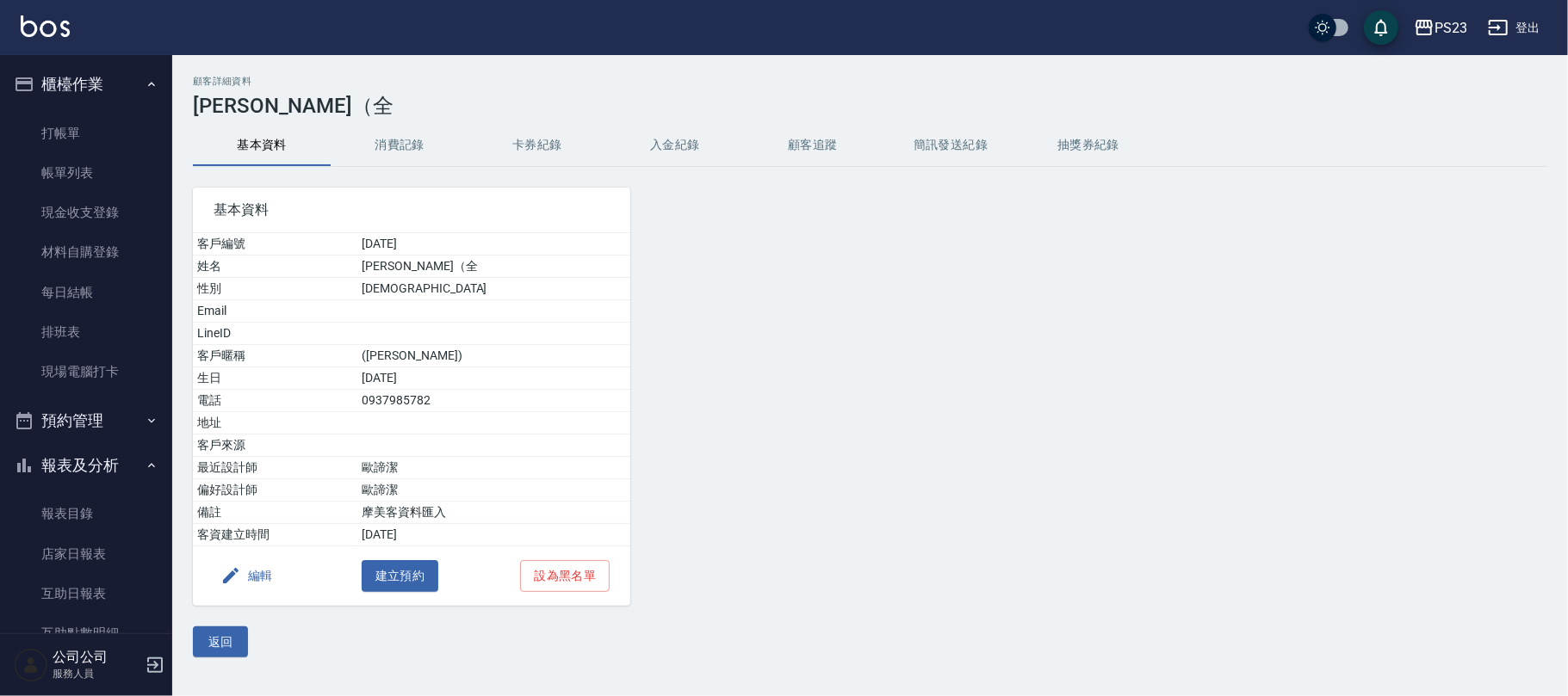
click at [685, 152] on button "入金紀錄" at bounding box center [675, 146] width 137 height 42
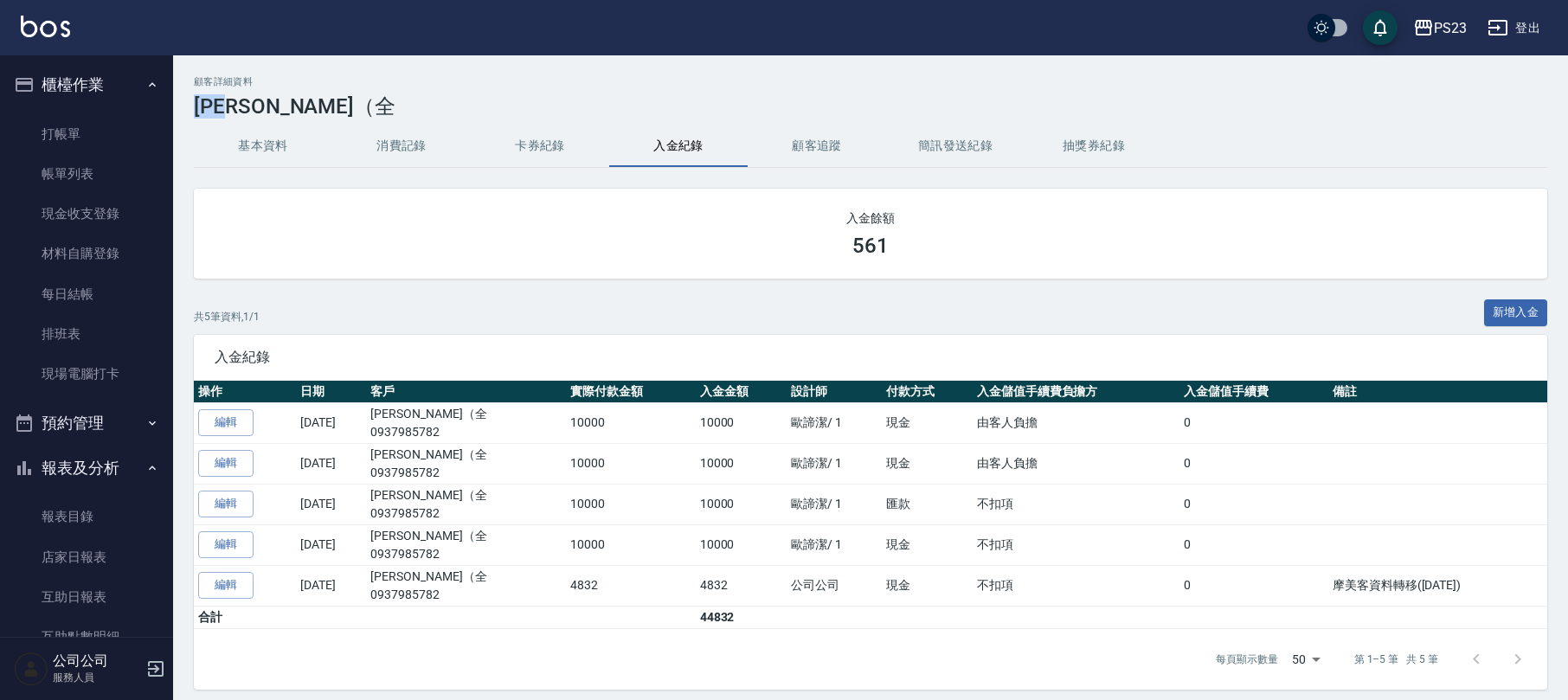
drag, startPoint x: 256, startPoint y: 100, endPoint x: 191, endPoint y: 99, distance: 65.0
copy h3 "[PERSON_NAME]"
click at [121, 133] on link "打帳單" at bounding box center [86, 134] width 159 height 40
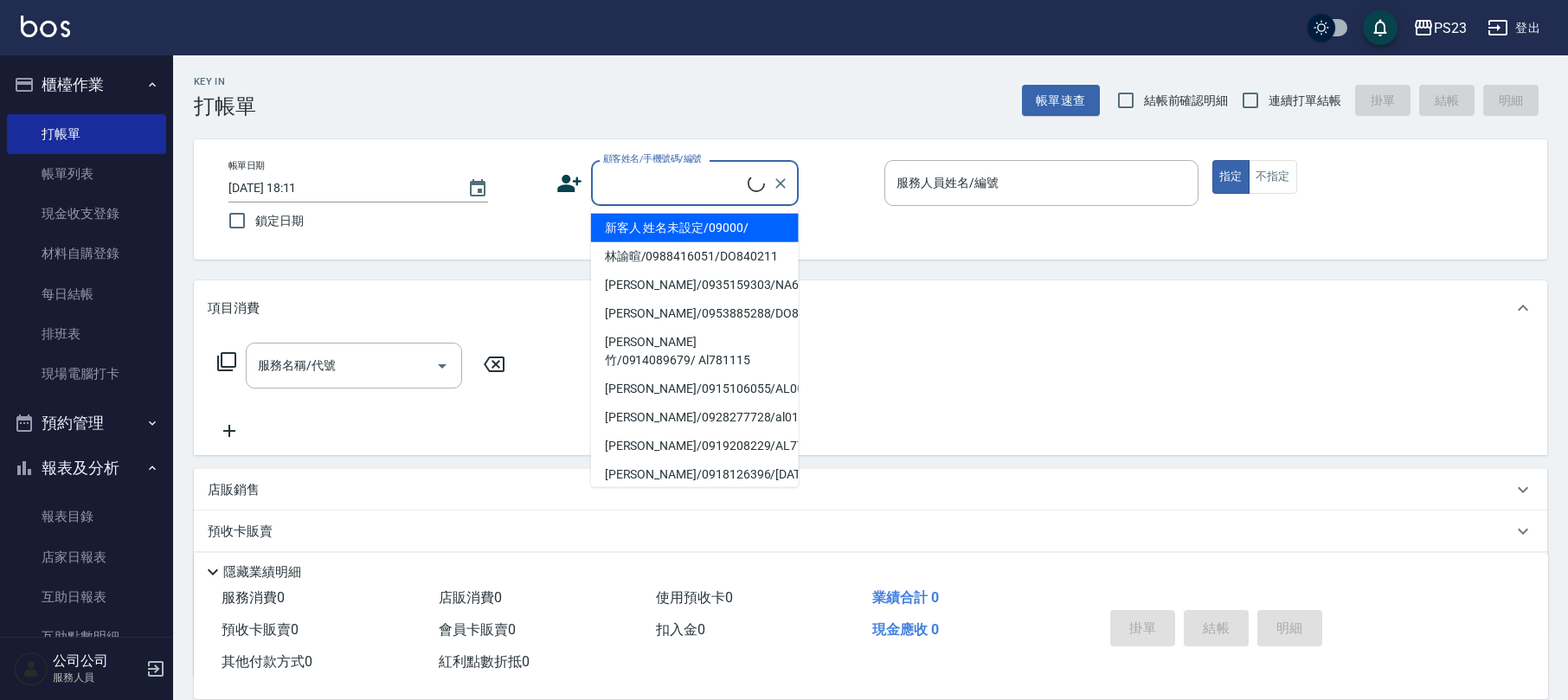
click at [620, 182] on input "顧客姓名/手機號碼/編號" at bounding box center [673, 183] width 149 height 30
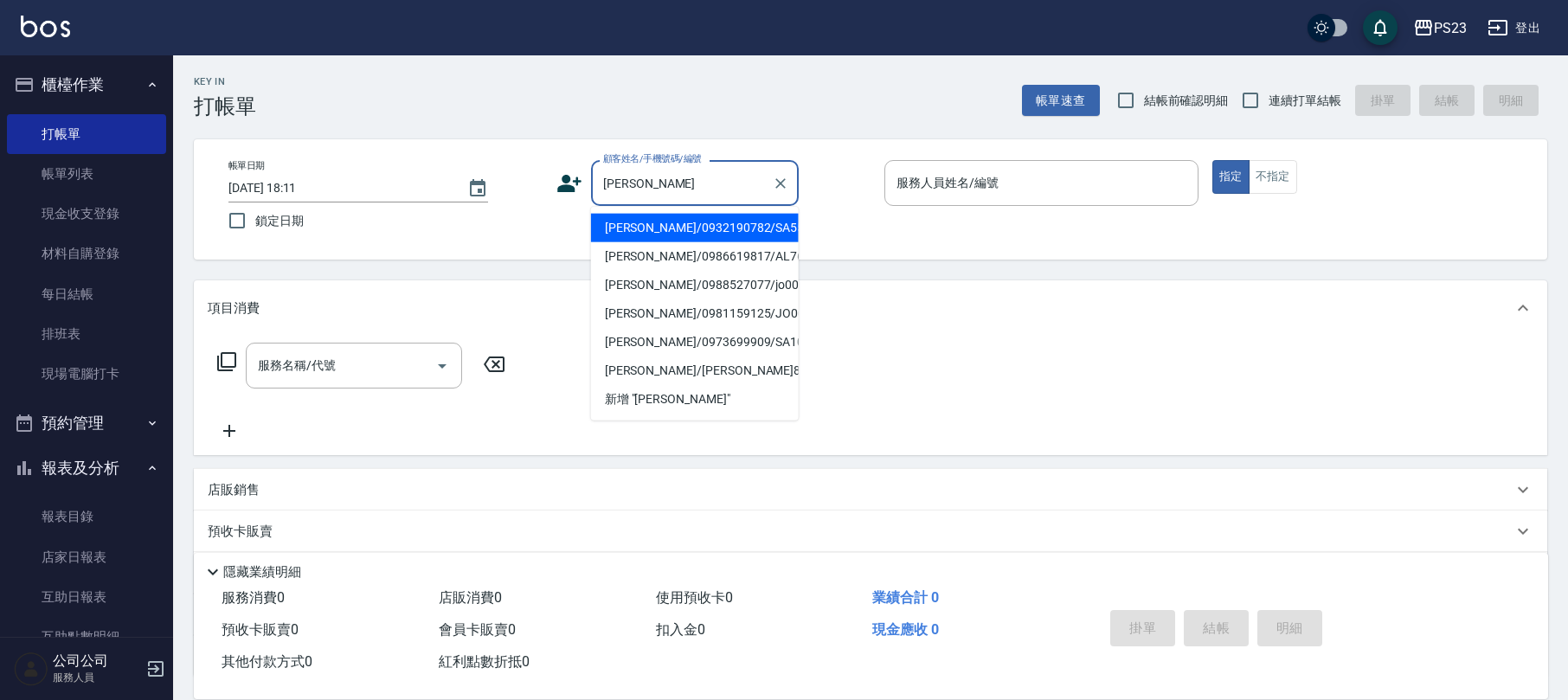
click at [703, 232] on li "[PERSON_NAME]/0932190782/SA5555" at bounding box center [695, 228] width 208 height 29
type input "[PERSON_NAME]/0932190782/SA5555"
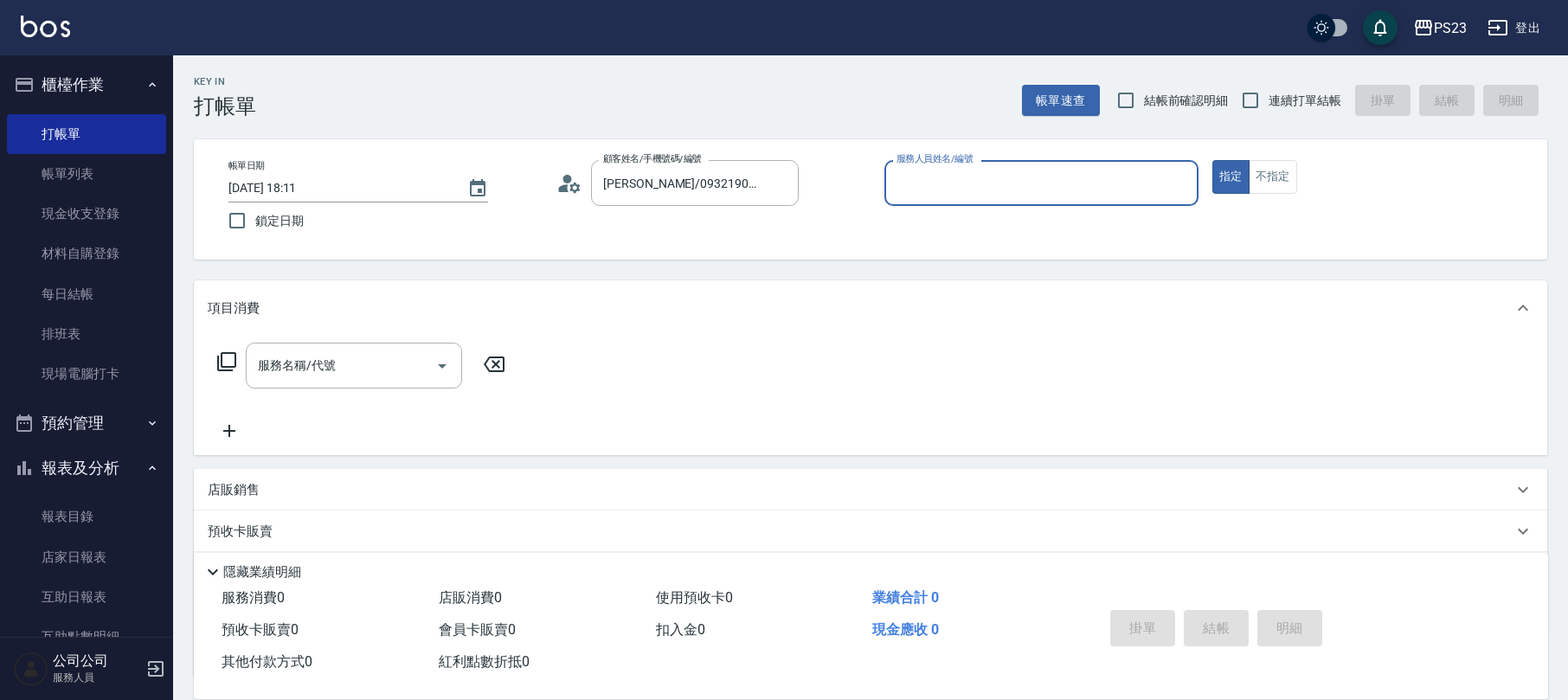
type input "SAMMI-1"
click at [231, 362] on icon at bounding box center [227, 362] width 21 height 21
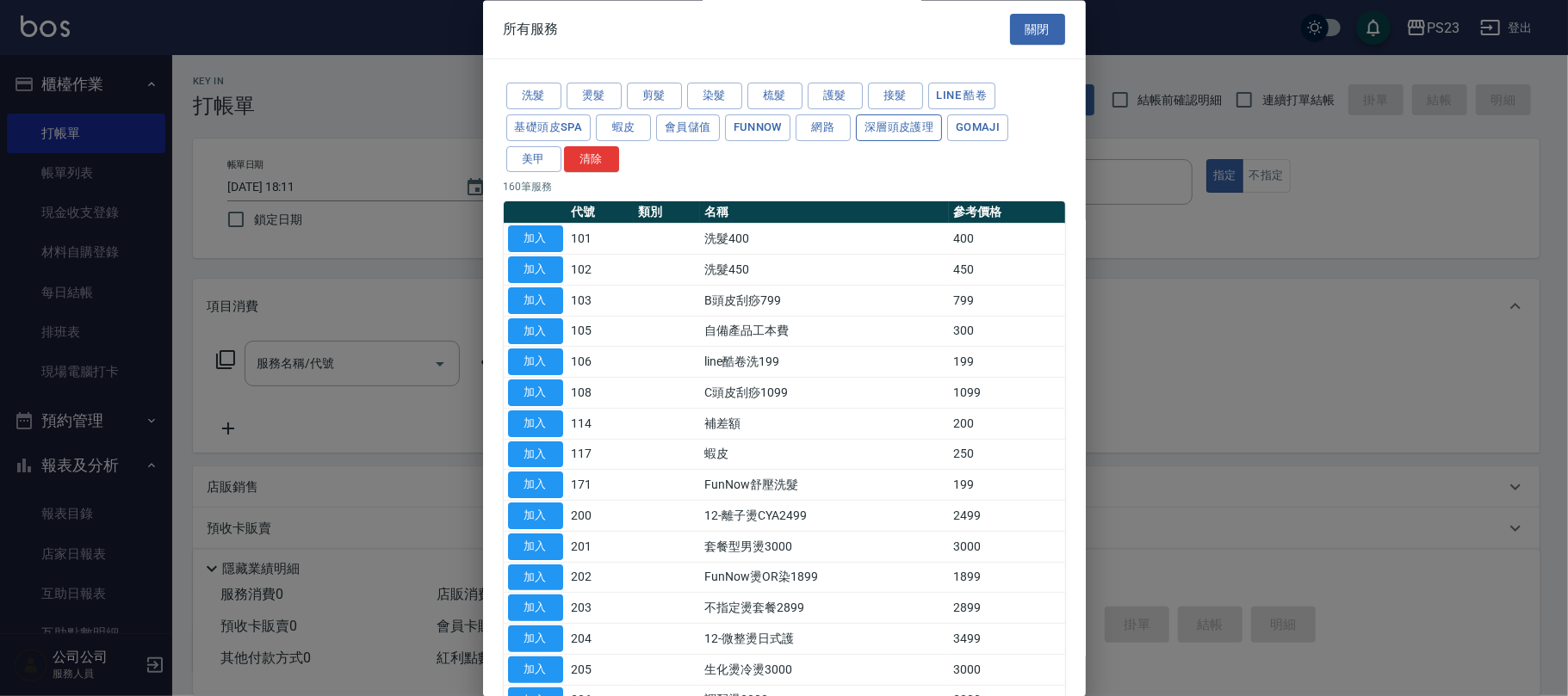
click at [866, 135] on button "深層頭皮護理" at bounding box center [898, 128] width 86 height 27
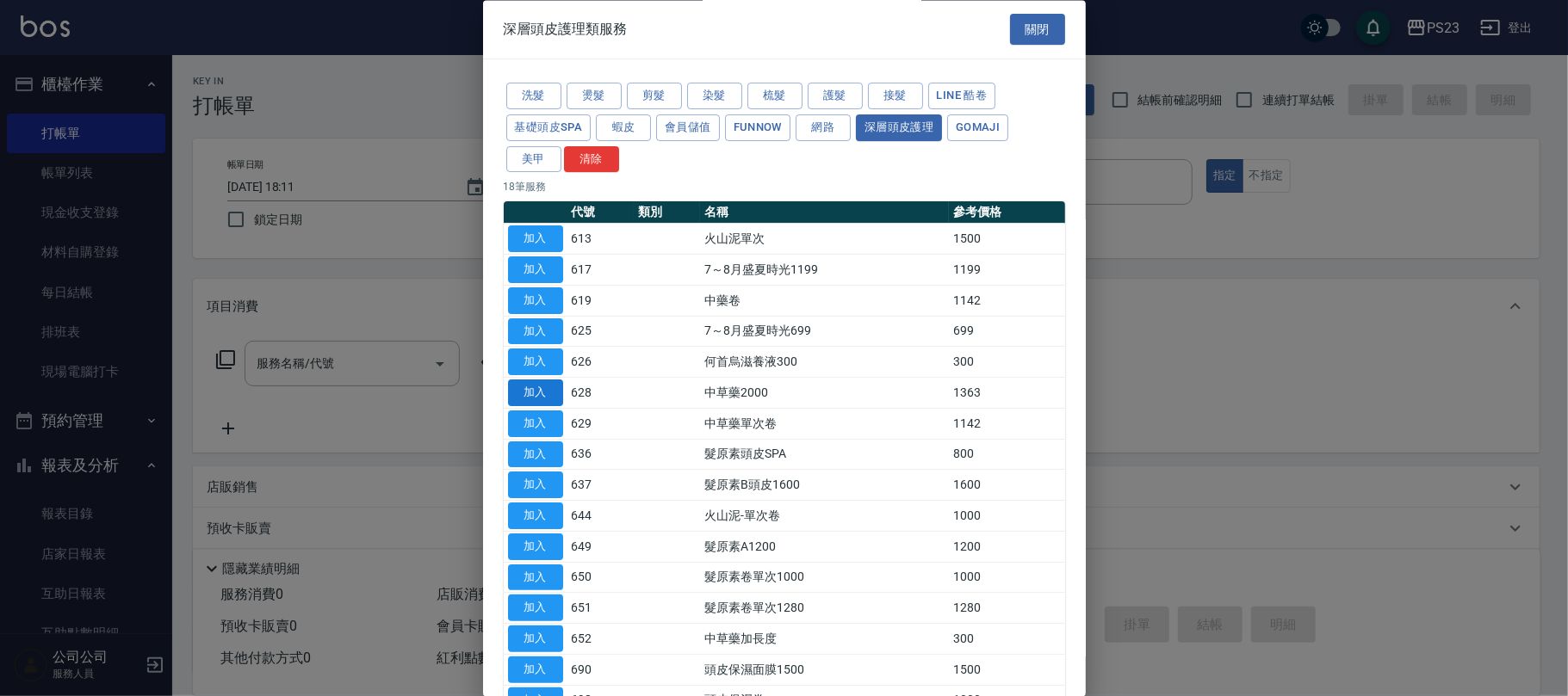
click at [534, 390] on button "加入" at bounding box center [535, 394] width 55 height 27
type input "中草藥2000(628)"
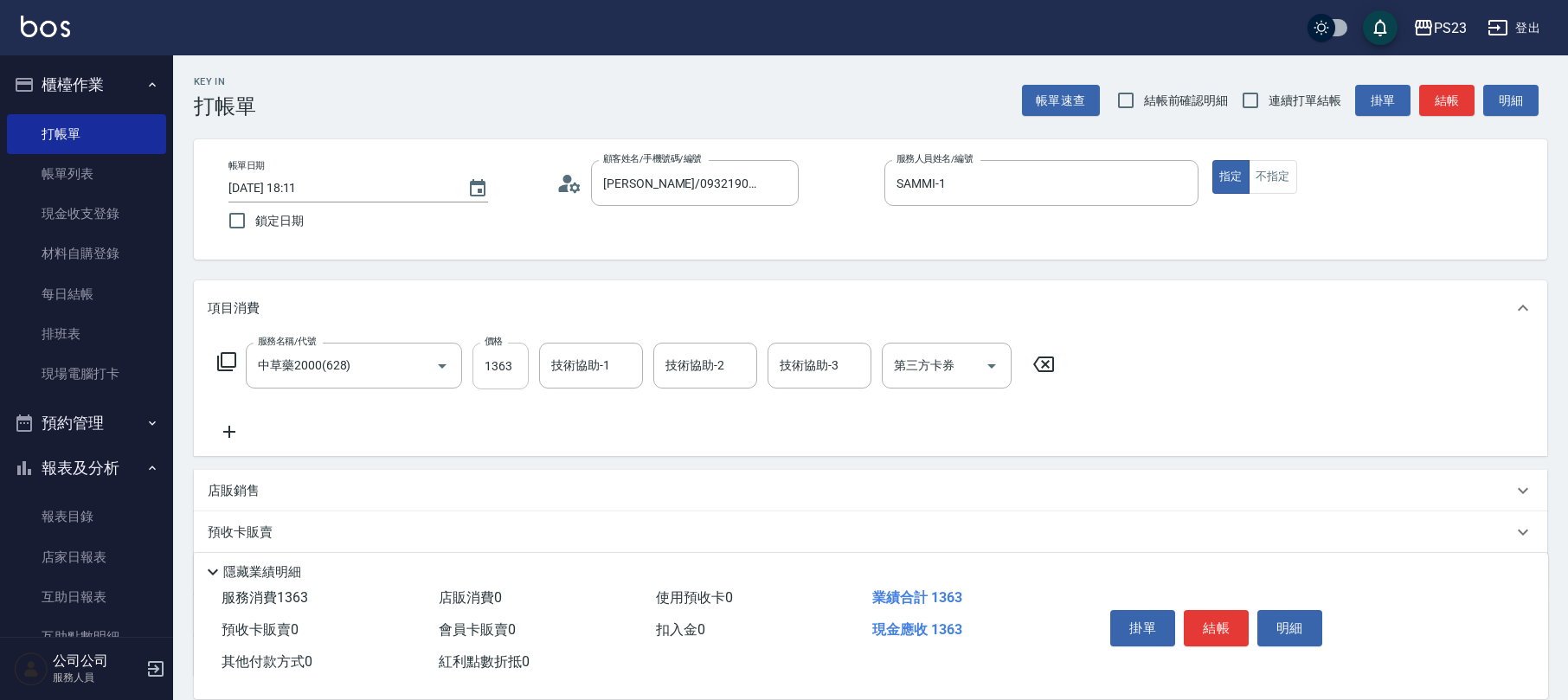
click at [493, 371] on input "1363" at bounding box center [500, 366] width 56 height 47
type input "1700"
type input "SAMMI-1"
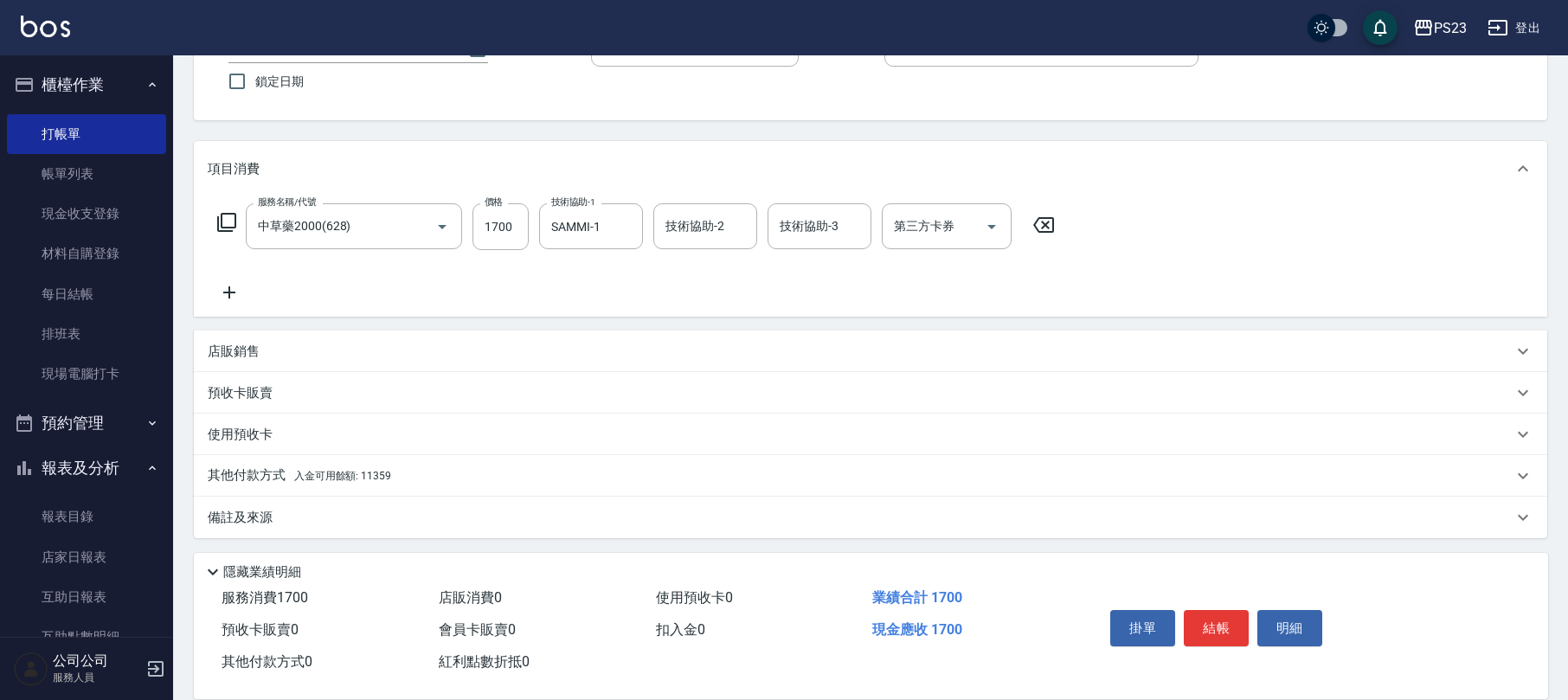
click at [433, 478] on div "其他付款方式 入金可用餘額: 11359" at bounding box center [860, 476] width 1305 height 19
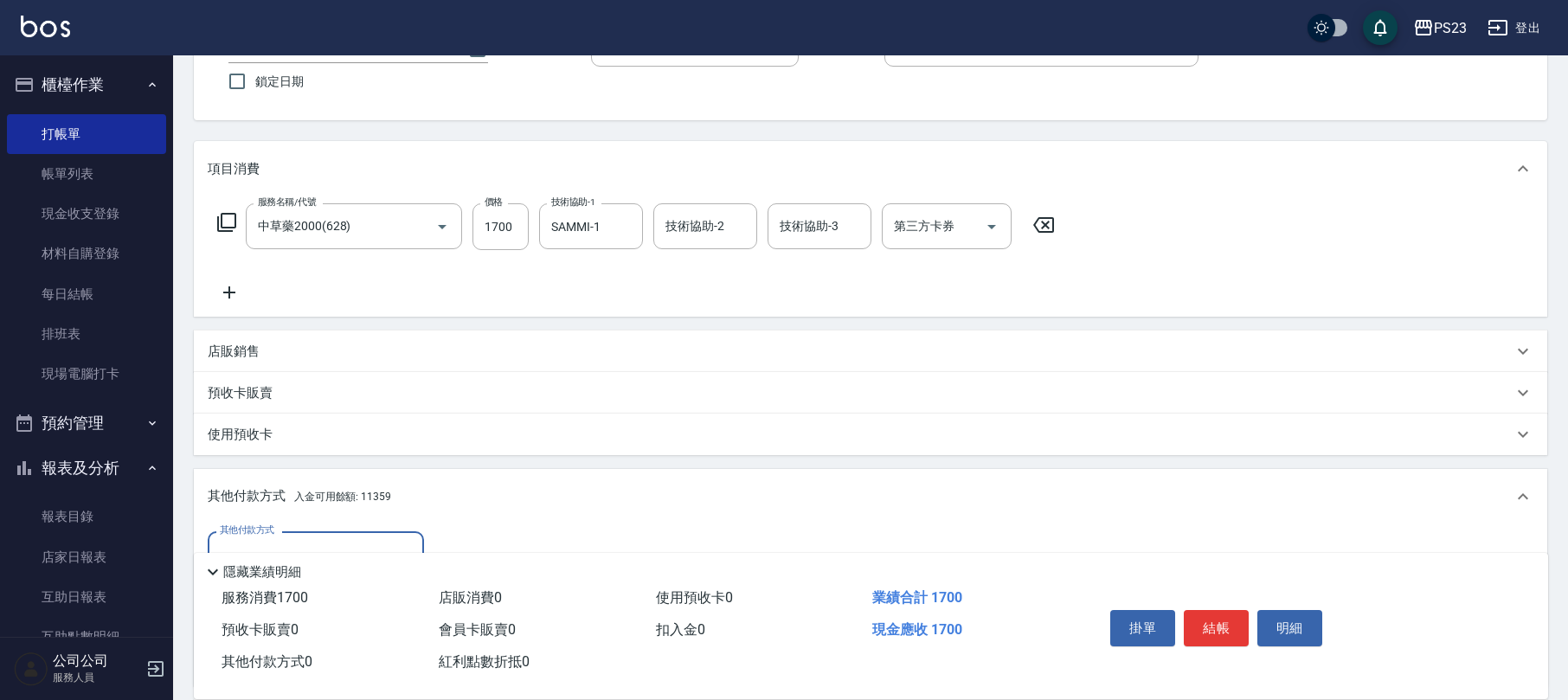
scroll to position [344, 0]
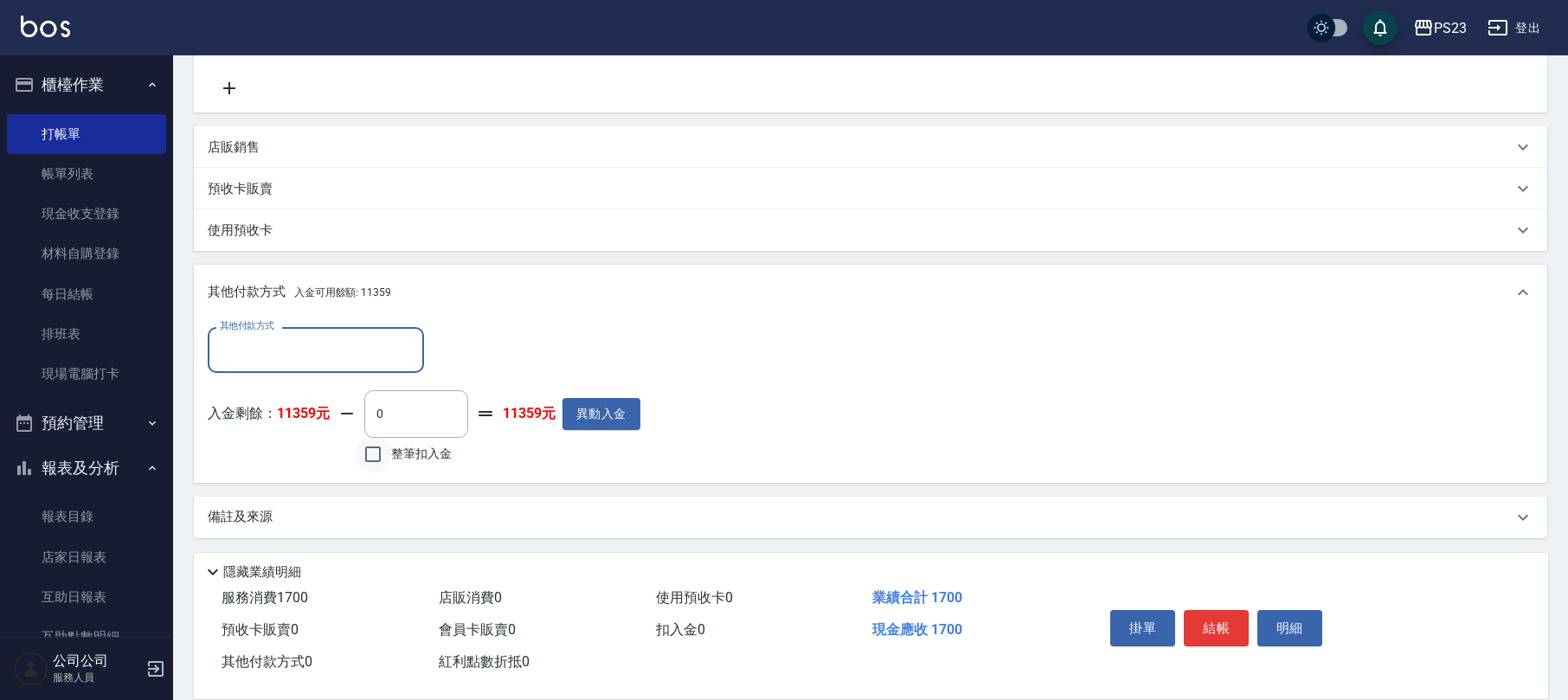
click at [389, 466] on input "整筆扣入金" at bounding box center [373, 454] width 36 height 36
checkbox input "true"
type input "1700"
click at [1230, 625] on button "結帳" at bounding box center [1216, 629] width 65 height 36
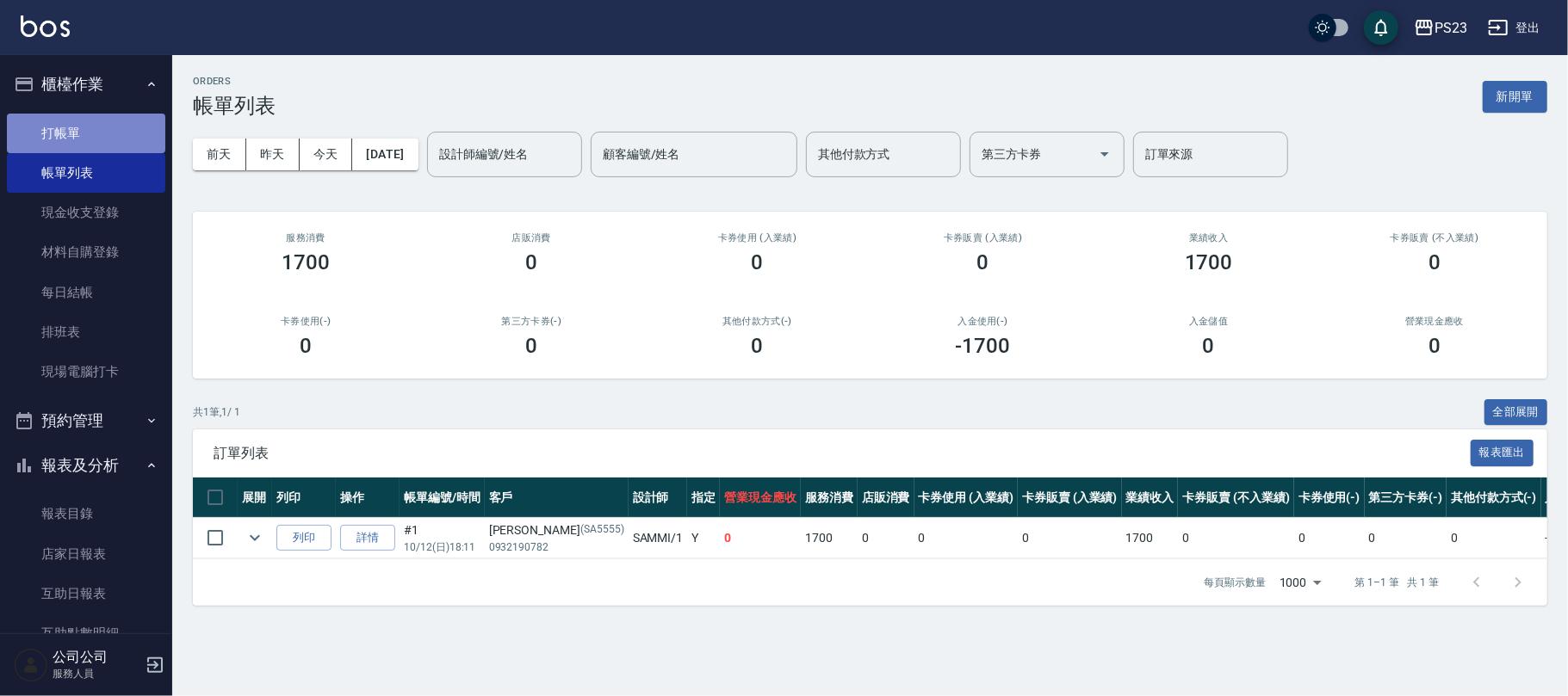
click at [88, 128] on link "打帳單" at bounding box center [85, 134] width 158 height 40
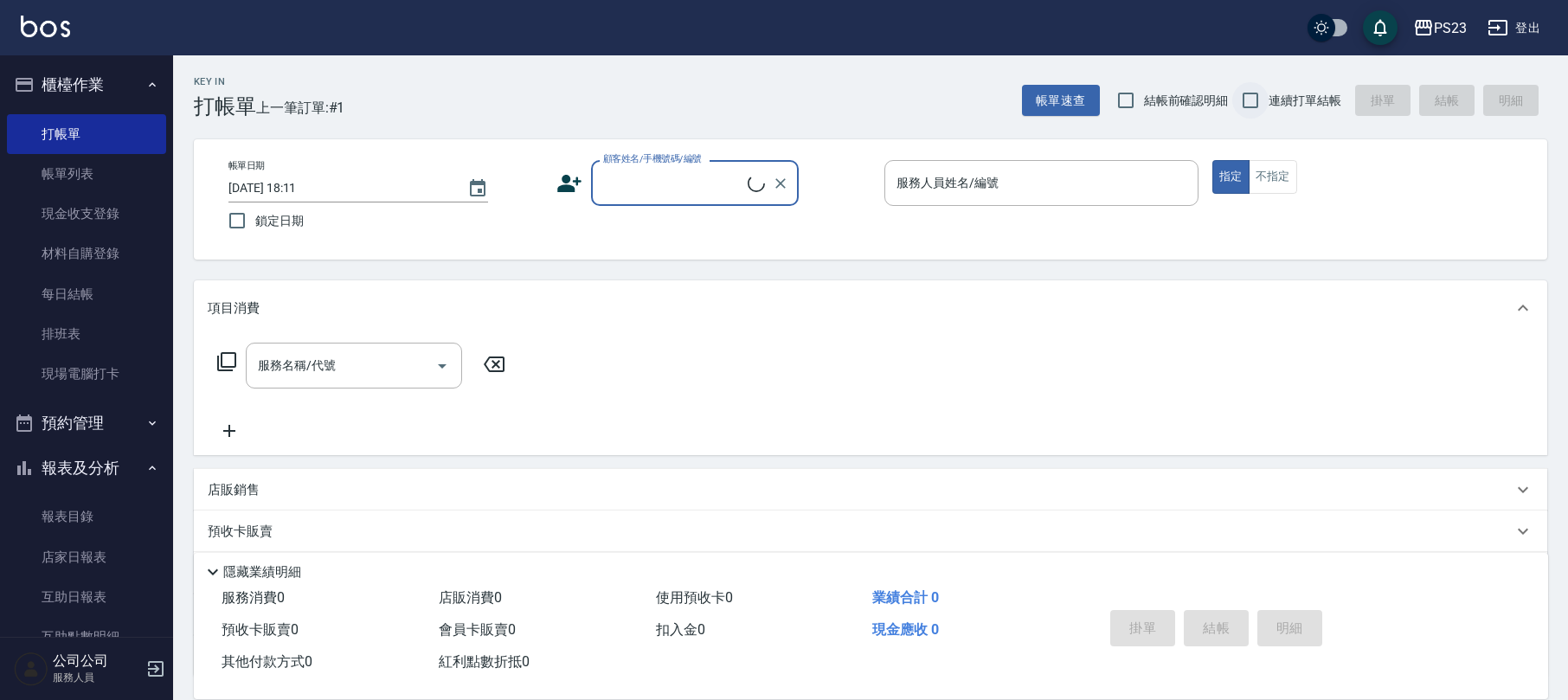
click at [1258, 98] on input "連續打單結帳" at bounding box center [1251, 100] width 36 height 36
checkbox input "true"
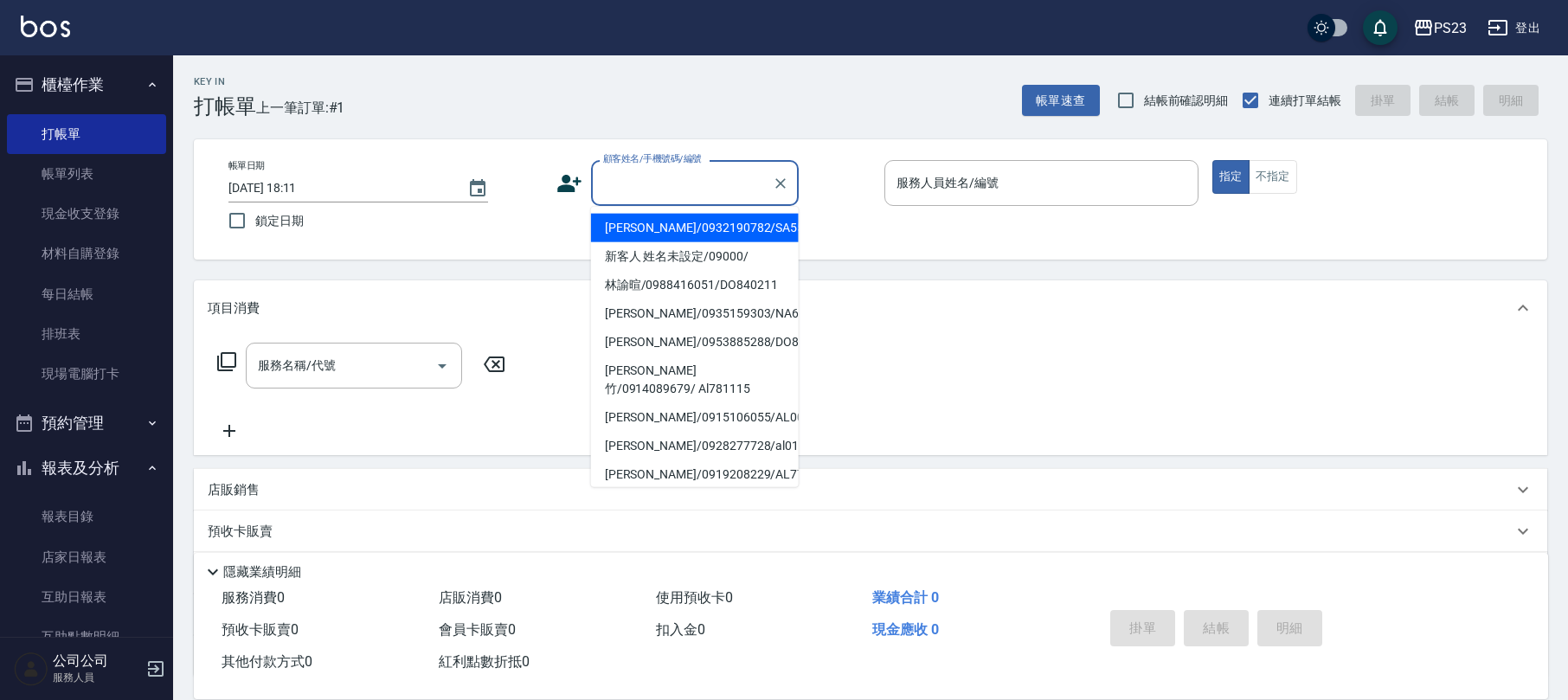
click at [677, 180] on input "顧客姓名/手機號碼/編號" at bounding box center [682, 183] width 166 height 30
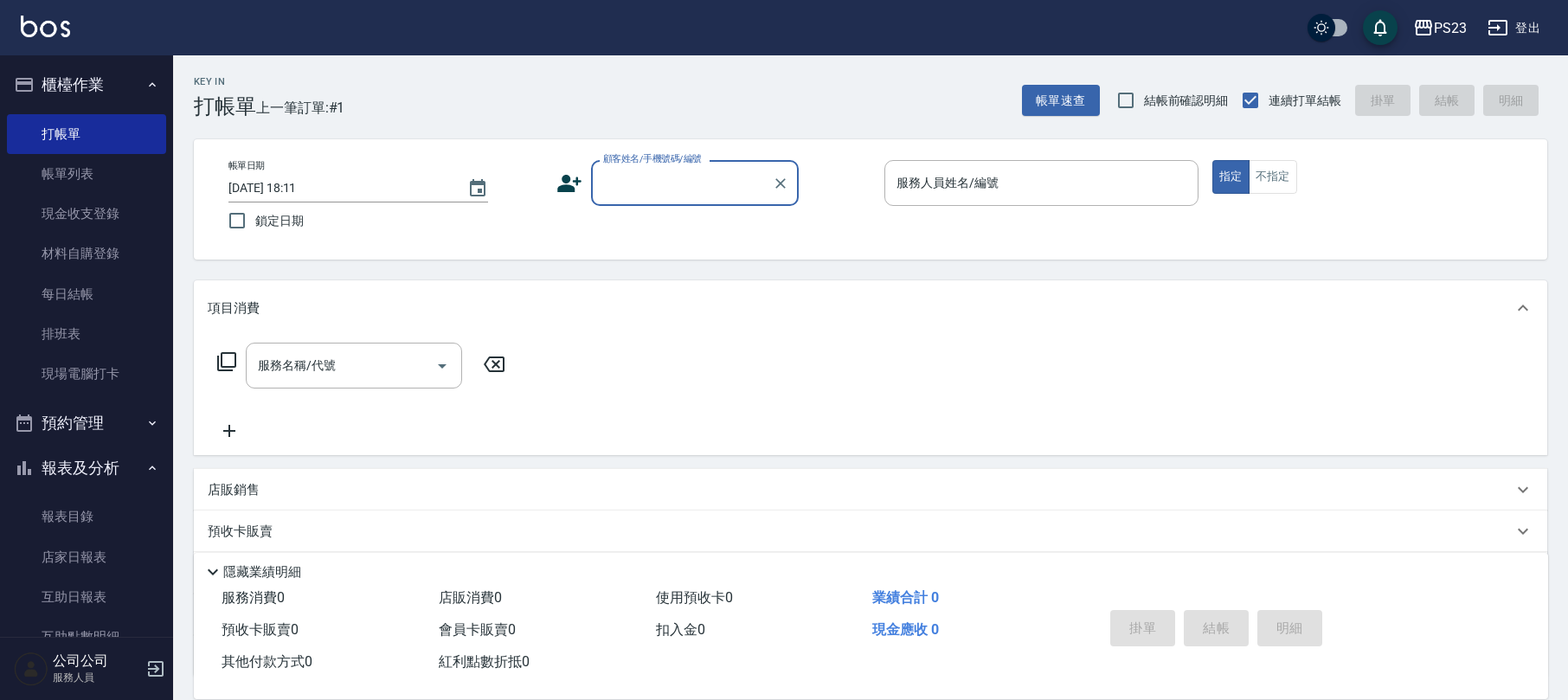
paste input "[PERSON_NAME]"
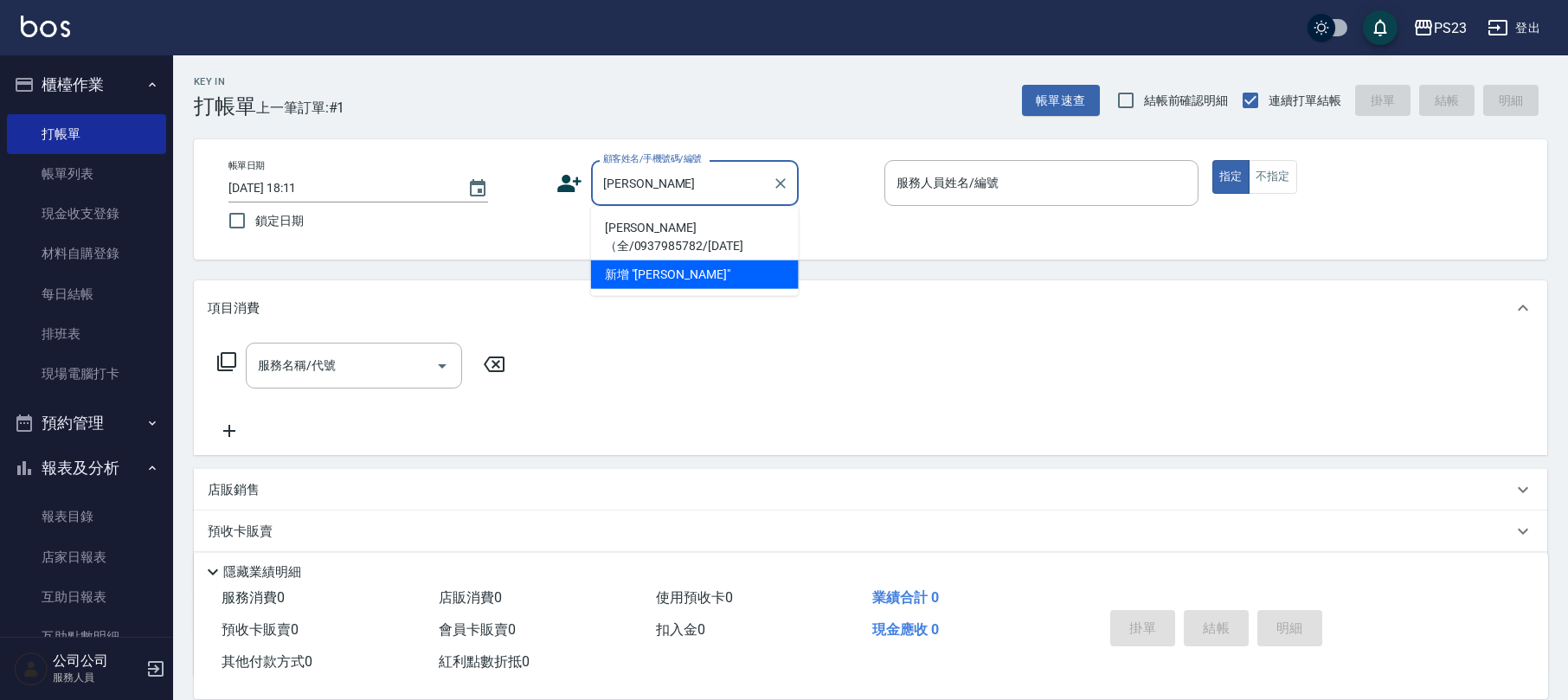
click at [666, 244] on li "[PERSON_NAME]（全/0937985782/[DATE]" at bounding box center [695, 236] width 208 height 47
type input "[PERSON_NAME]（全/0937985782/[DATE]"
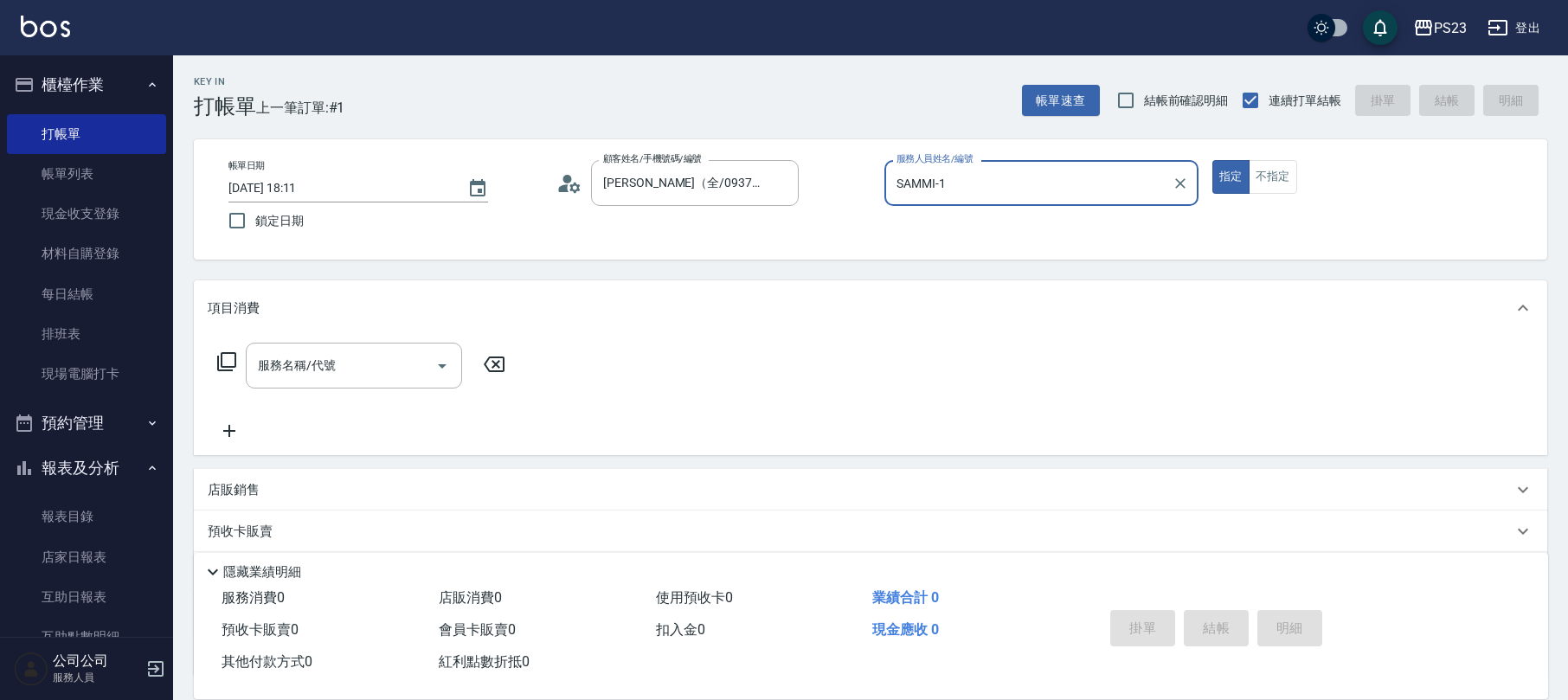
type input "SAMMI-1"
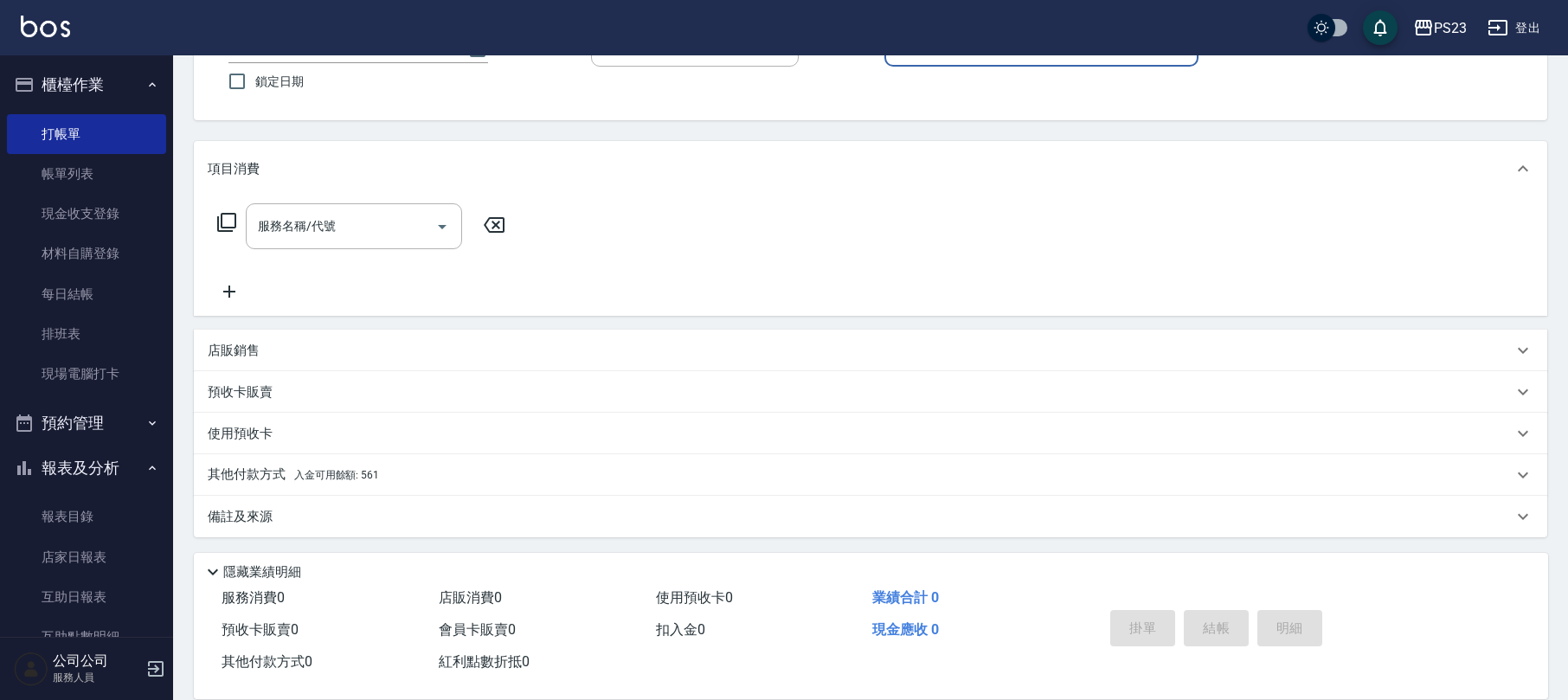
click at [367, 475] on span "入金可用餘額: 561" at bounding box center [336, 474] width 85 height 12
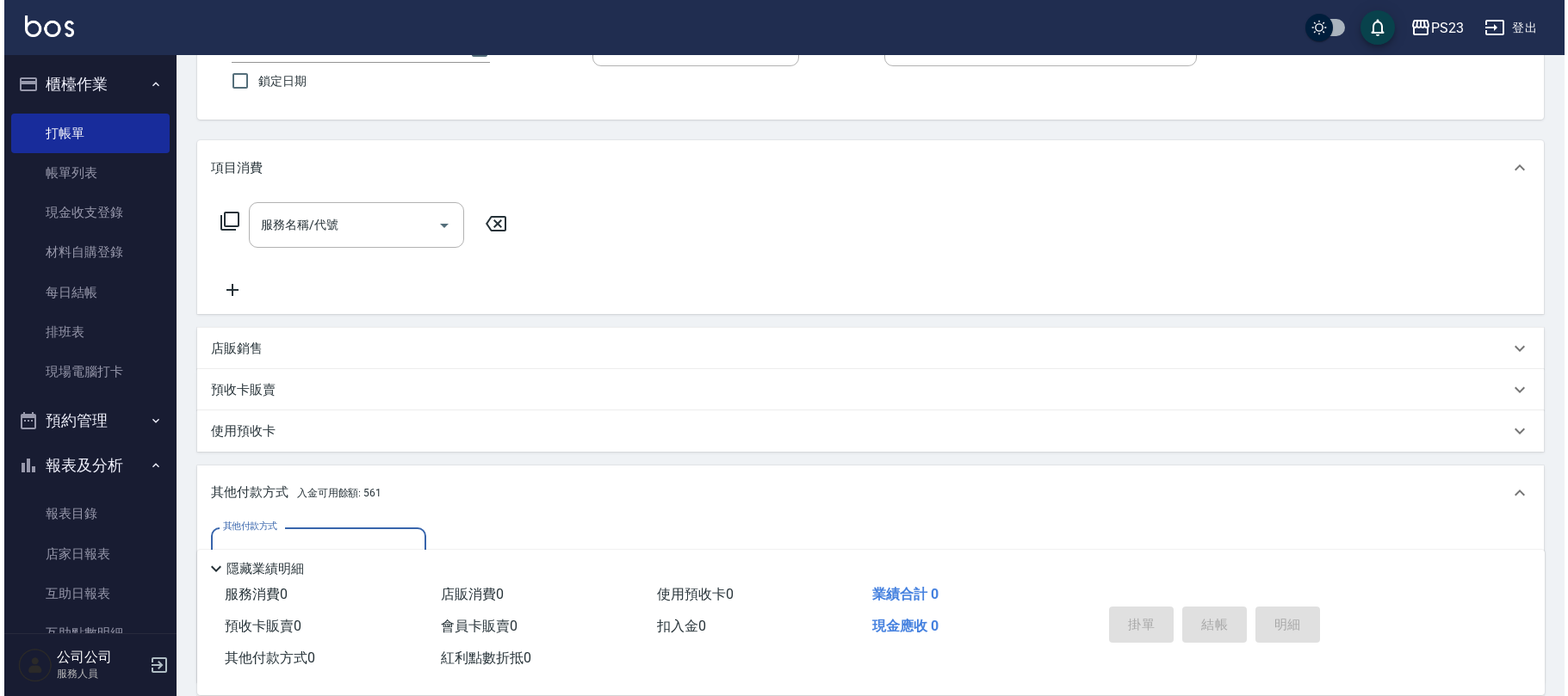
scroll to position [341, 0]
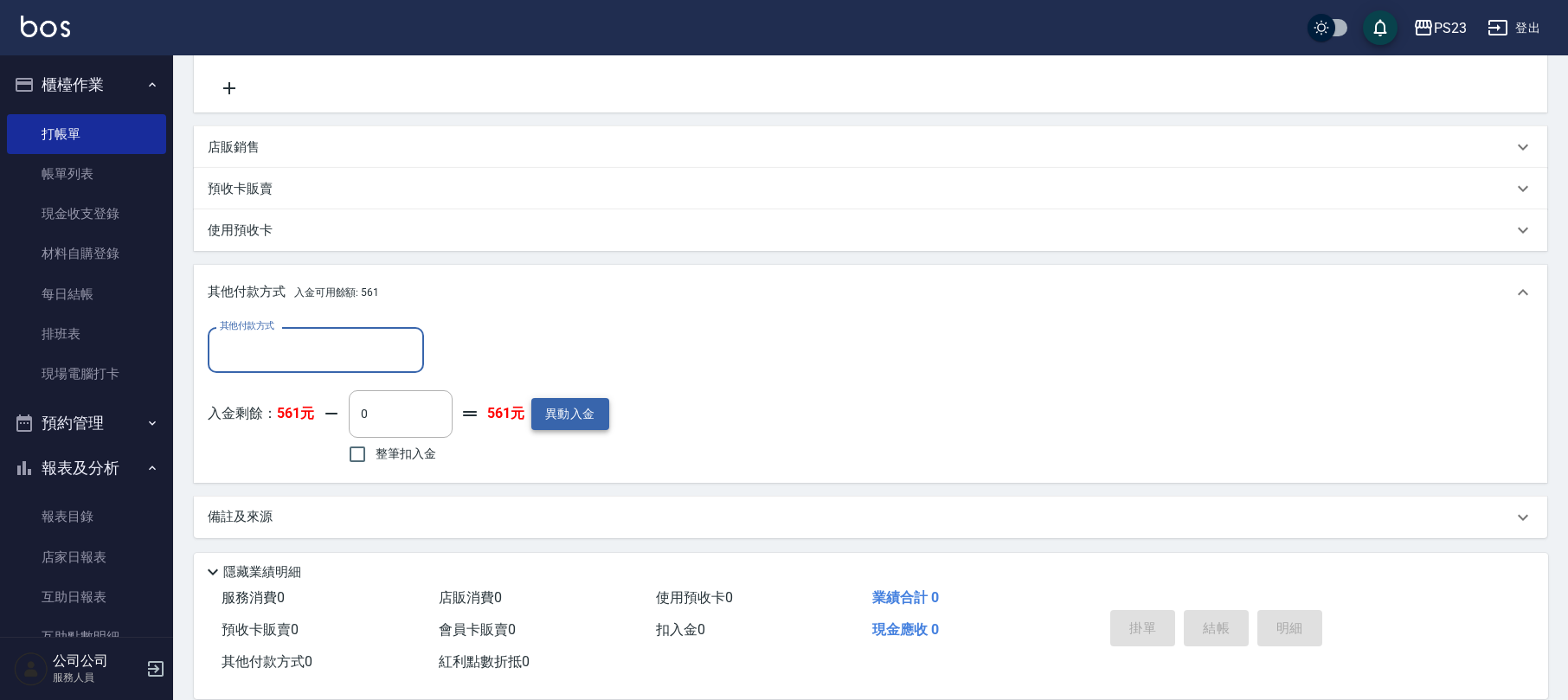
click at [566, 419] on button "異動入金" at bounding box center [571, 414] width 78 height 32
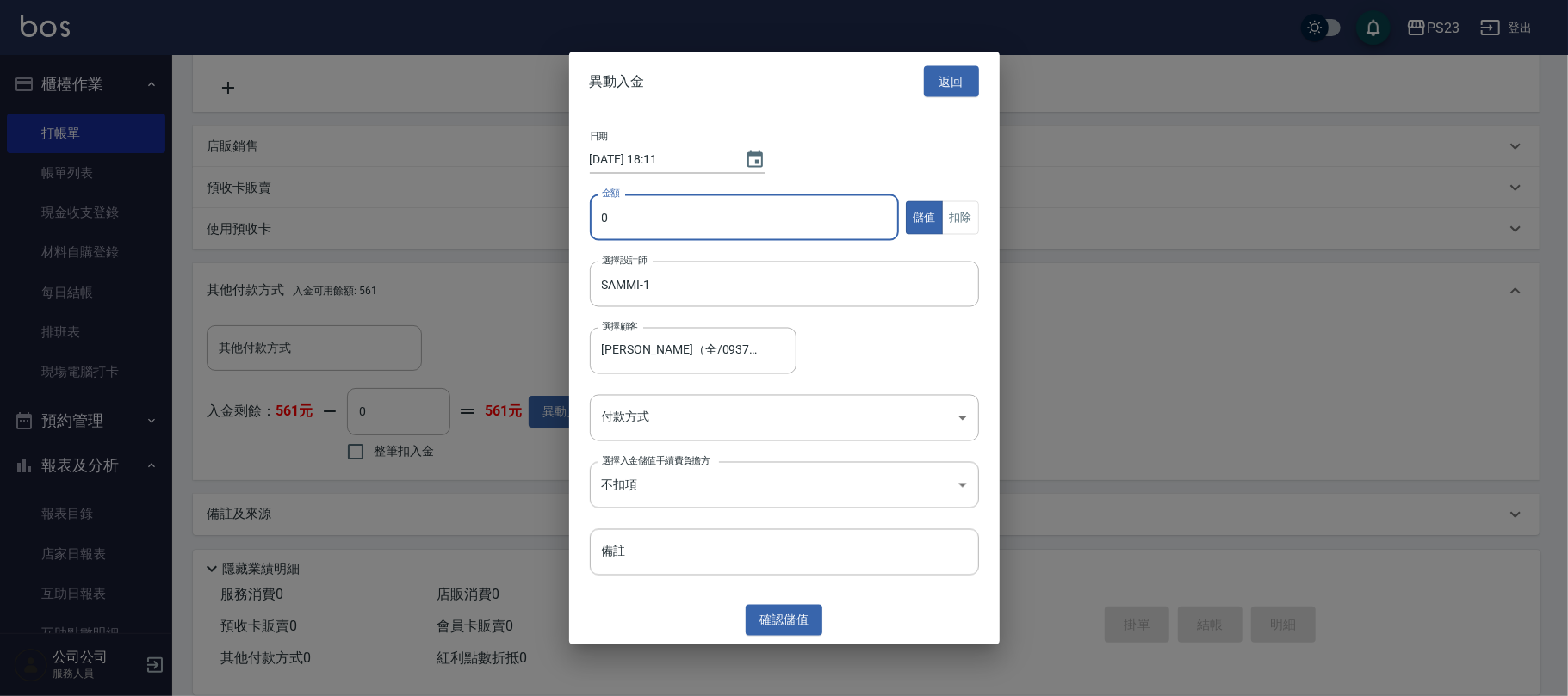
type input "[PERSON_NAME]（全/0937985782/[DATE]"
click at [615, 221] on input "0" at bounding box center [744, 217] width 310 height 46
type input "6000"
click at [644, 413] on body "PS23 登出 櫃檯作業 打帳單 帳單列表 現金收支登錄 材料自購登錄 每日結帳 排班表 現場電腦打卡 預約管理 預約管理 單日預約紀錄 單週預約紀錄 報表及…" at bounding box center [784, 178] width 1568 height 1038
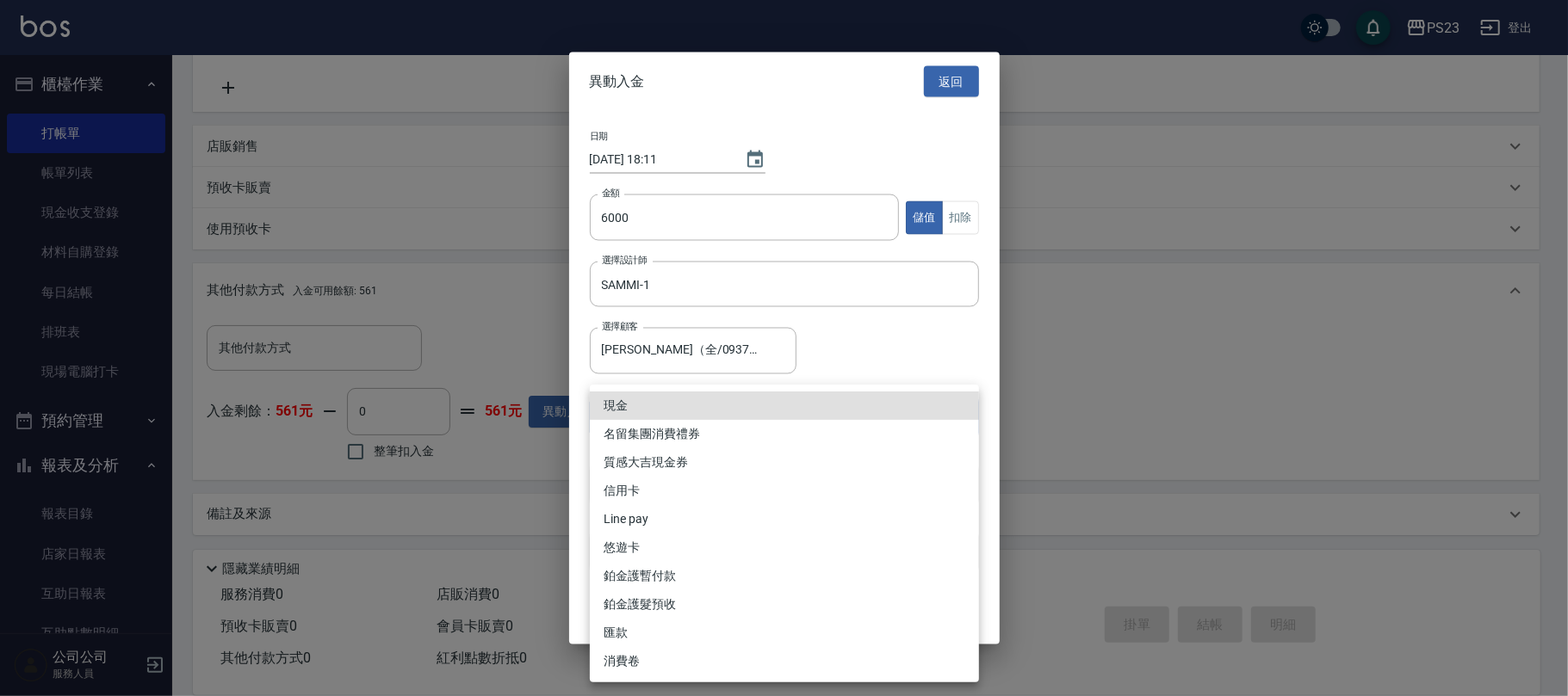
click at [642, 402] on li "現金" at bounding box center [784, 405] width 389 height 28
type input "現金"
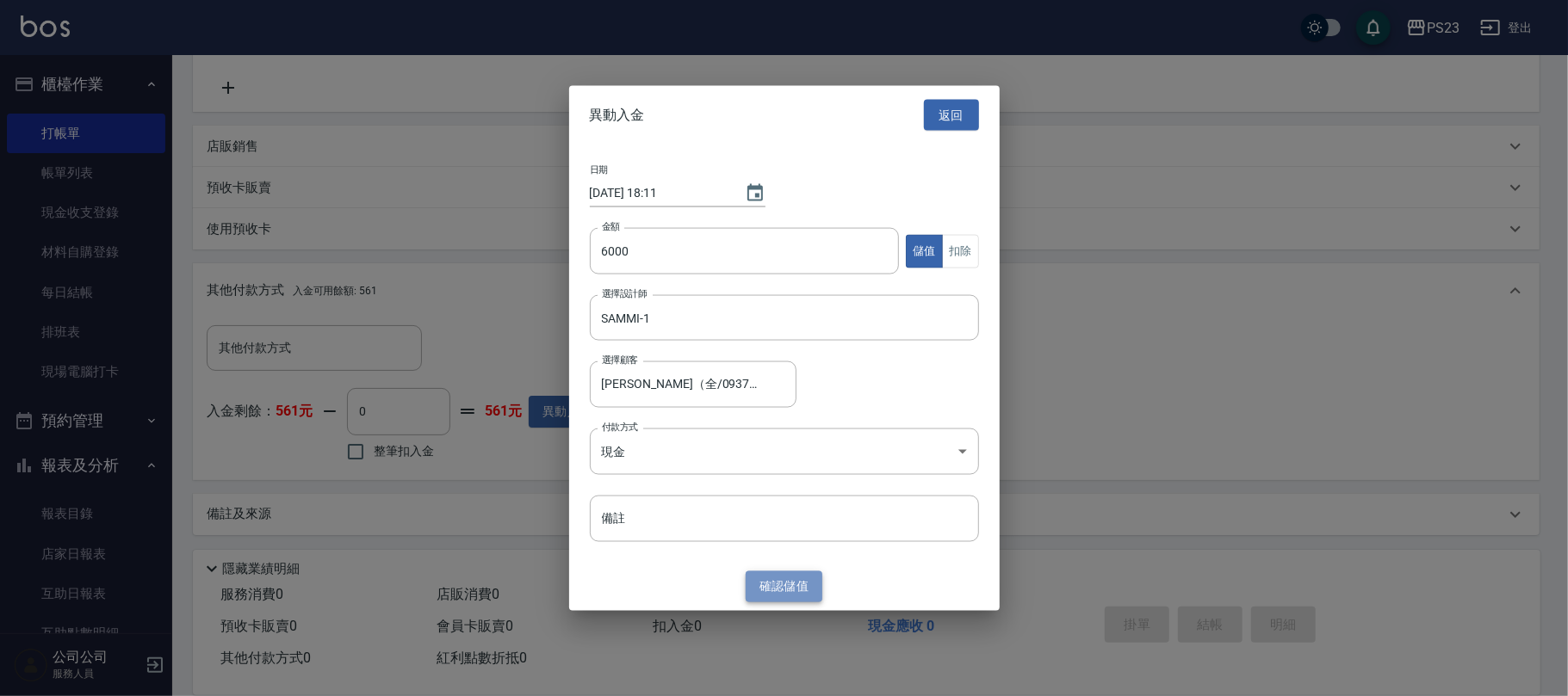
click at [792, 594] on button "確認 儲值" at bounding box center [784, 586] width 78 height 32
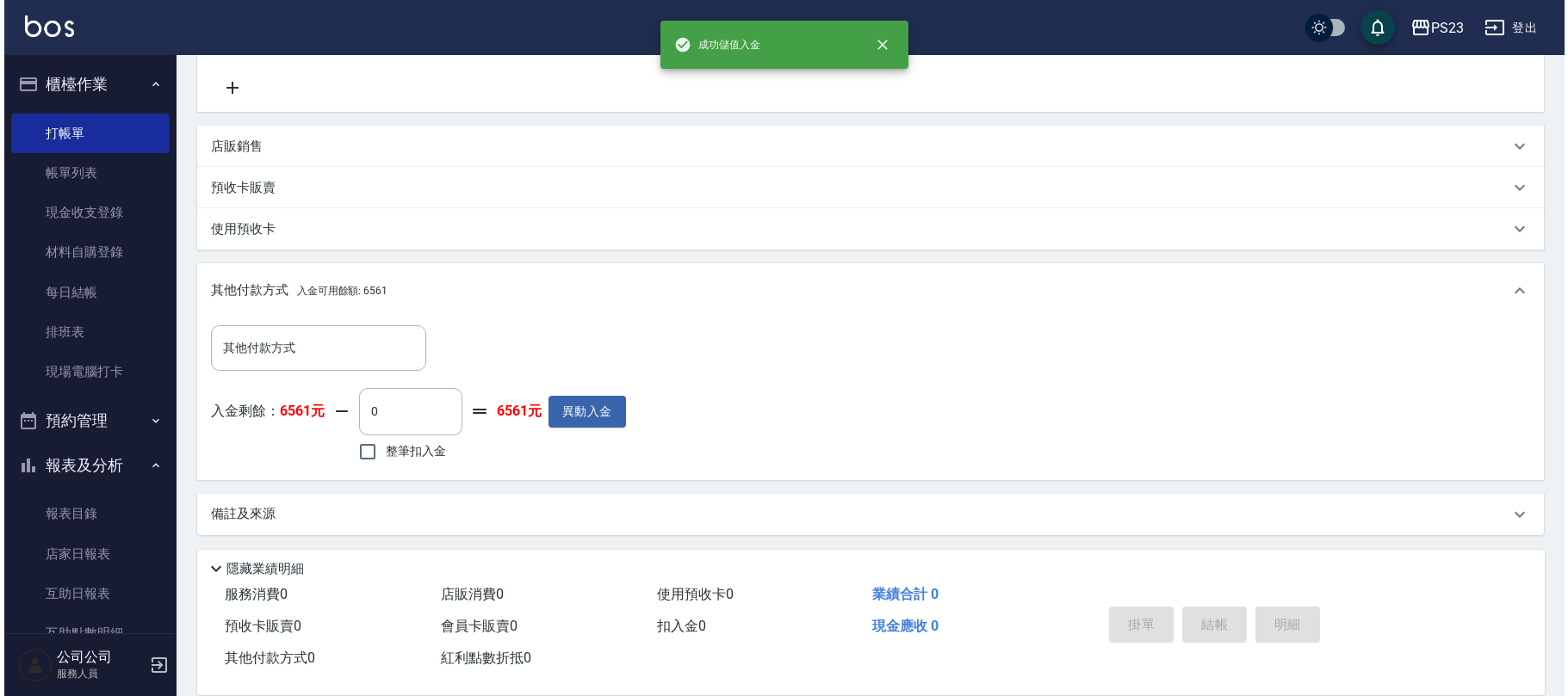
scroll to position [0, 0]
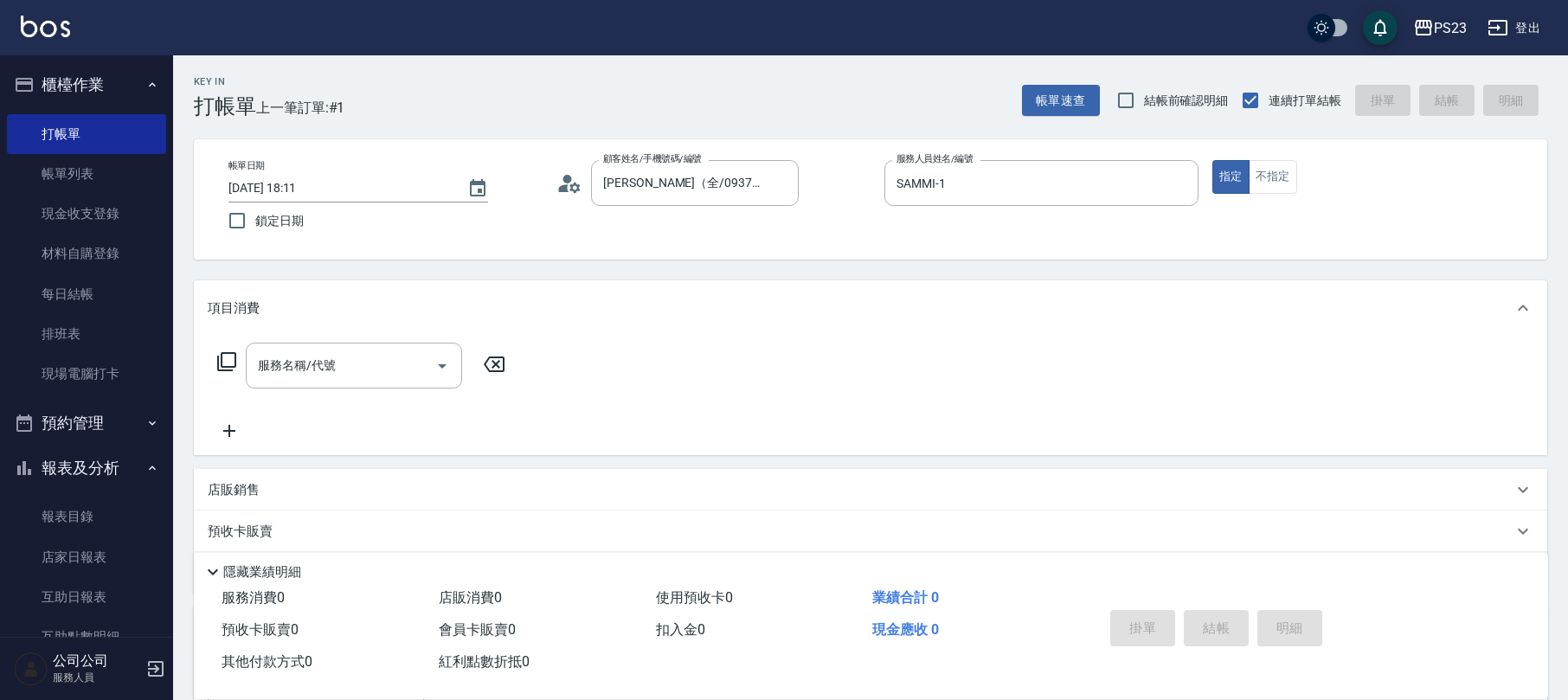
click at [239, 365] on div "服務名稱/代號 服務名稱/代號" at bounding box center [361, 366] width 308 height 46
click at [223, 361] on icon at bounding box center [227, 362] width 21 height 21
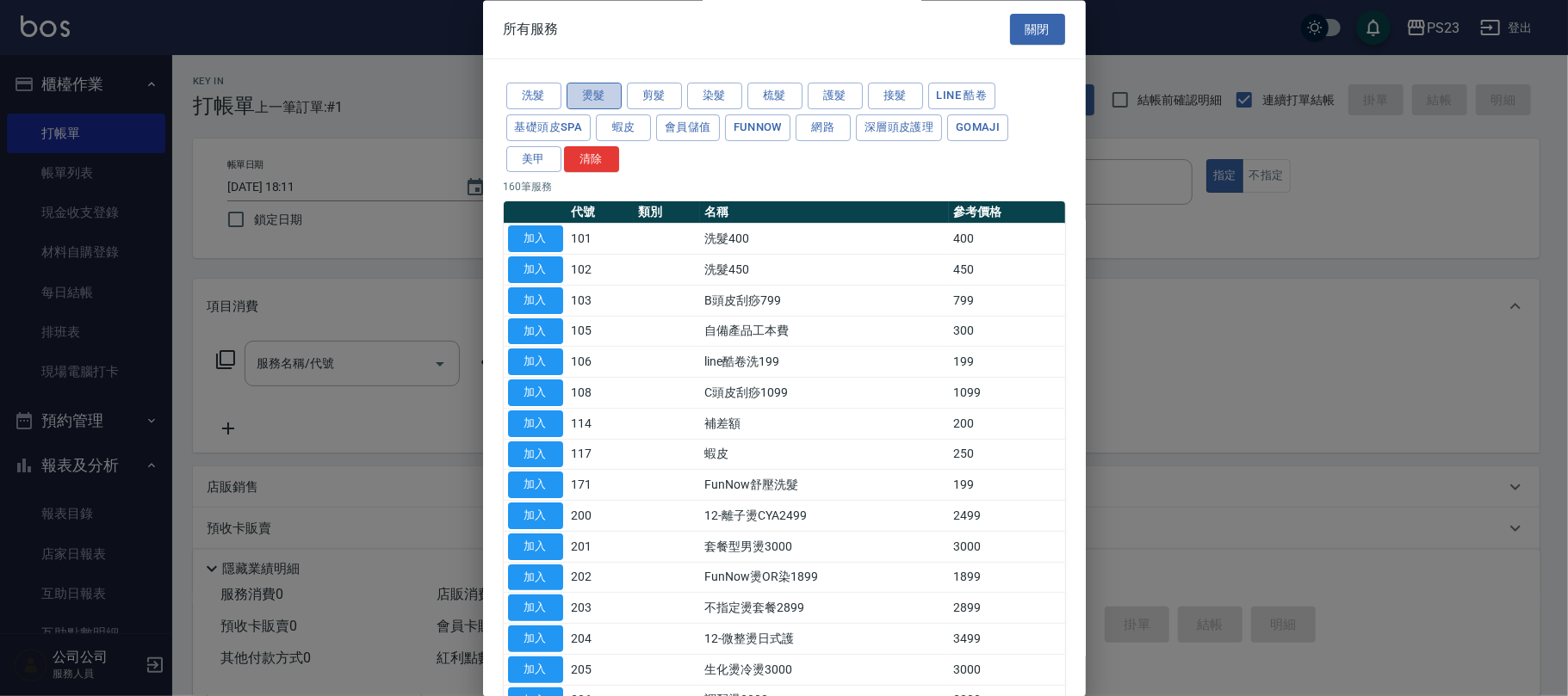
click at [601, 100] on button "燙髮" at bounding box center [594, 97] width 55 height 27
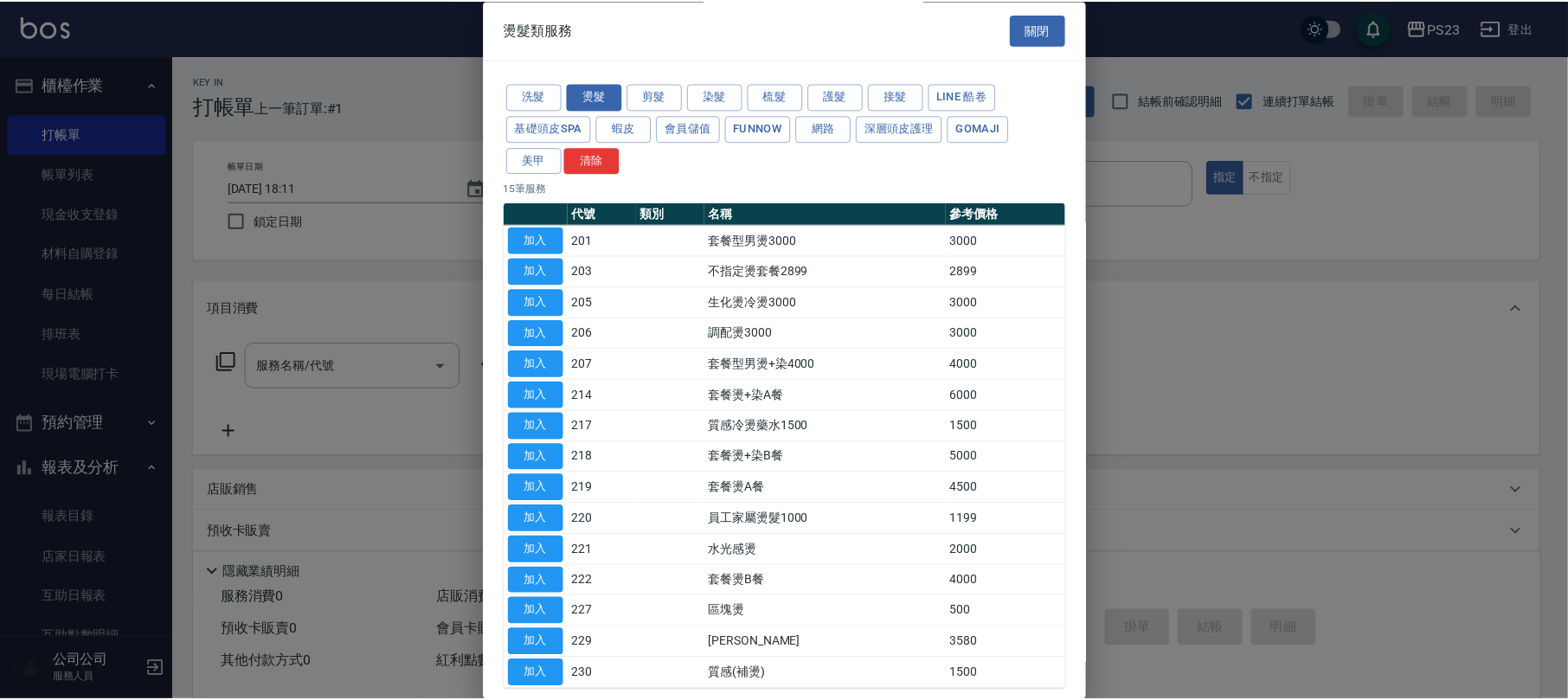
scroll to position [90, 0]
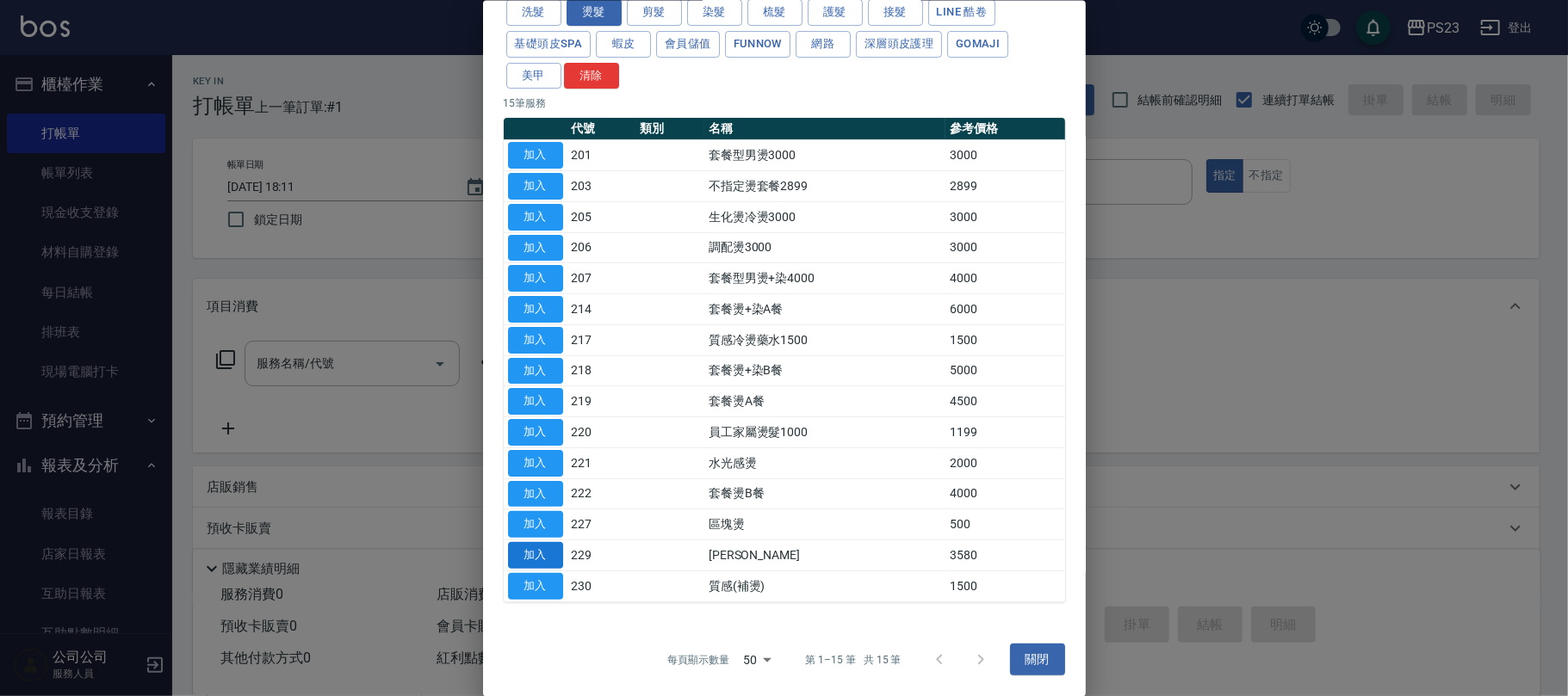
click at [542, 552] on button "加入" at bounding box center [535, 555] width 55 height 27
type input "[PERSON_NAME](229)"
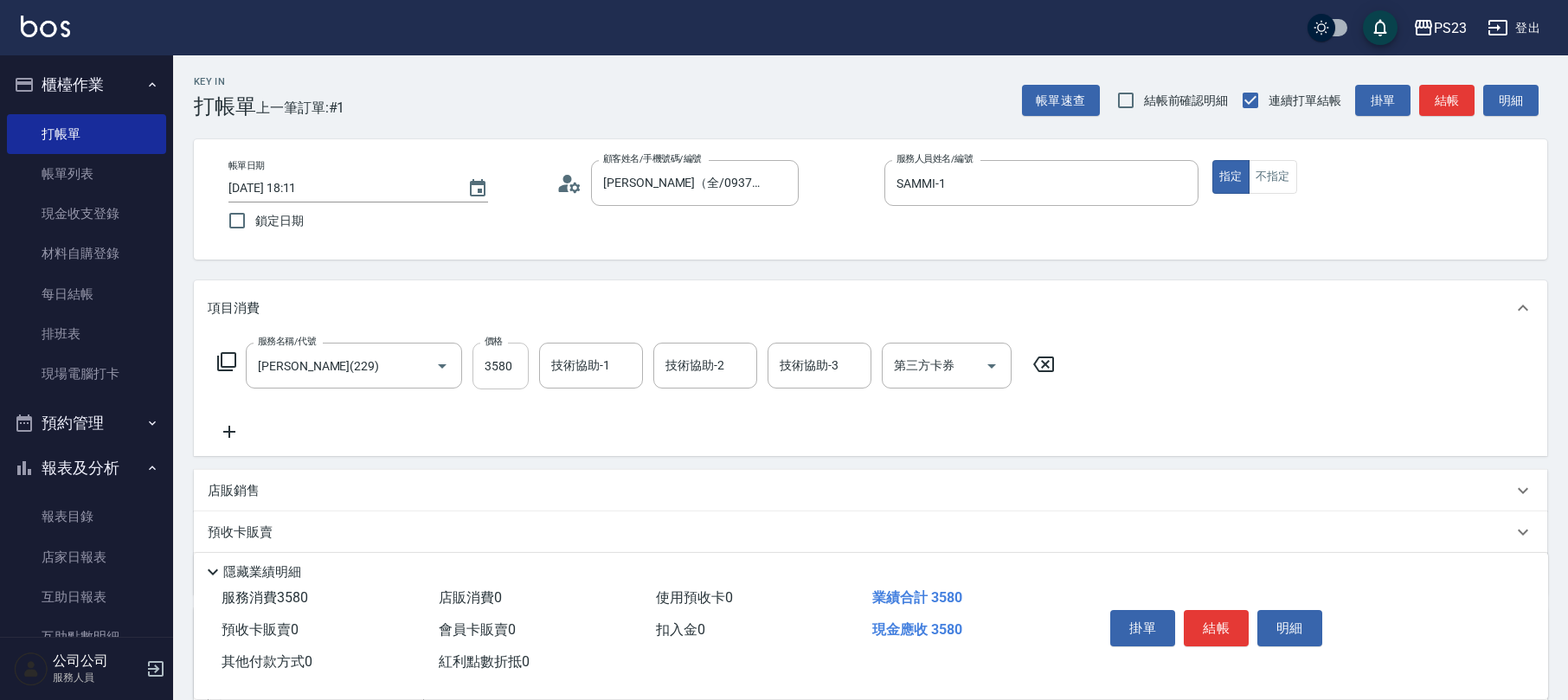
click at [493, 367] on input "3580" at bounding box center [500, 366] width 56 height 47
type input "3000"
type input "SAMMI-1"
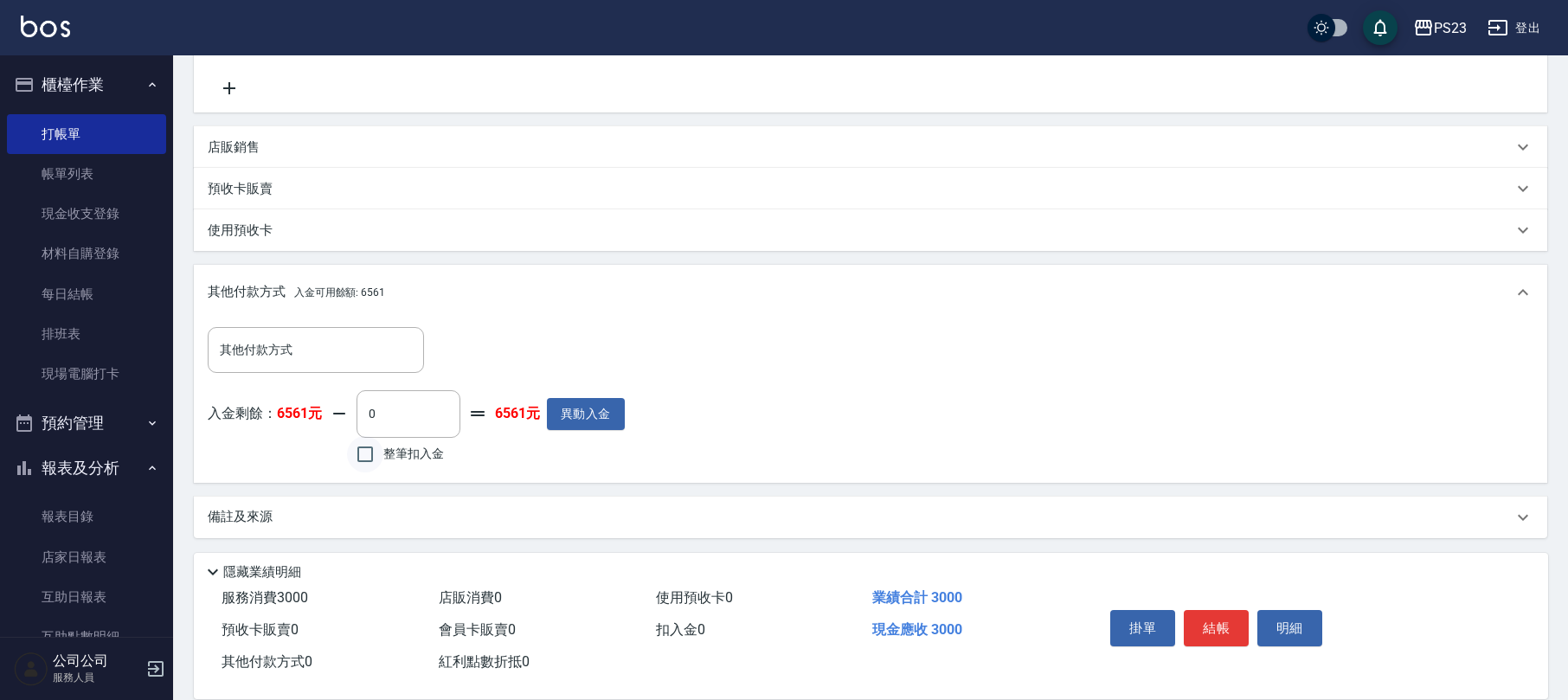
click at [365, 459] on input "整筆扣入金" at bounding box center [365, 454] width 36 height 36
checkbox input "true"
type input "3000"
click at [1216, 625] on button "結帳" at bounding box center [1216, 629] width 65 height 36
type input "[DATE] 18:12"
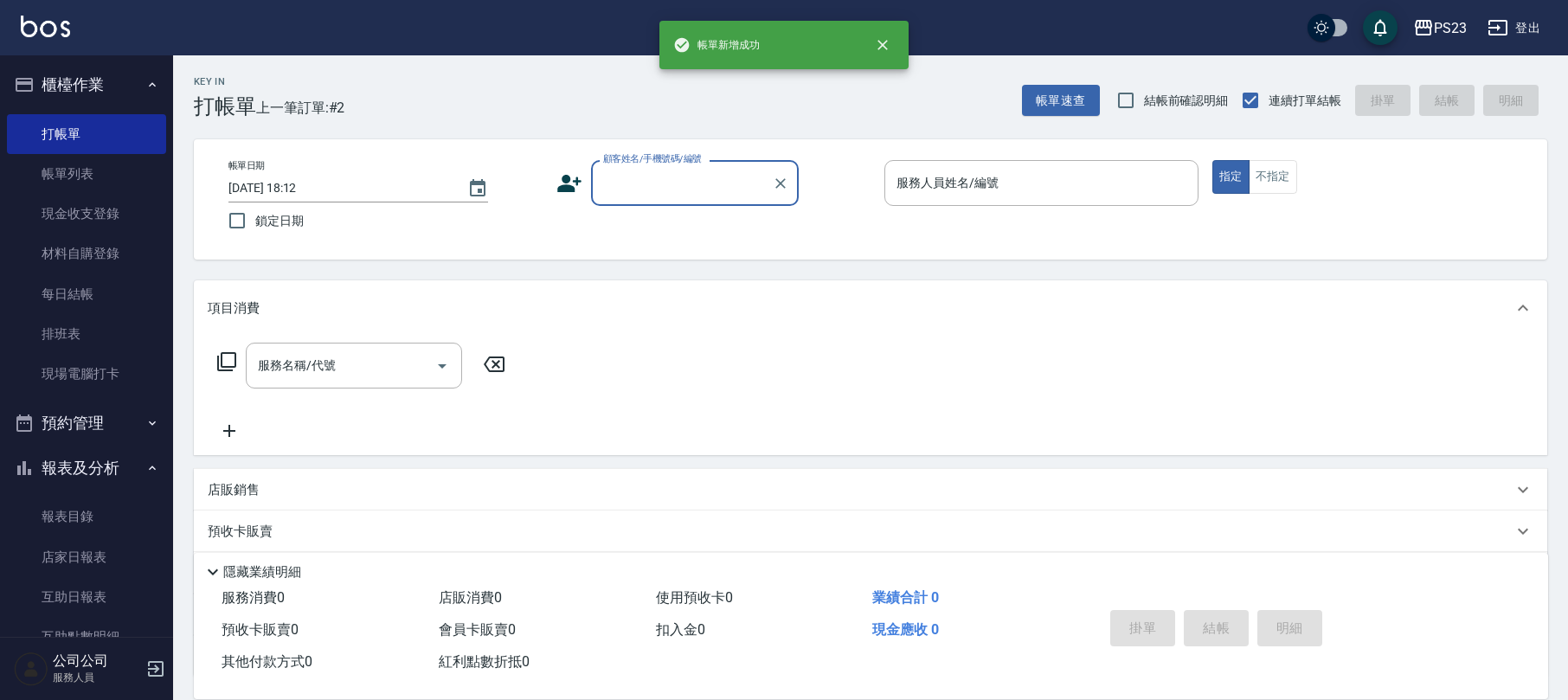
scroll to position [0, 0]
click at [727, 175] on input "顧客姓名/手機號碼/編號" at bounding box center [682, 183] width 166 height 30
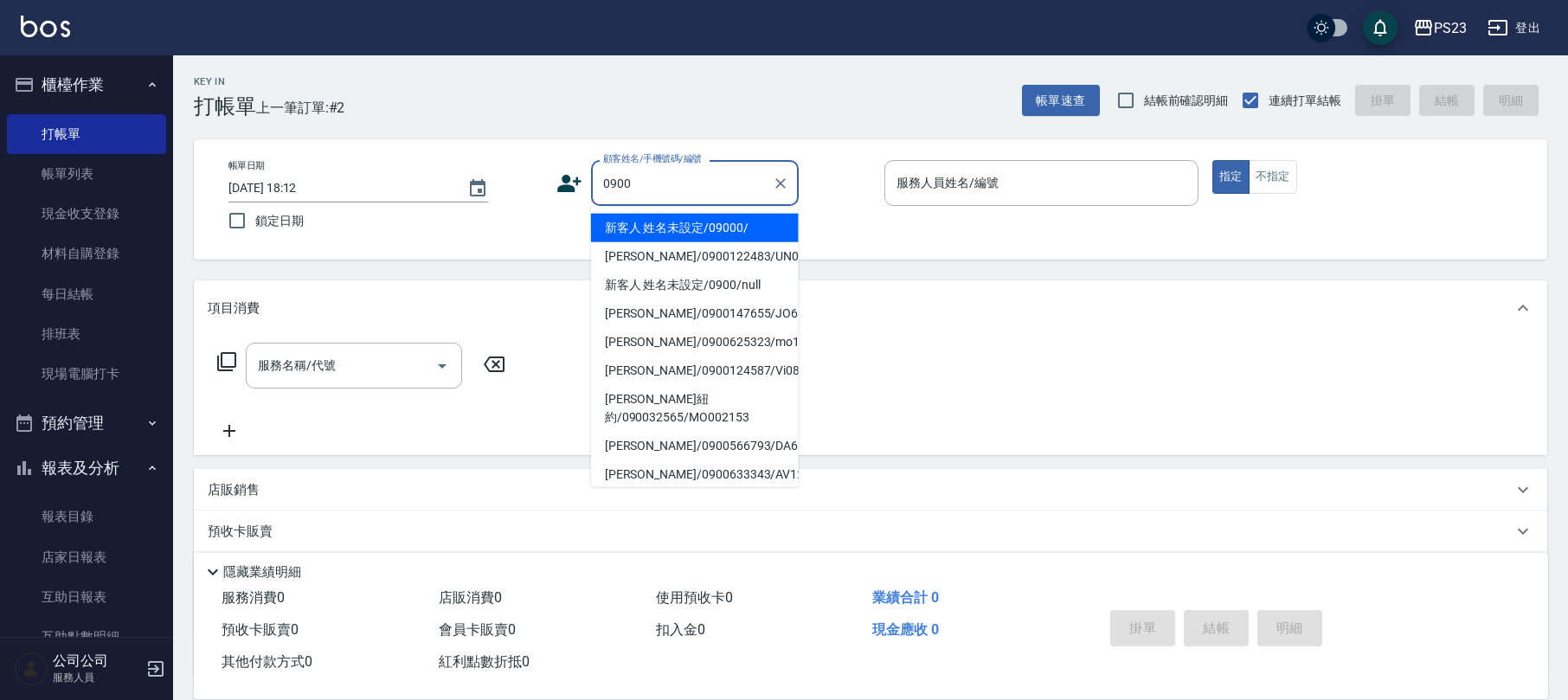
click at [654, 226] on li "新客人 姓名未設定/09000/" at bounding box center [695, 228] width 208 height 29
type input "新客人 姓名未設定/09000/"
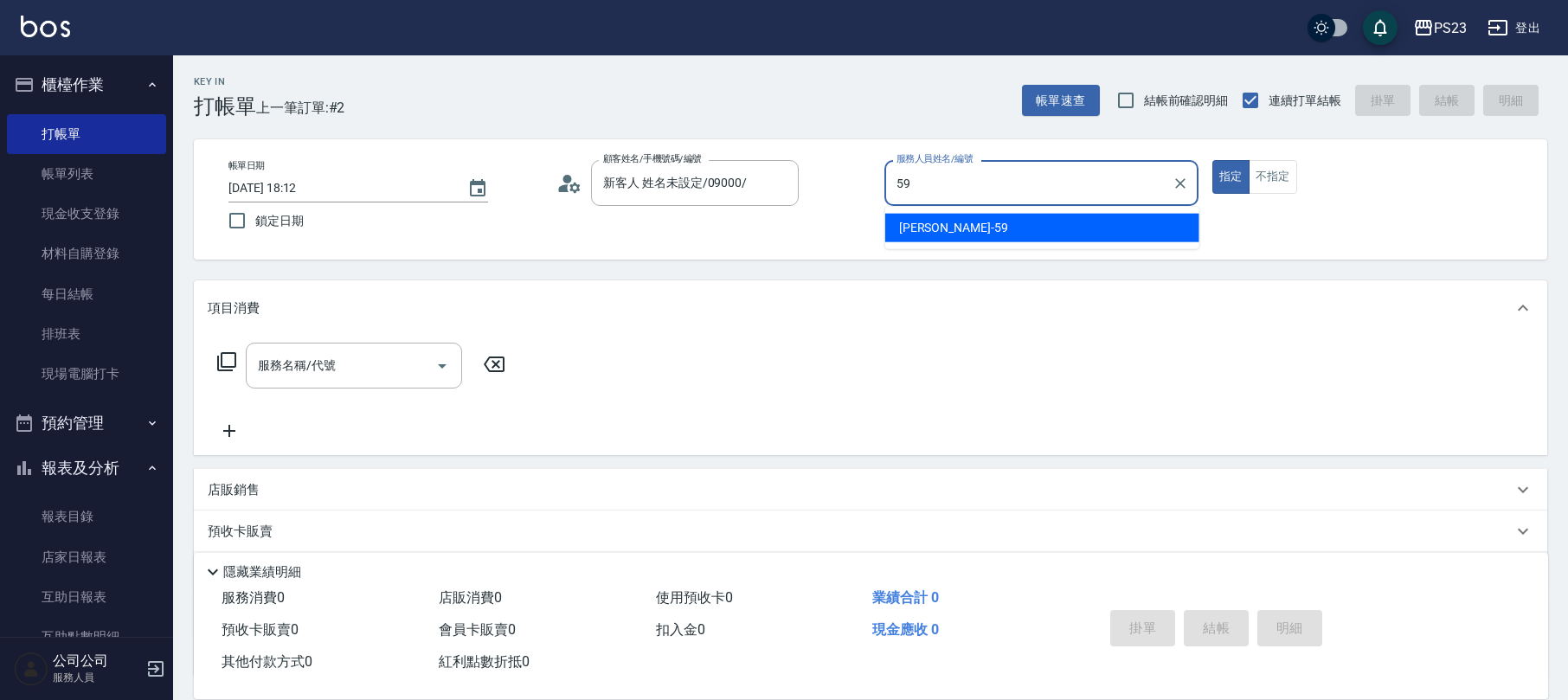
type input "Nanako-59"
type button "true"
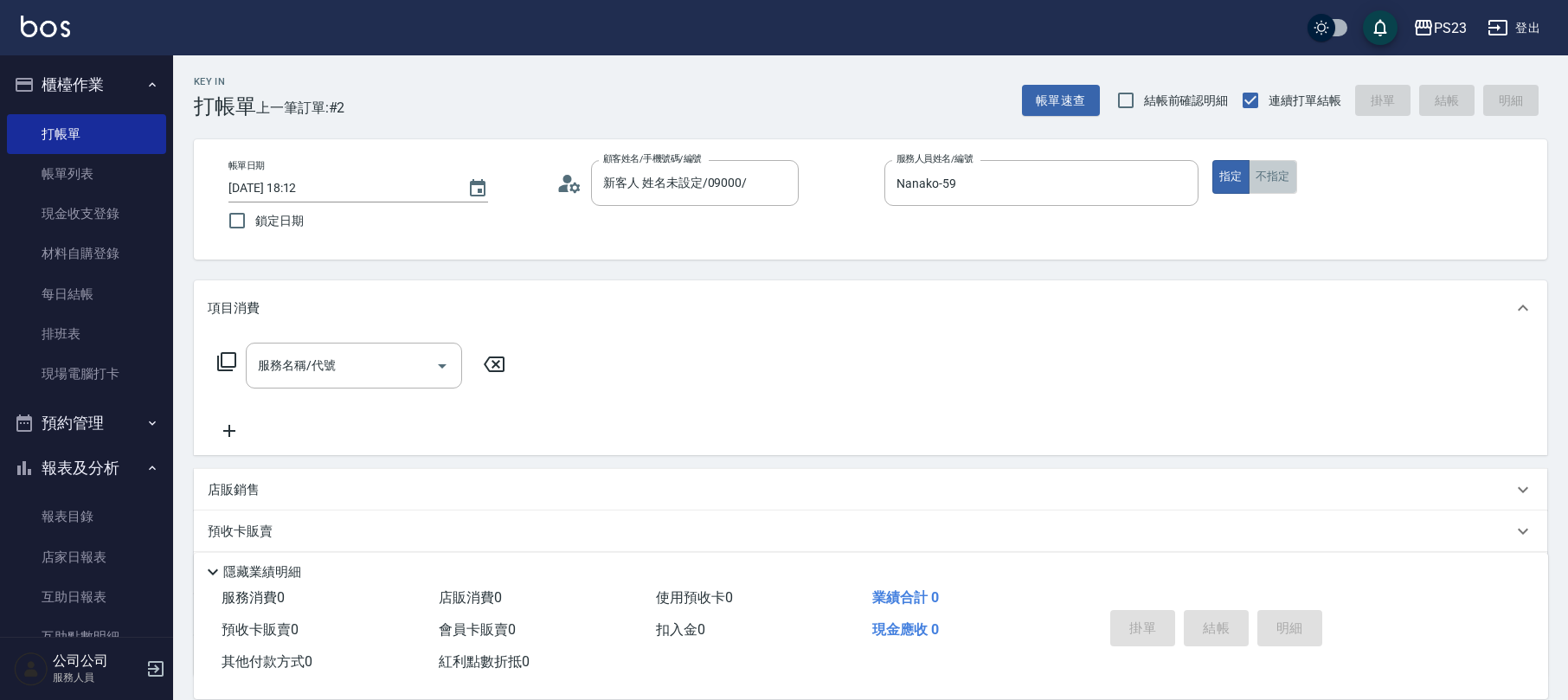
click at [1292, 182] on button "不指定" at bounding box center [1273, 176] width 49 height 33
click at [225, 361] on icon at bounding box center [227, 362] width 21 height 21
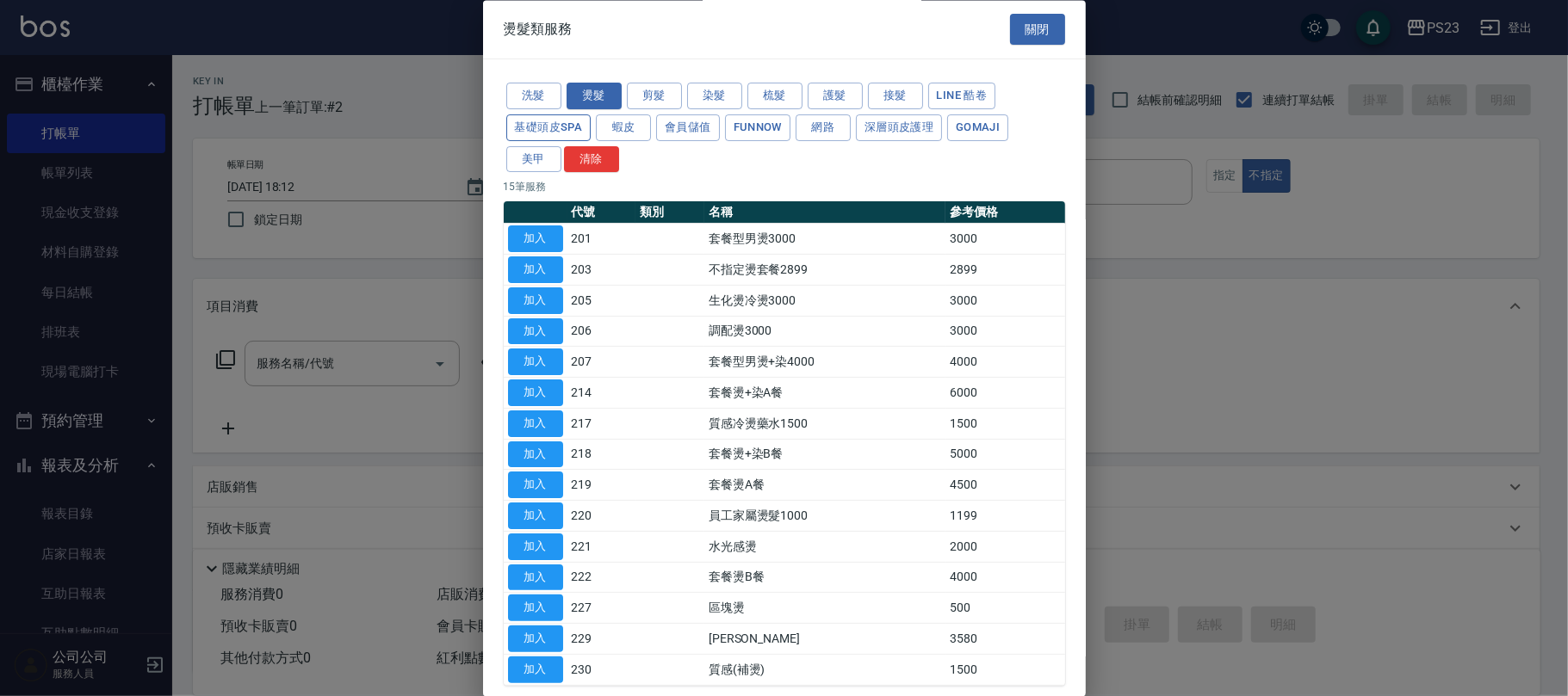
click at [532, 124] on button "基礎頭皮SPA" at bounding box center [549, 128] width 85 height 27
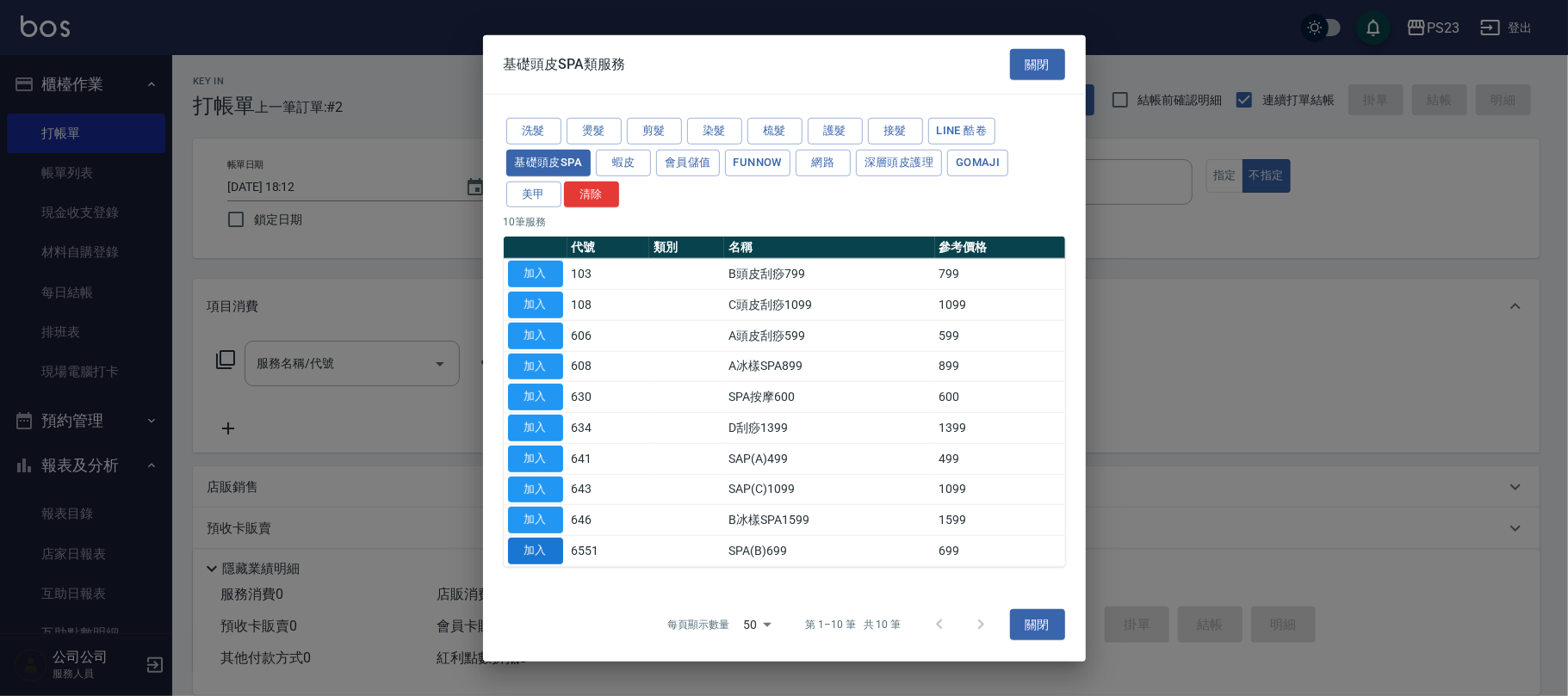
drag, startPoint x: 542, startPoint y: 558, endPoint x: 539, endPoint y: 547, distance: 11.4
click at [542, 555] on button "加入" at bounding box center [535, 551] width 55 height 27
type input "SPA(B)699(6551)"
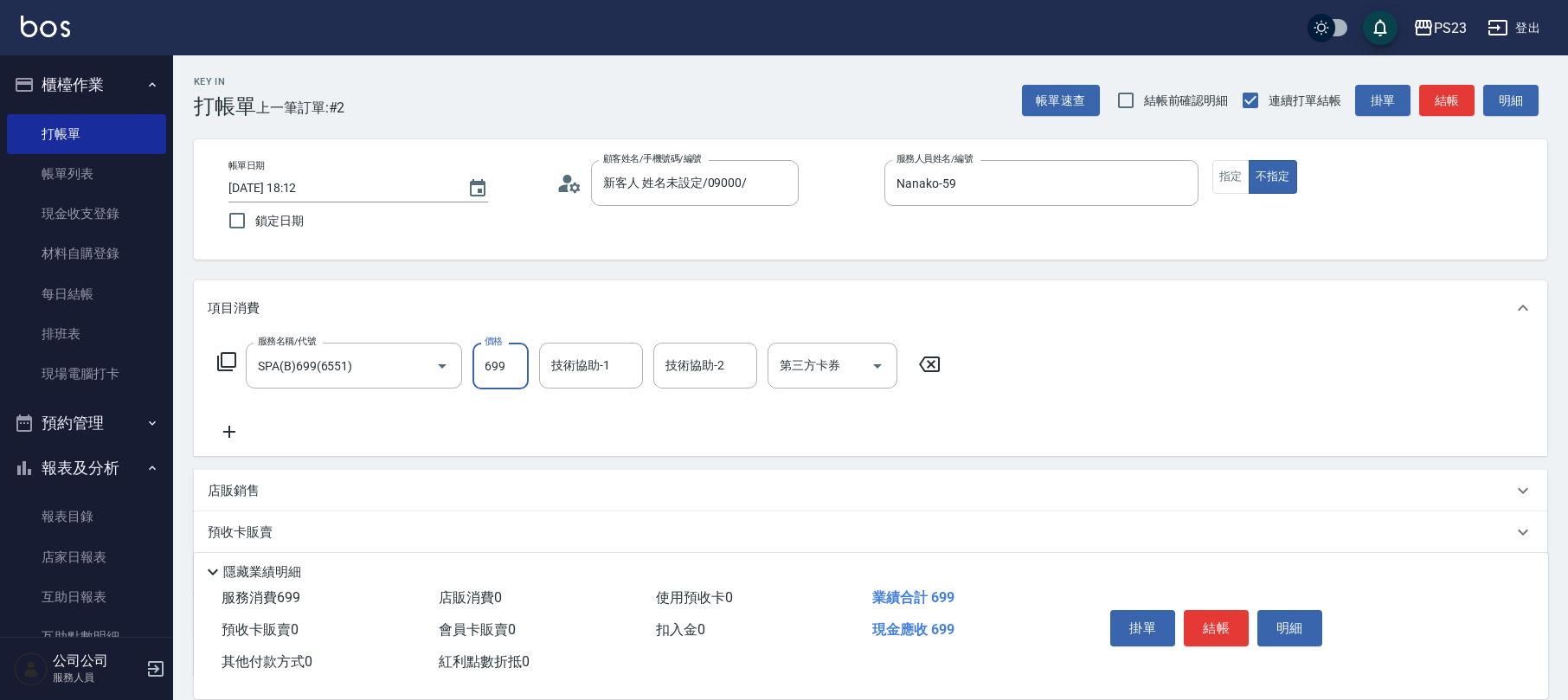
click at [496, 369] on input "699" at bounding box center [500, 366] width 56 height 47
type input "649"
type input "Nanako-59"
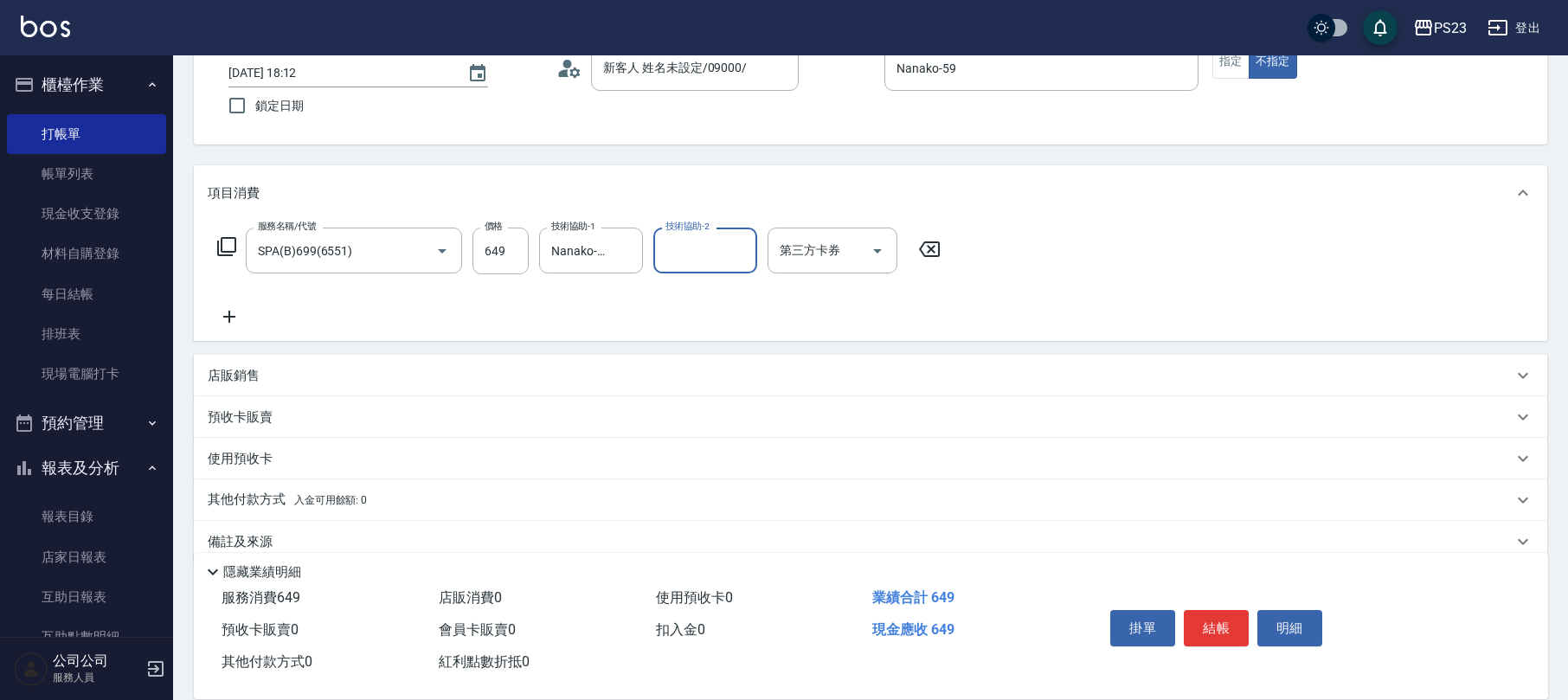
scroll to position [139, 0]
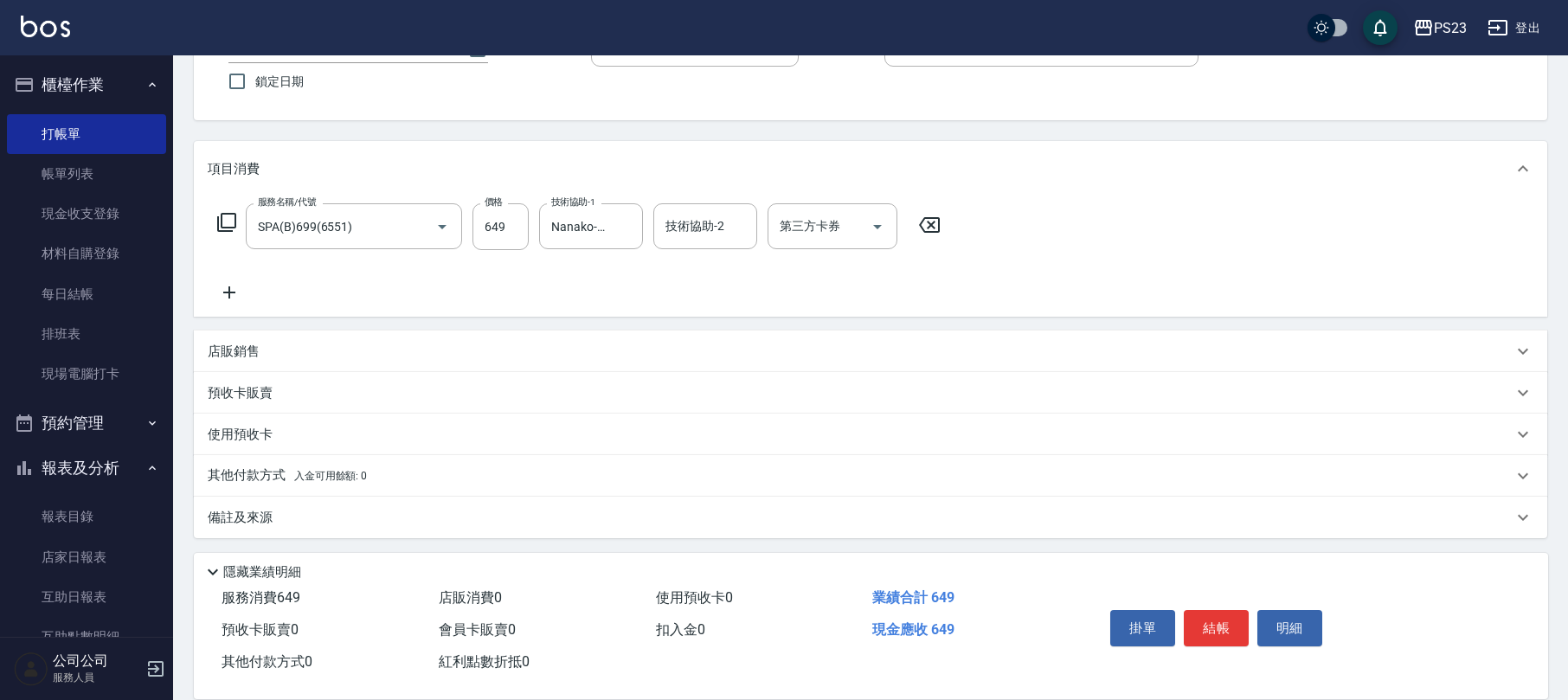
click at [513, 514] on div "備註及來源" at bounding box center [860, 517] width 1305 height 18
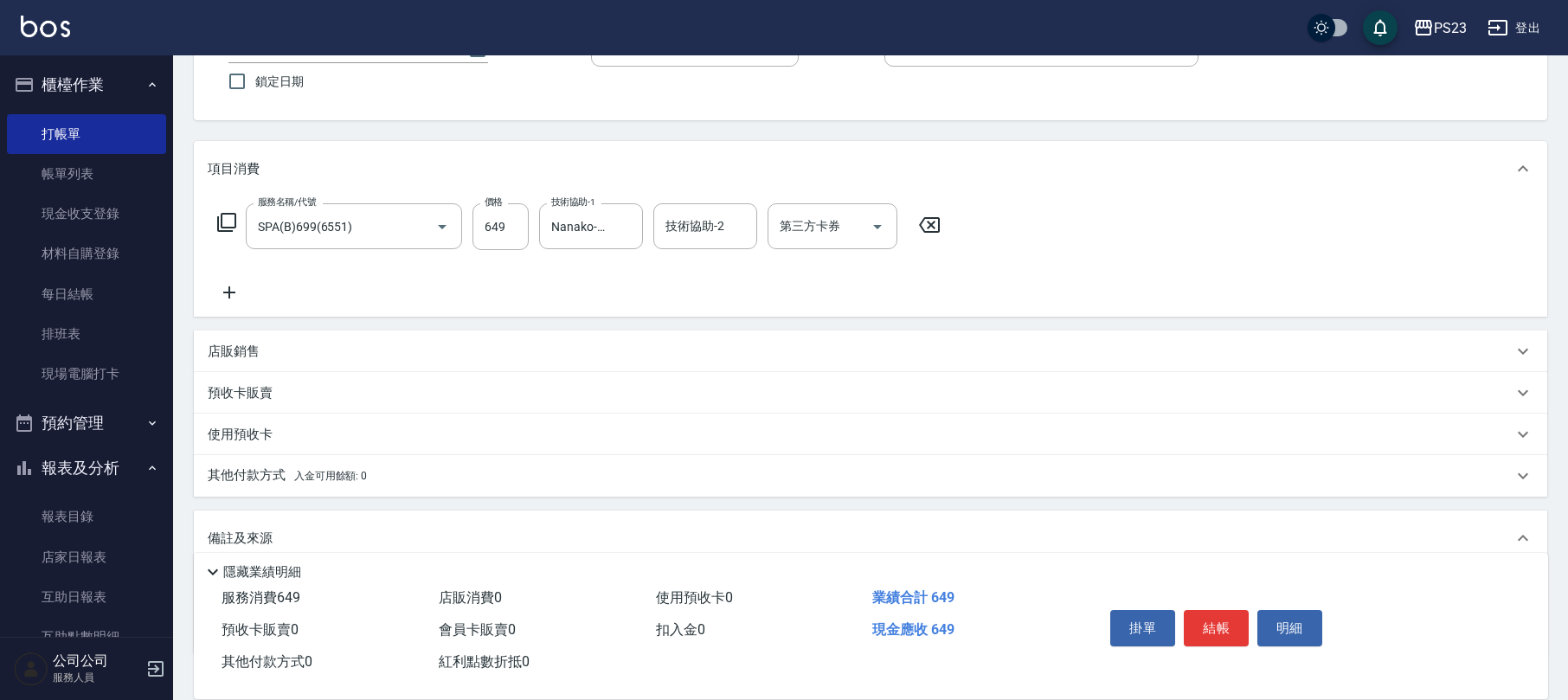
scroll to position [256, 0]
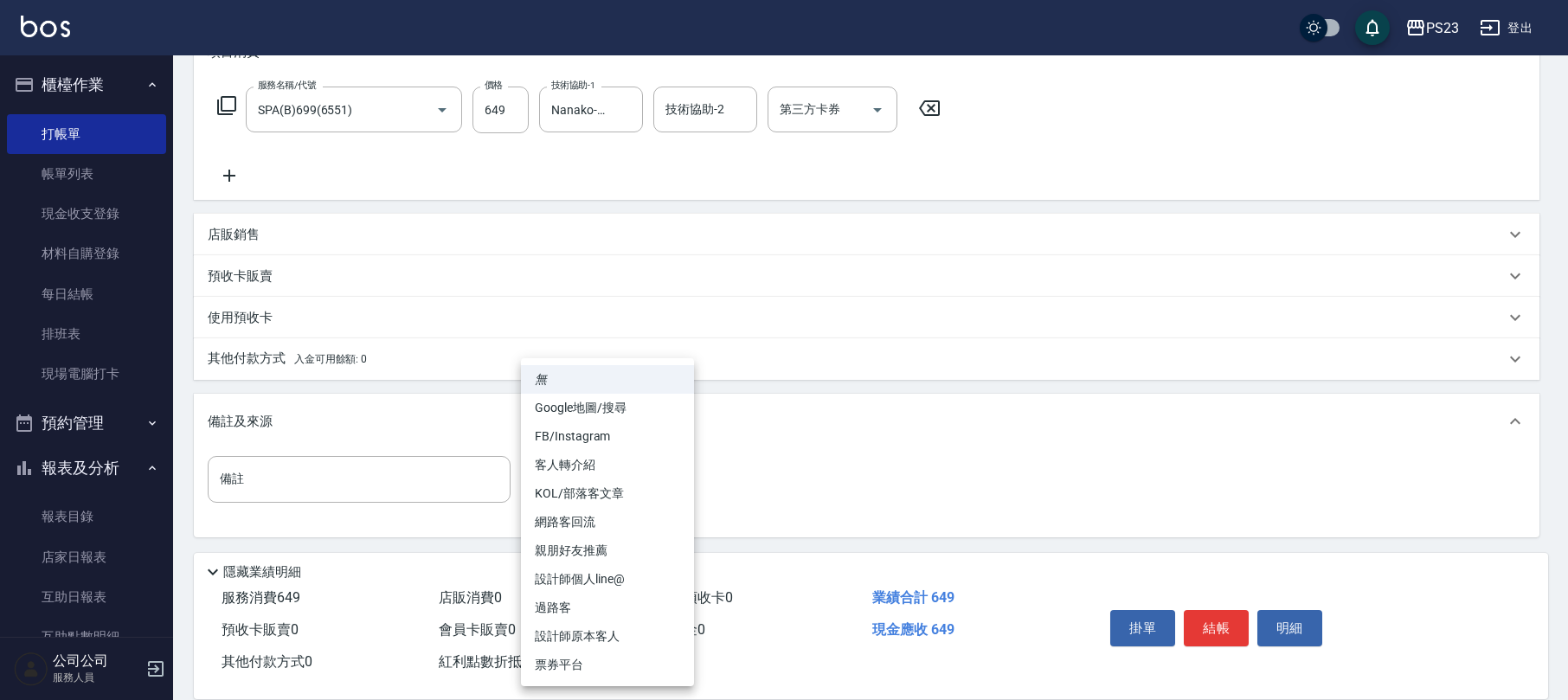
click at [620, 478] on body "PS23 登出 櫃檯作業 打帳單 帳單列表 現金收支登錄 材料自購登錄 每日結帳 排班表 現場電腦打卡 預約管理 預約管理 單日預約紀錄 單週預約紀錄 報表及…" at bounding box center [784, 222] width 1568 height 956
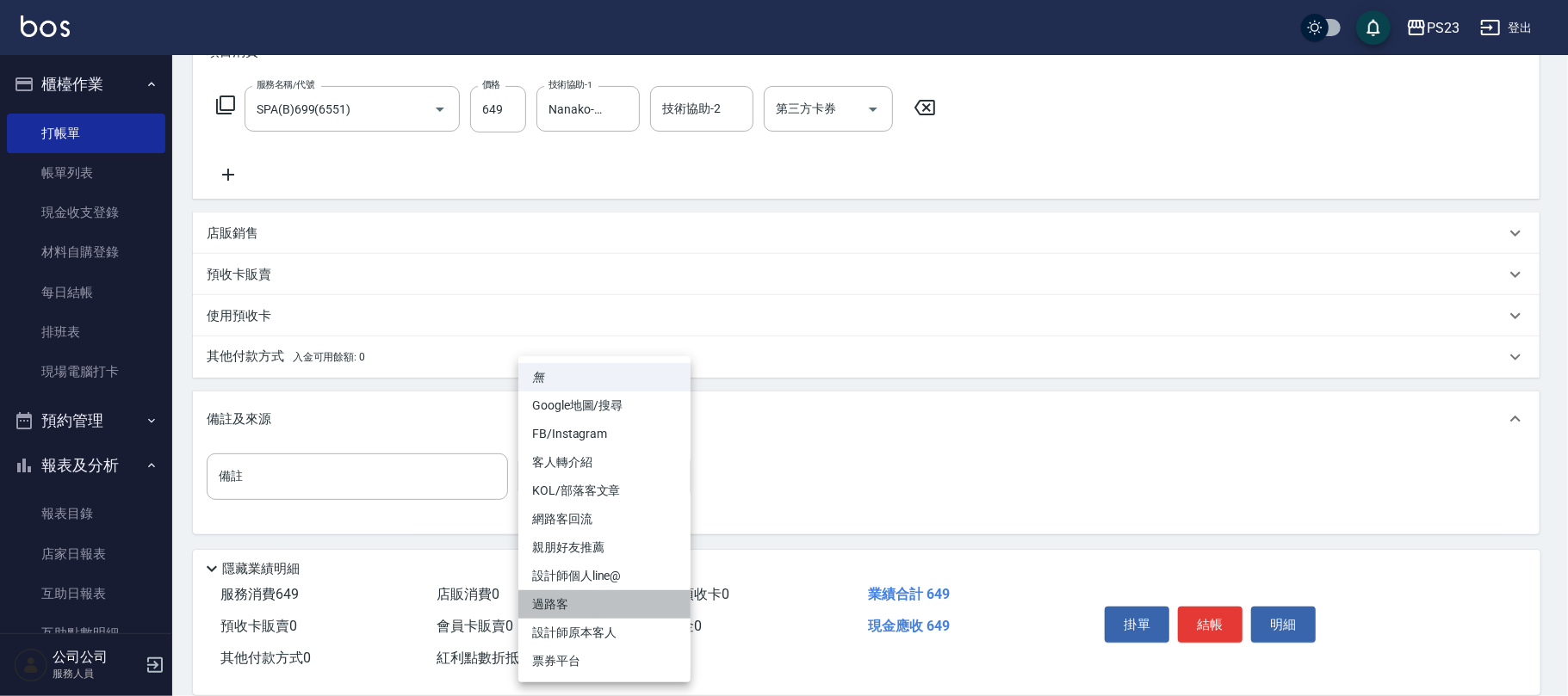
click at [584, 607] on li "過路客" at bounding box center [604, 604] width 172 height 28
type input "過路客"
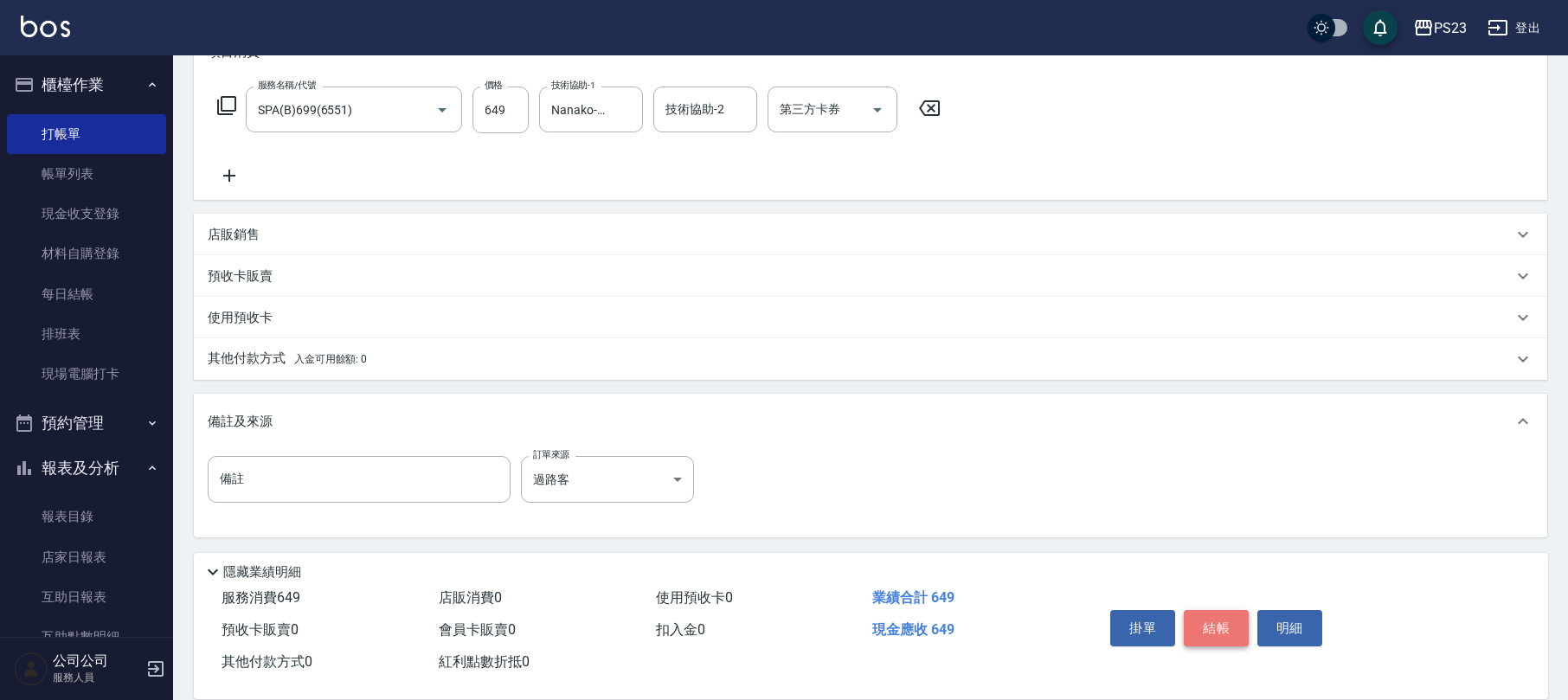
click at [1210, 630] on button "結帳" at bounding box center [1216, 629] width 65 height 36
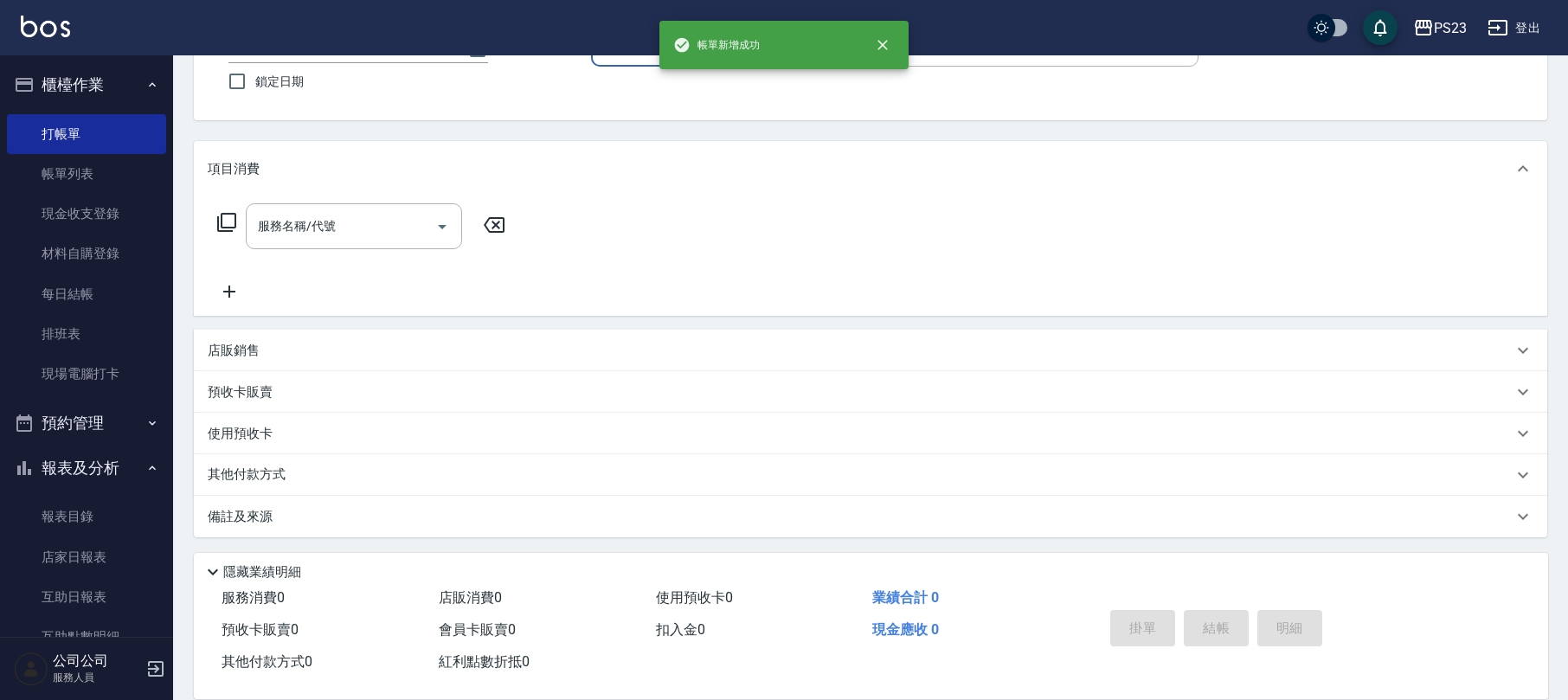
scroll to position [0, 0]
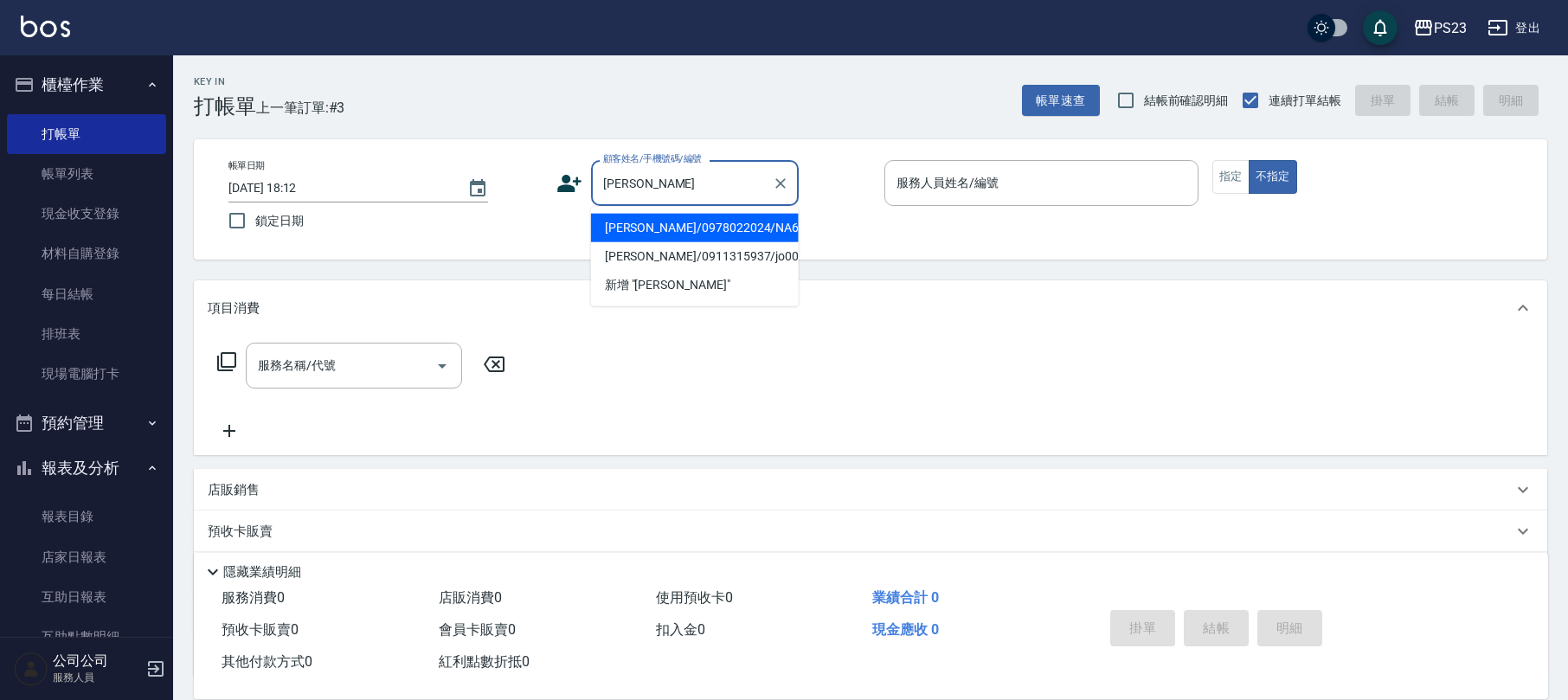
click at [689, 227] on li "[PERSON_NAME]/0978022024/NA681201" at bounding box center [695, 228] width 208 height 29
type input "[PERSON_NAME]/0978022024/NA681201"
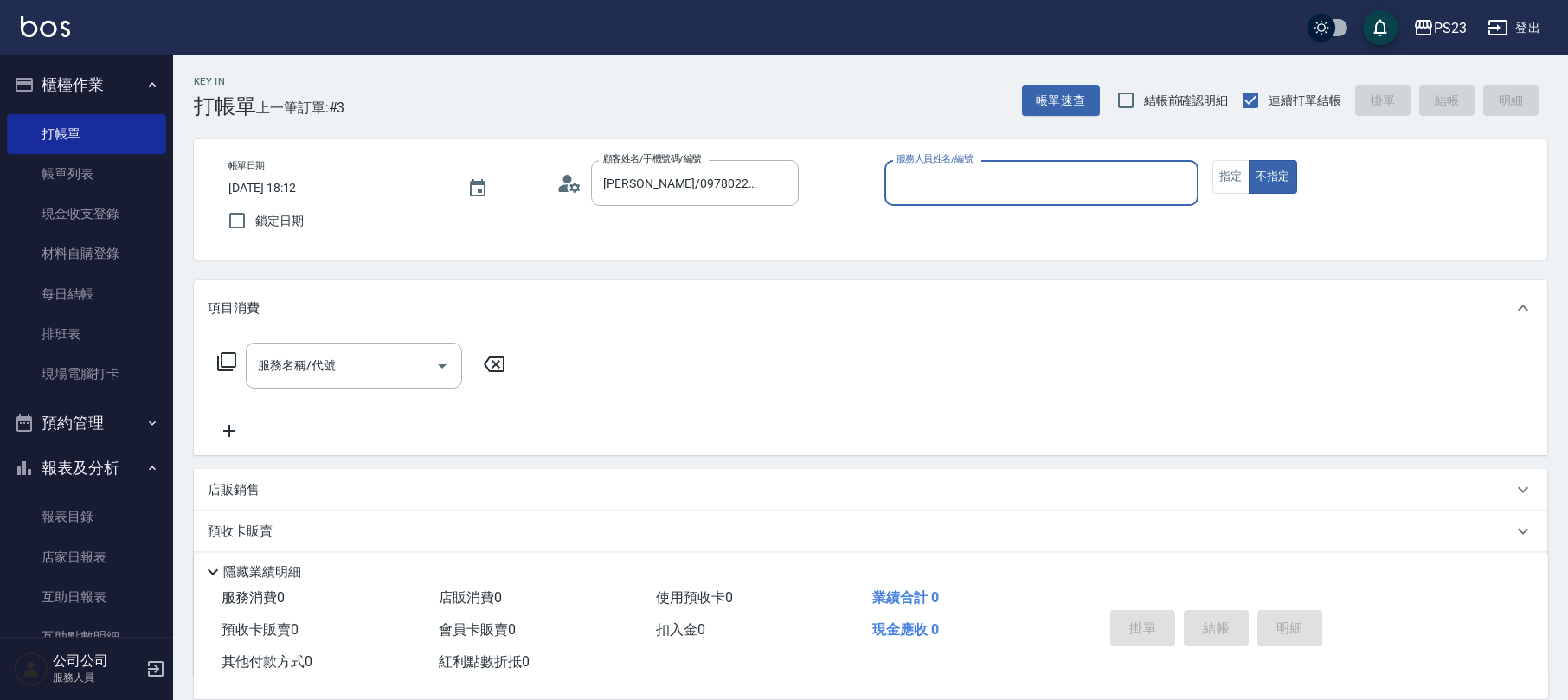
type input "Nanako-59"
click at [229, 365] on icon at bounding box center [227, 362] width 21 height 21
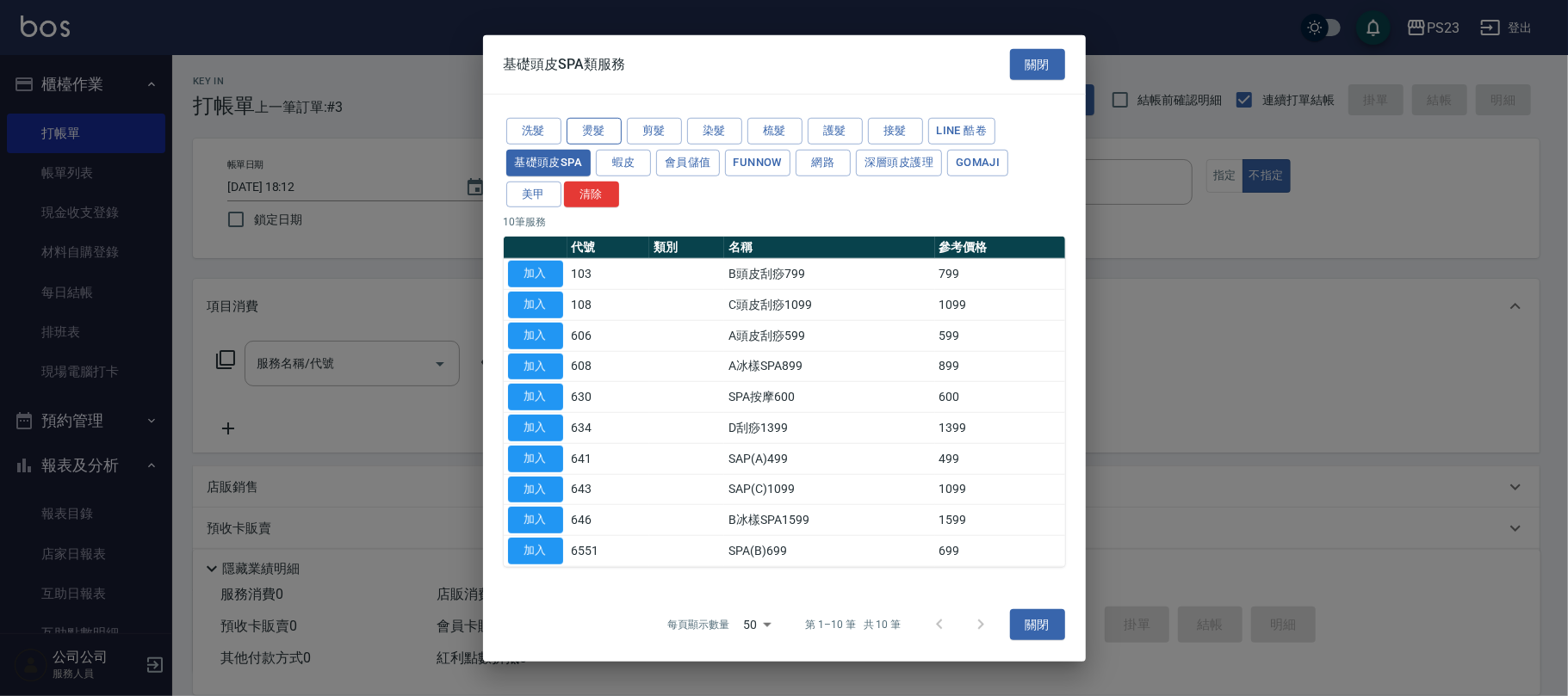
click at [596, 134] on button "燙髮" at bounding box center [594, 131] width 55 height 27
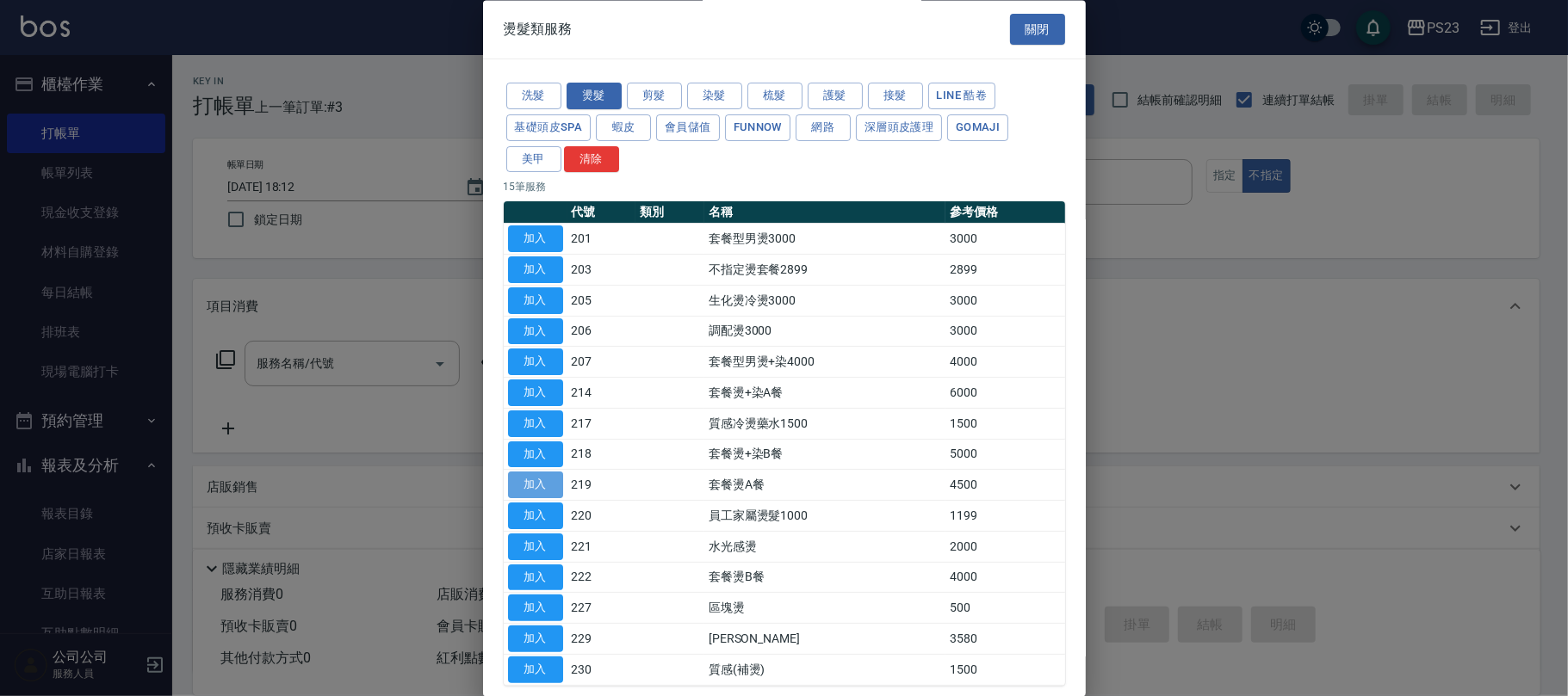
click at [533, 491] on button "加入" at bounding box center [535, 486] width 55 height 27
type input "套餐燙A餐(219)"
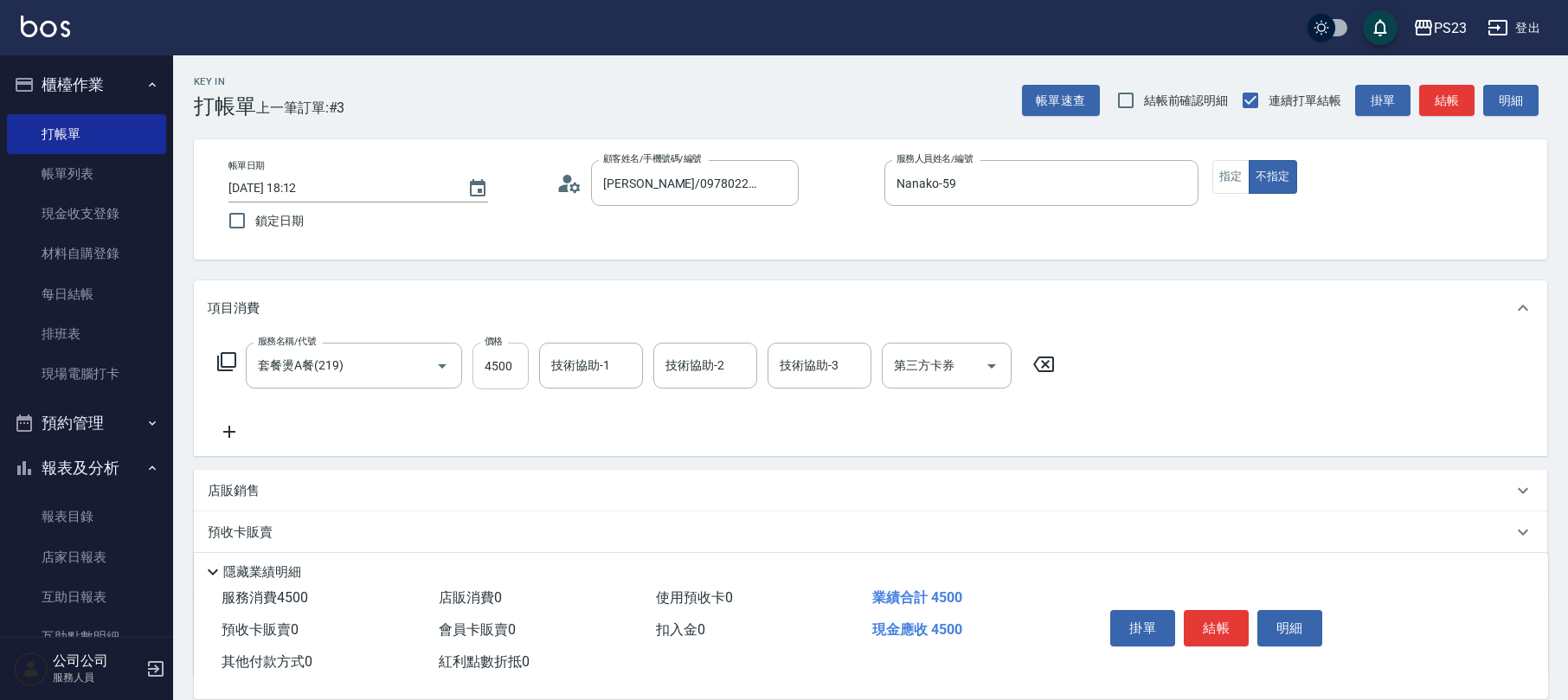
click at [474, 364] on input "4500" at bounding box center [500, 366] width 56 height 47
type input "4700"
type input "Nanako-59"
click at [232, 367] on icon at bounding box center [227, 362] width 19 height 19
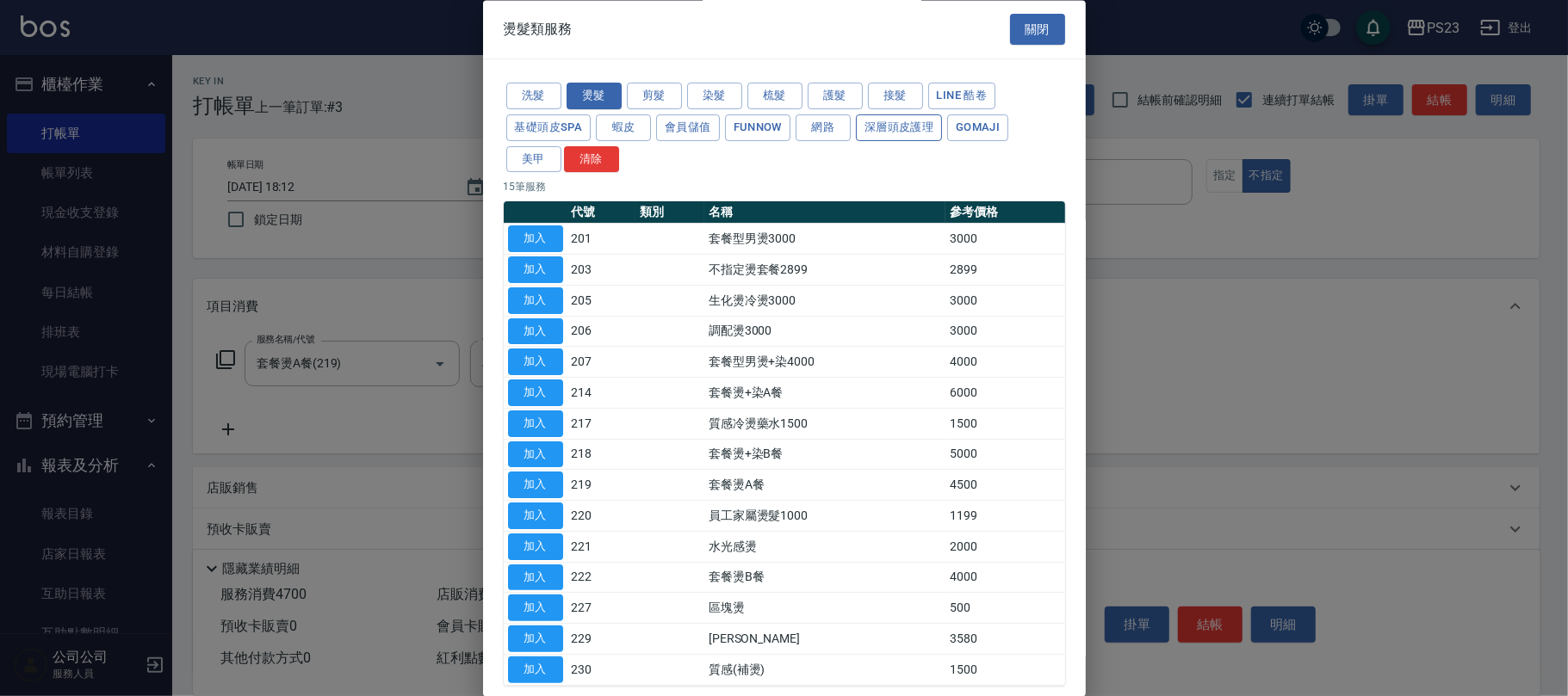
click at [886, 127] on button "深層頭皮護理" at bounding box center [898, 128] width 86 height 27
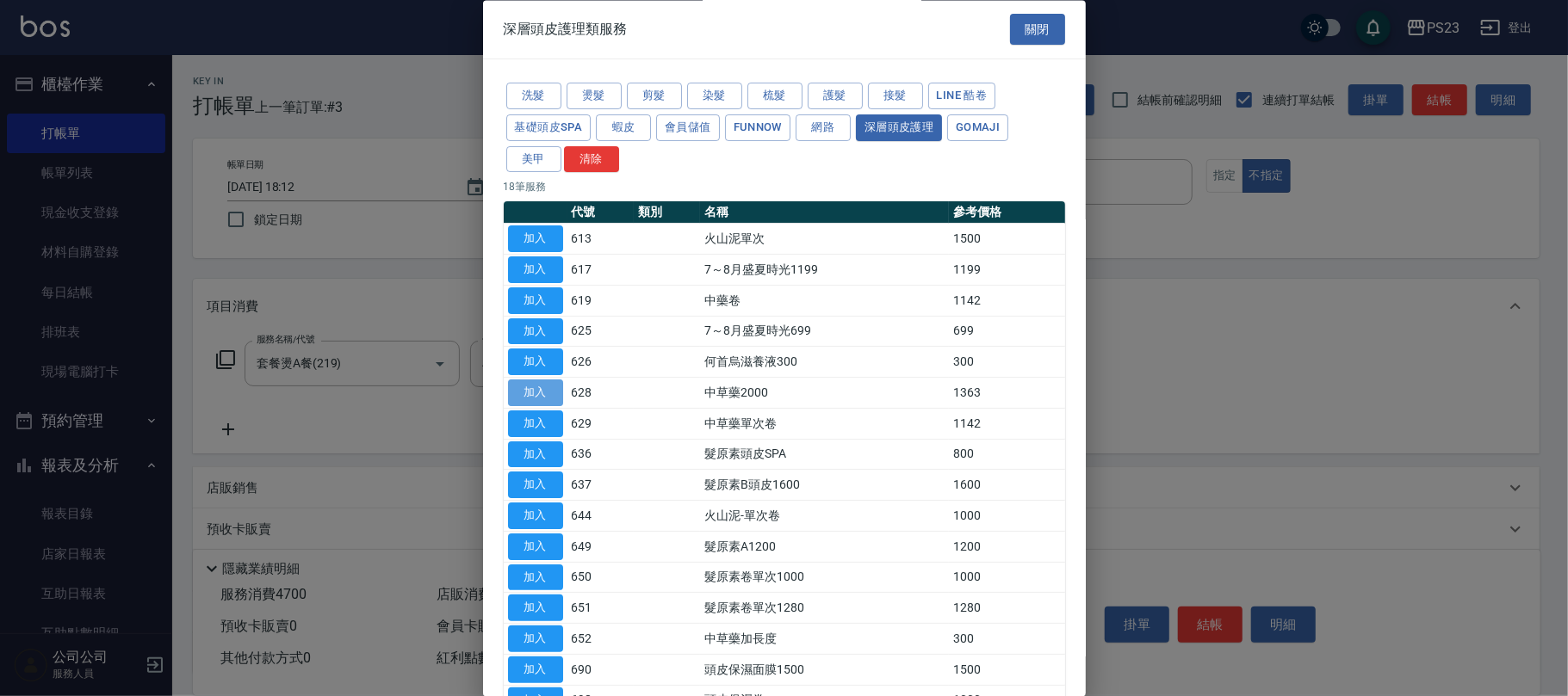
click at [551, 398] on button "加入" at bounding box center [535, 394] width 55 height 27
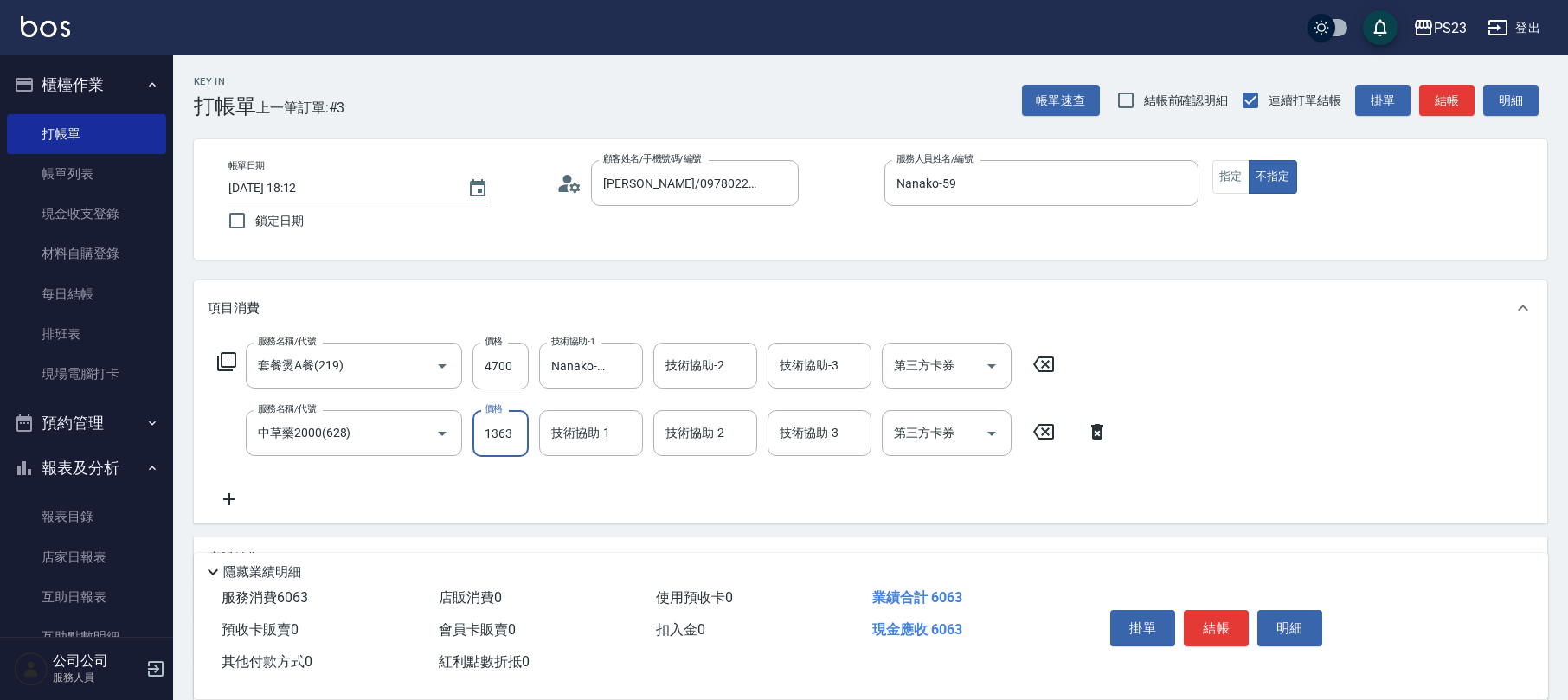
click at [507, 443] on input "1363" at bounding box center [500, 433] width 56 height 47
type input "1500"
type input "Nanako-59"
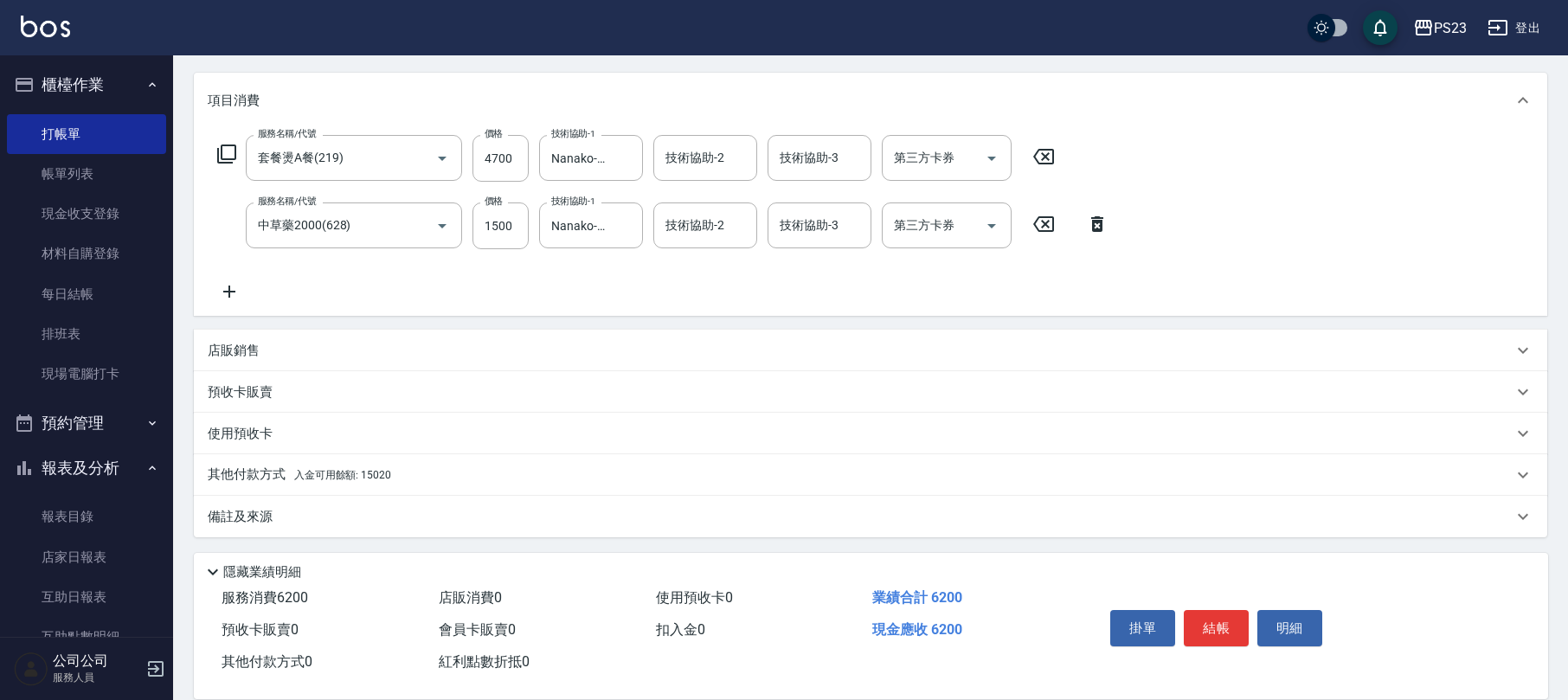
click at [390, 472] on div "其他付款方式 入金可用餘額: 15020" at bounding box center [860, 475] width 1305 height 19
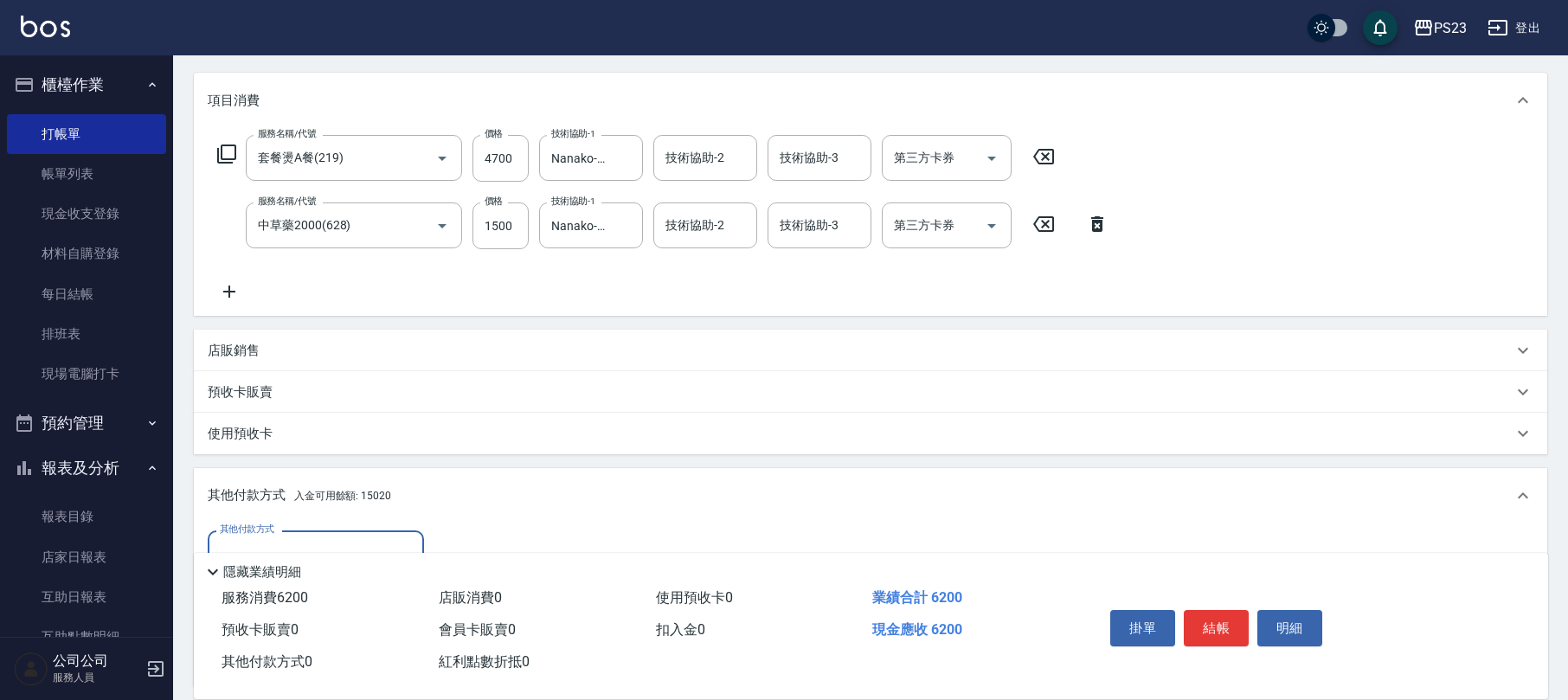
scroll to position [410, 0]
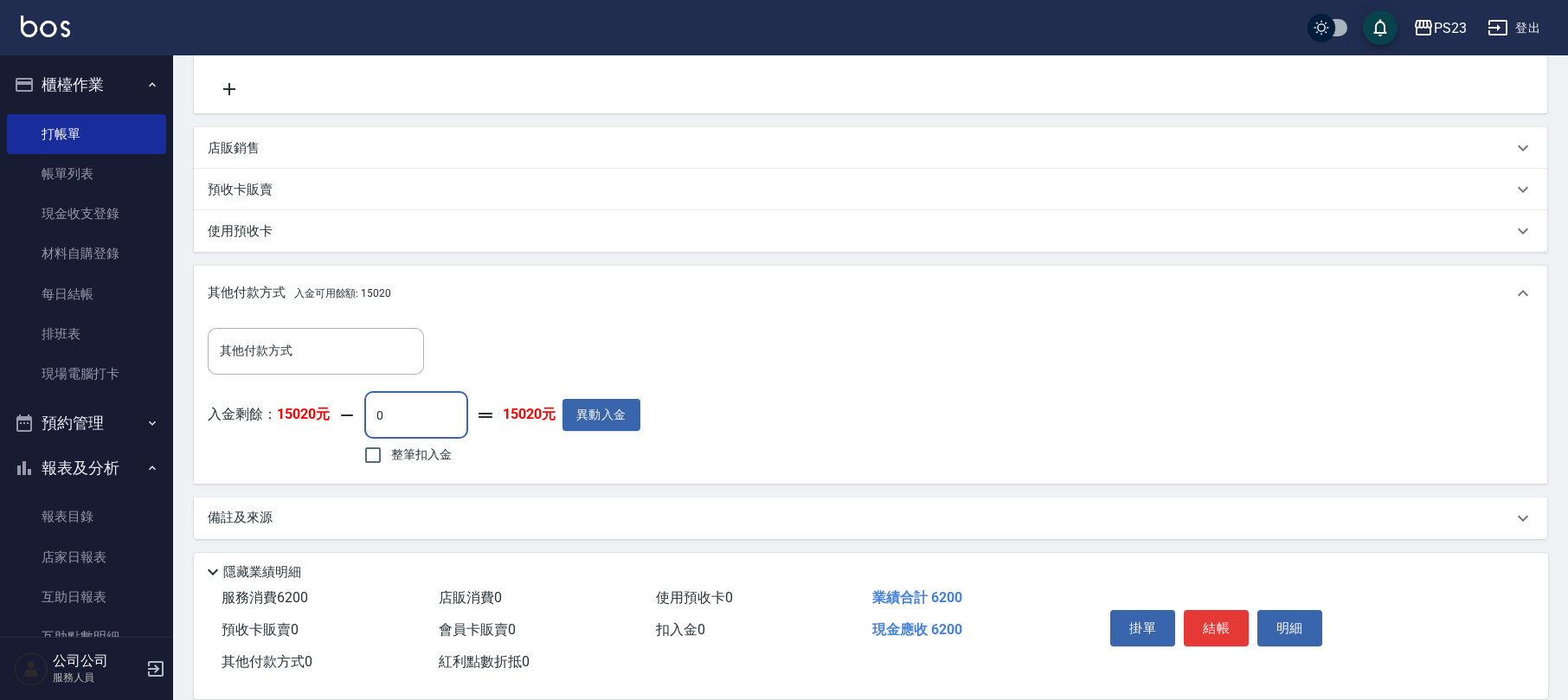
click at [392, 416] on input "0" at bounding box center [416, 415] width 104 height 47
type input "1520"
click at [1214, 634] on button "結帳" at bounding box center [1216, 629] width 65 height 36
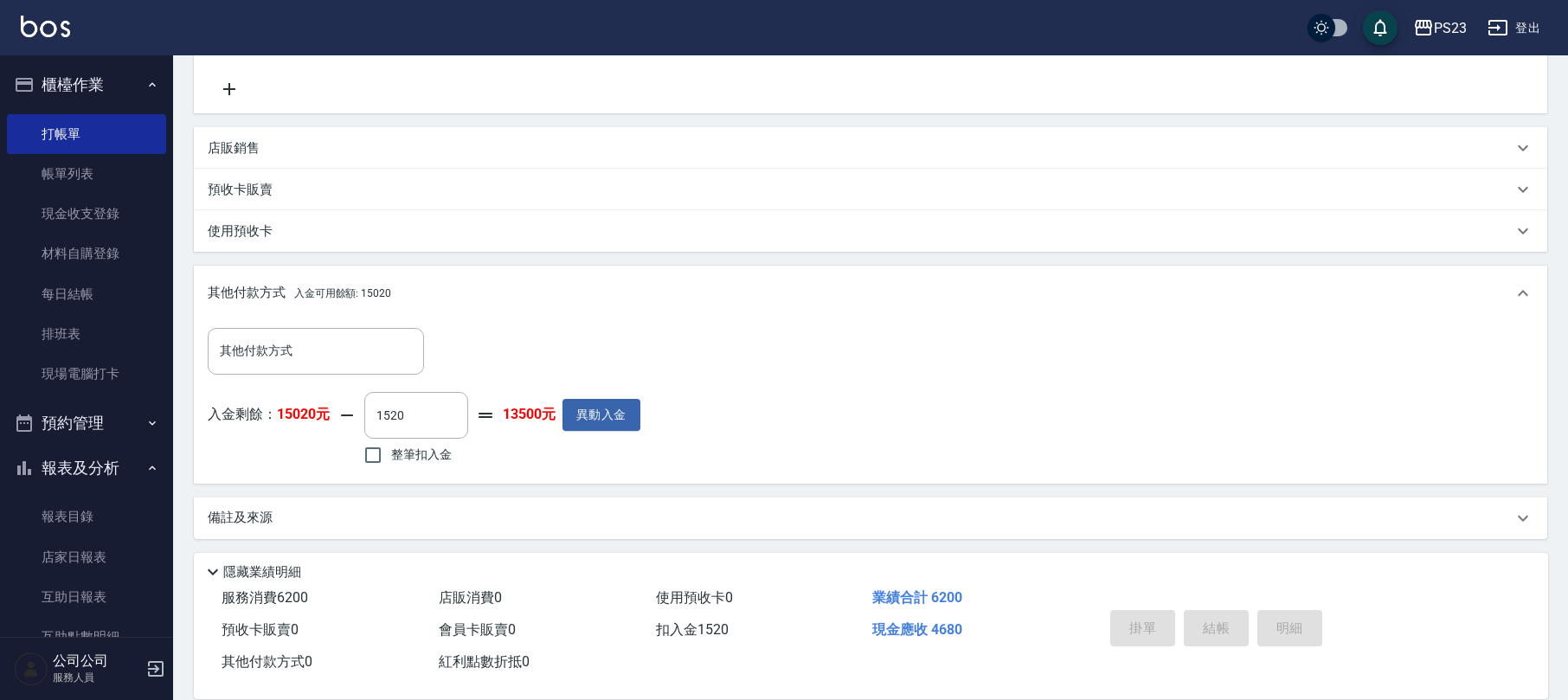
type input "[DATE] 18:13"
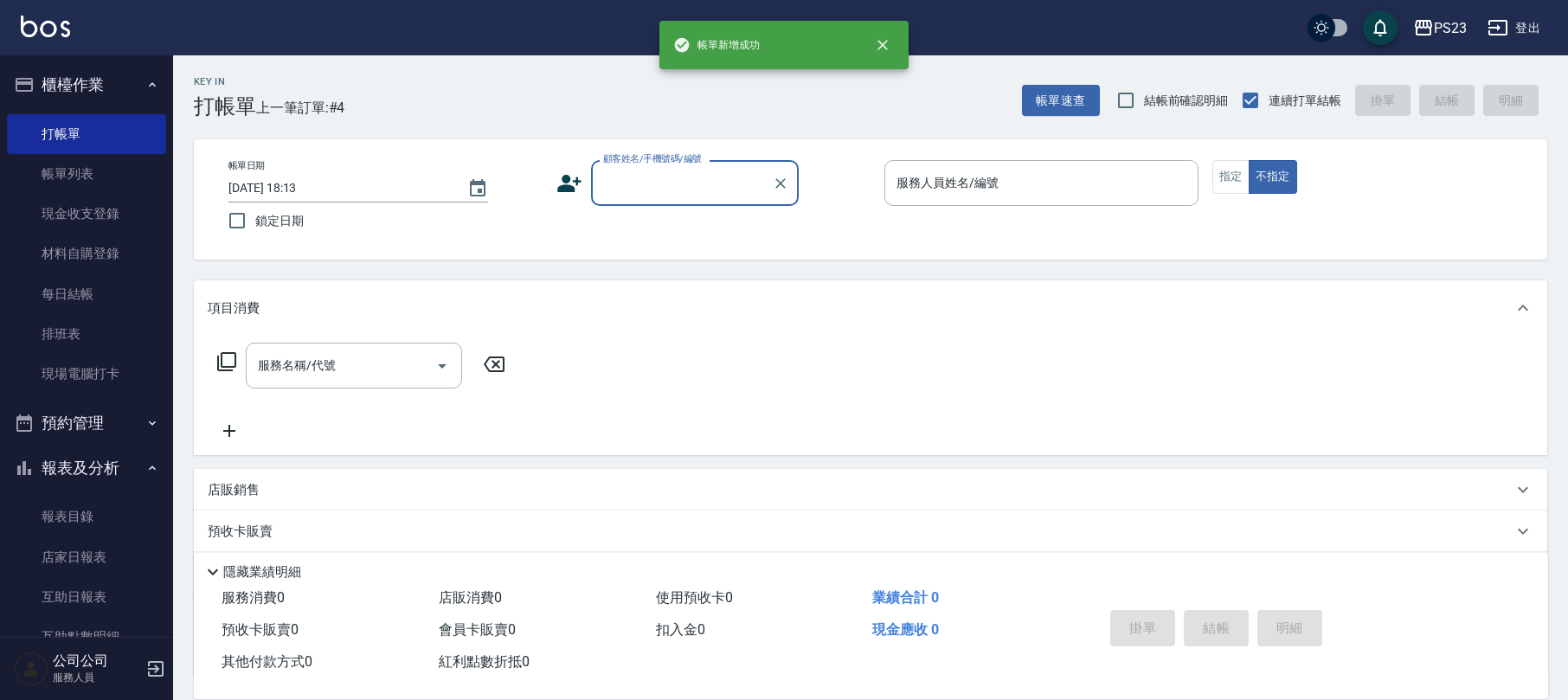
scroll to position [0, 0]
click at [606, 194] on input "顧客姓名/手機號碼/編號" at bounding box center [682, 183] width 166 height 30
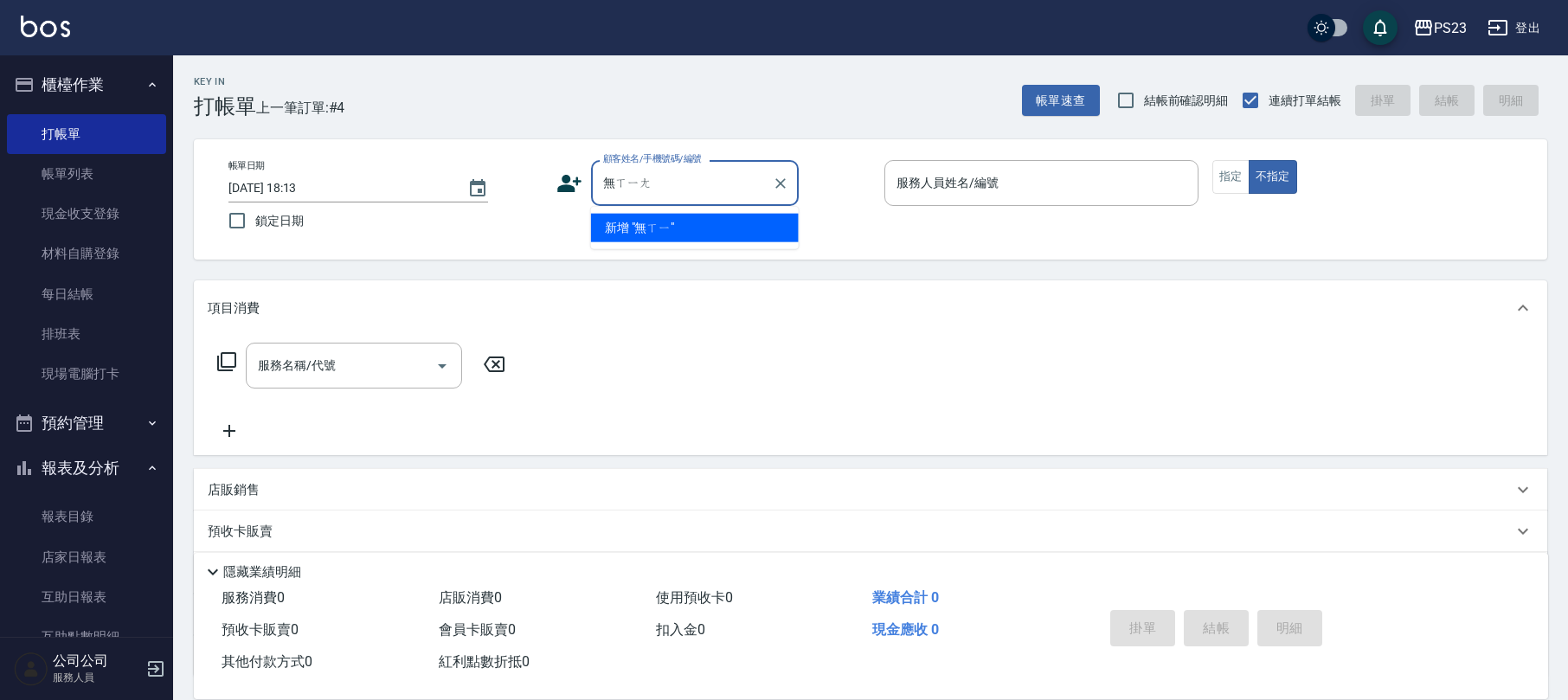
type input "[PERSON_NAME]"
click at [787, 182] on icon "Clear" at bounding box center [780, 184] width 17 height 17
click at [714, 182] on input "顧客姓名/手機號碼/編號" at bounding box center [682, 183] width 166 height 30
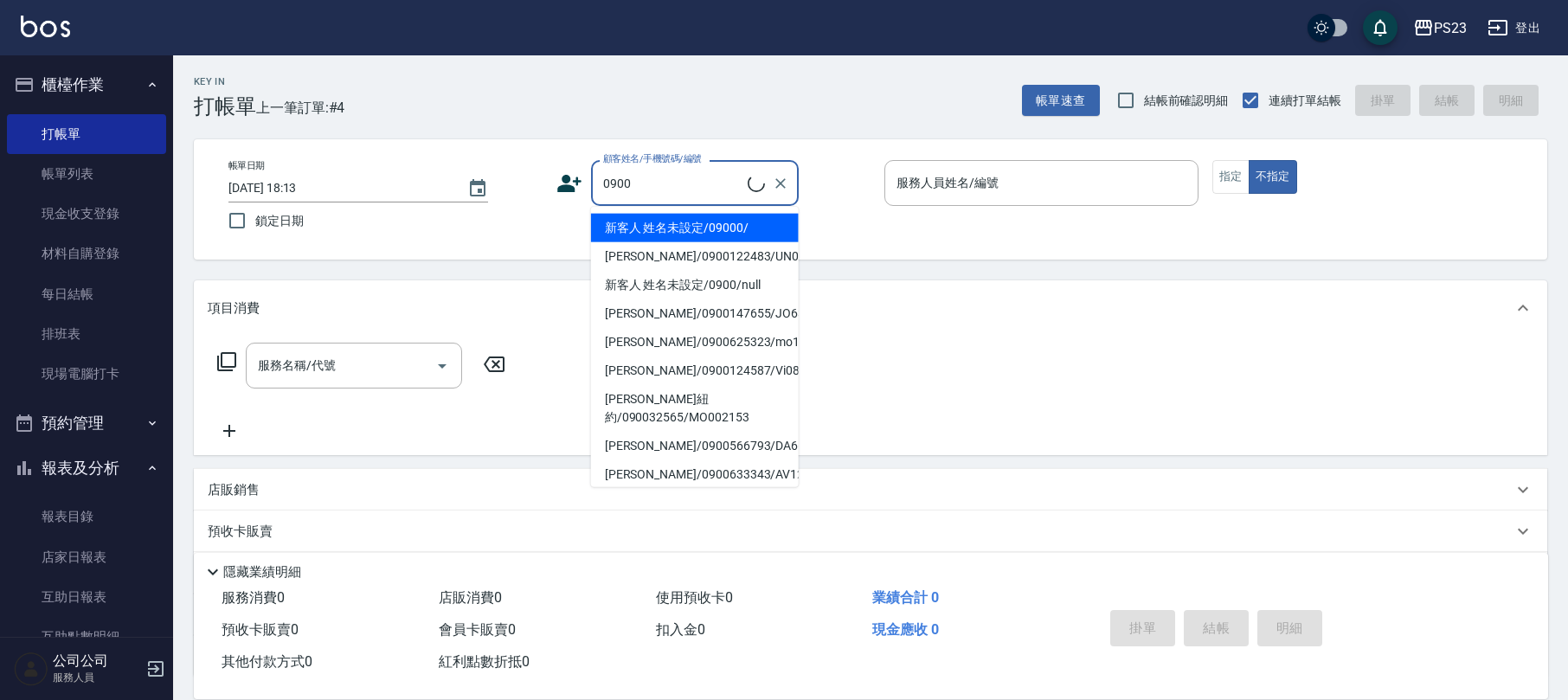
click at [706, 223] on li "新客人 姓名未設定/09000/" at bounding box center [695, 228] width 208 height 29
type input "新客人 姓名未設定/09000/"
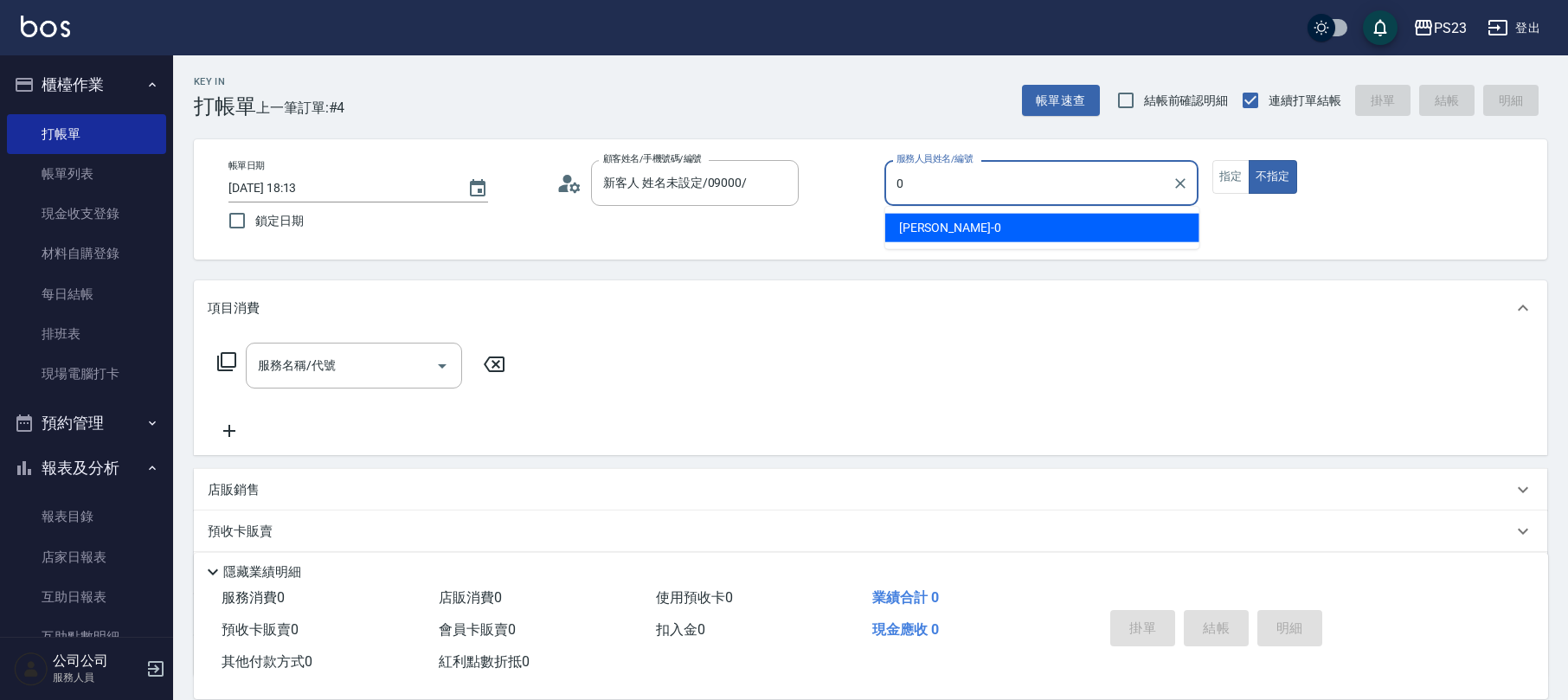
type input "[PERSON_NAME]-0"
type button "false"
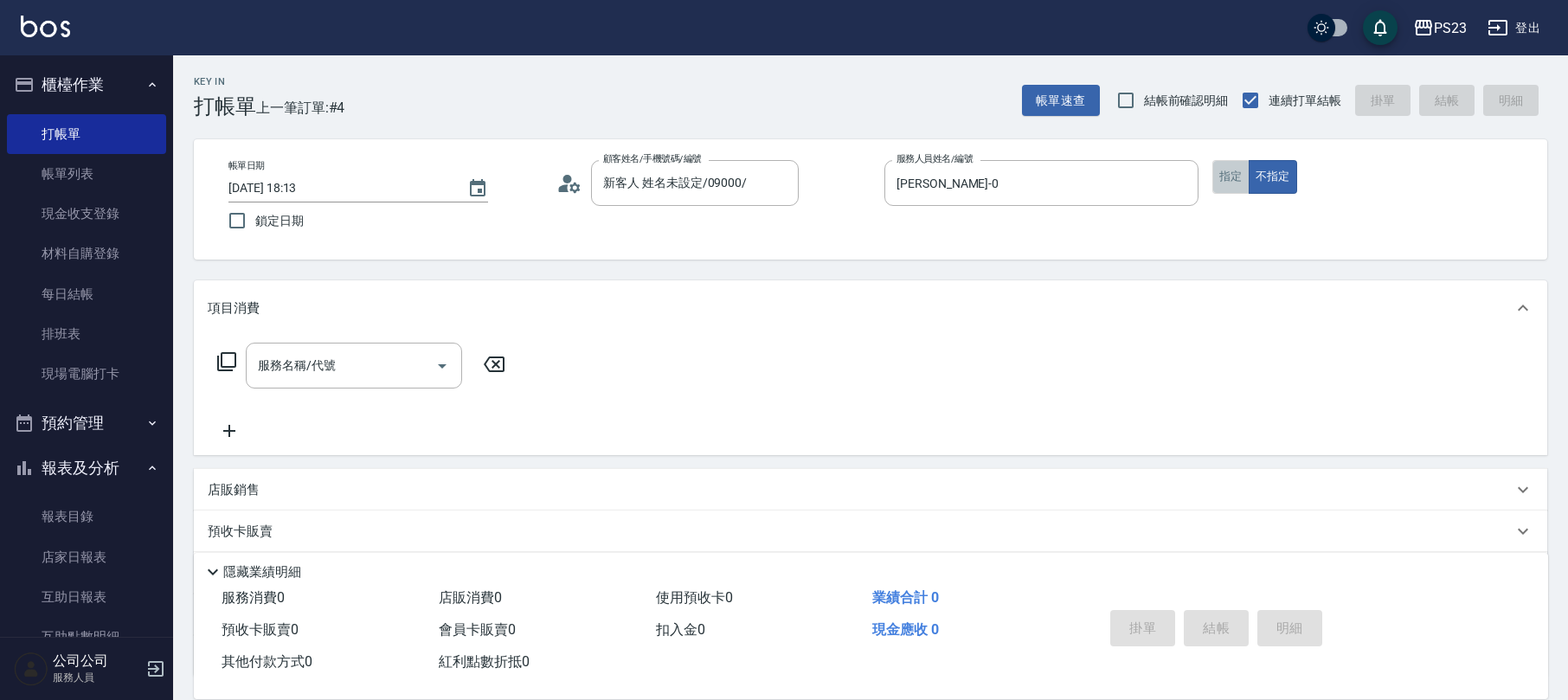
click at [1218, 178] on button "指定" at bounding box center [1231, 176] width 37 height 33
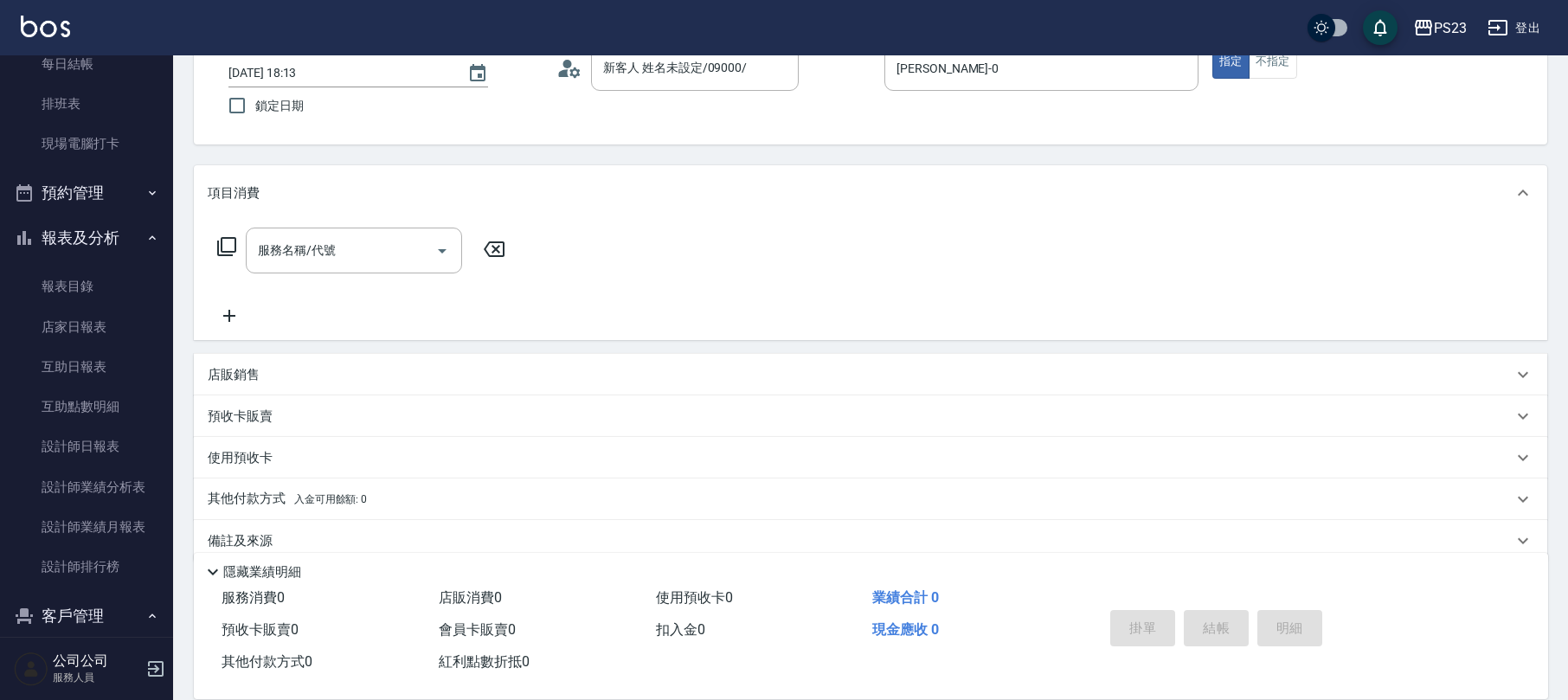
click at [333, 374] on div "店販銷售" at bounding box center [860, 374] width 1305 height 18
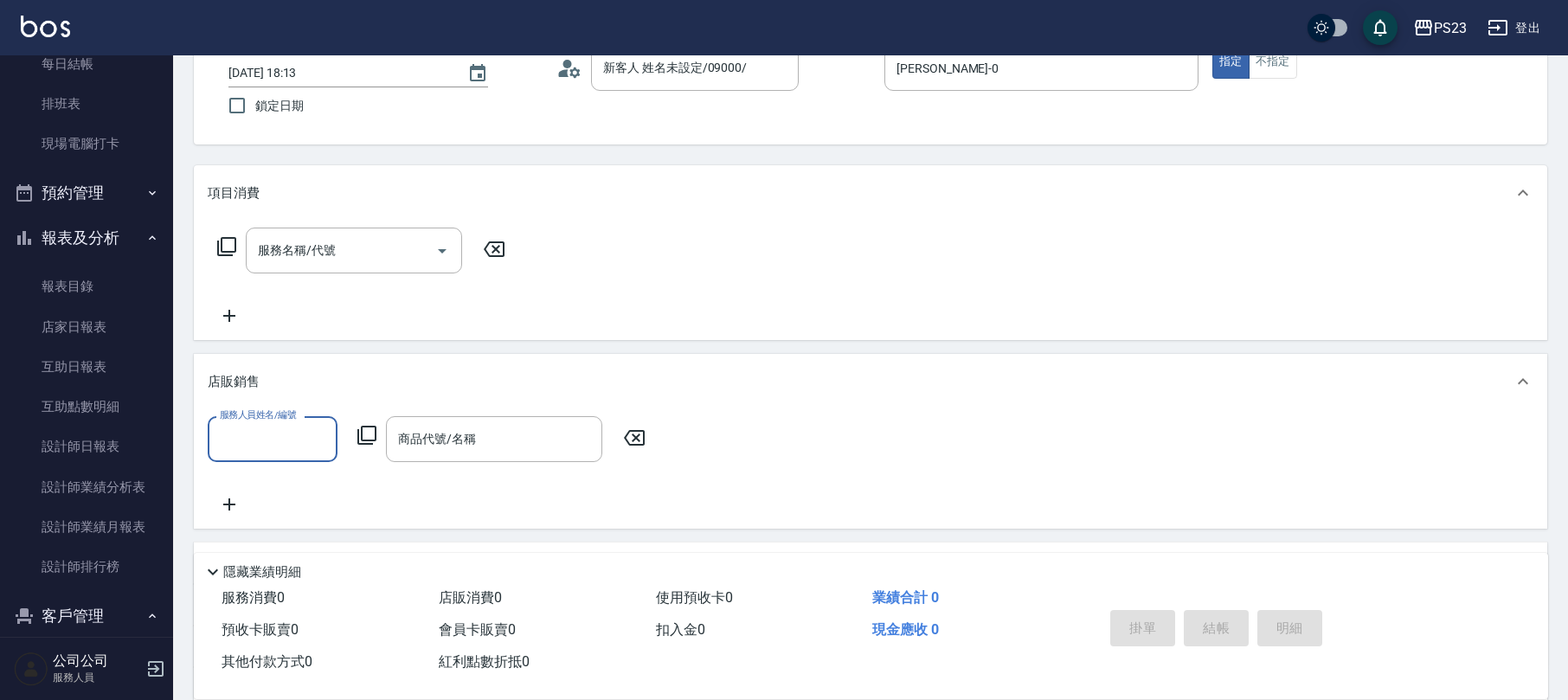
scroll to position [0, 0]
type input "[PERSON_NAME]-0"
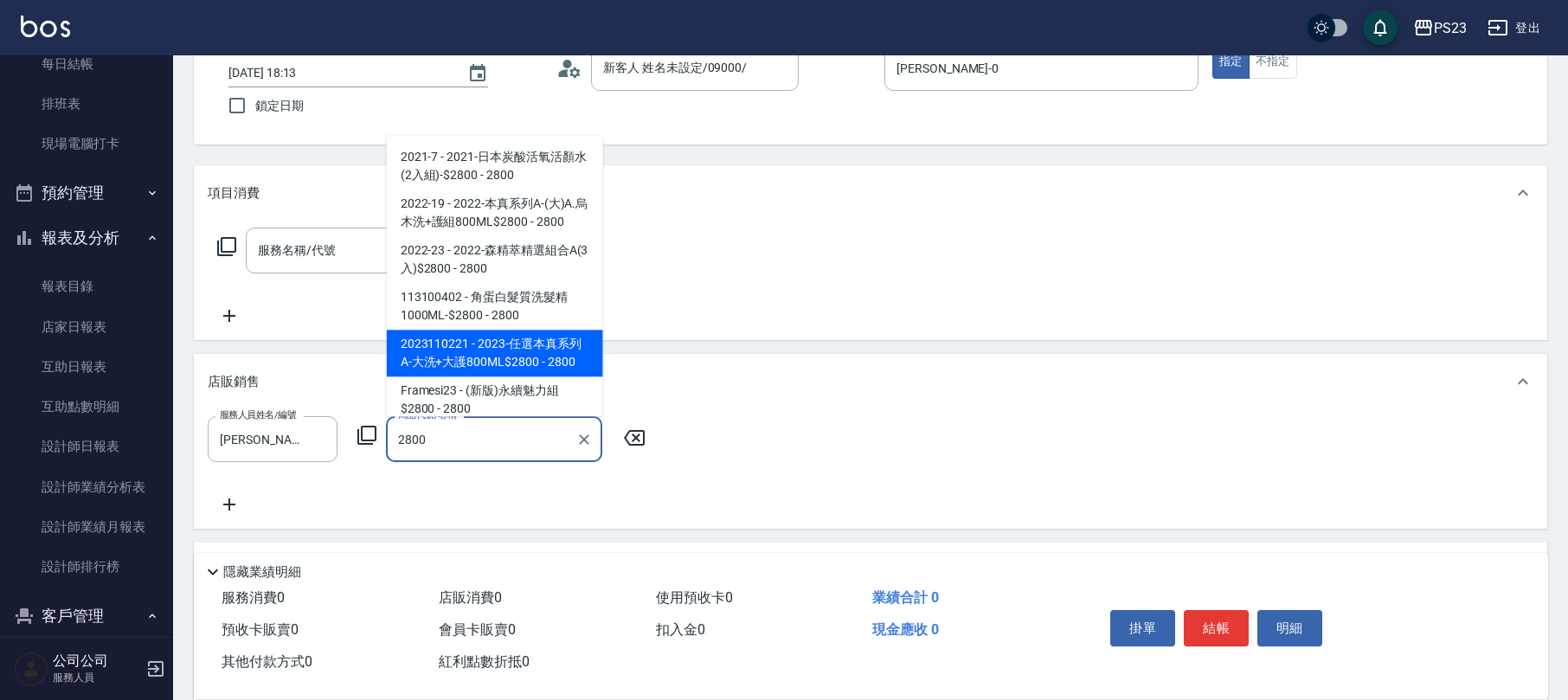
click at [574, 350] on span "2023110221 - 2023-任選本真系列A-大洗+大護800ML$2800 - 2800" at bounding box center [494, 353] width 216 height 47
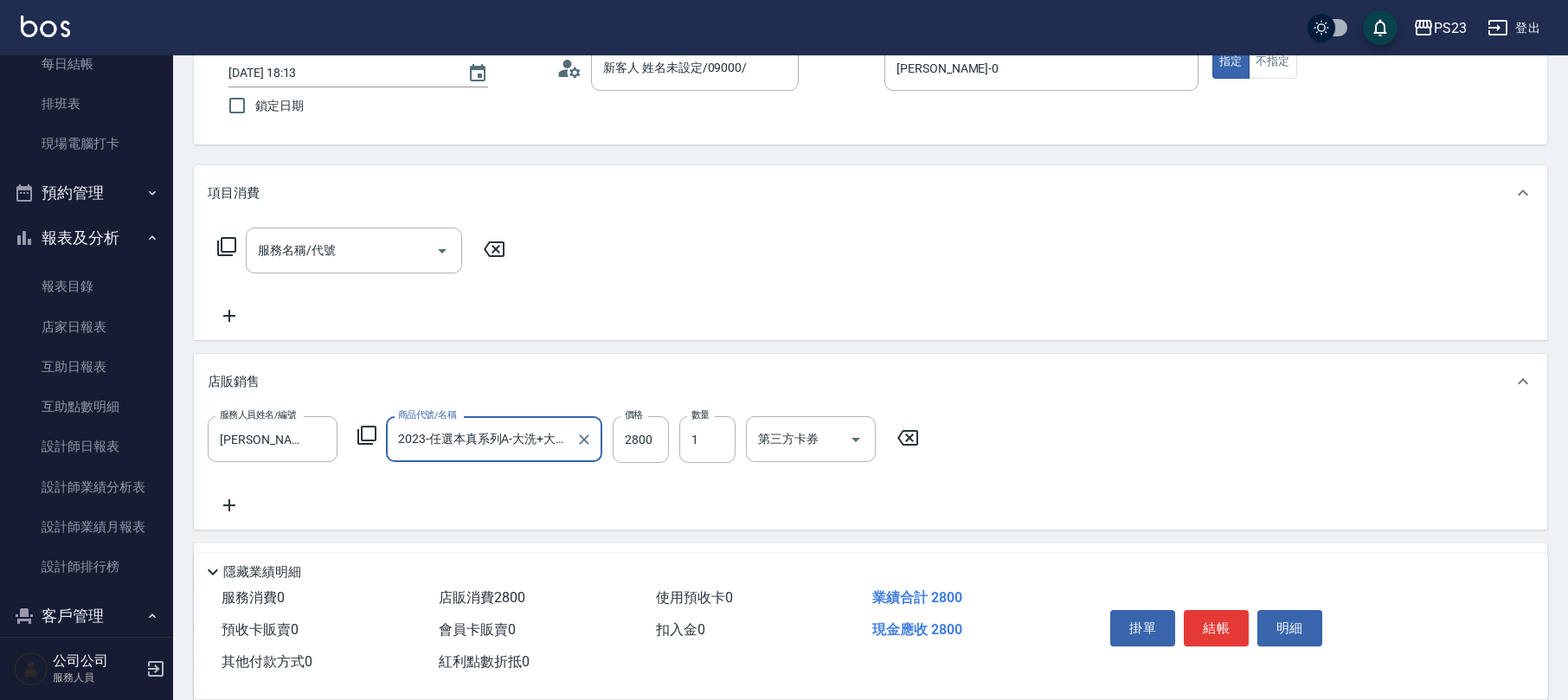
scroll to position [288, 0]
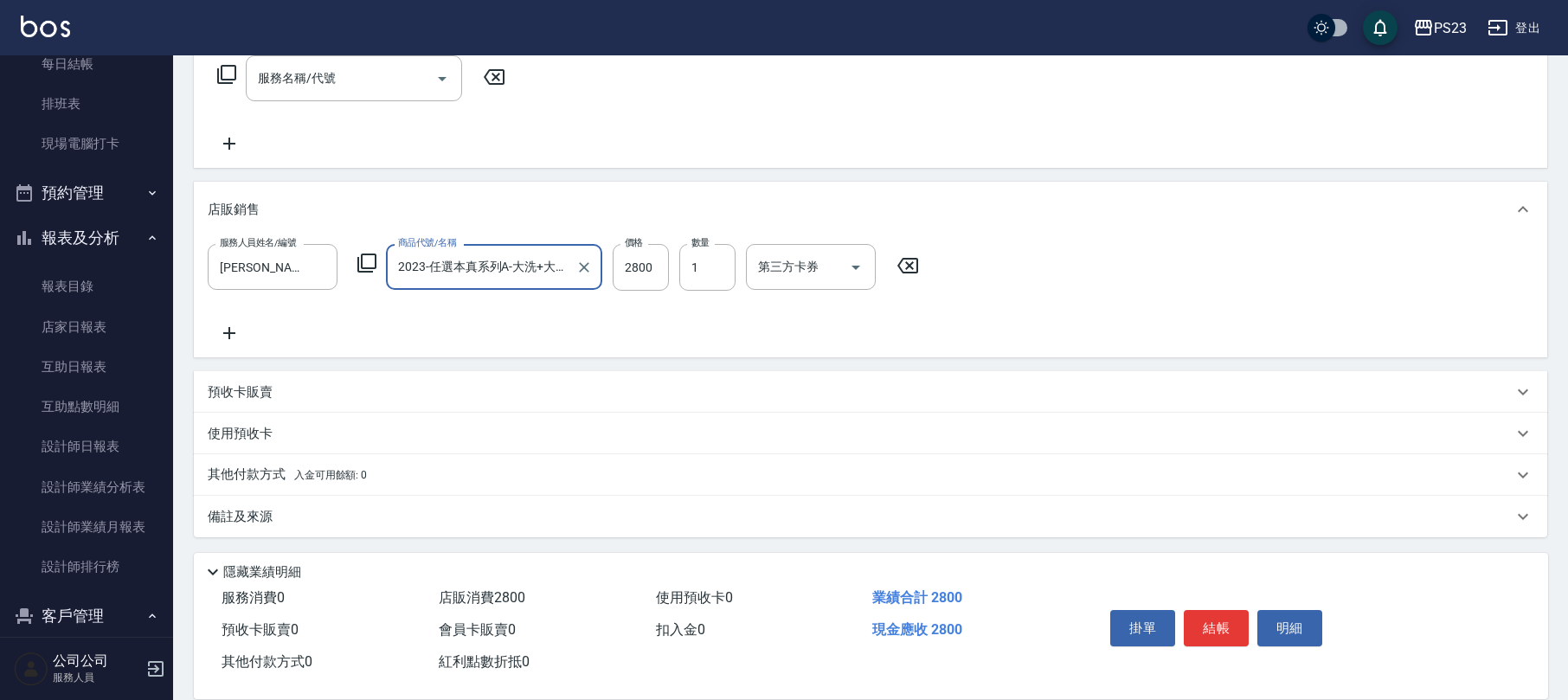
type input "2023-任選本真系列A-大洗+大護800ML$2800"
click at [454, 455] on div "其他付款方式 入金可用餘額: 0" at bounding box center [871, 475] width 1354 height 42
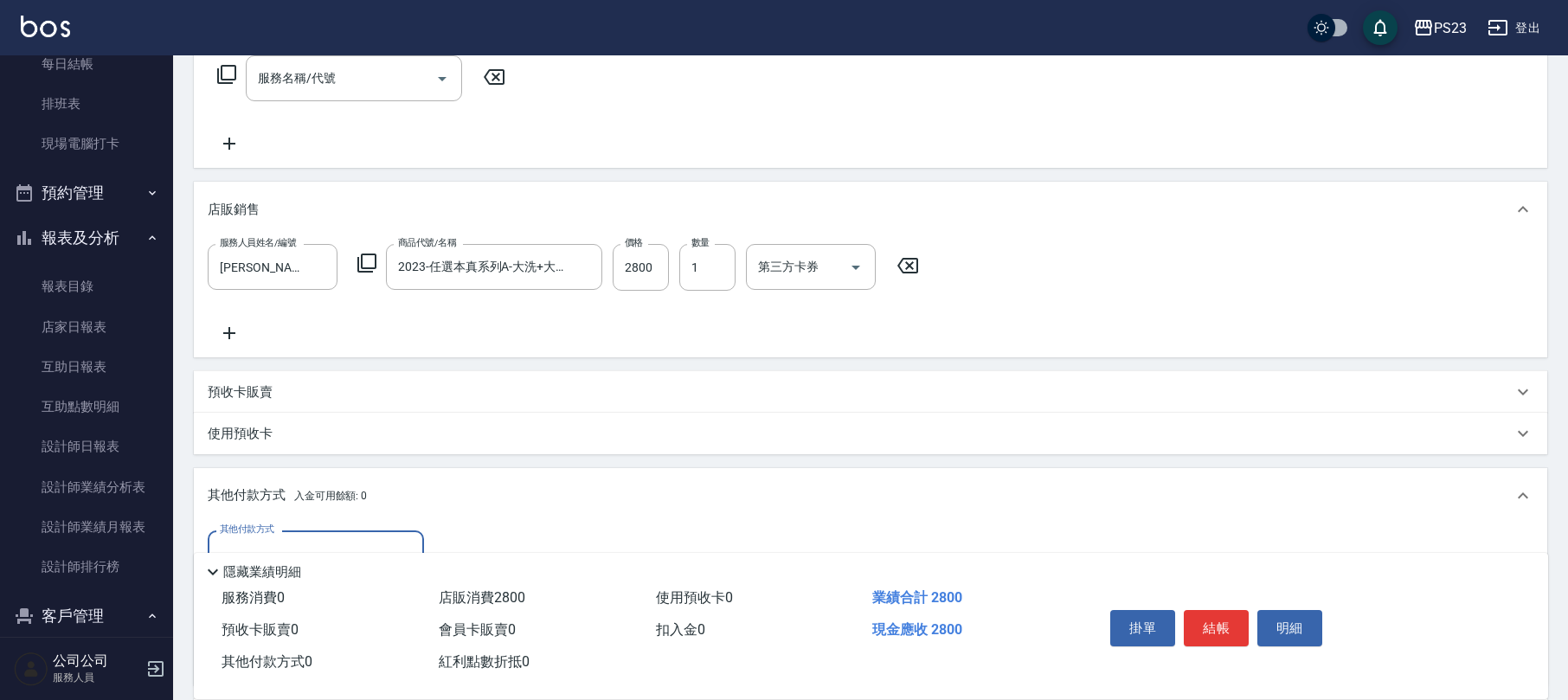
scroll to position [490, 0]
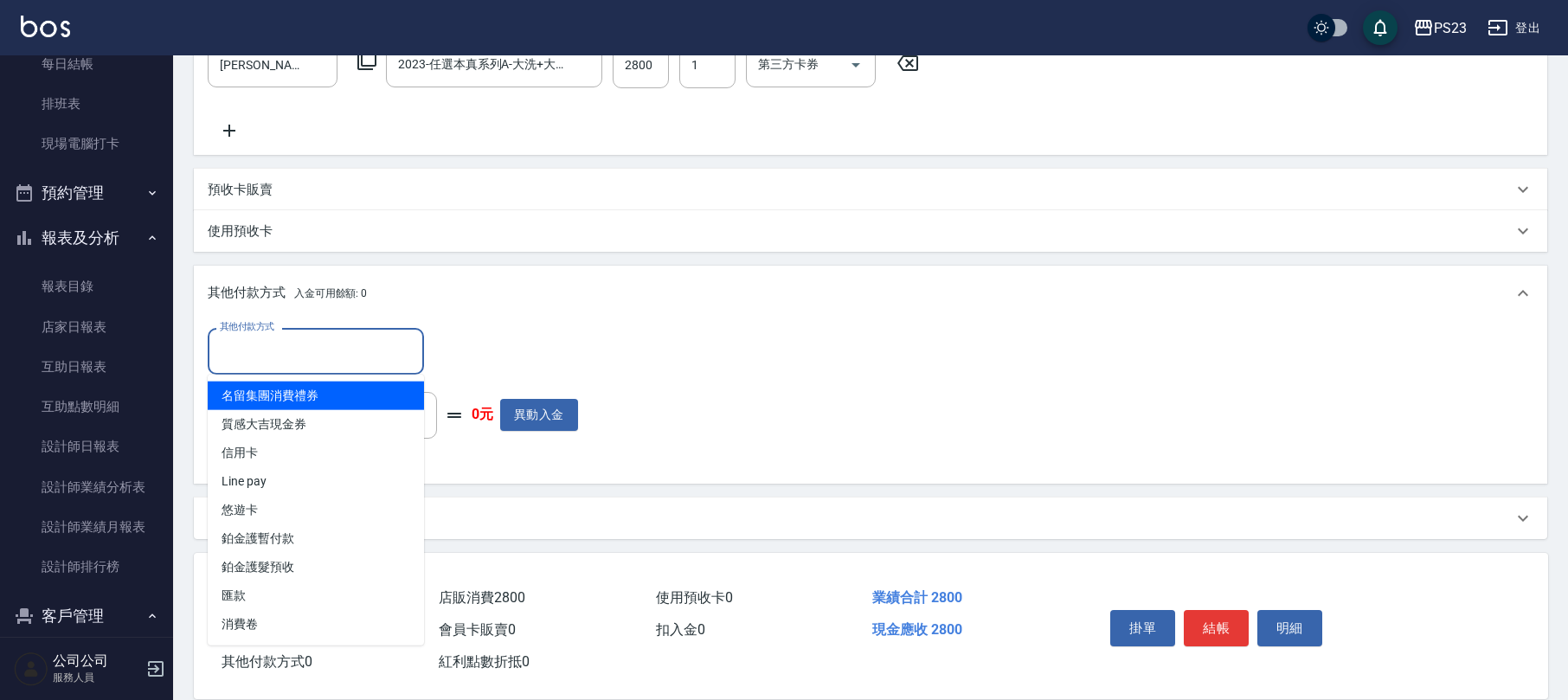
click at [367, 360] on input "其他付款方式" at bounding box center [315, 351] width 201 height 30
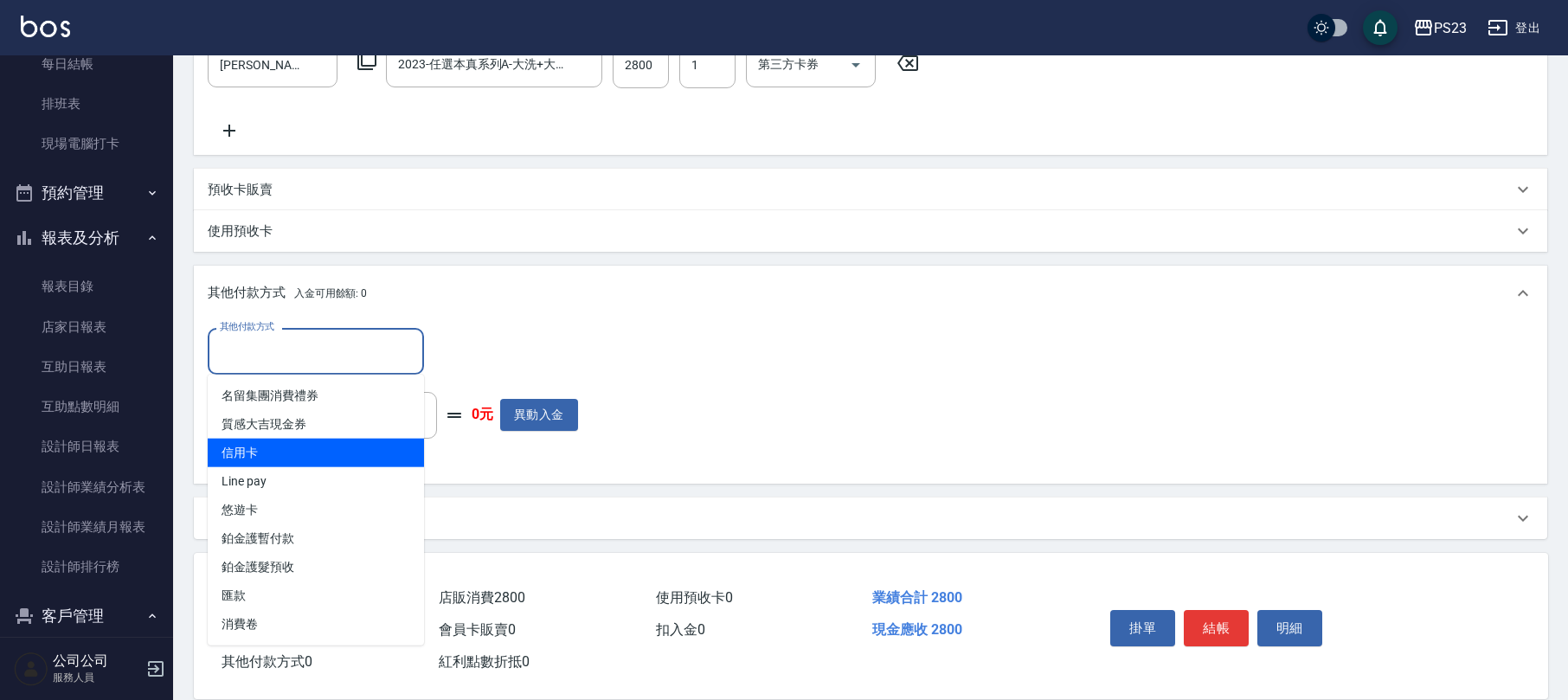
click at [319, 453] on span "信用卡" at bounding box center [315, 453] width 216 height 29
type input "信用卡"
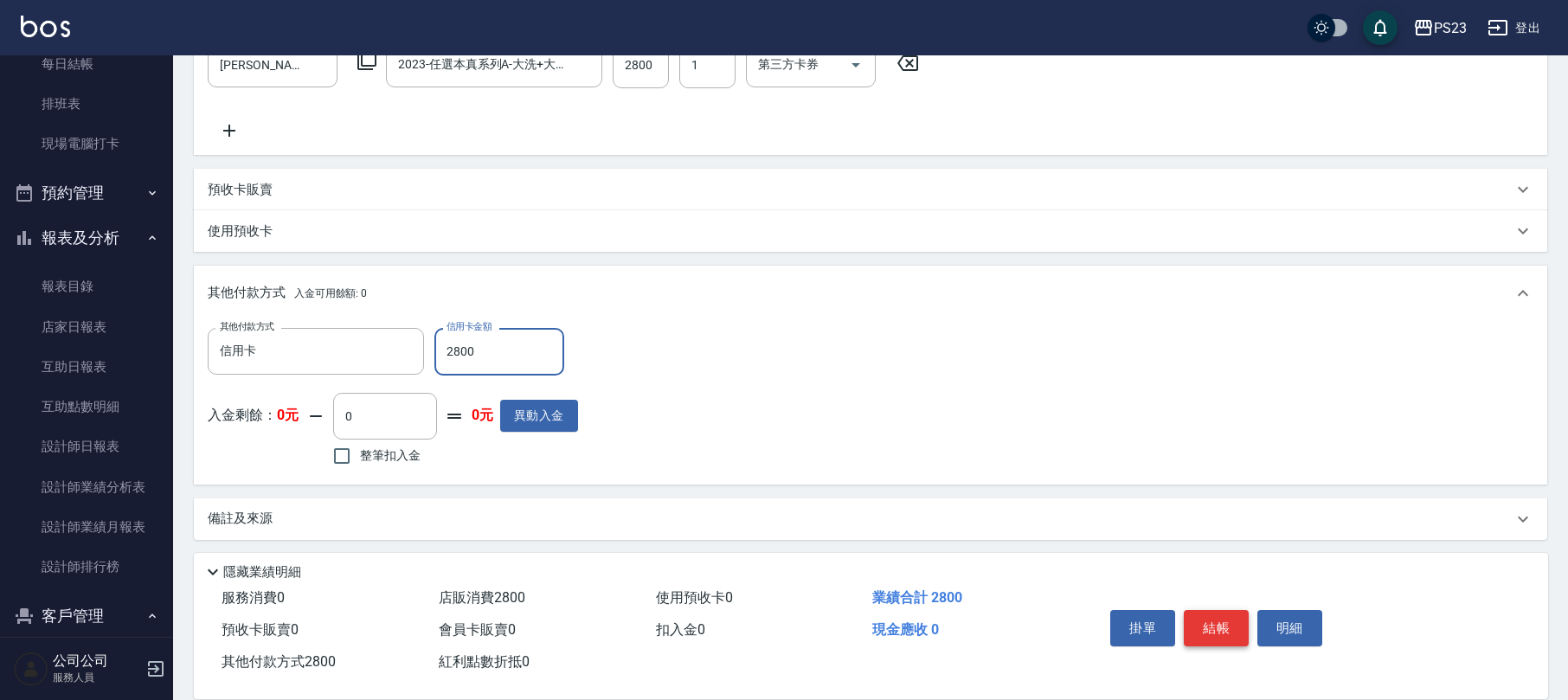
type input "2800"
click at [1197, 630] on button "結帳" at bounding box center [1216, 629] width 65 height 36
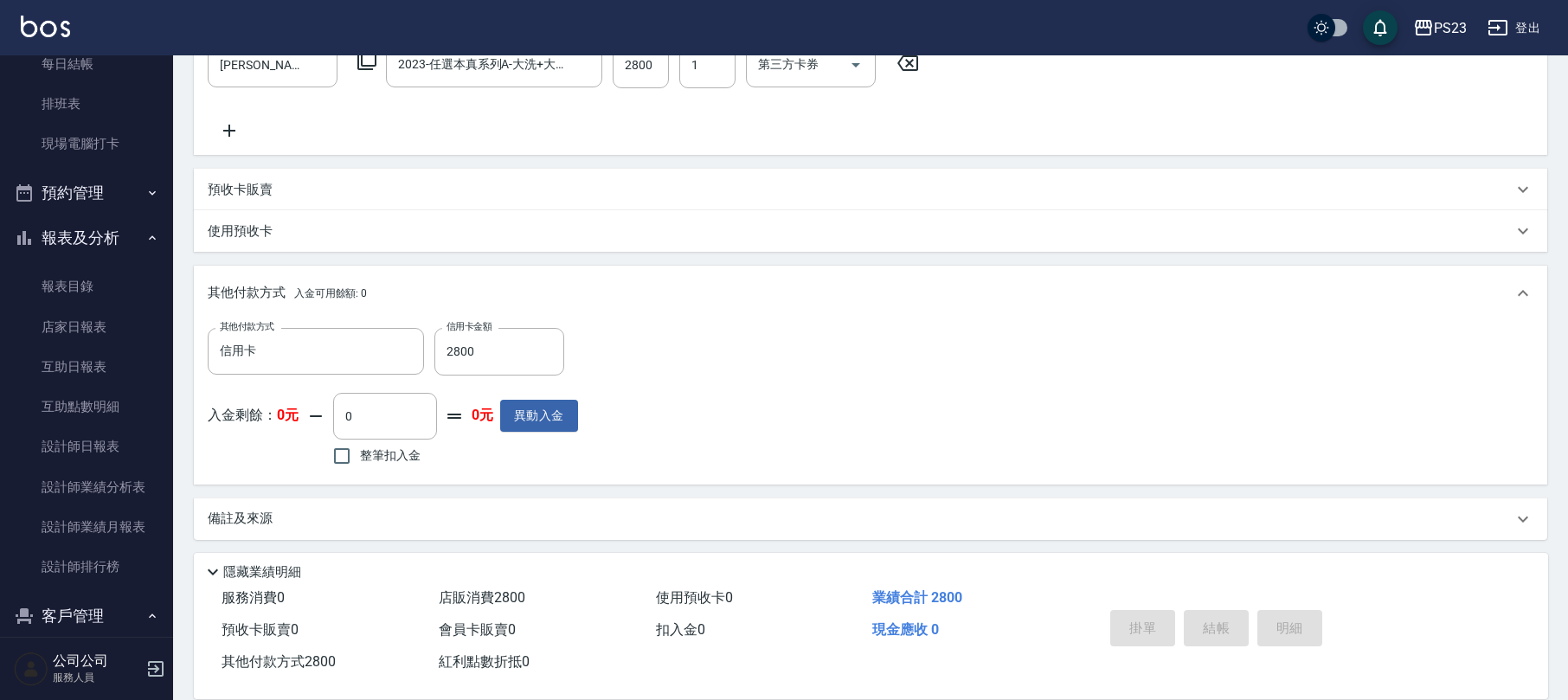
type input "[DATE] 18:14"
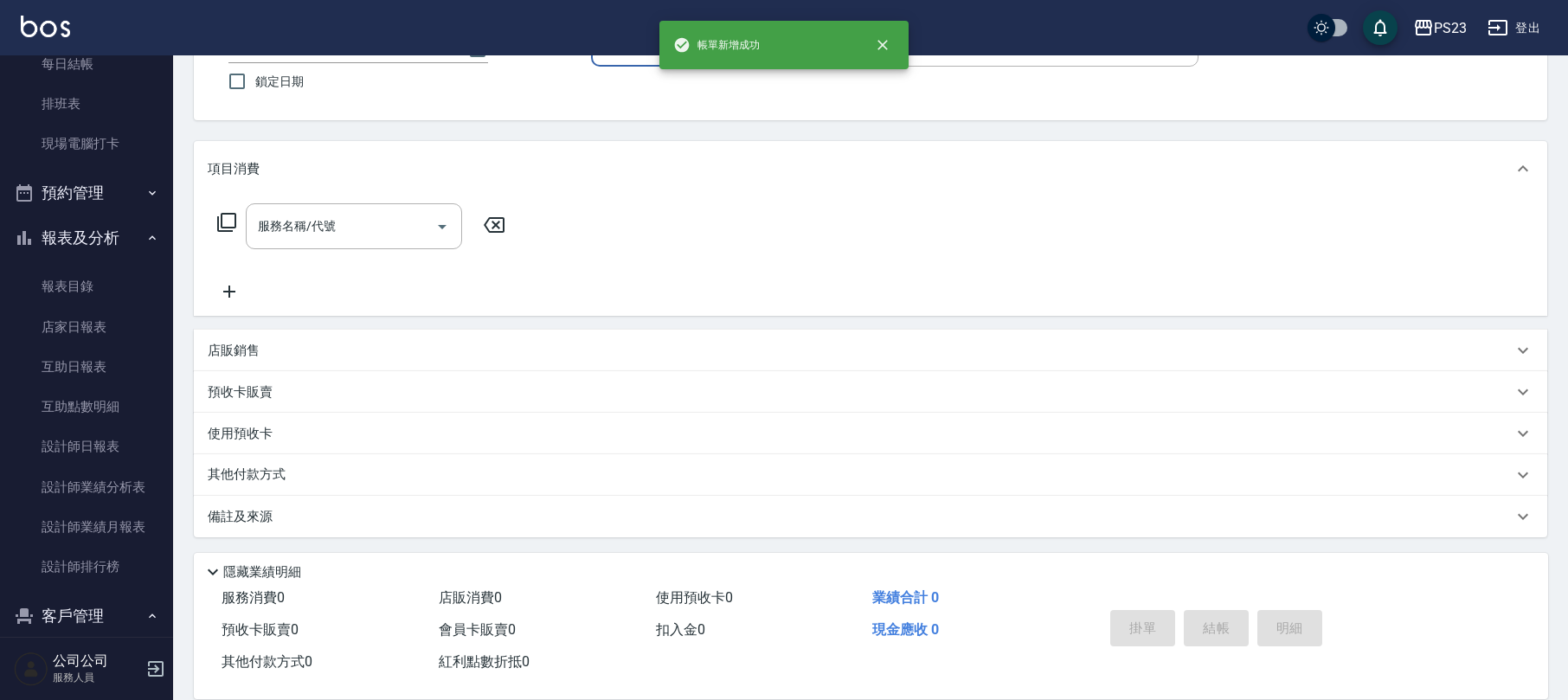
scroll to position [0, 0]
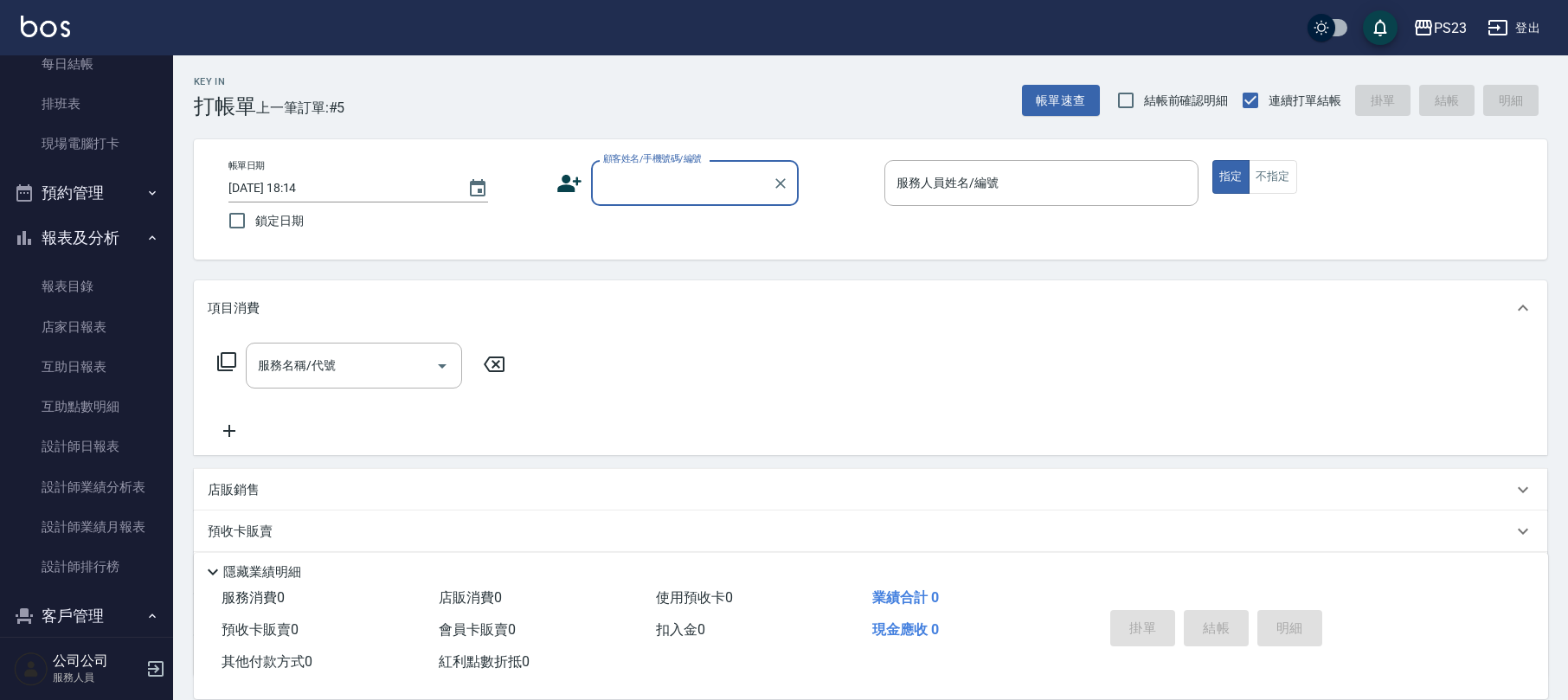
click at [641, 180] on input "顧客姓名/手機號碼/編號" at bounding box center [682, 183] width 166 height 30
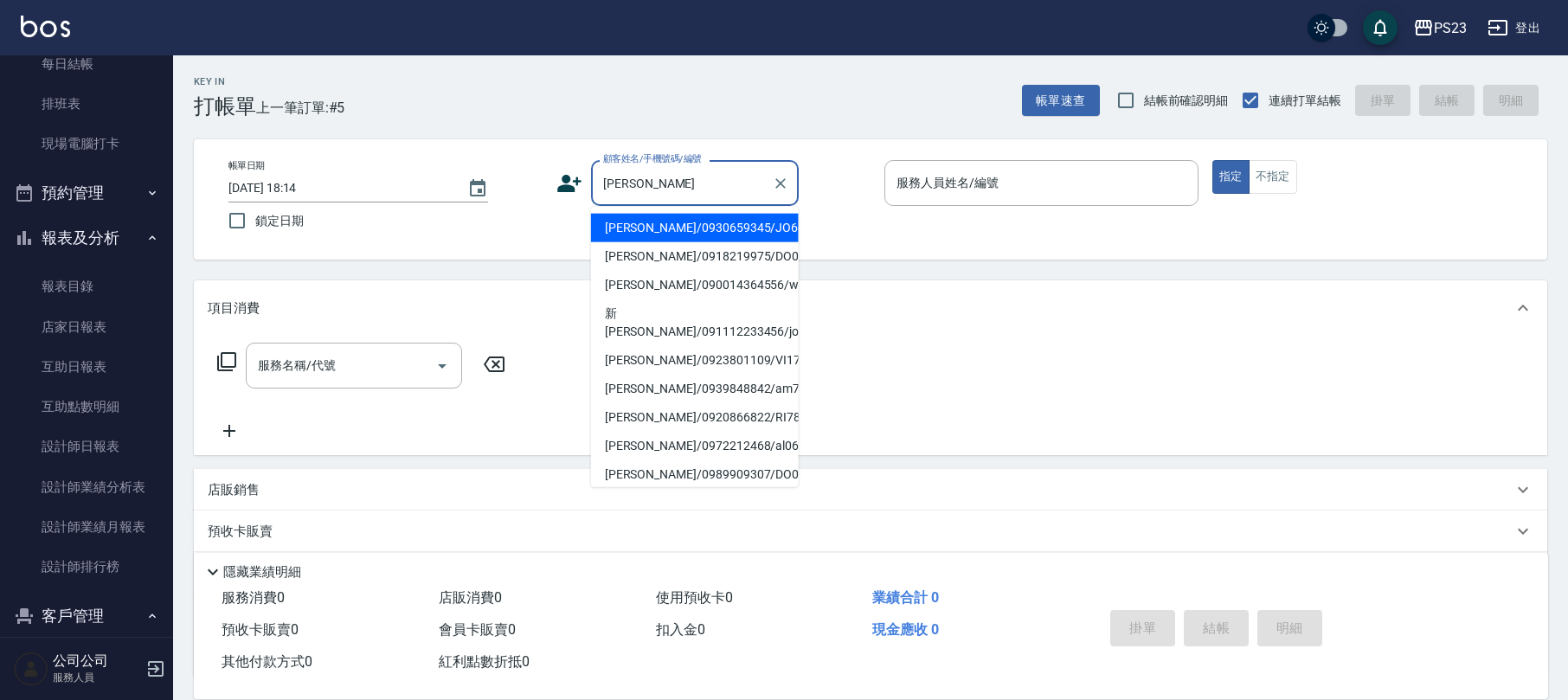
click at [669, 232] on li "[PERSON_NAME]/0930659345/JO640926" at bounding box center [695, 228] width 208 height 29
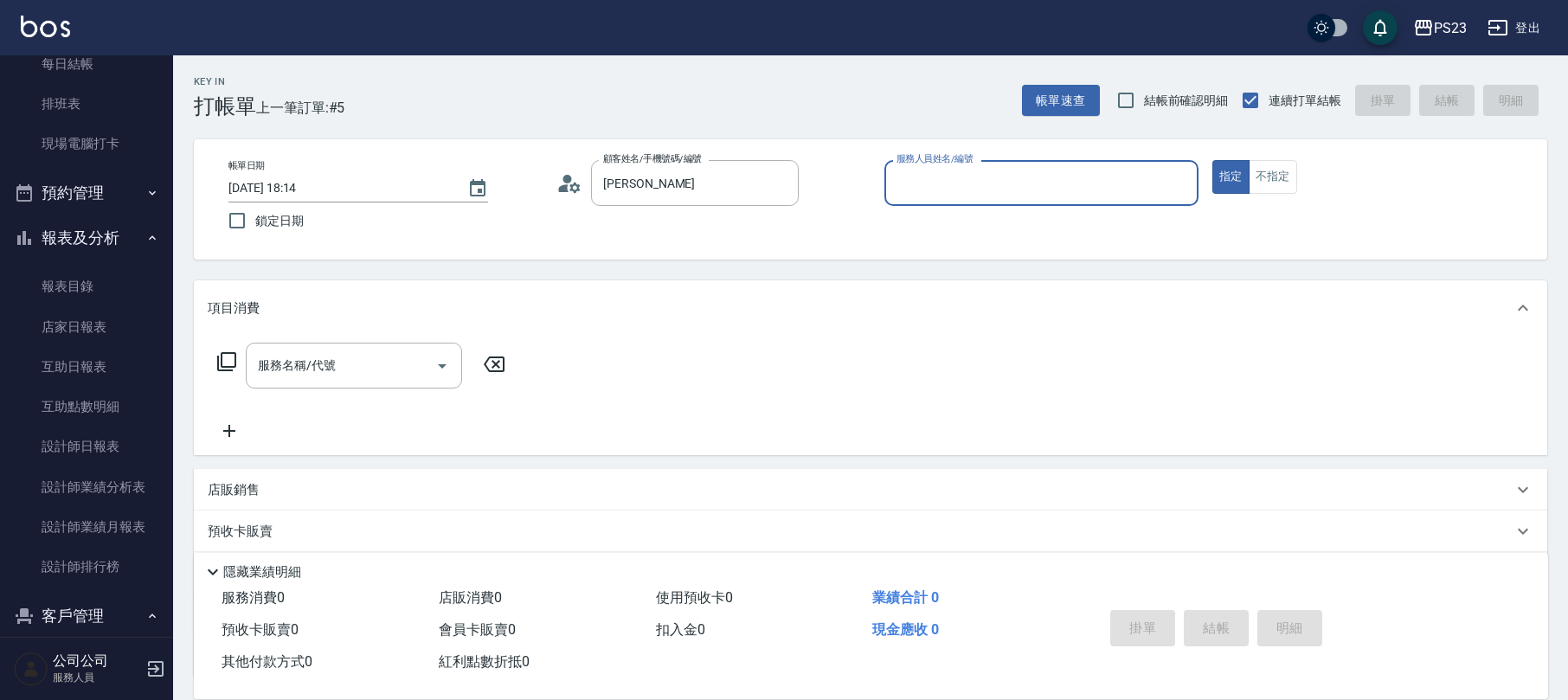
type input "[PERSON_NAME]/0930659345/JO640926"
type input "[PERSON_NAME]-89"
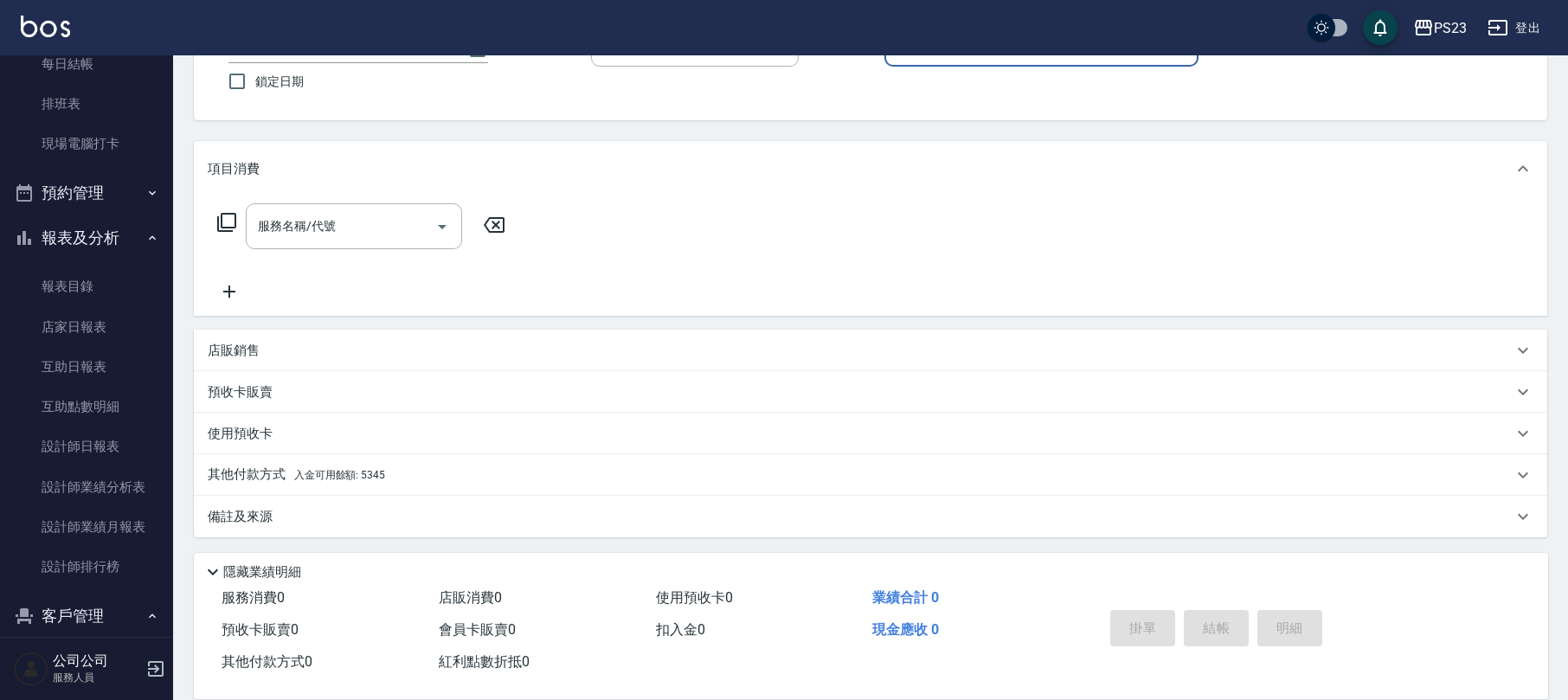
click at [604, 478] on div "其他付款方式 入金可用餘額: 5345" at bounding box center [860, 475] width 1305 height 19
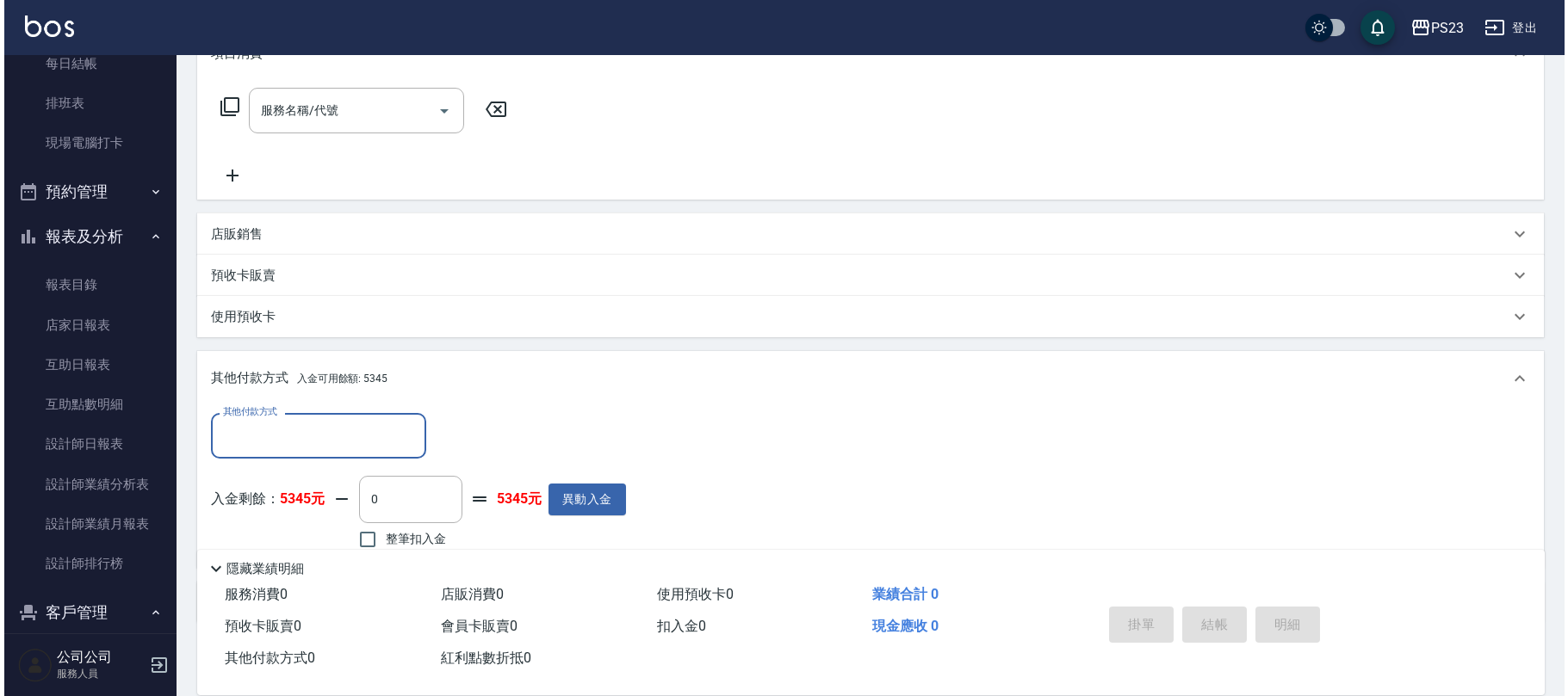
scroll to position [341, 0]
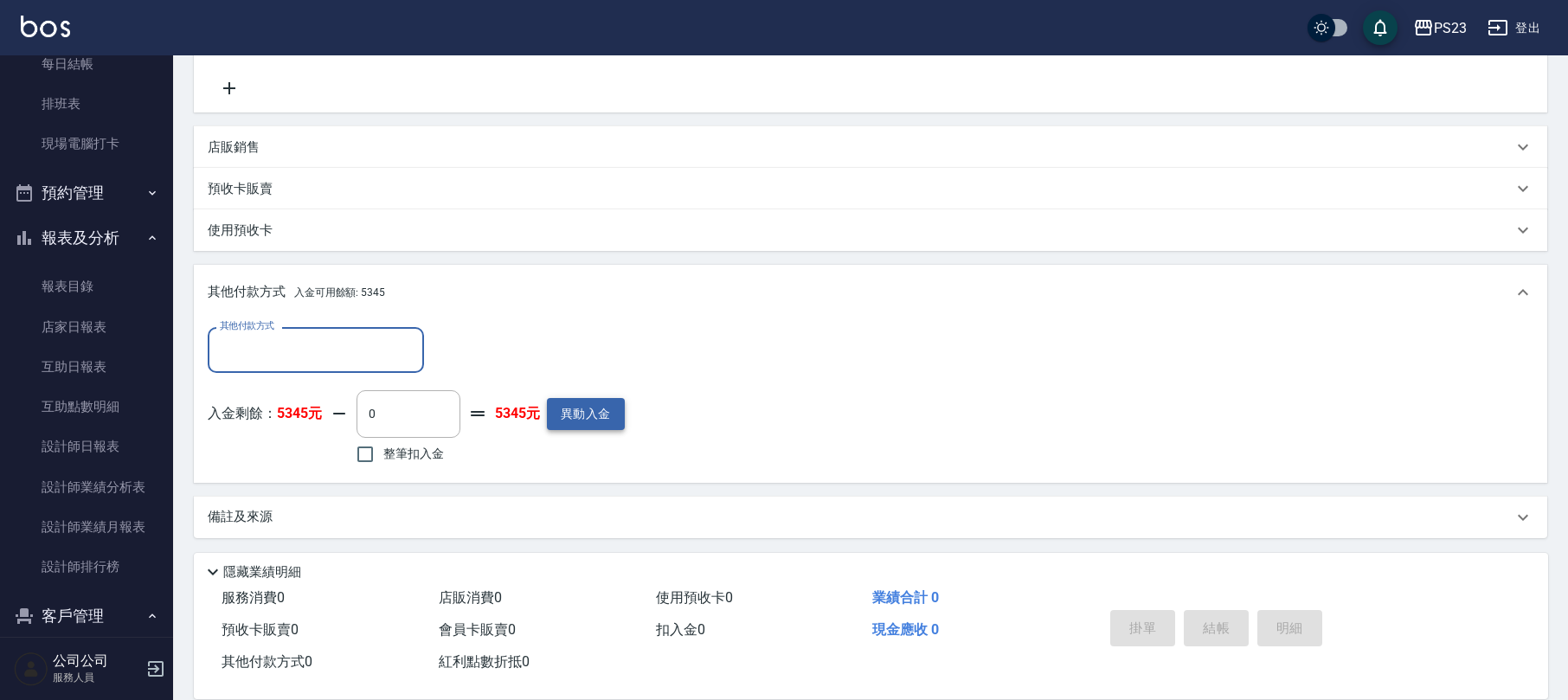
click at [585, 416] on button "異動入金" at bounding box center [586, 414] width 78 height 32
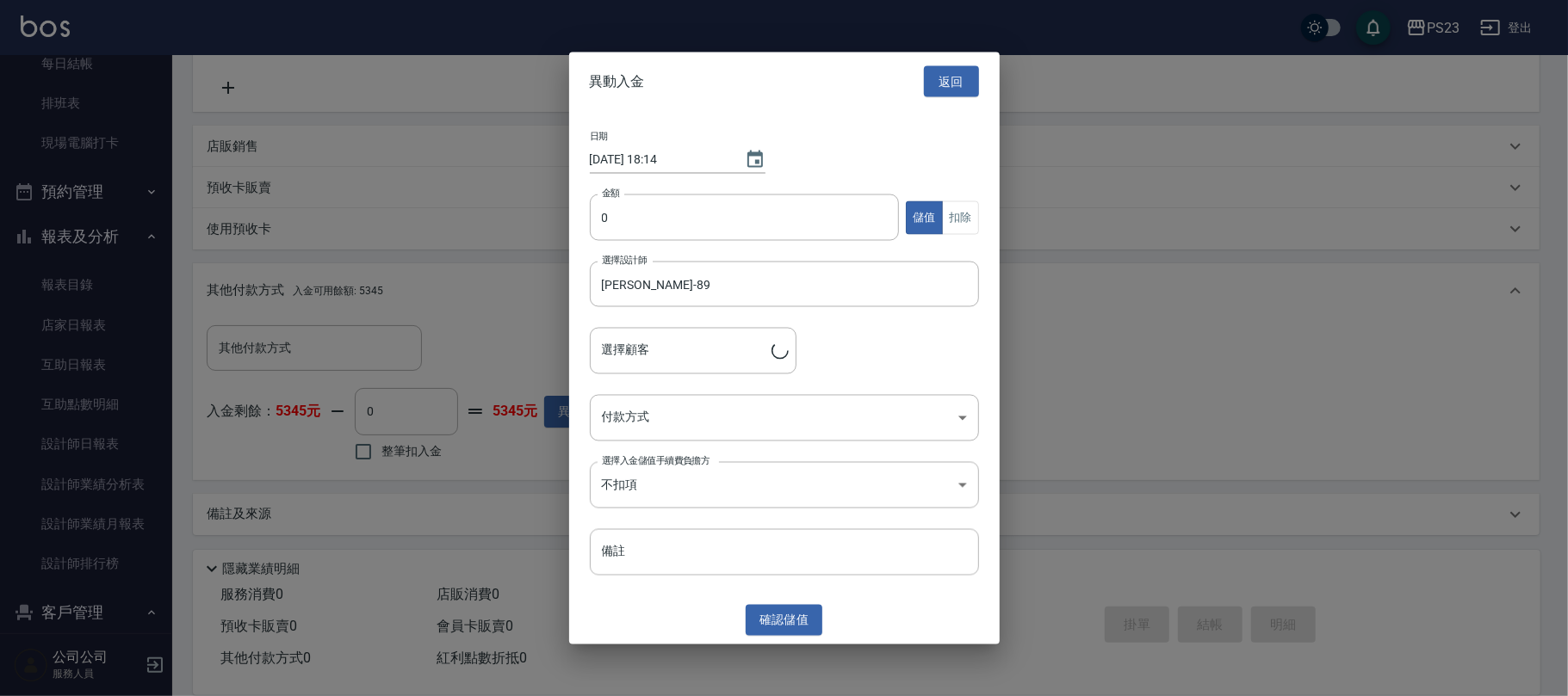
type input "[PERSON_NAME]/0930659345/JO640926"
click at [615, 222] on input "0" at bounding box center [744, 217] width 310 height 46
type input "6000"
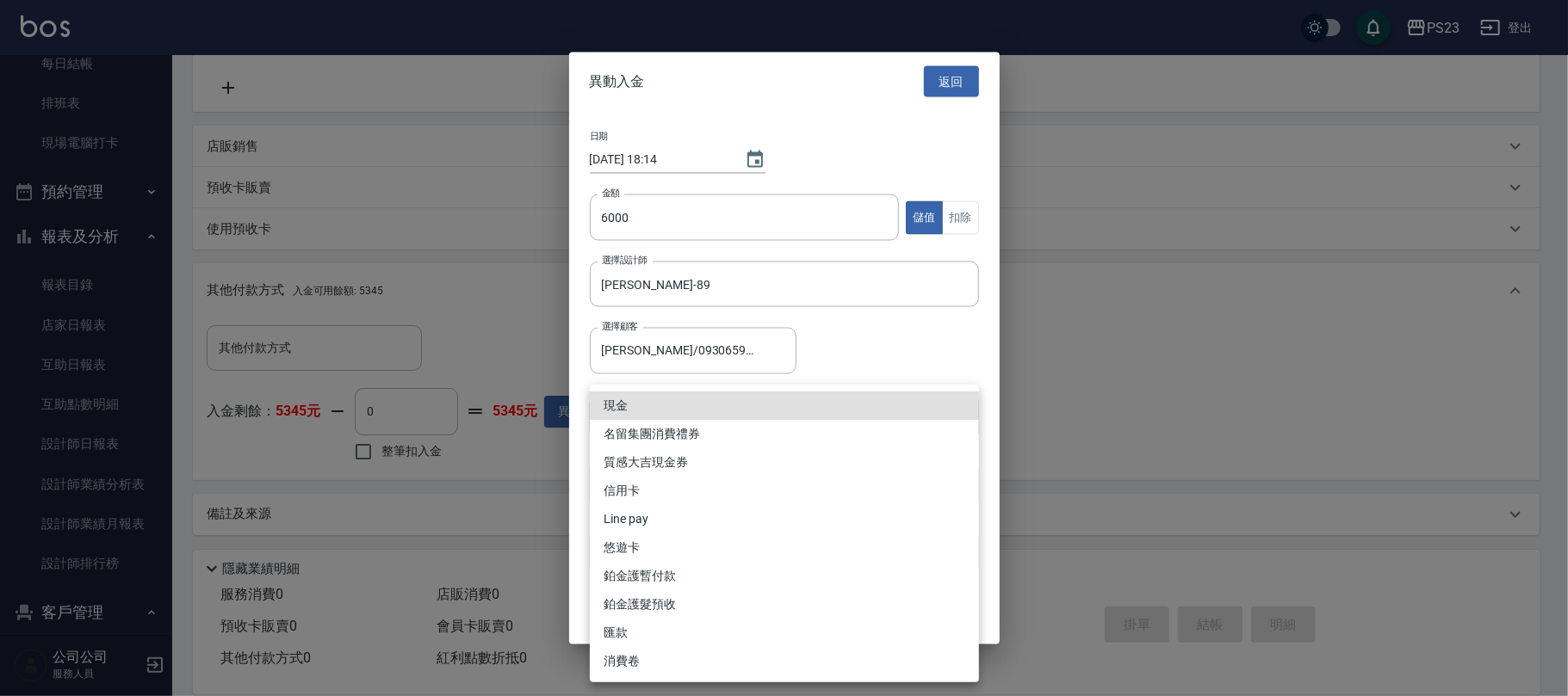
click at [641, 403] on body "PS23 登出 櫃檯作業 打帳單 帳單列表 現金收支登錄 材料自購登錄 每日結帳 排班表 現場電腦打卡 預約管理 預約管理 單日預約紀錄 單週預約紀錄 報表及…" at bounding box center [784, 178] width 1568 height 1038
click at [641, 513] on li "Line pay" at bounding box center [784, 519] width 389 height 28
type input "Line pay"
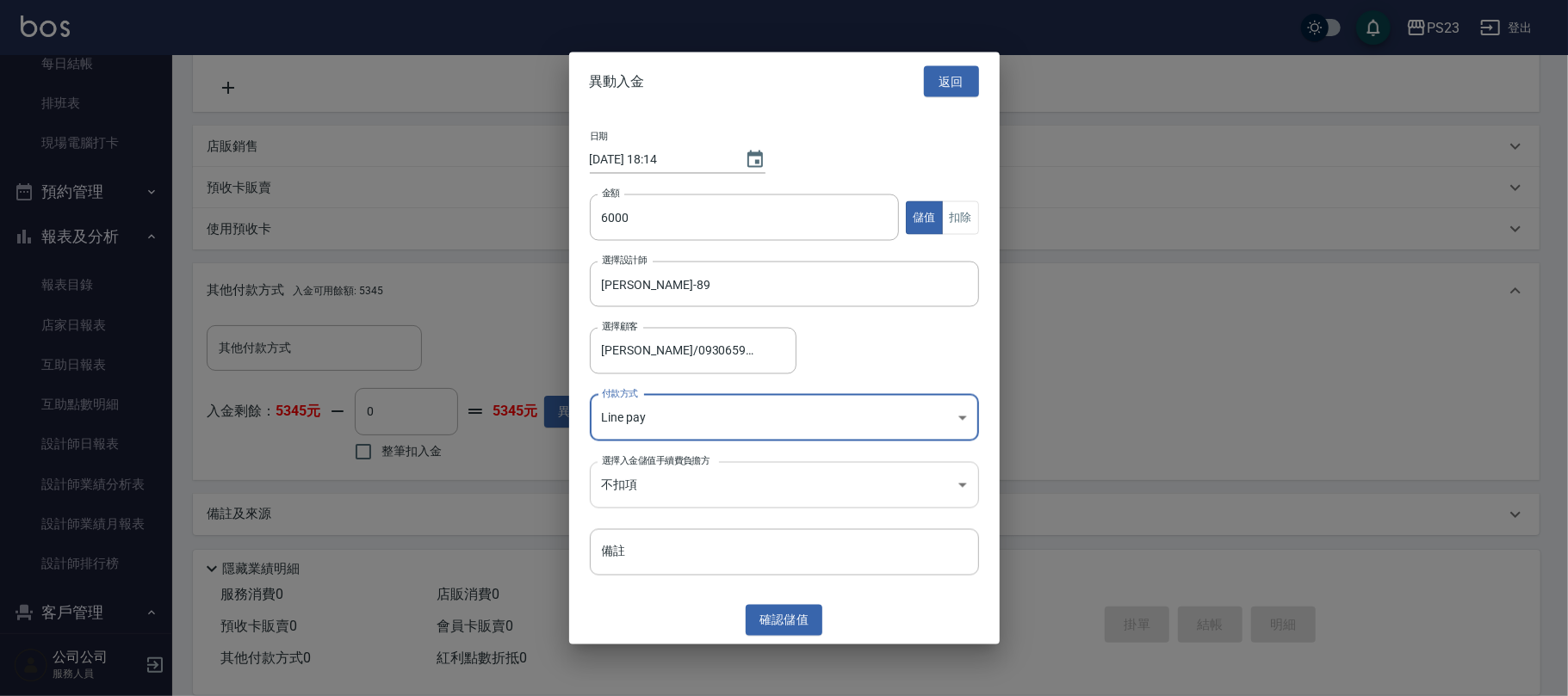
click at [683, 491] on body "PS23 登出 櫃檯作業 打帳單 帳單列表 現金收支登錄 材料自購登錄 每日結帳 排班表 現場電腦打卡 預約管理 預約管理 單日預約紀錄 單週預約紀錄 報表及…" at bounding box center [784, 178] width 1568 height 1038
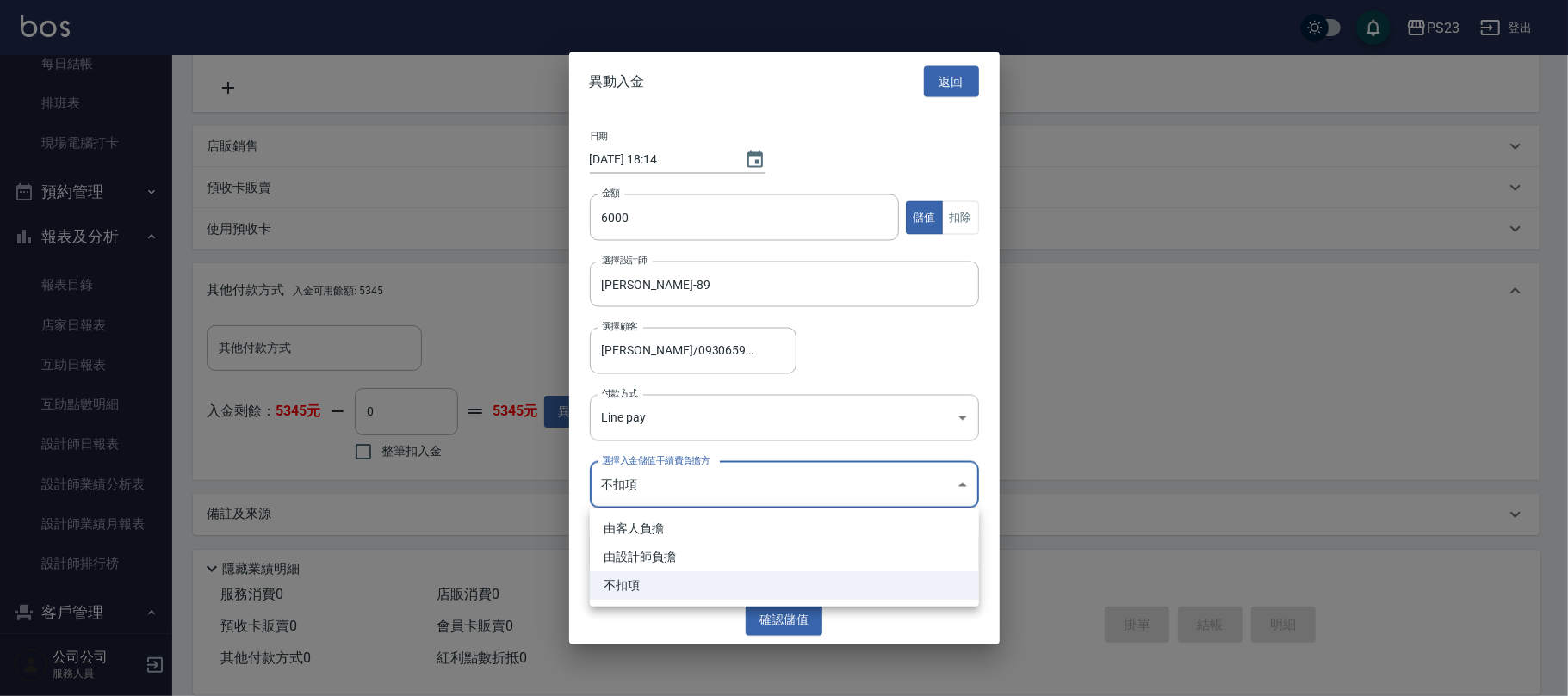
click at [652, 554] on li "由設計師負擔" at bounding box center [784, 557] width 389 height 28
type input "BYDESIGNER"
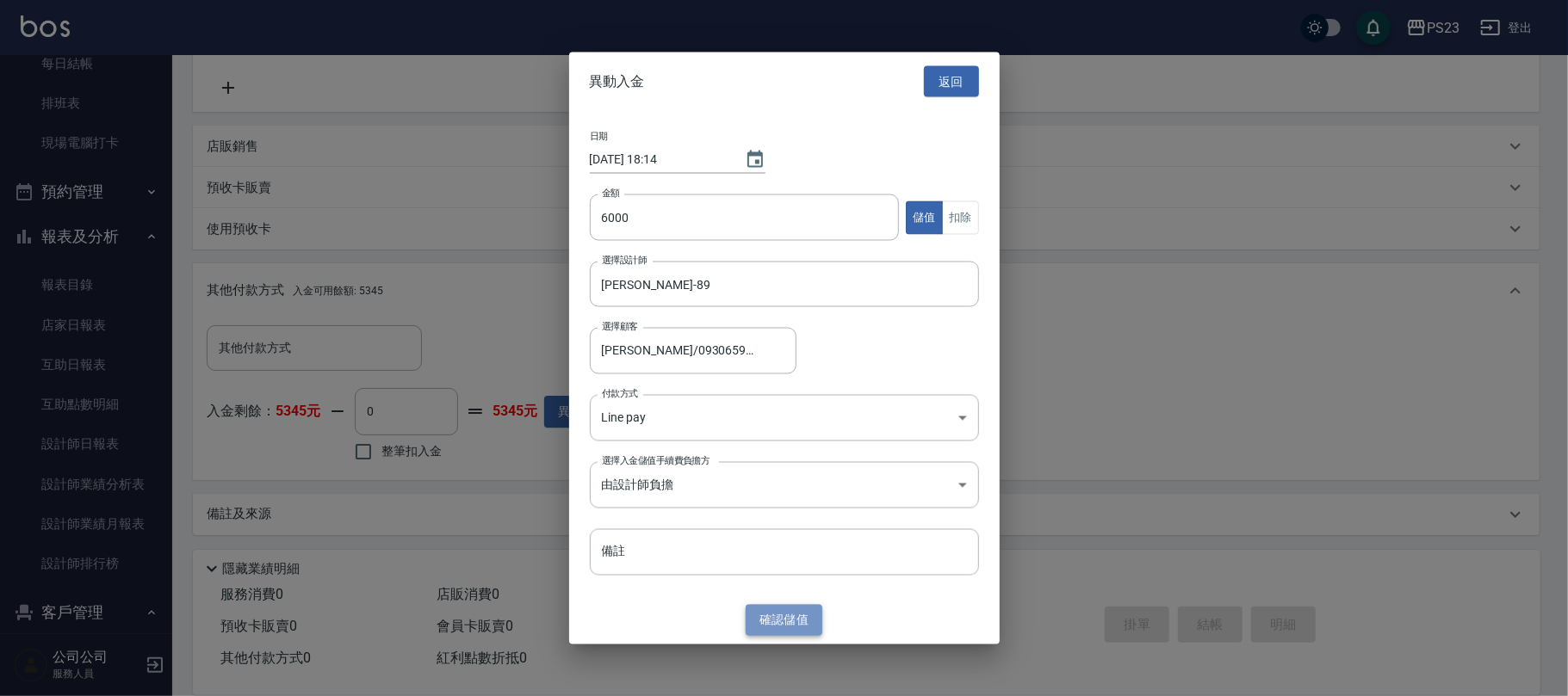
click at [794, 617] on button "確認 儲值" at bounding box center [784, 620] width 78 height 32
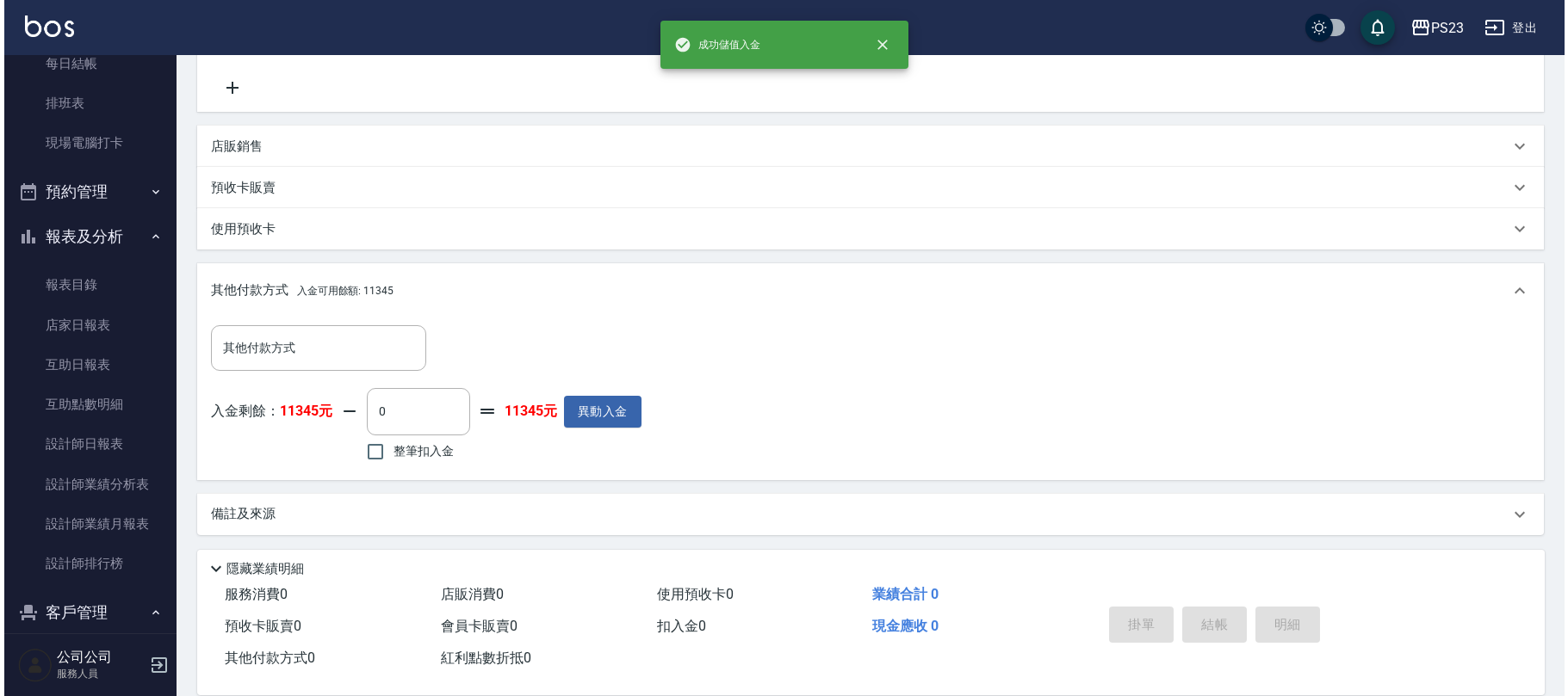
scroll to position [0, 0]
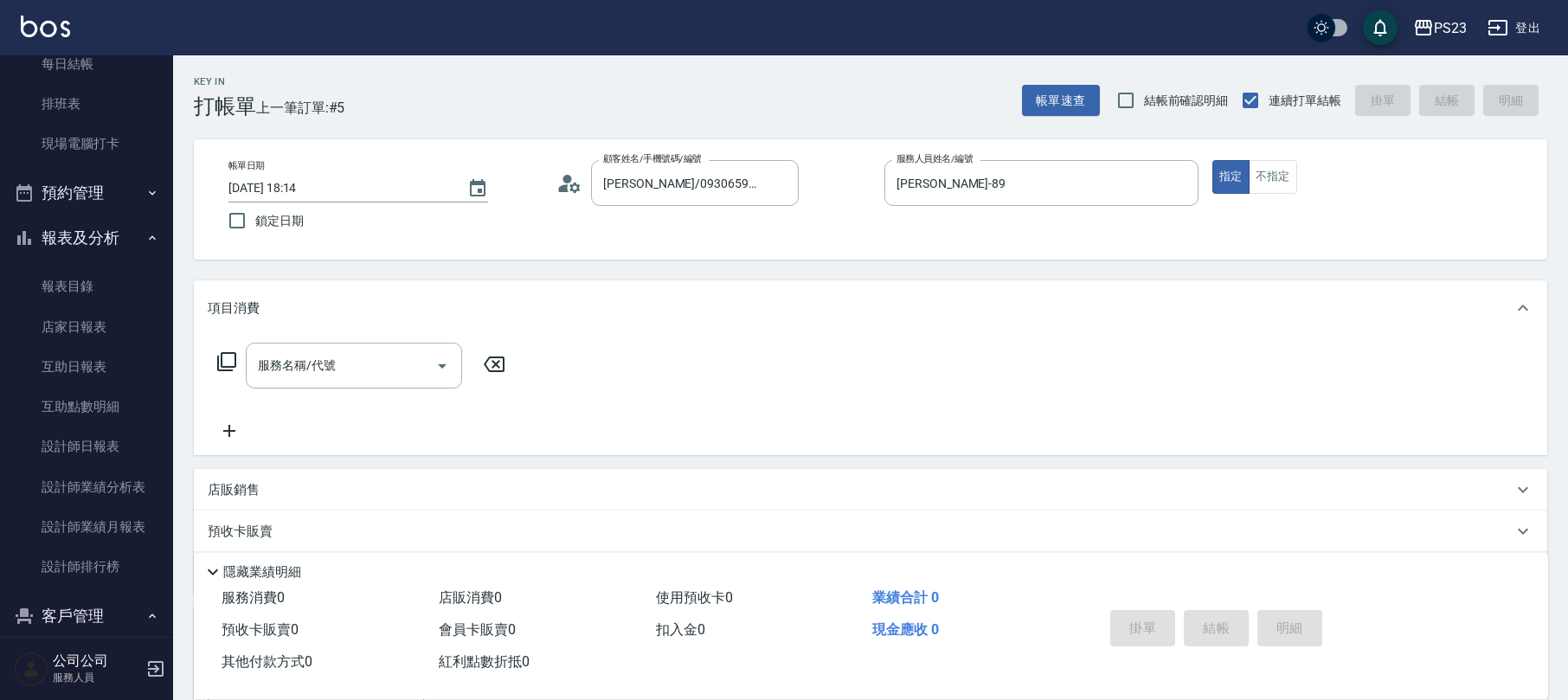
click at [213, 361] on div "服務名稱/代號 服務名稱/代號" at bounding box center [361, 366] width 308 height 46
click at [227, 364] on icon at bounding box center [227, 362] width 21 height 21
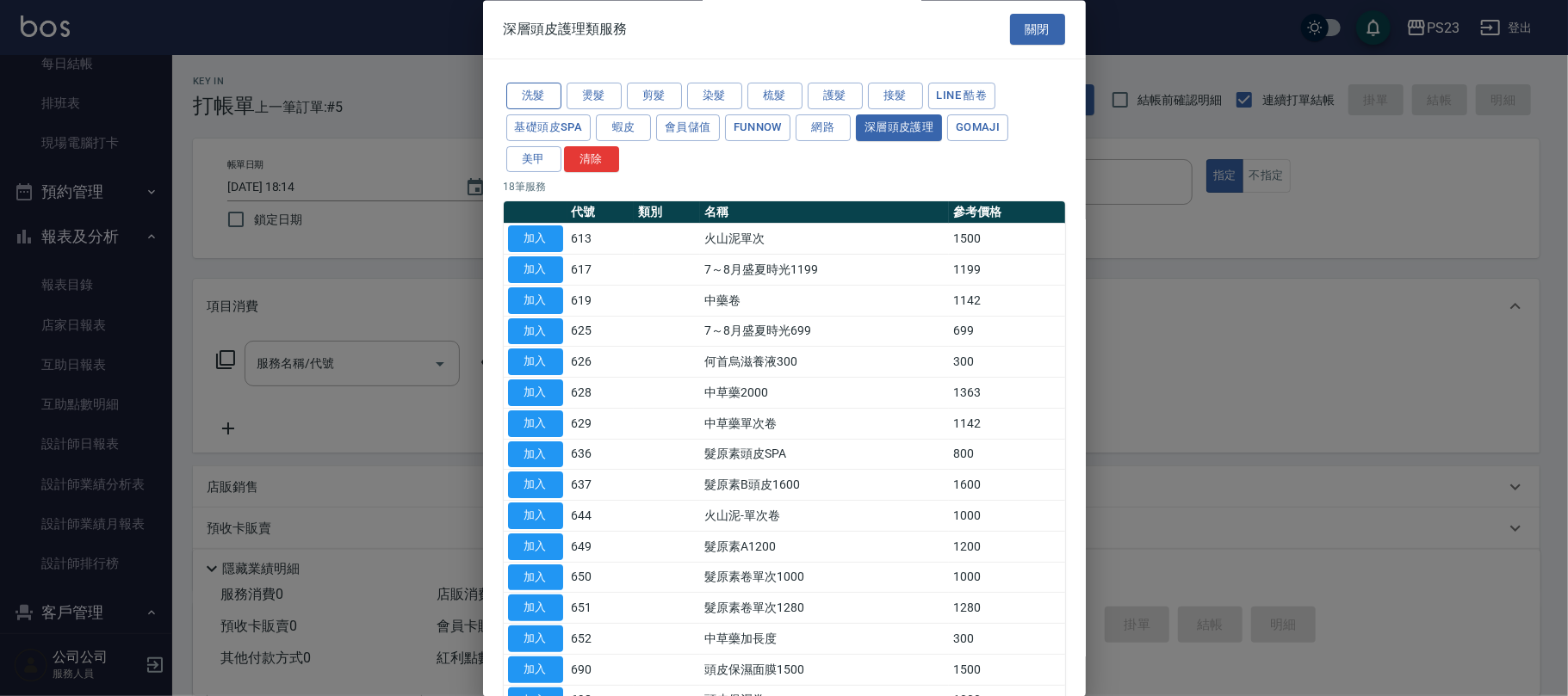
click at [541, 98] on button "洗髮" at bounding box center [533, 97] width 55 height 27
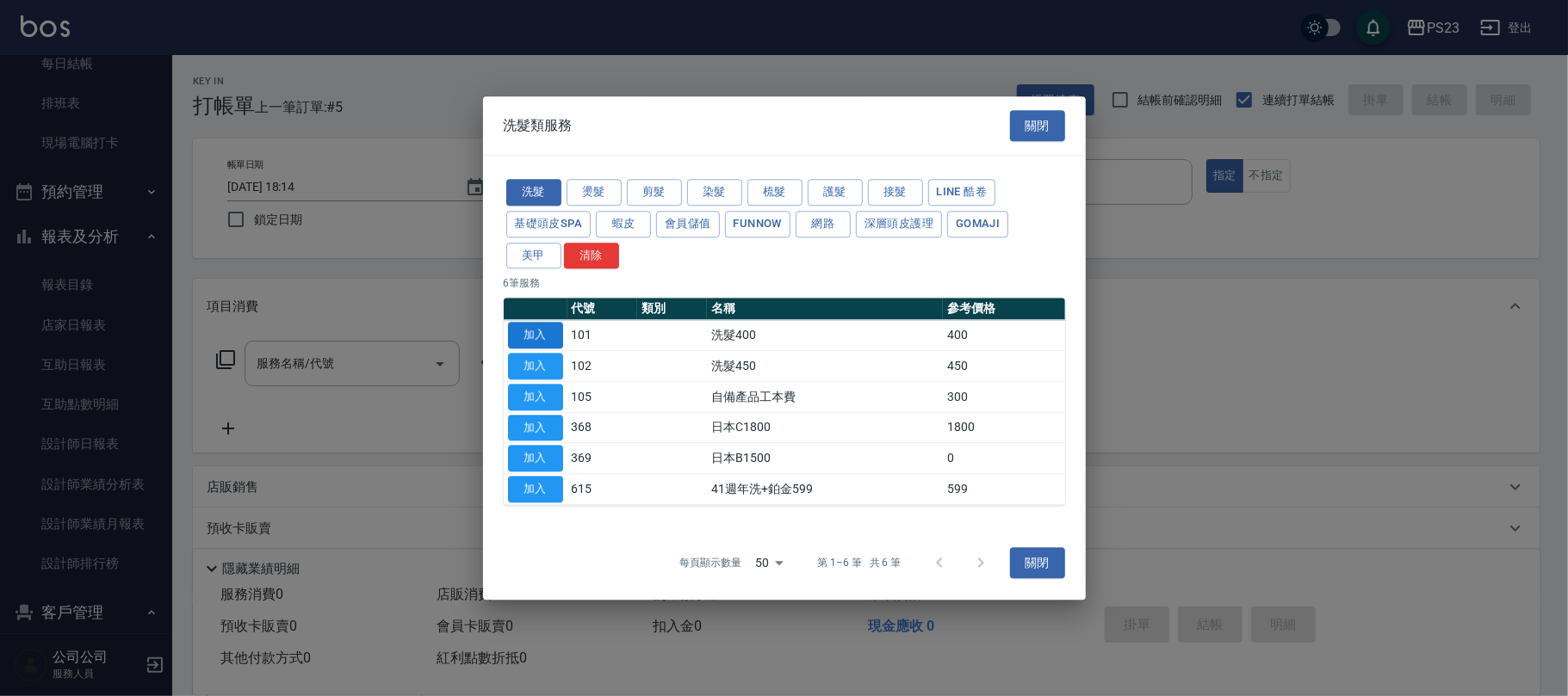
click at [538, 325] on button "加入" at bounding box center [535, 336] width 55 height 27
type input "洗髮400(101)"
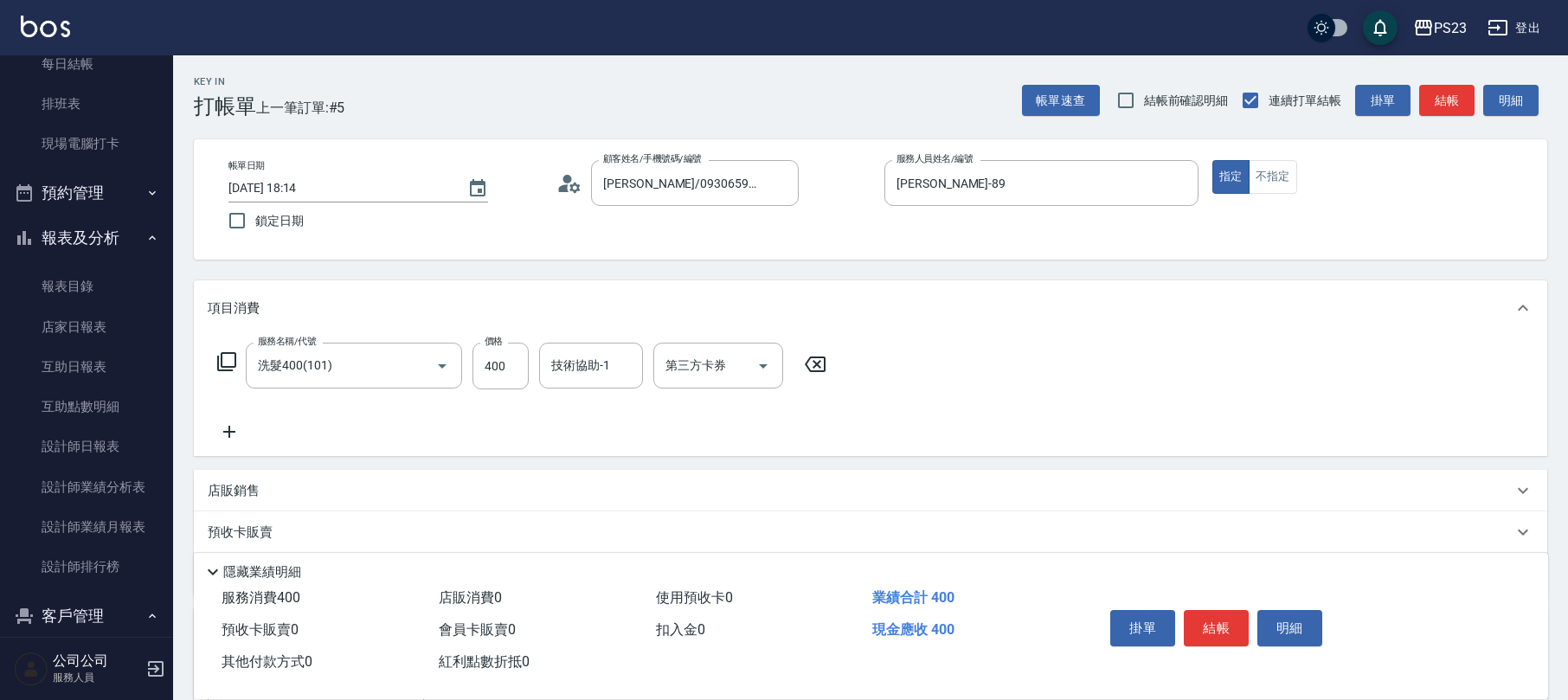
click at [233, 367] on icon at bounding box center [227, 362] width 19 height 19
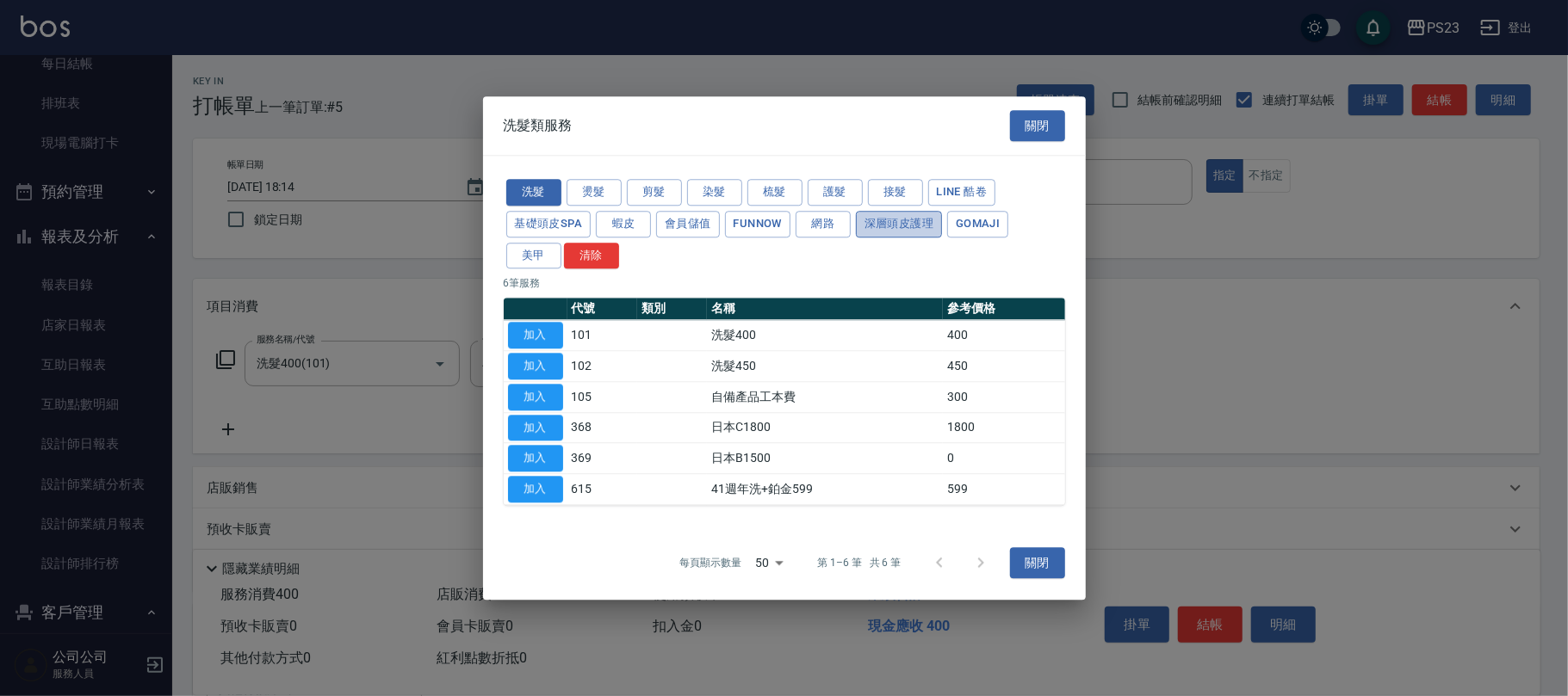
click at [892, 221] on button "深層頭皮護理" at bounding box center [898, 224] width 86 height 27
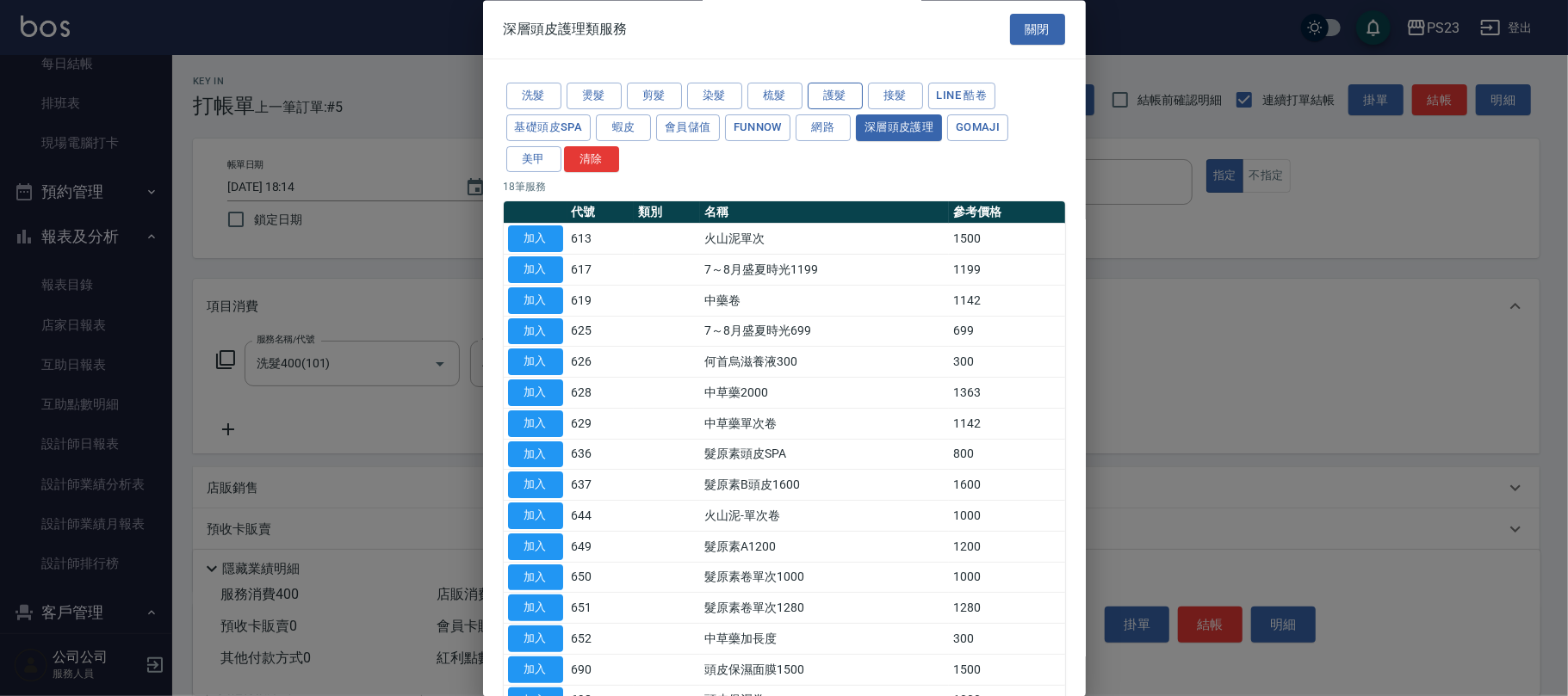
click at [853, 94] on button "護髮" at bounding box center [835, 97] width 55 height 27
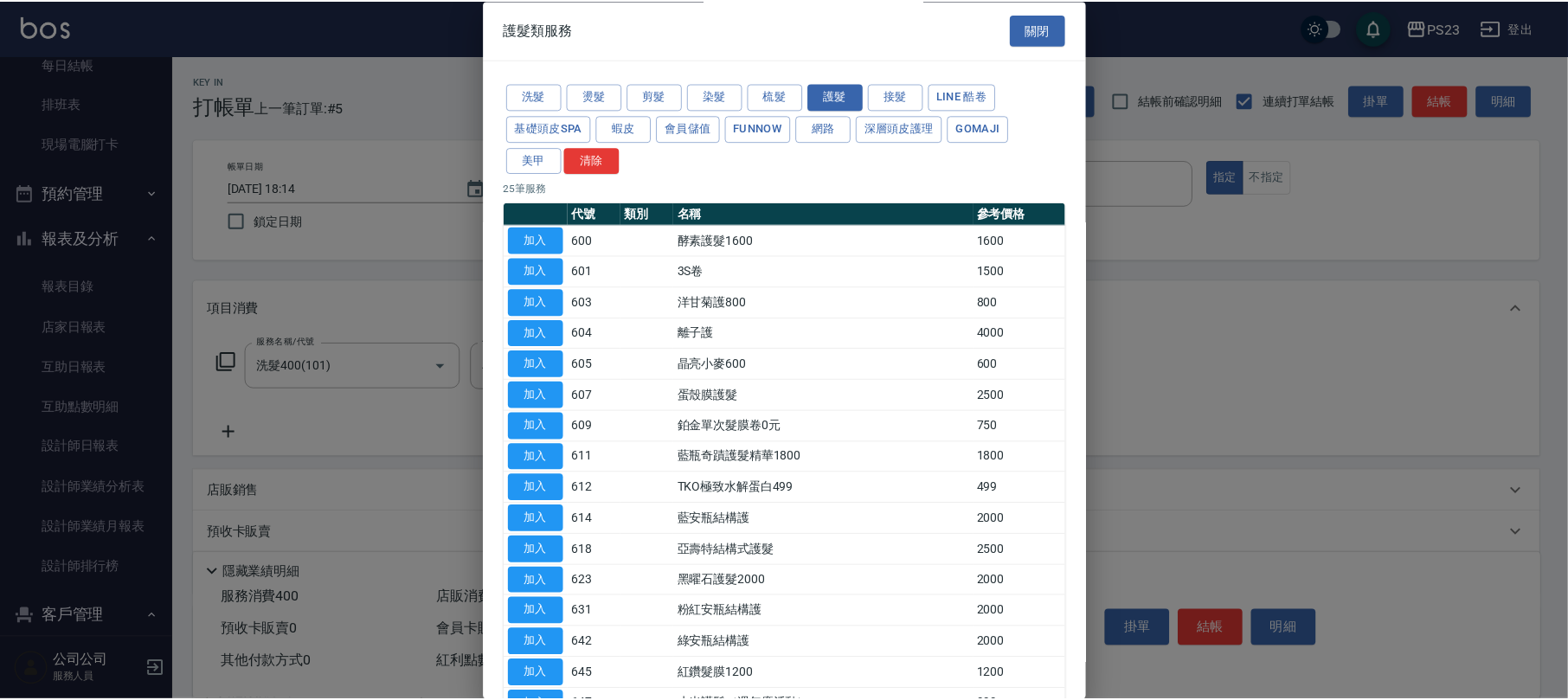
scroll to position [346, 0]
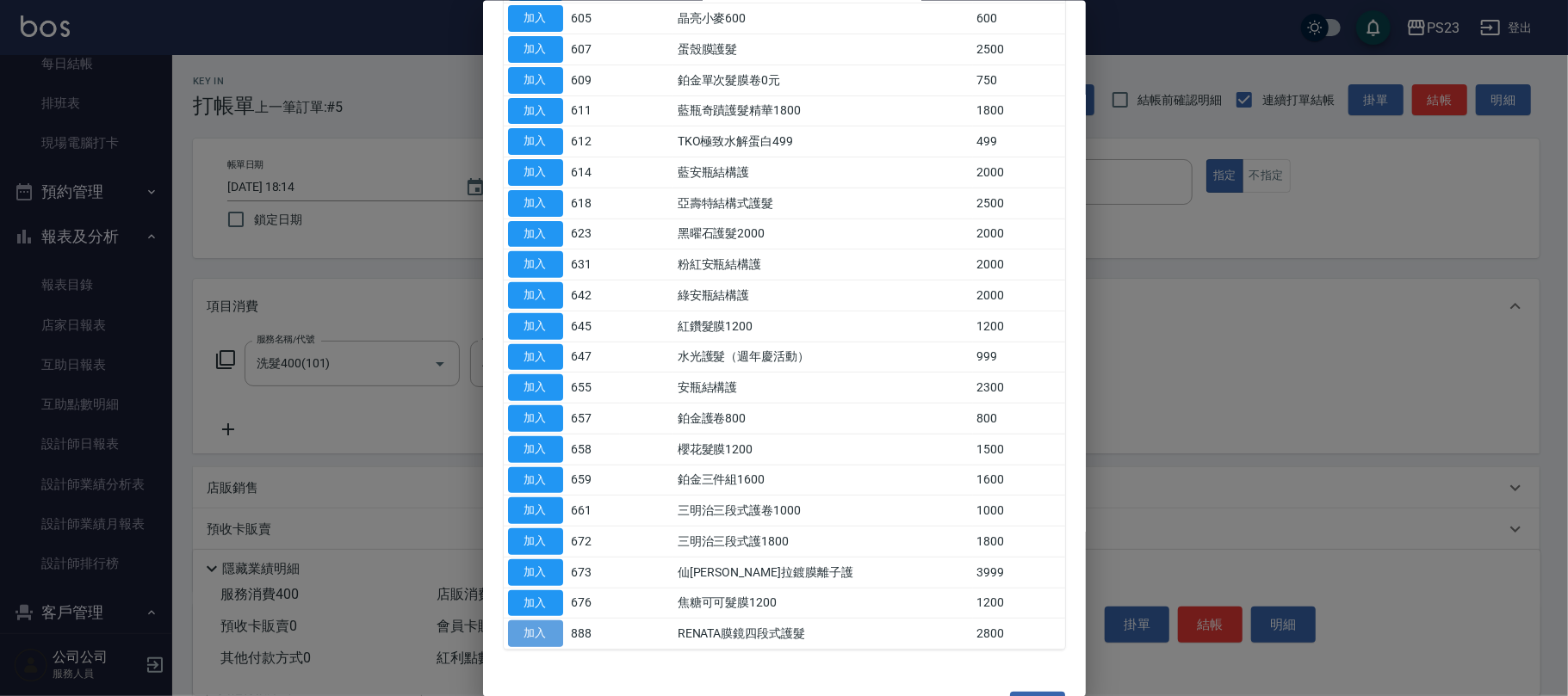
click at [537, 634] on button "加入" at bounding box center [535, 634] width 55 height 27
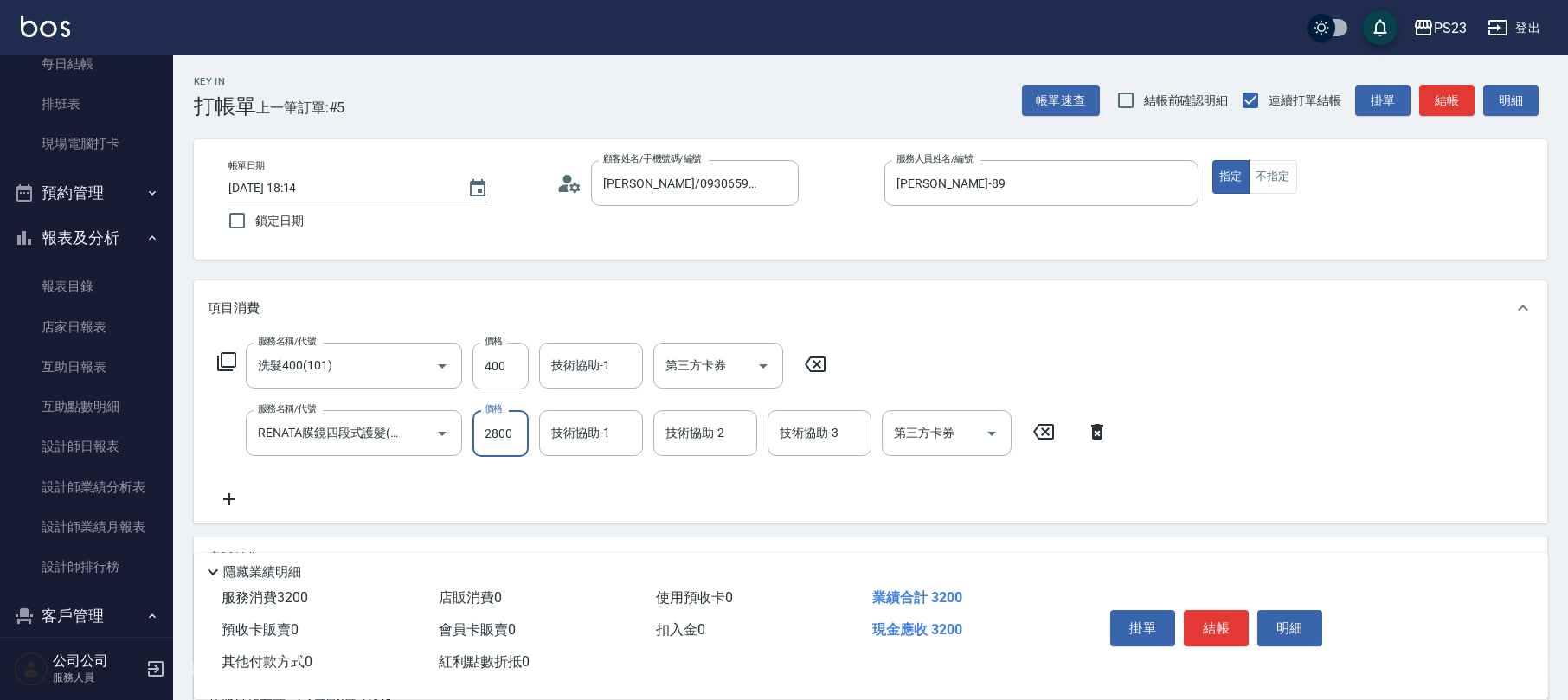
click at [514, 440] on input "2800" at bounding box center [500, 433] width 56 height 47
type input "2380"
type input "Flora-21"
click at [510, 374] on input "400" at bounding box center [500, 366] width 56 height 47
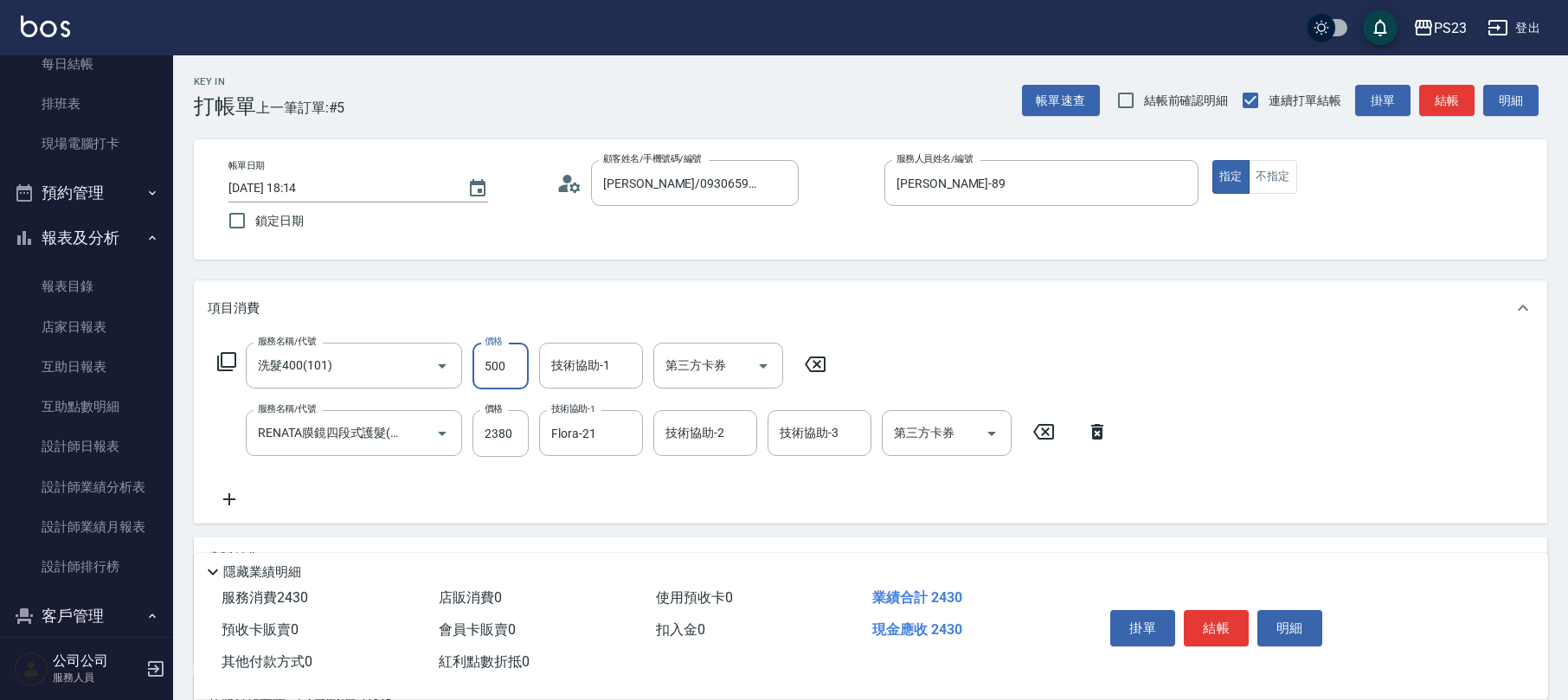
type input "500"
type input "[PERSON_NAME]-89"
click at [232, 361] on icon at bounding box center [227, 362] width 21 height 21
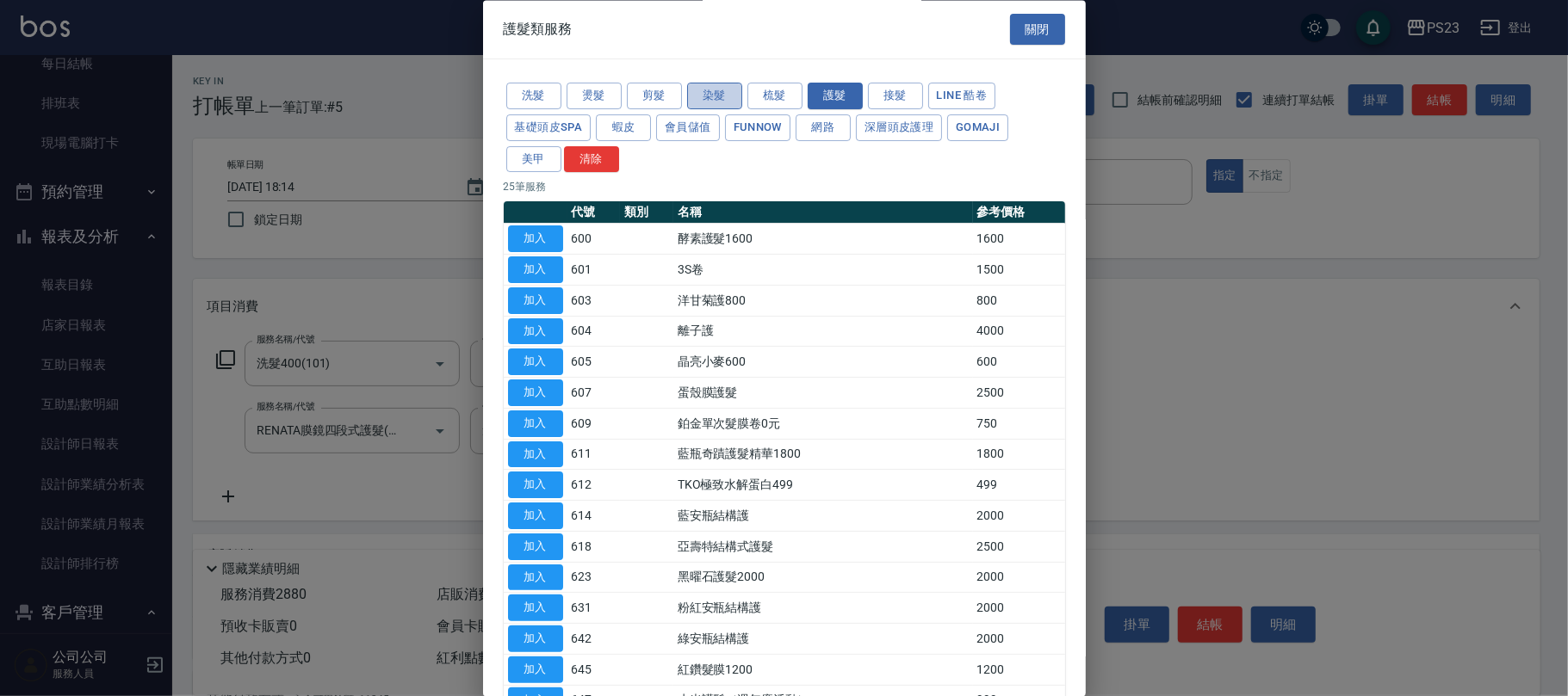
click at [706, 98] on button "染髮" at bounding box center [714, 97] width 55 height 27
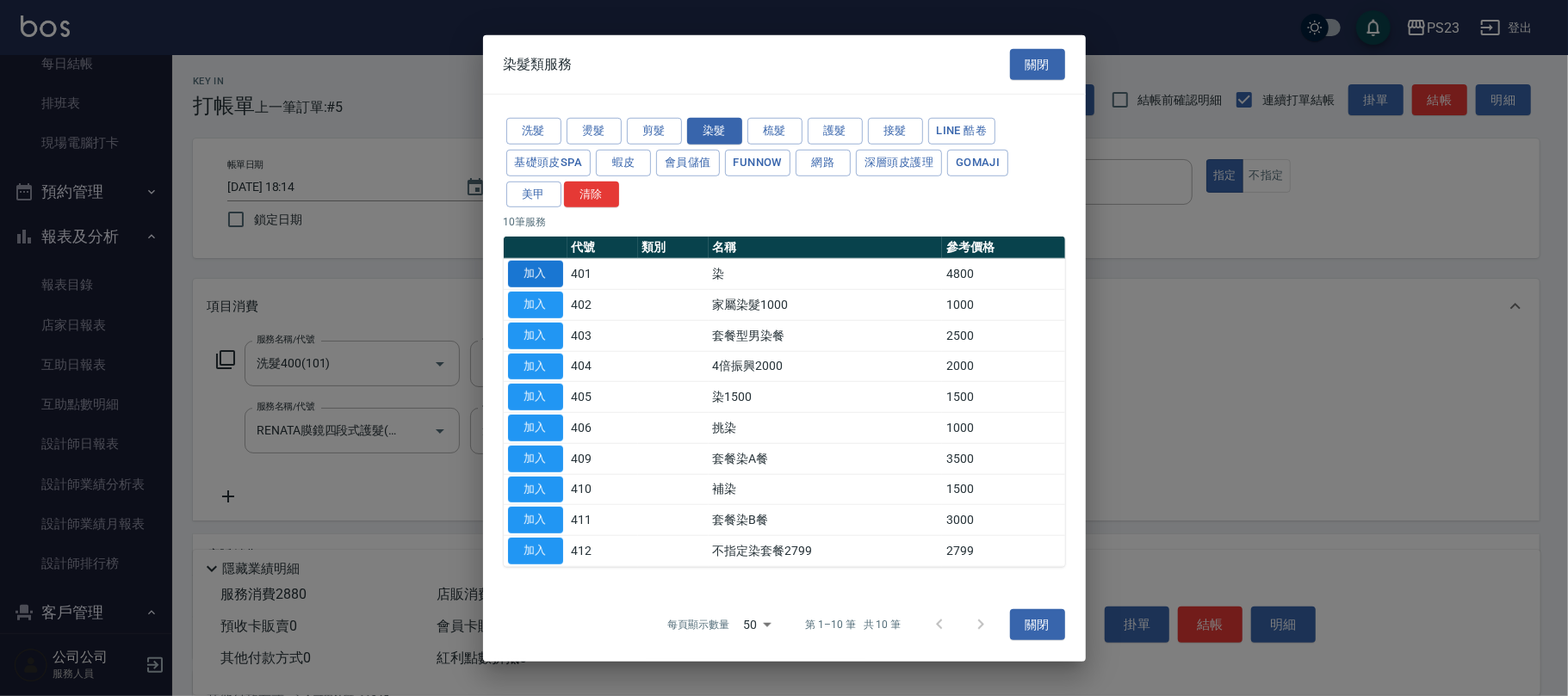
click at [533, 277] on button "加入" at bounding box center [535, 274] width 55 height 27
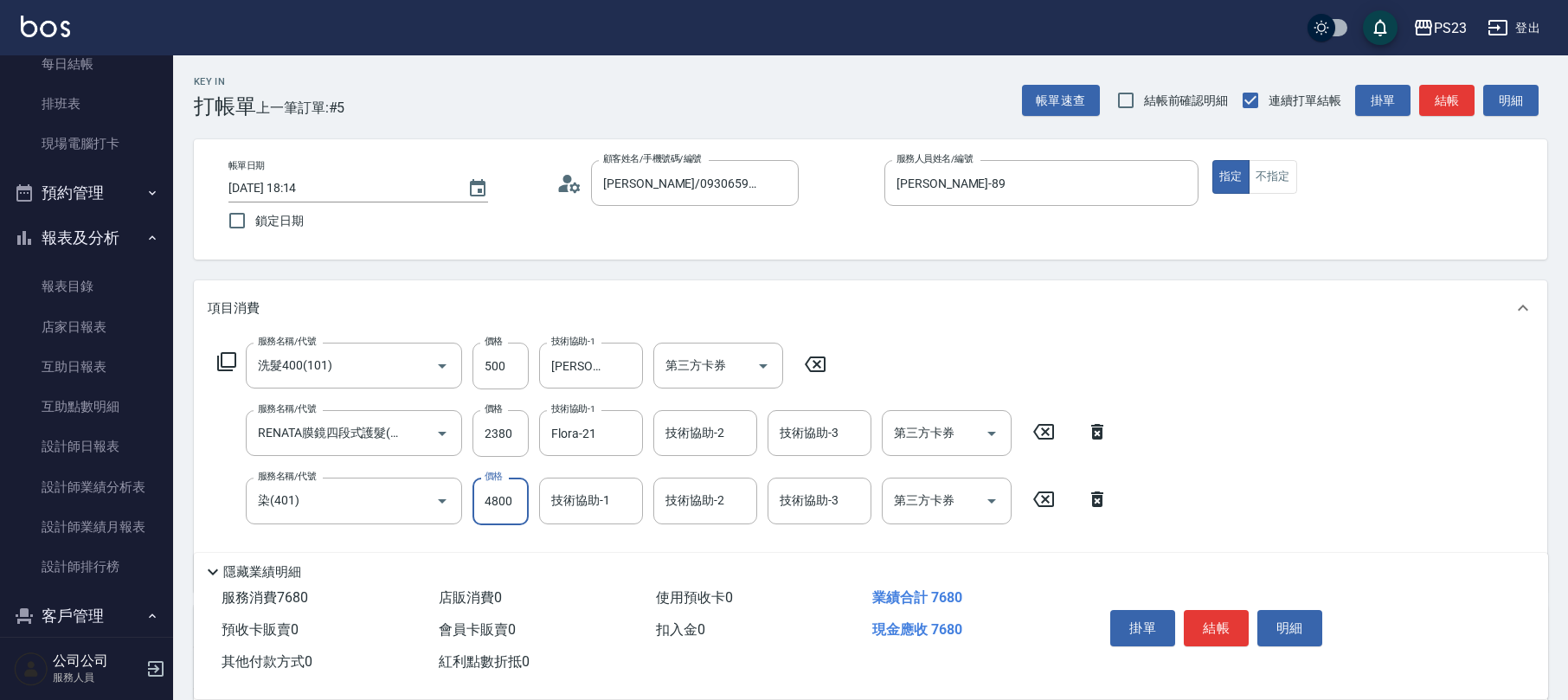
click at [498, 488] on input "4800" at bounding box center [500, 501] width 56 height 47
type input "4000"
type input "[PERSON_NAME]-89"
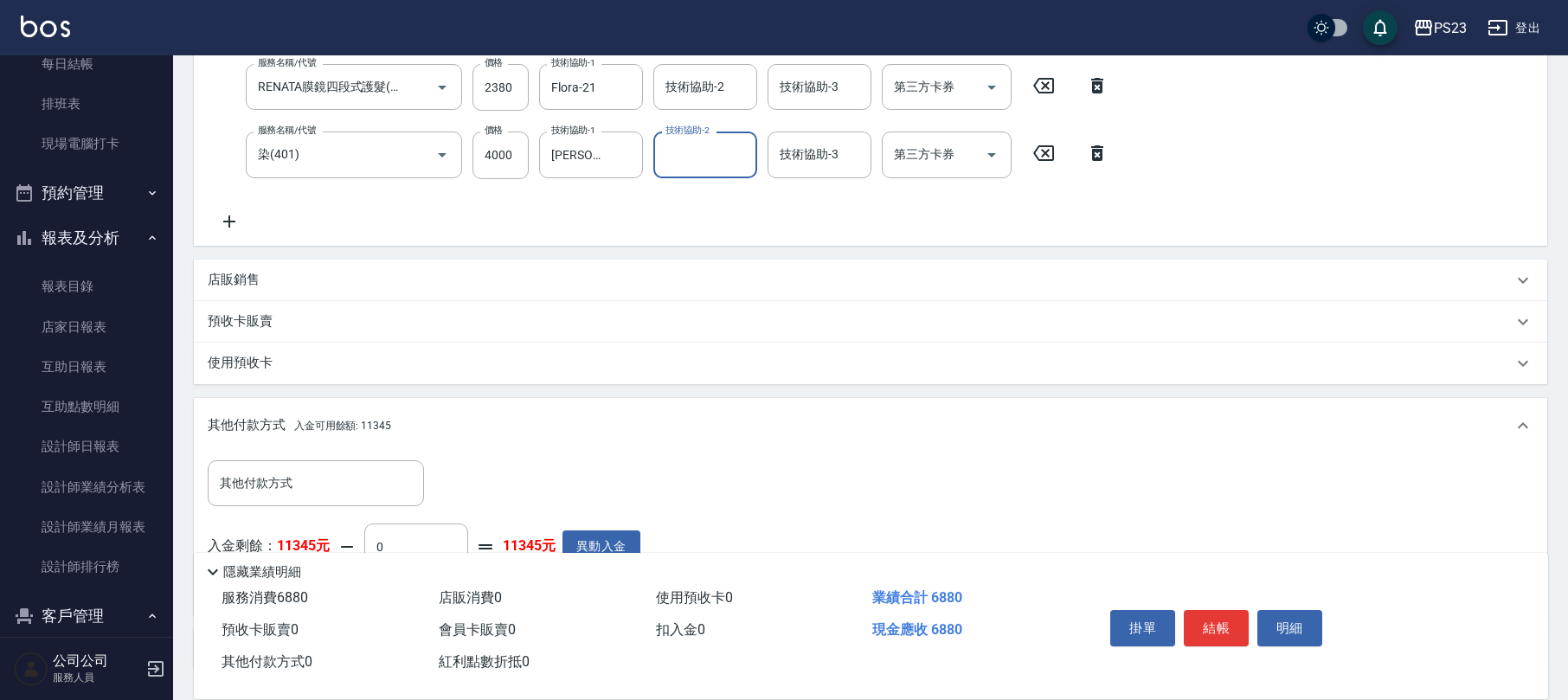
scroll to position [478, 0]
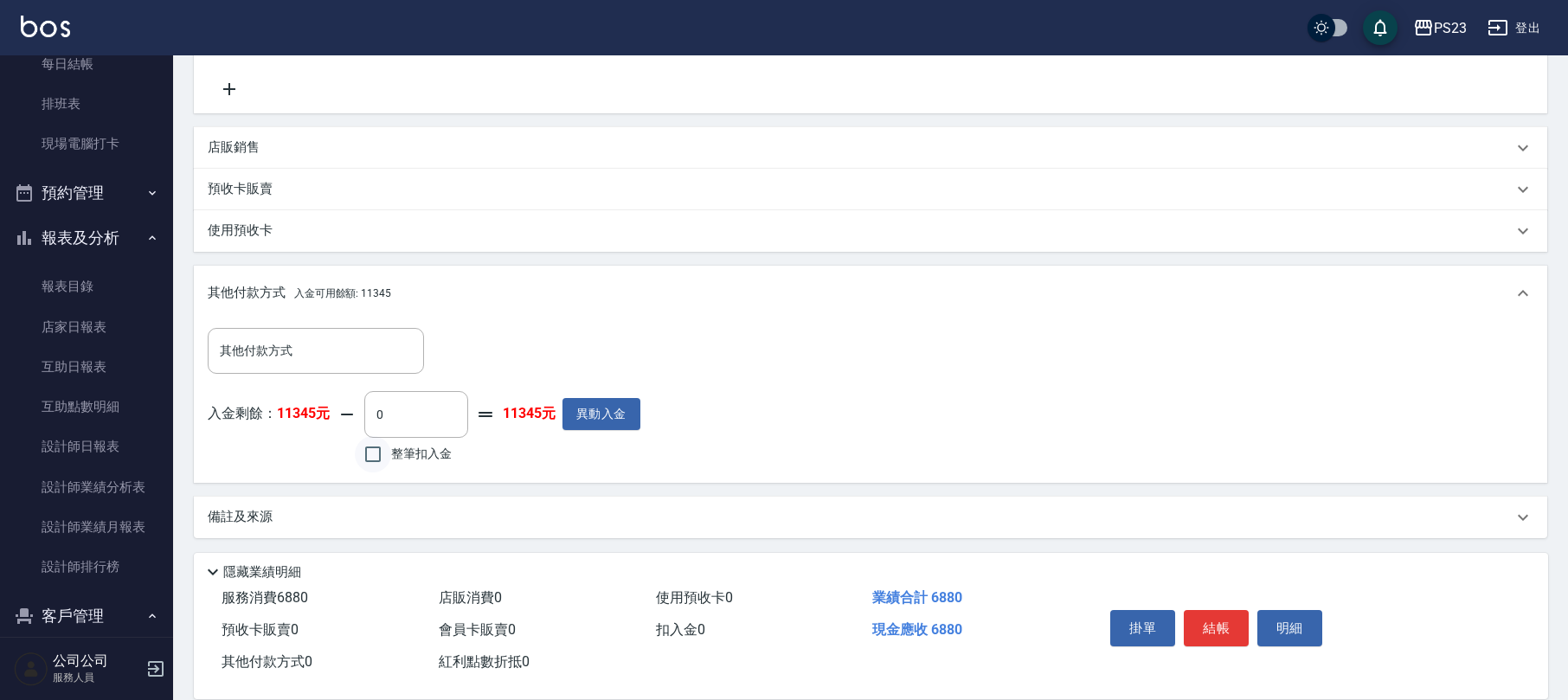
click at [379, 457] on input "整筆扣入金" at bounding box center [373, 454] width 36 height 36
checkbox input "true"
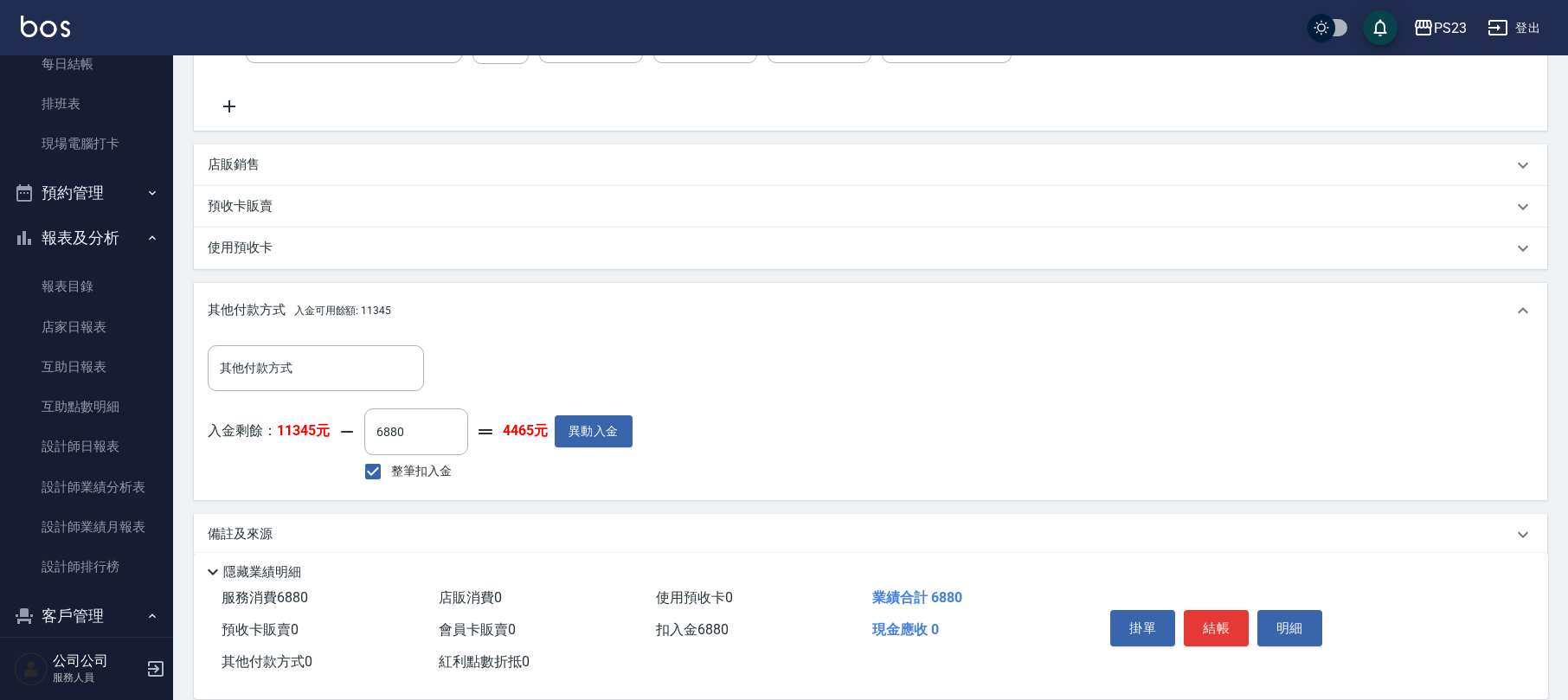
scroll to position [230, 0]
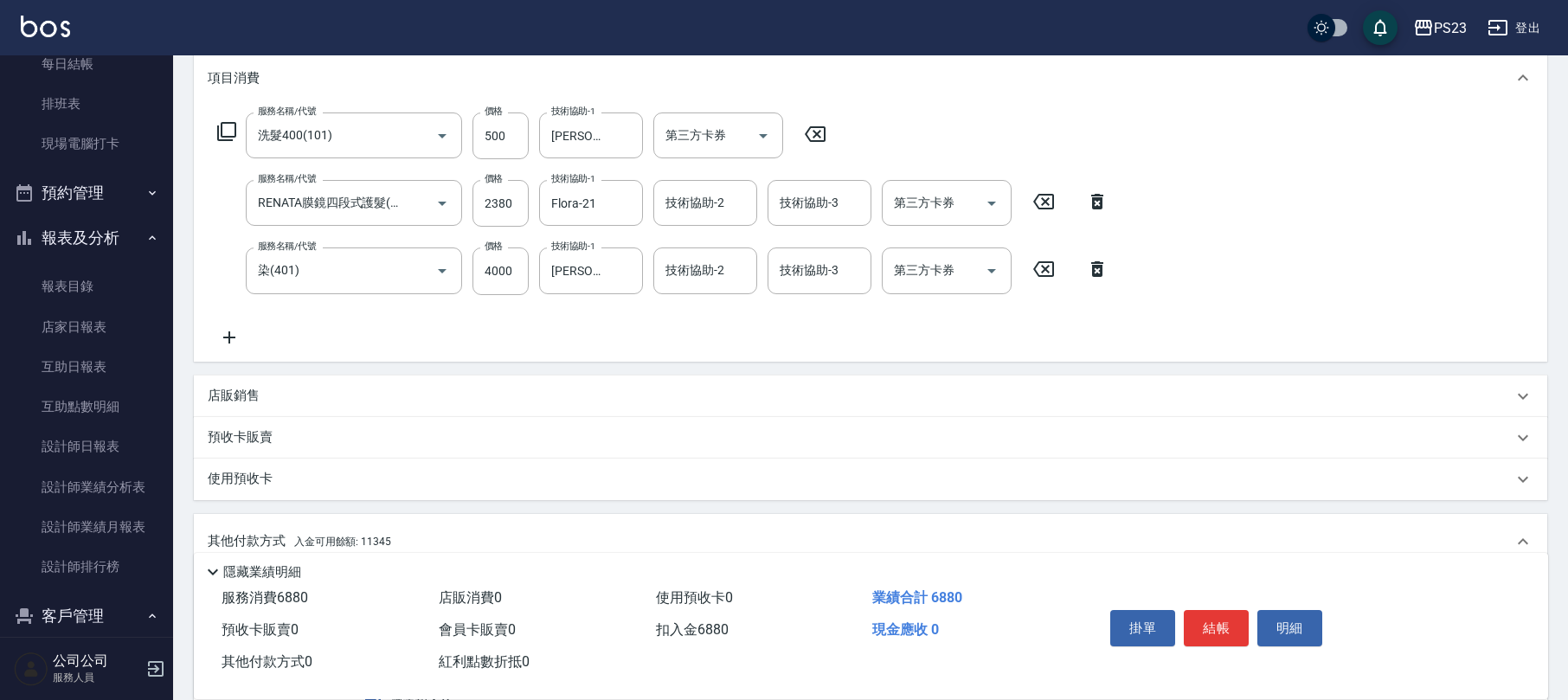
click at [229, 125] on icon at bounding box center [227, 131] width 21 height 21
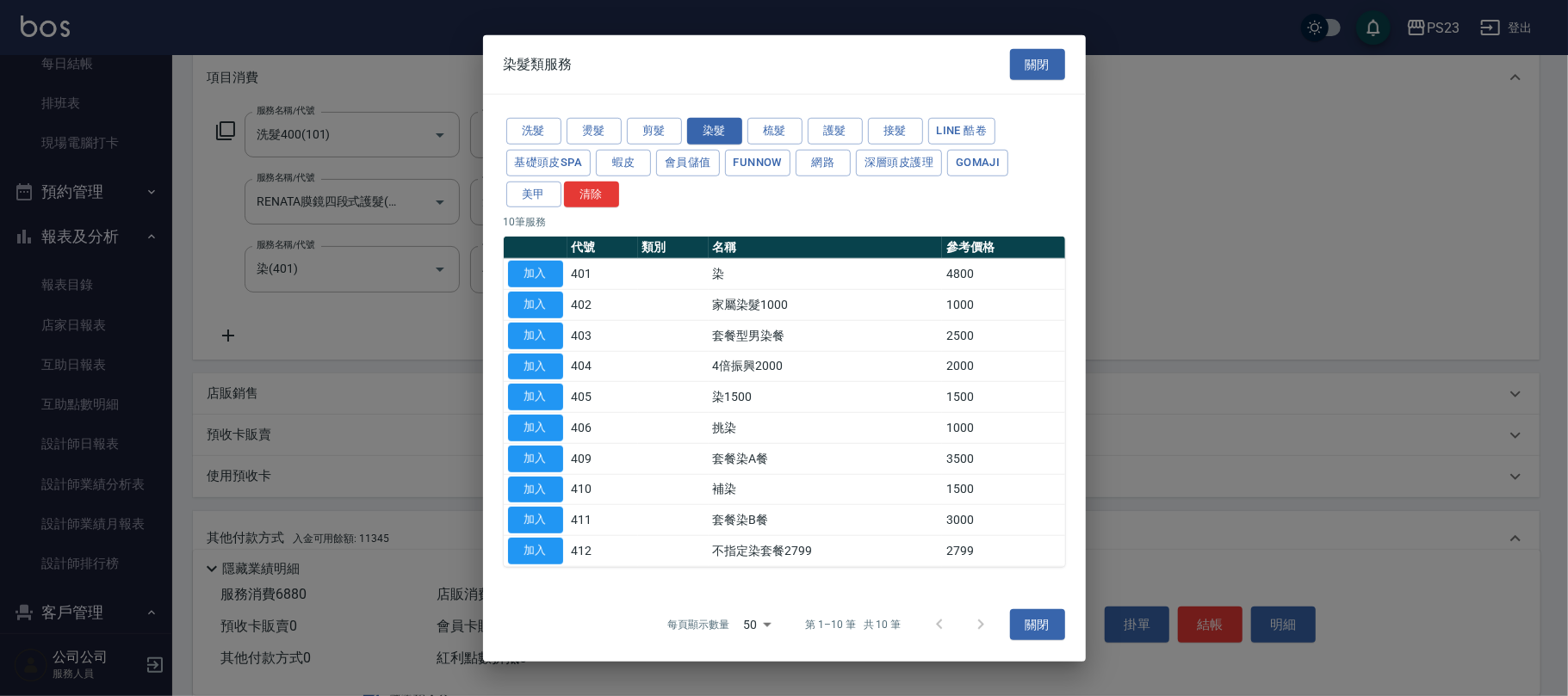
click at [1037, 65] on button "關閉" at bounding box center [1037, 64] width 55 height 32
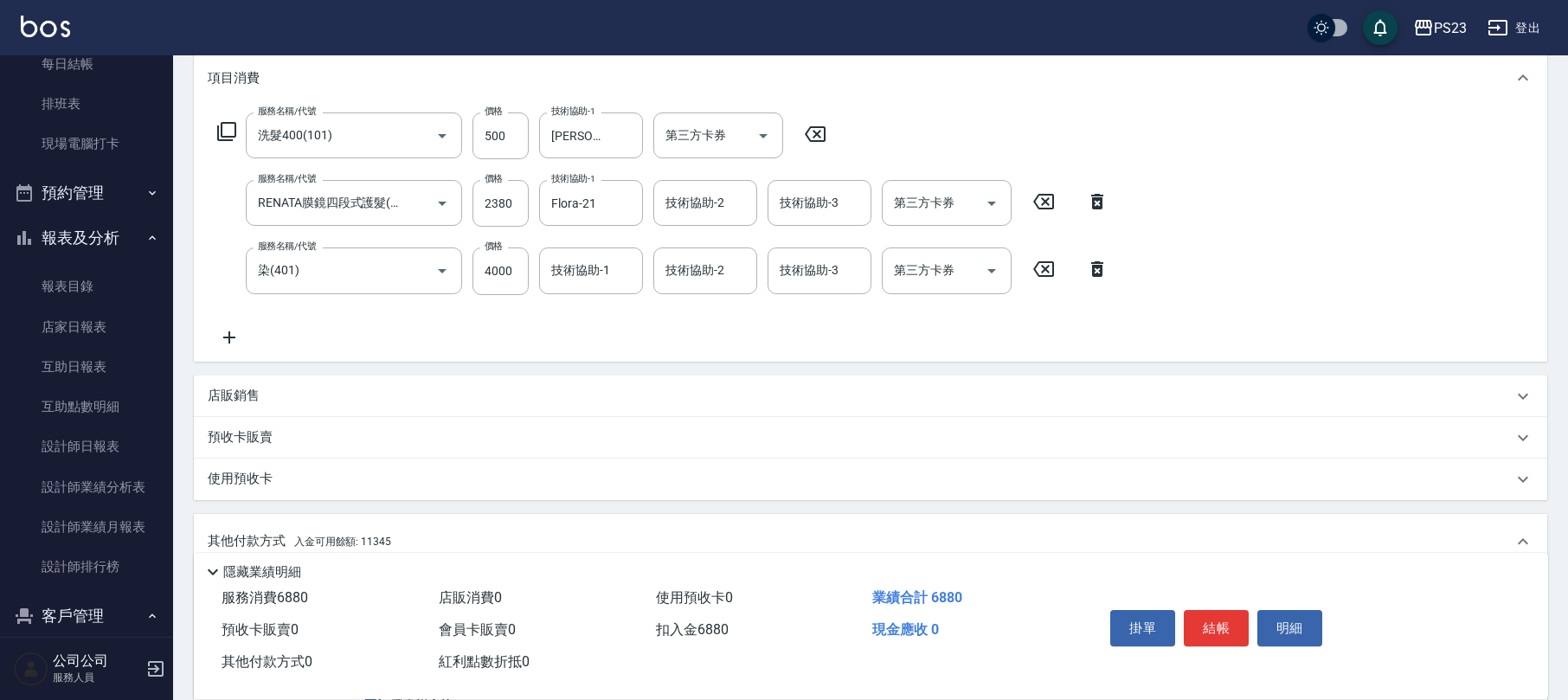
click at [219, 126] on icon at bounding box center [227, 131] width 21 height 21
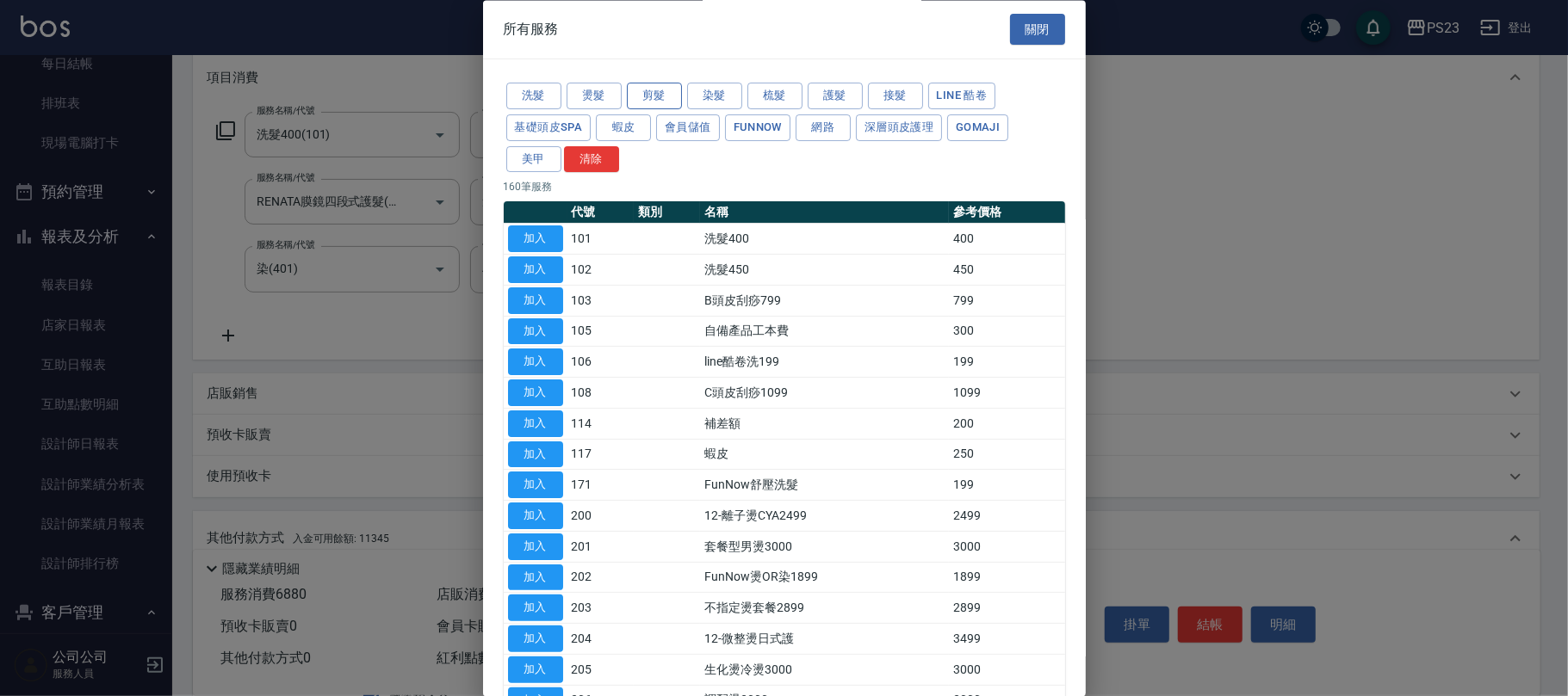
click at [664, 97] on button "剪髮" at bounding box center [654, 97] width 55 height 27
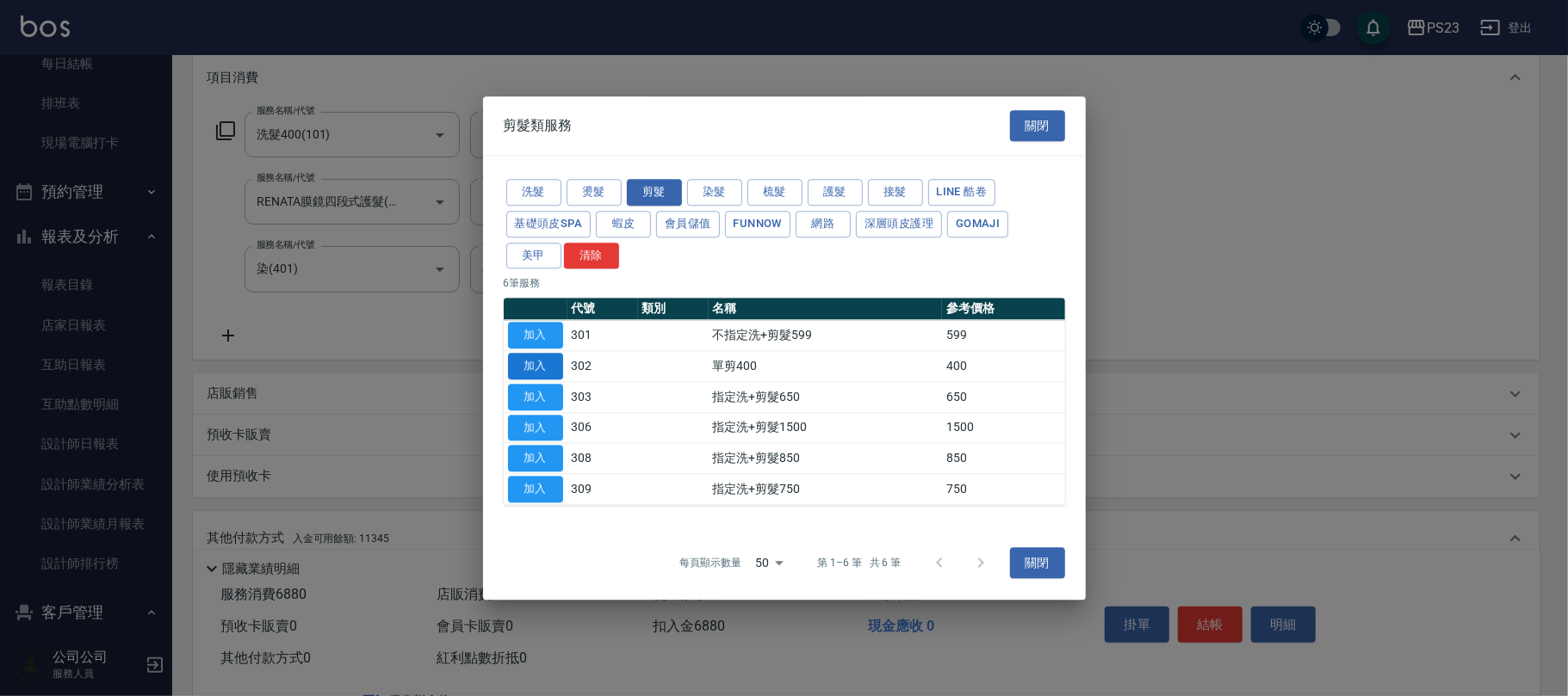
click at [537, 366] on button "加入" at bounding box center [535, 366] width 55 height 27
type input "0"
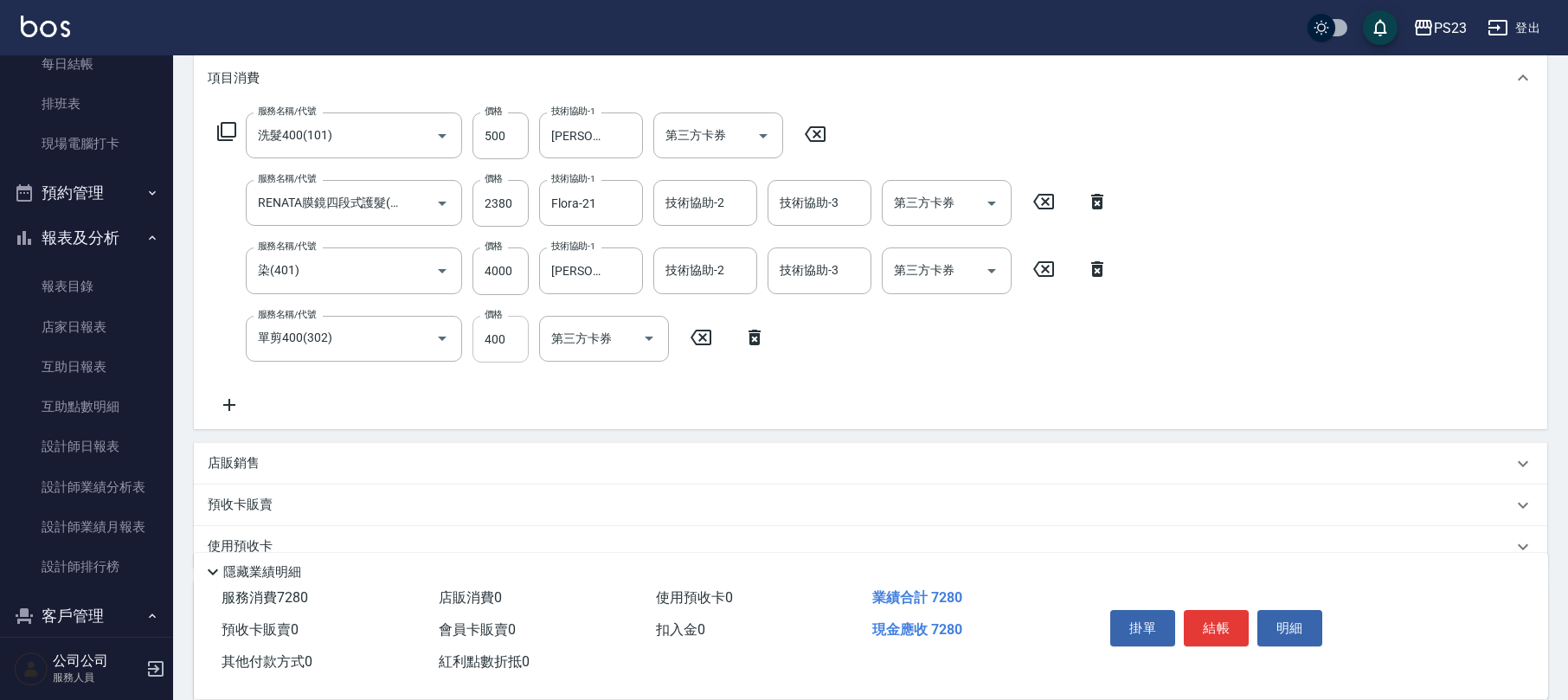
click at [513, 337] on input "400" at bounding box center [500, 339] width 56 height 47
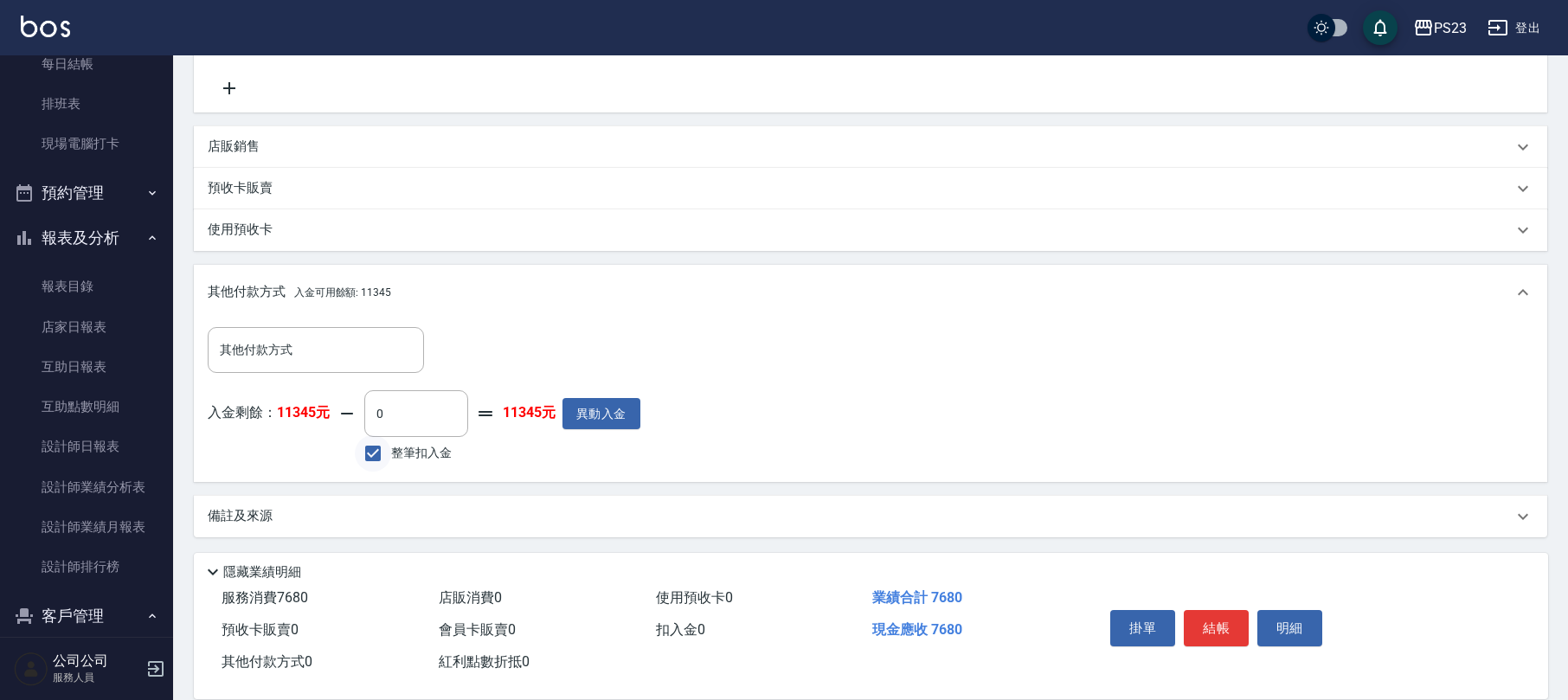
type input "800"
click at [369, 450] on input "整筆扣入金" at bounding box center [373, 453] width 36 height 36
click at [369, 449] on input "整筆扣入金" at bounding box center [373, 453] width 36 height 36
checkbox input "true"
type input "7680"
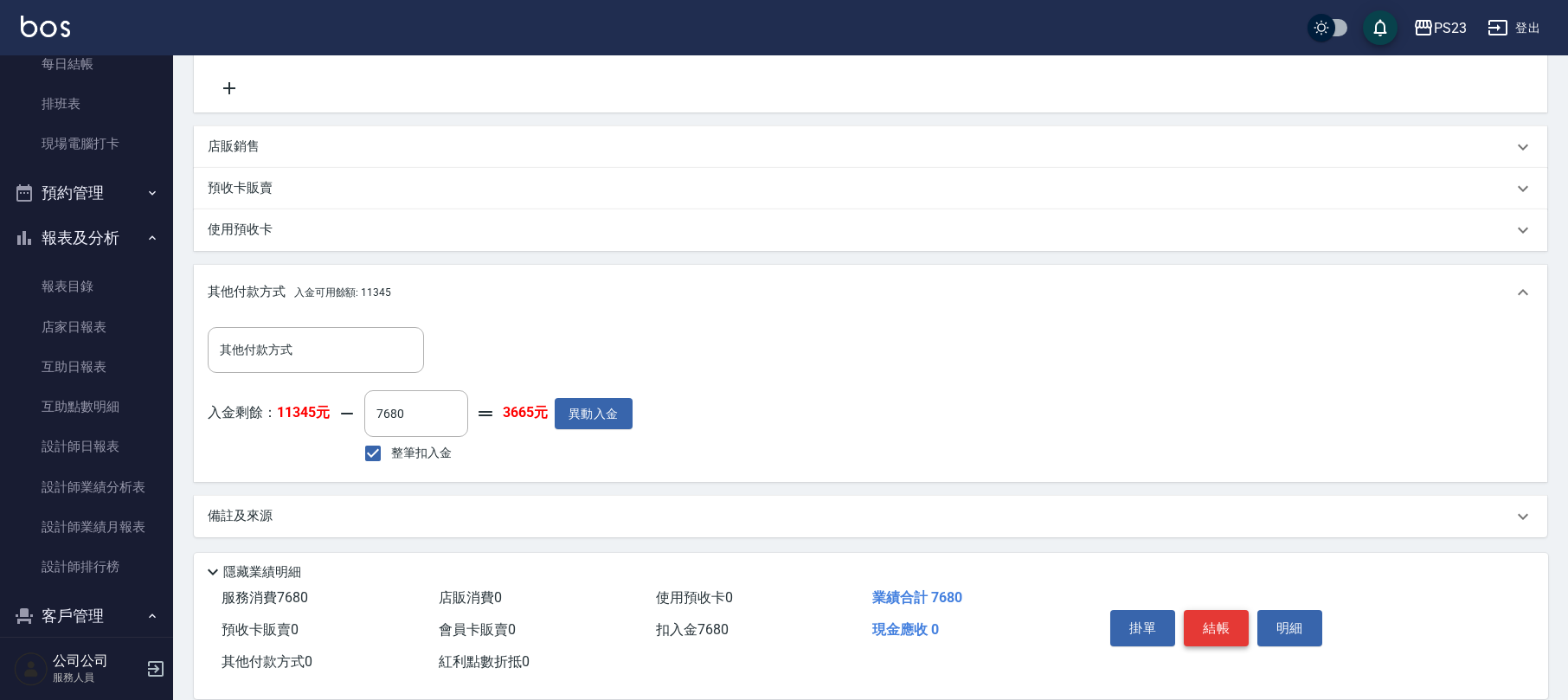
click at [1206, 618] on button "結帳" at bounding box center [1216, 629] width 65 height 36
type input "[DATE] 18:16"
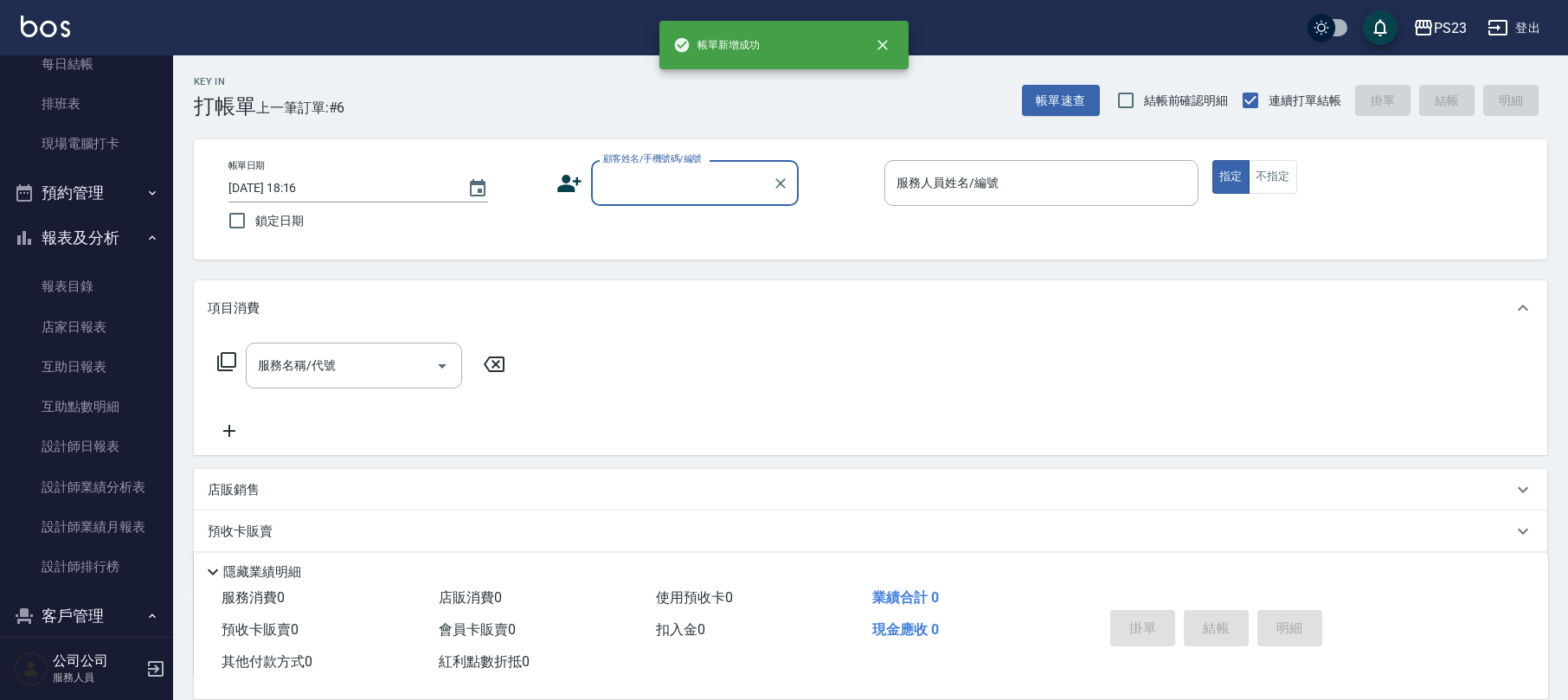
scroll to position [0, 0]
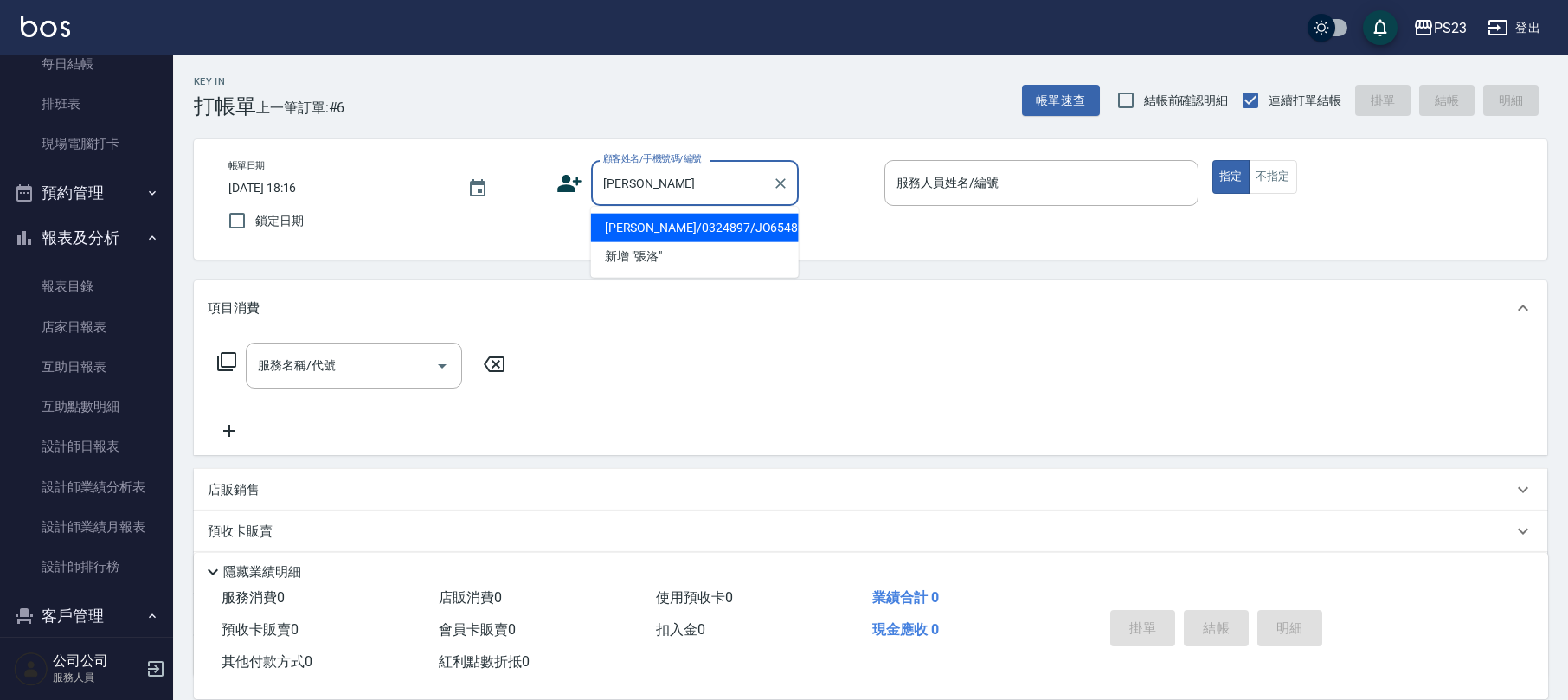
click at [673, 227] on li "[PERSON_NAME]/0324897/JO6548" at bounding box center [695, 228] width 208 height 29
type input "[PERSON_NAME]/0324897/JO6548"
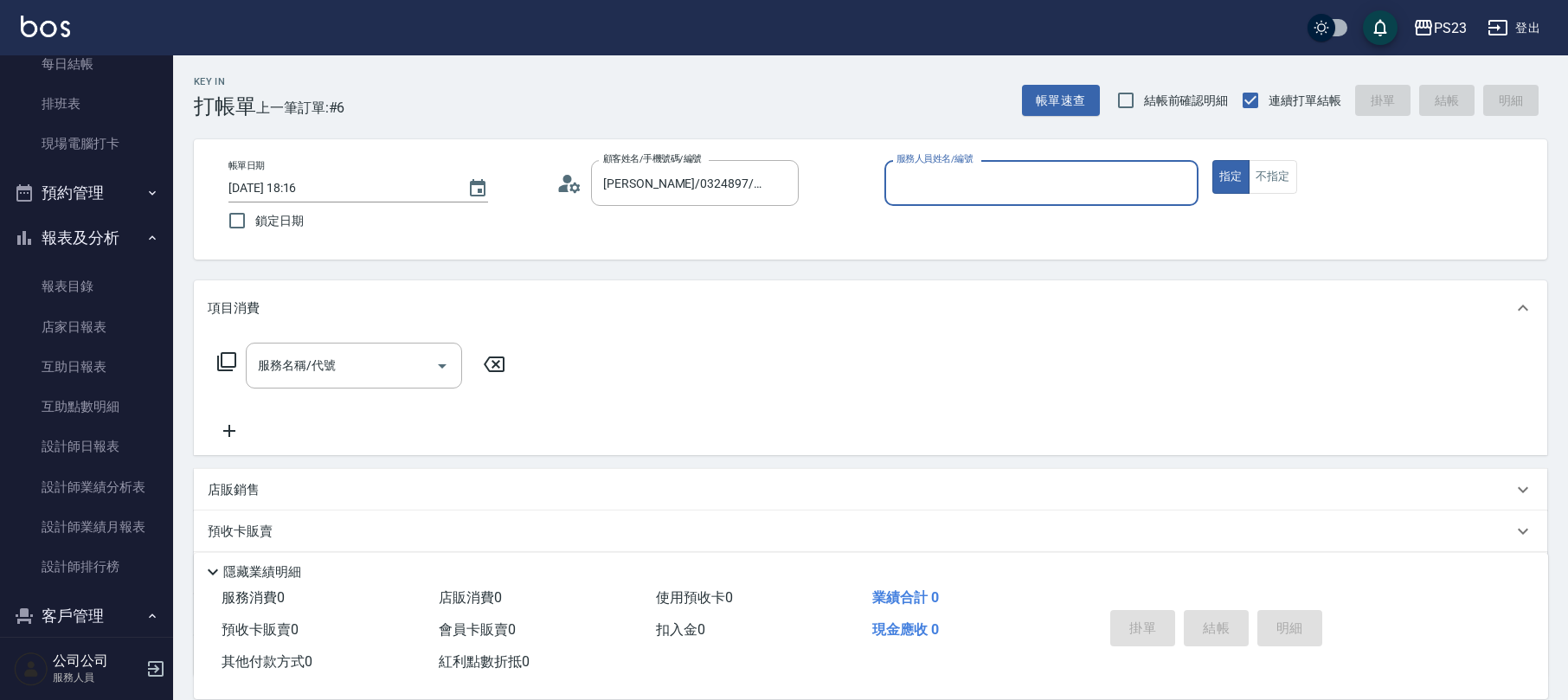
click at [570, 184] on icon at bounding box center [569, 183] width 26 height 26
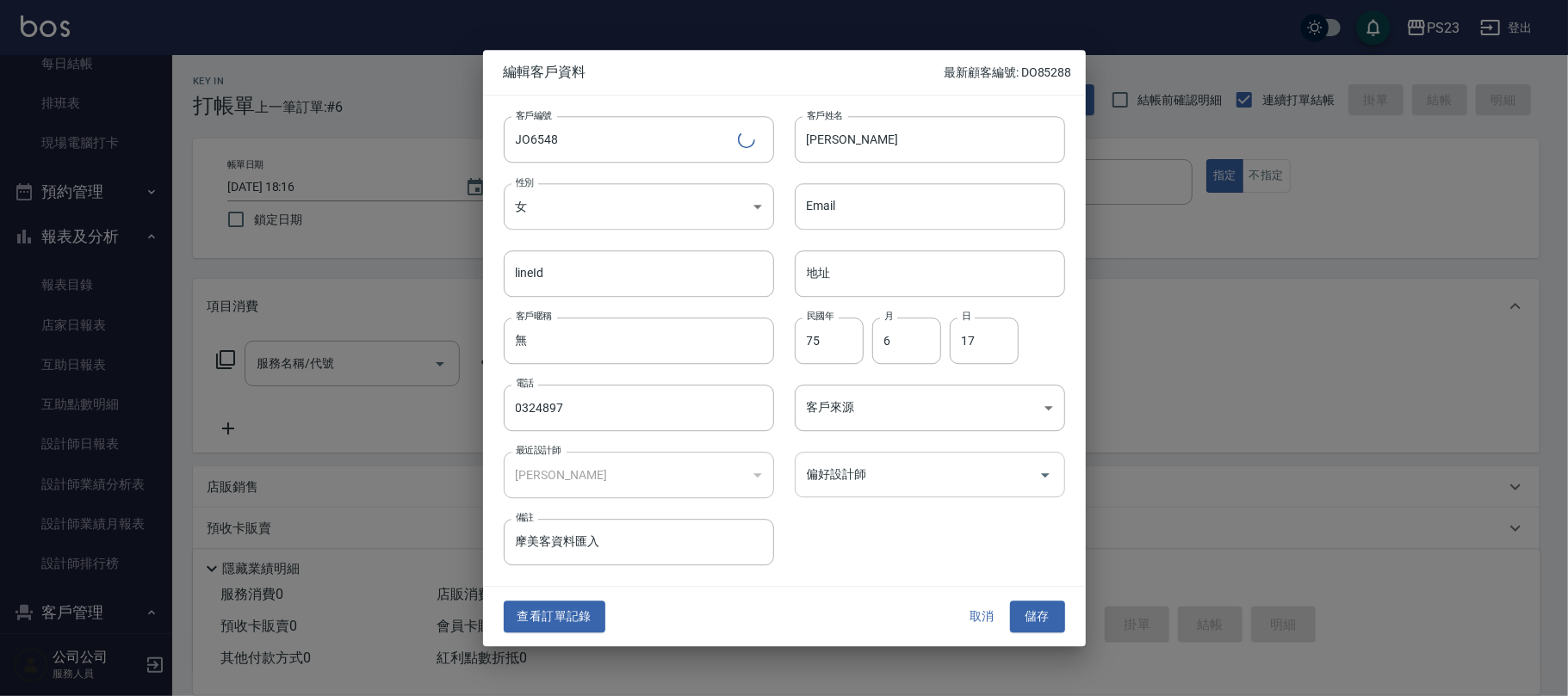
click at [882, 482] on input "偏好設計師" at bounding box center [917, 474] width 229 height 30
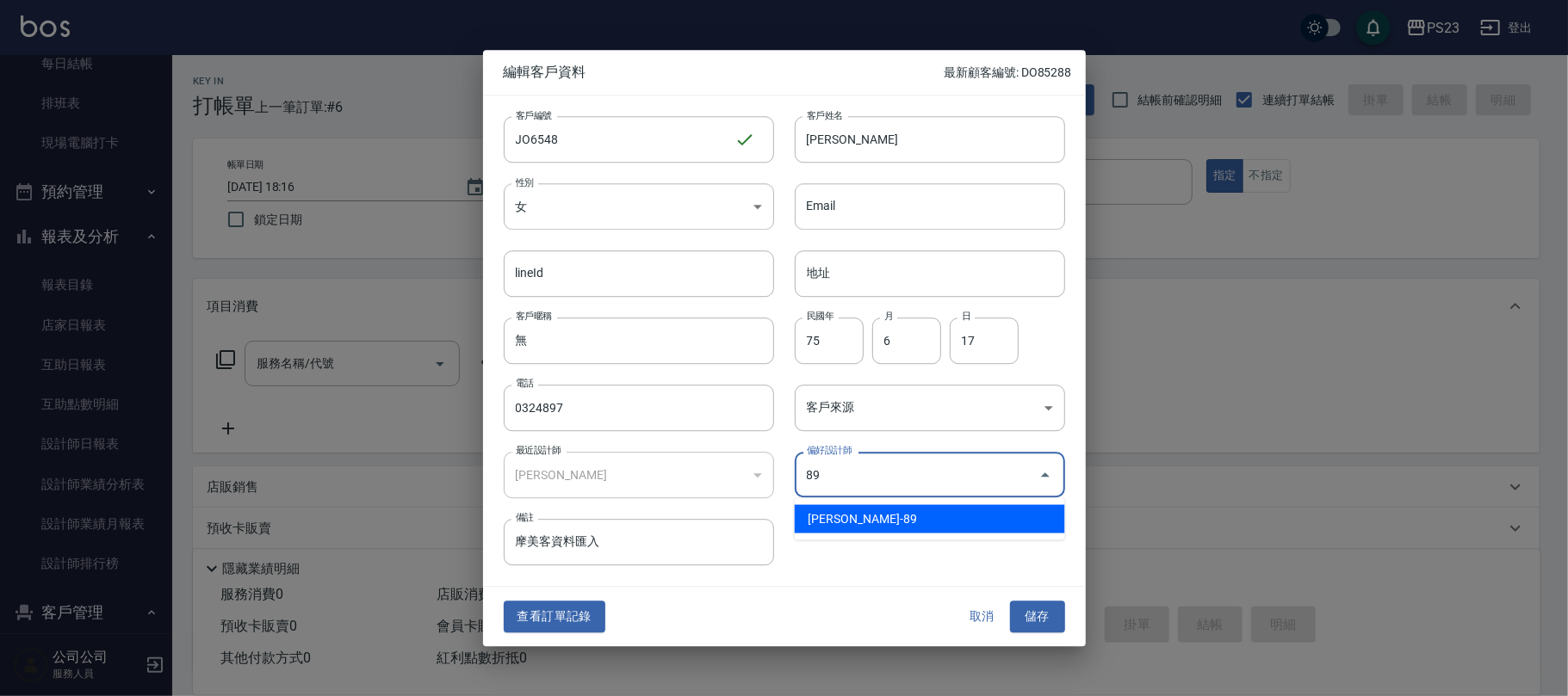
type input "[PERSON_NAME]"
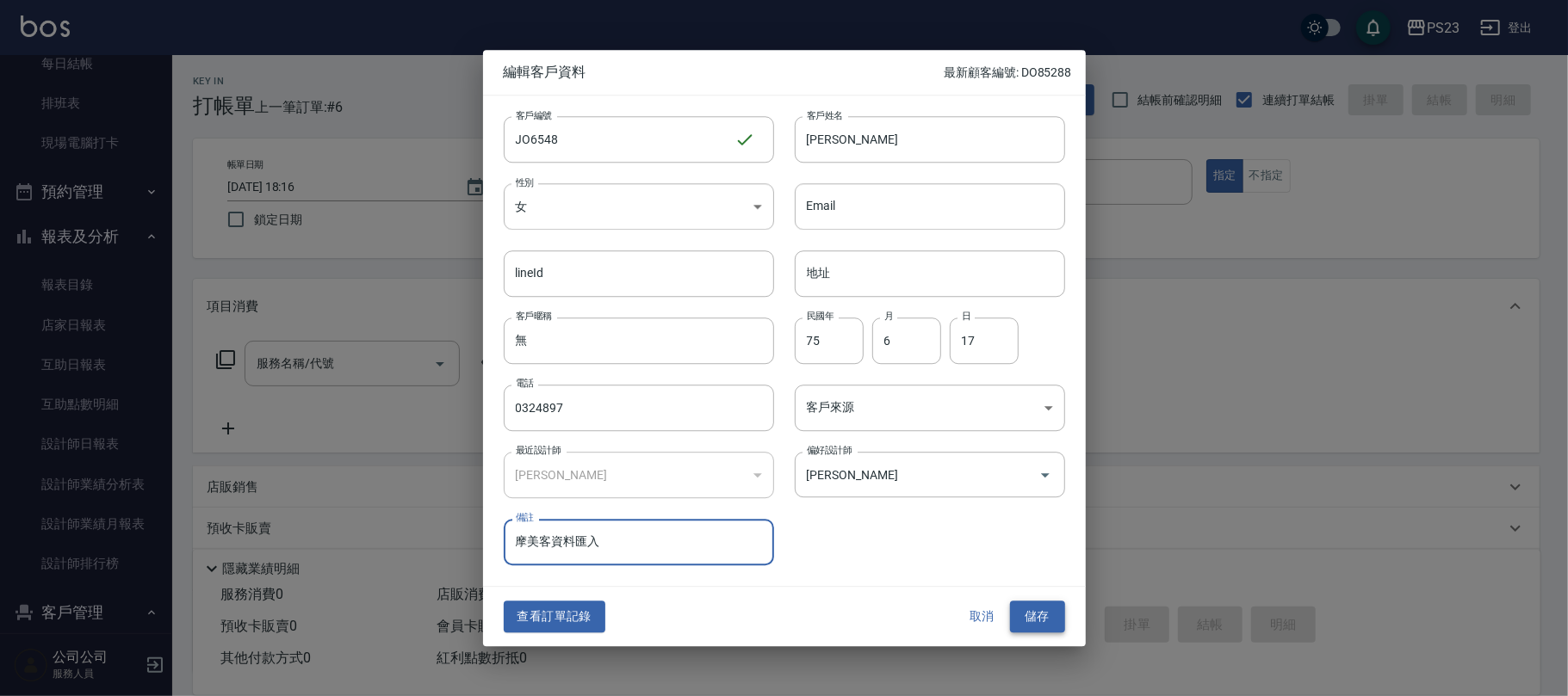
click at [1036, 620] on button "儲存" at bounding box center [1037, 617] width 55 height 32
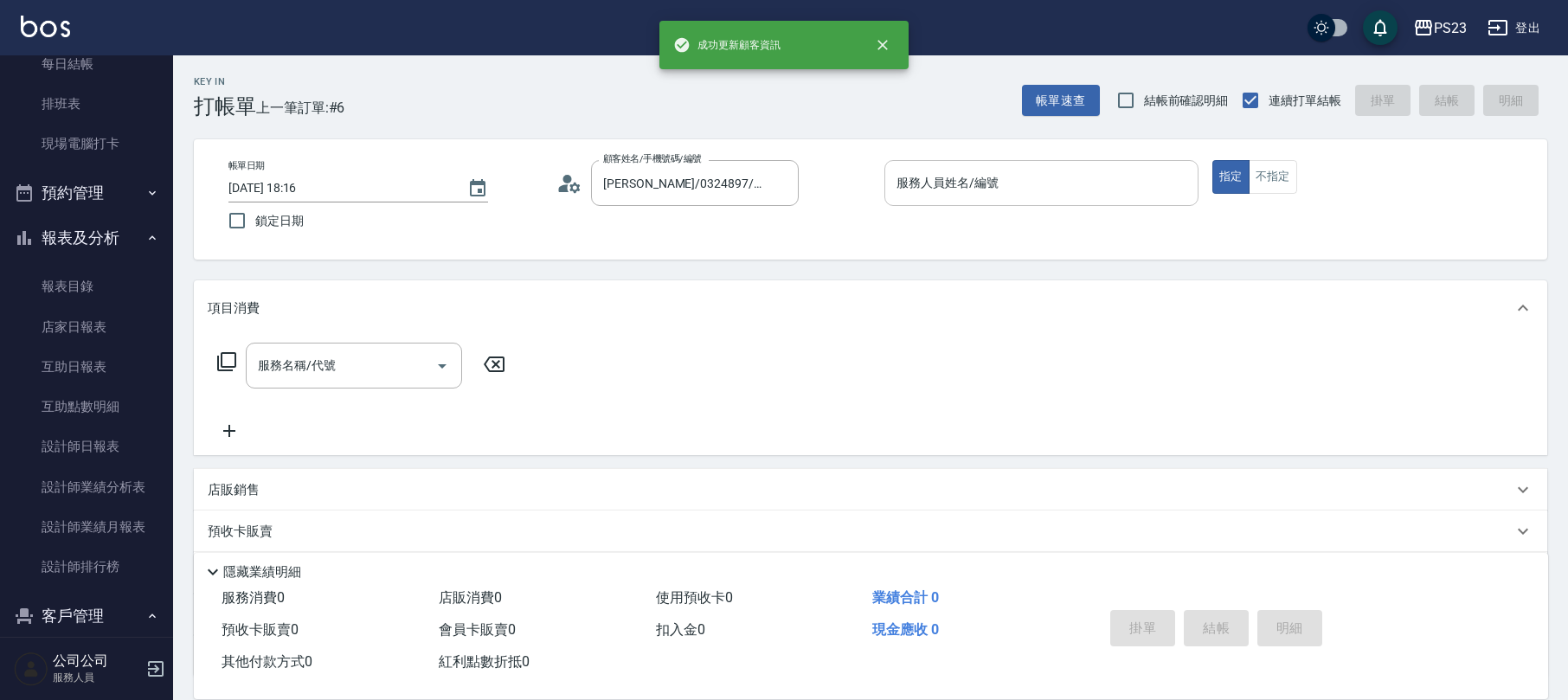
click at [1015, 188] on input "服務人員姓名/編號" at bounding box center [1041, 183] width 298 height 30
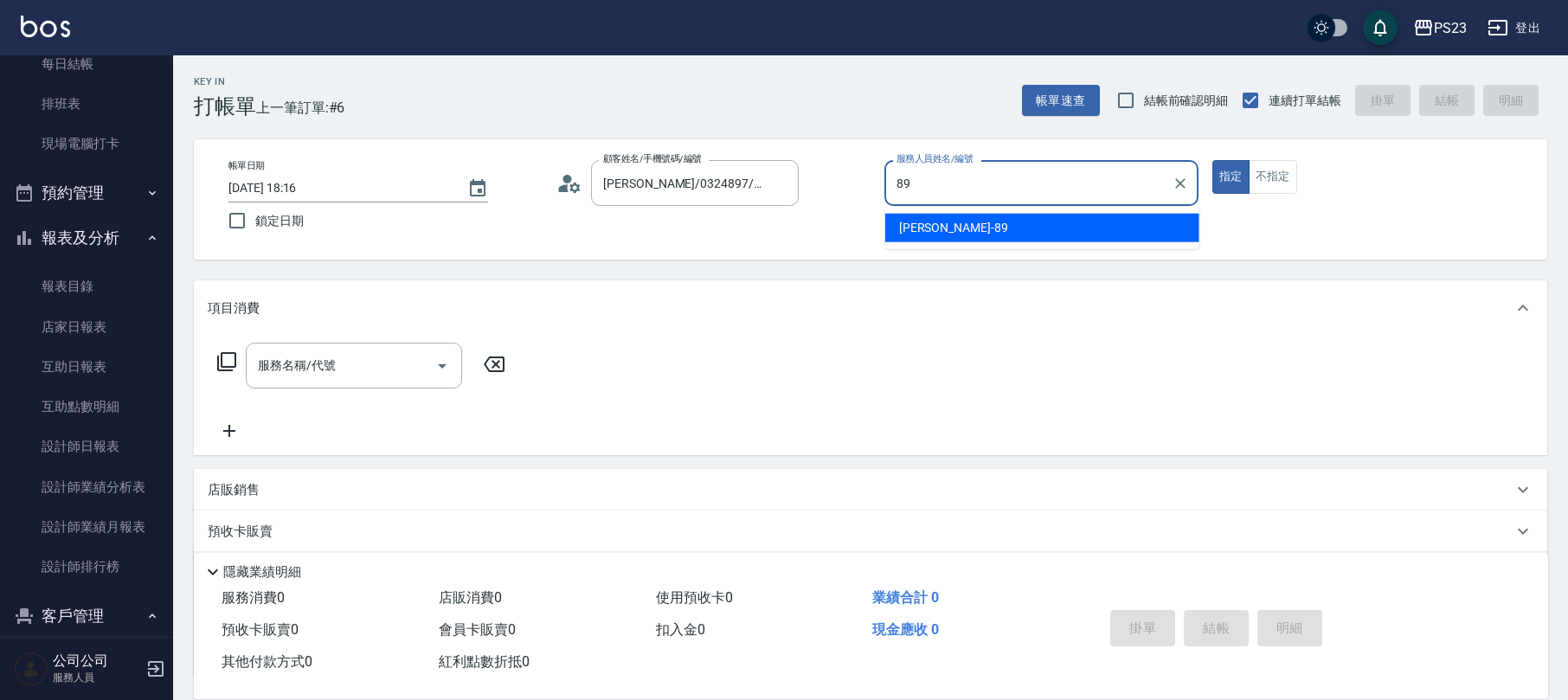
type input "[PERSON_NAME]-89"
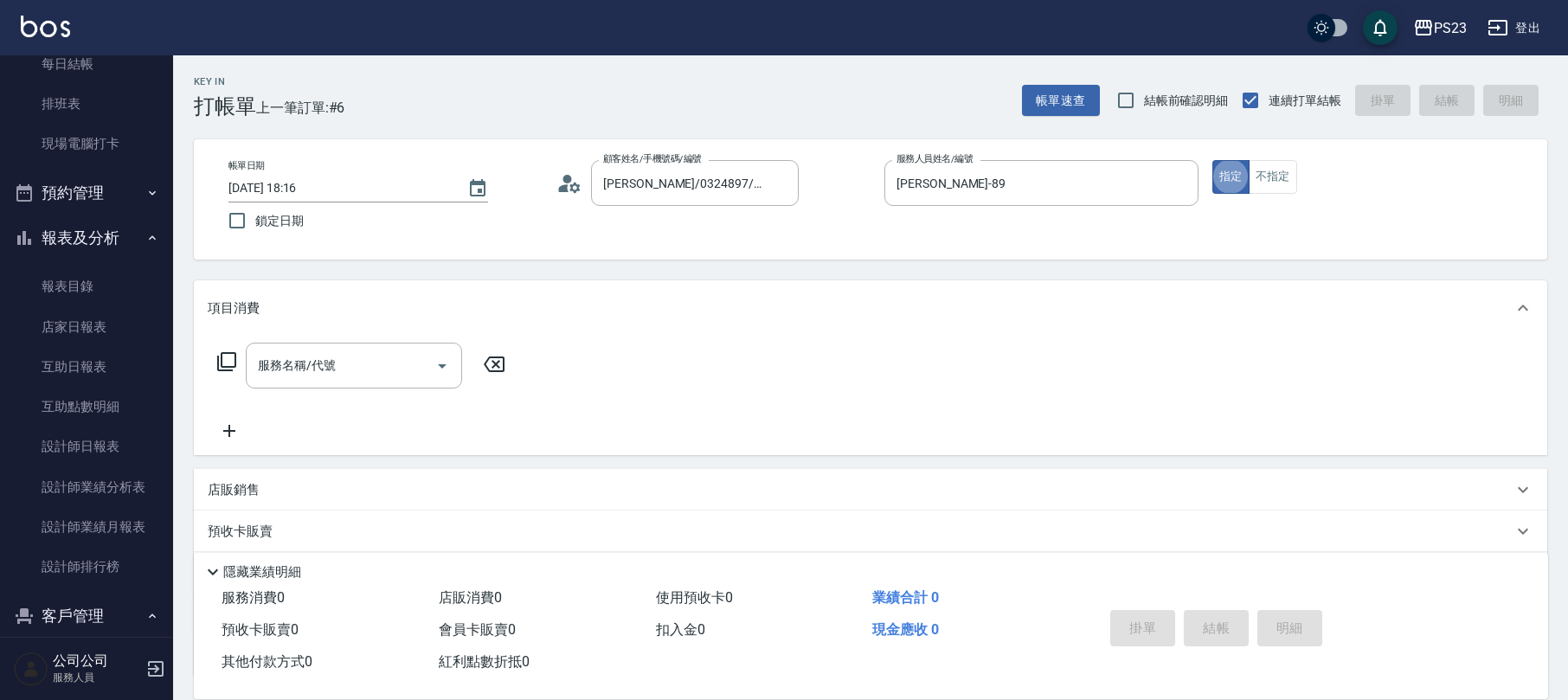
click at [225, 351] on icon at bounding box center [227, 362] width 21 height 21
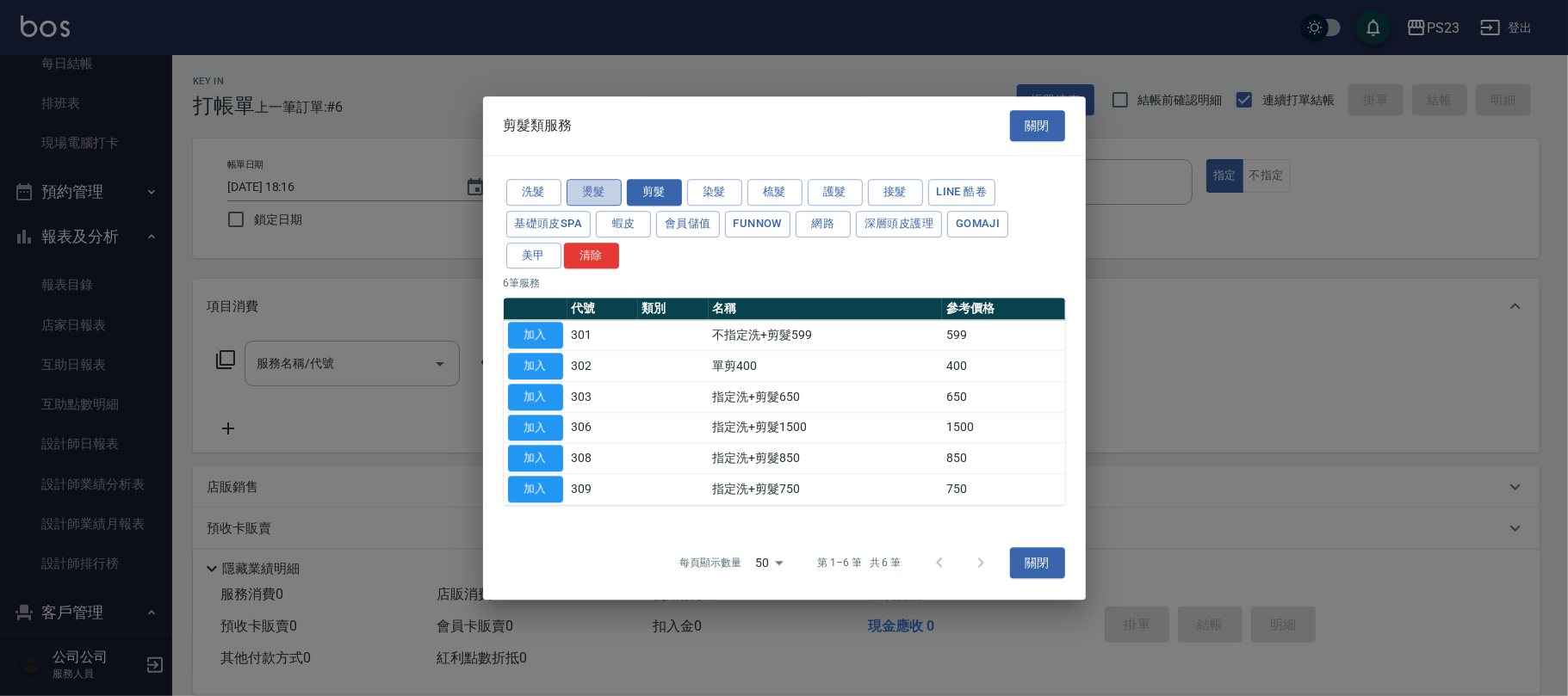
click at [584, 187] on button "燙髮" at bounding box center [594, 192] width 55 height 27
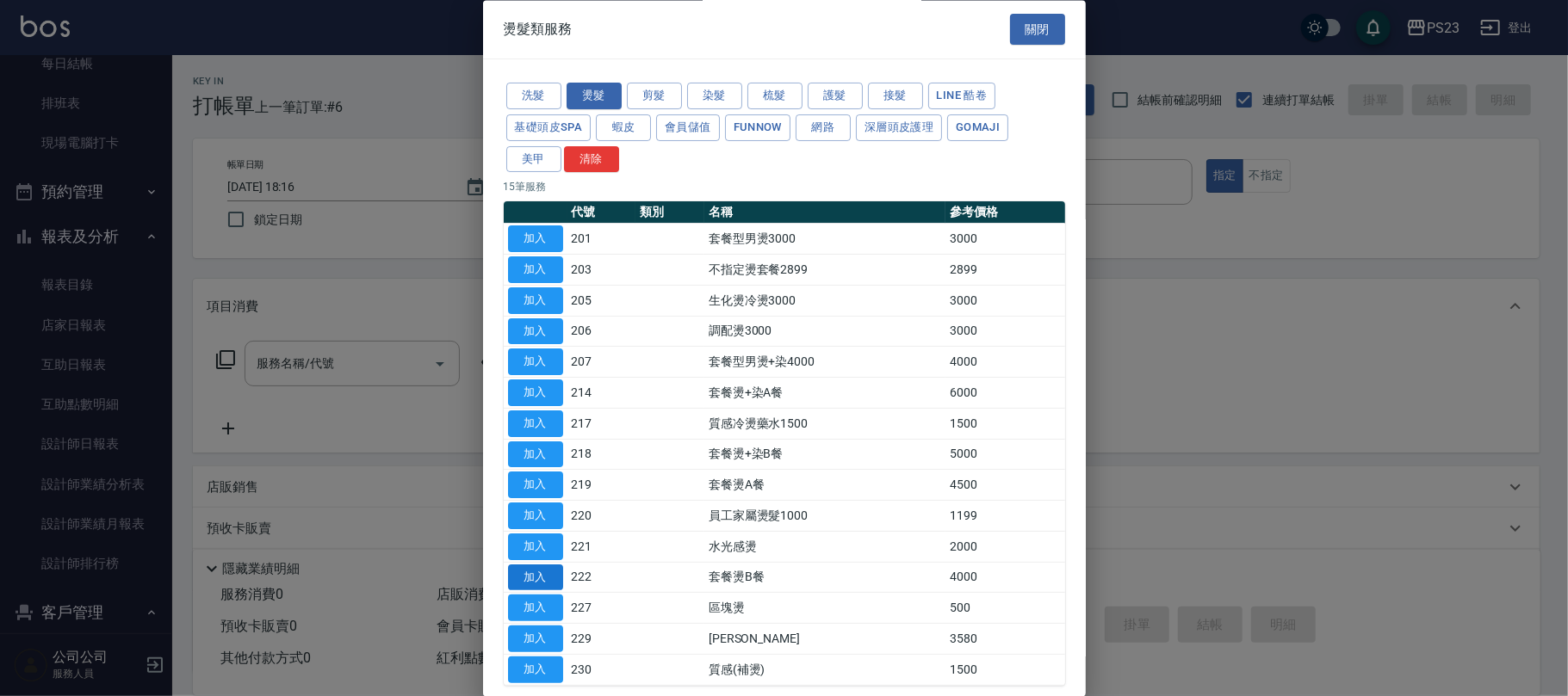
click at [541, 580] on button "加入" at bounding box center [535, 578] width 55 height 27
type input "套餐燙B餐(222)"
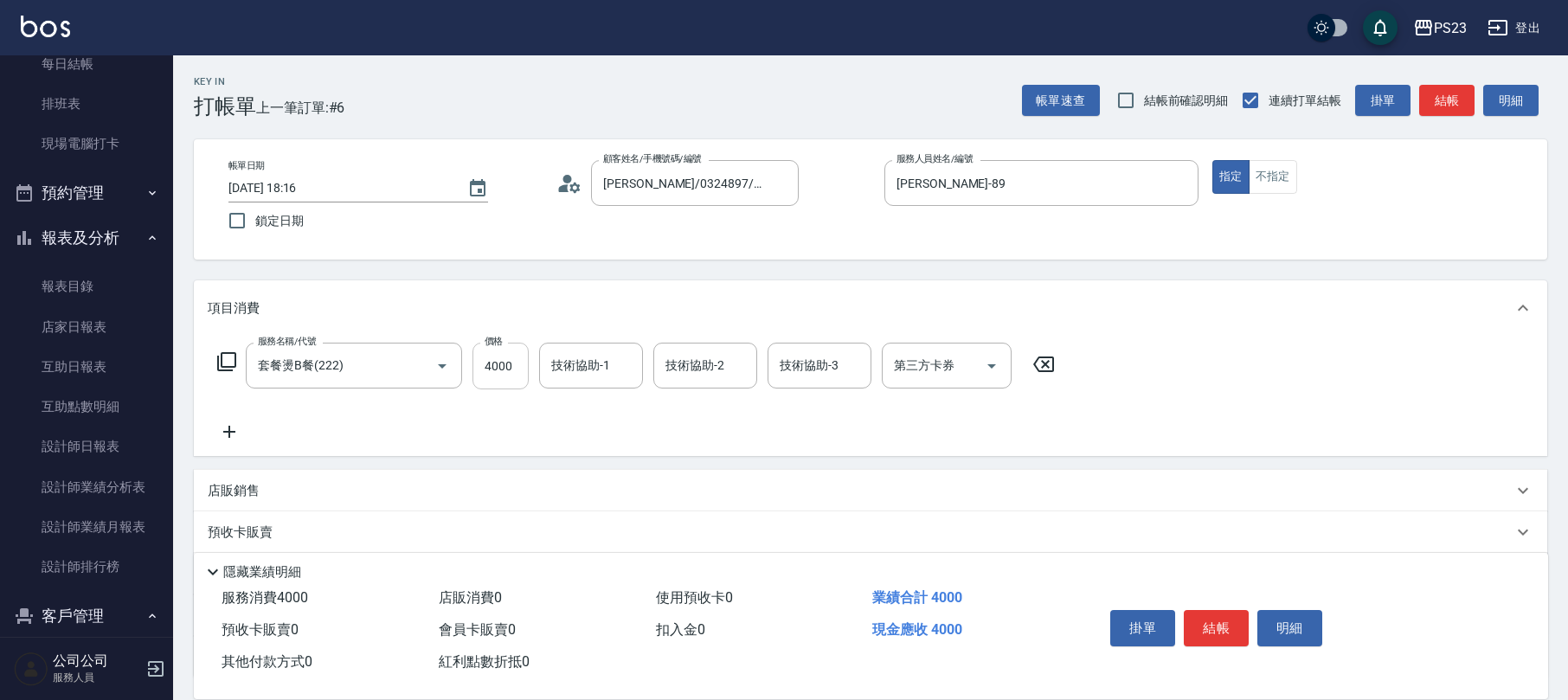
click at [498, 357] on input "4000" at bounding box center [500, 366] width 56 height 47
type input "4500"
type input "[PERSON_NAME]-89"
type input "Flora-21"
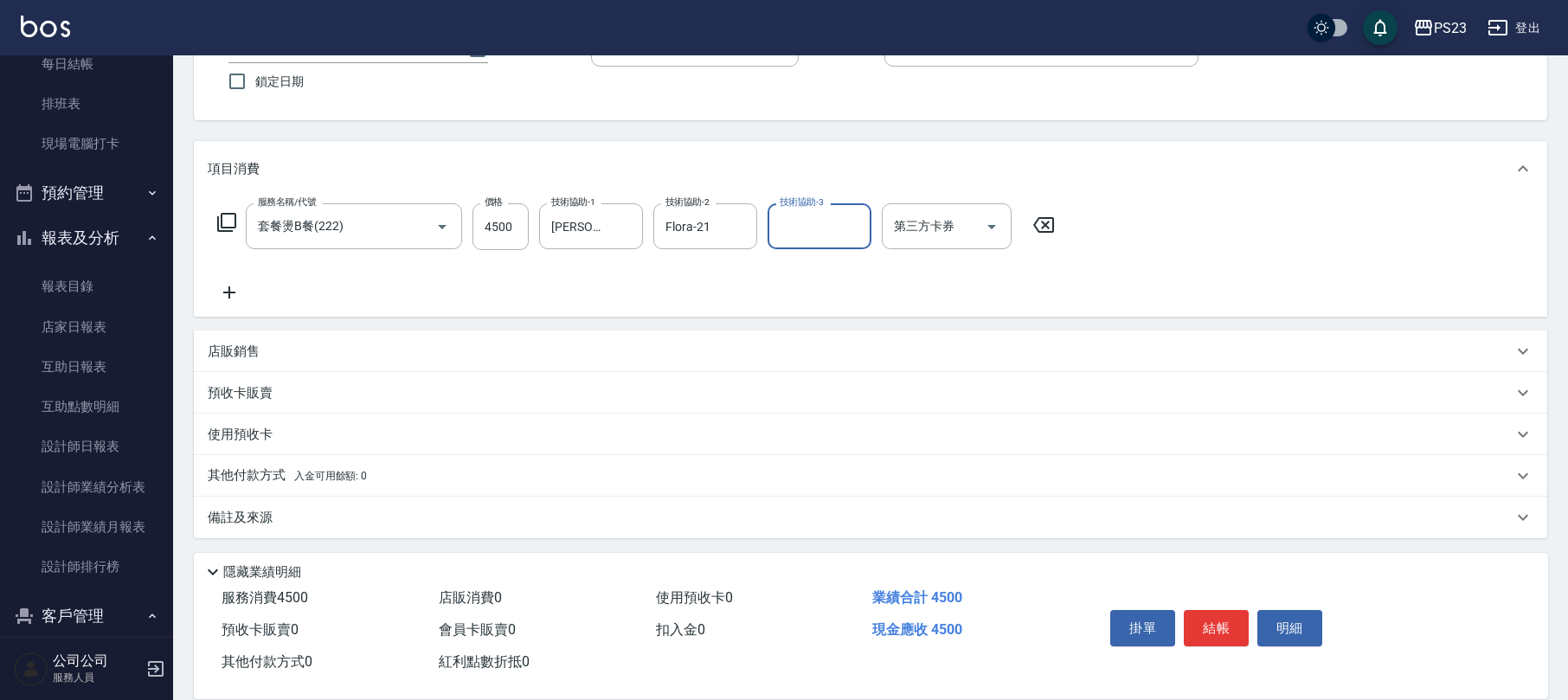
click at [428, 475] on div "其他付款方式 入金可用餘額: 0" at bounding box center [860, 476] width 1305 height 19
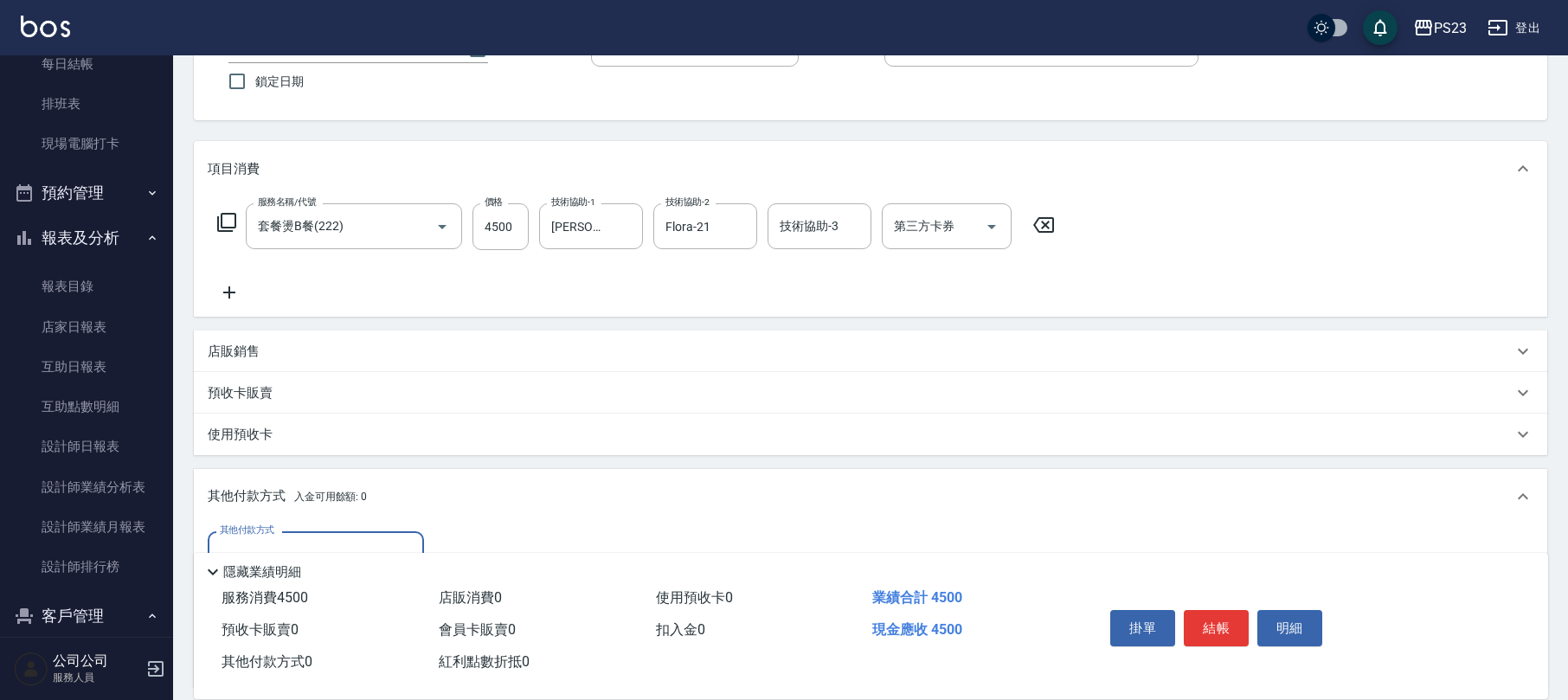
scroll to position [344, 0]
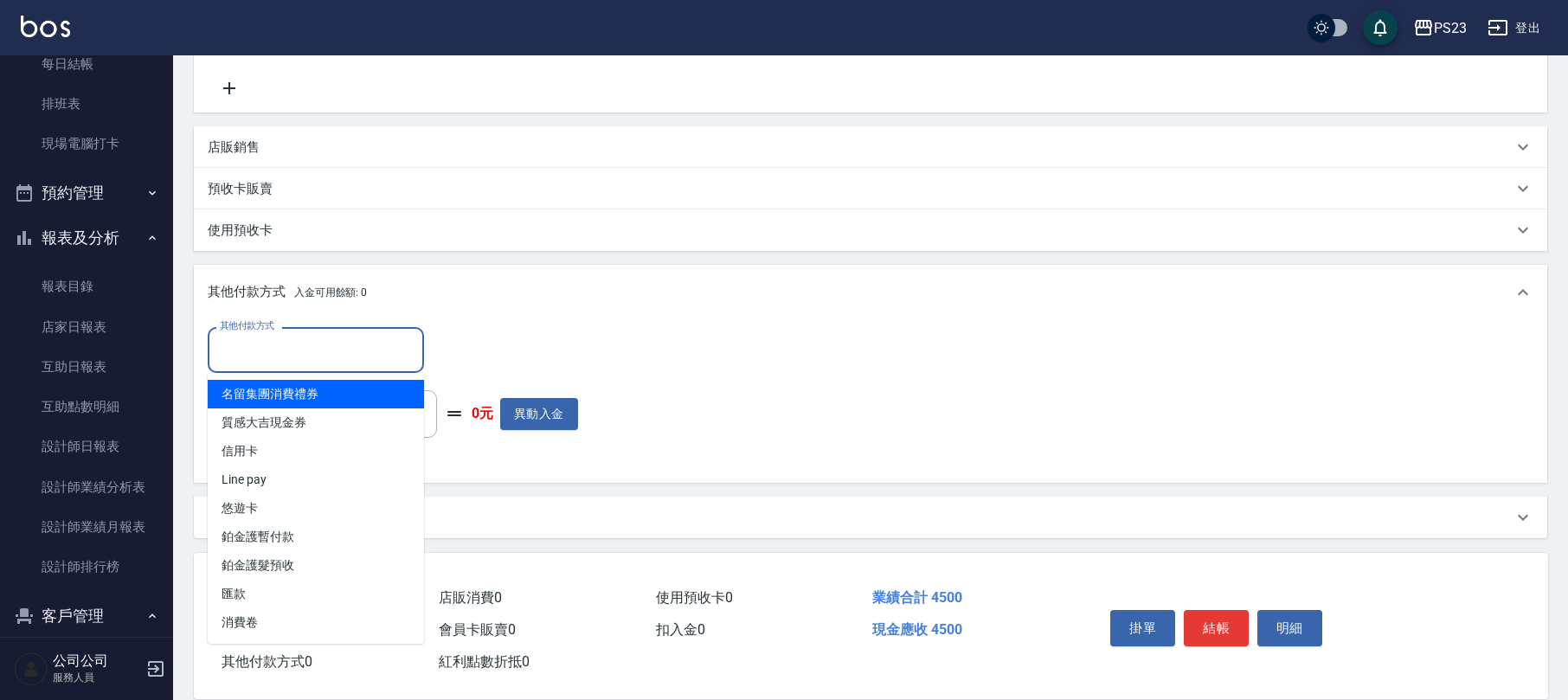
click at [377, 340] on input "其他付款方式" at bounding box center [315, 350] width 201 height 30
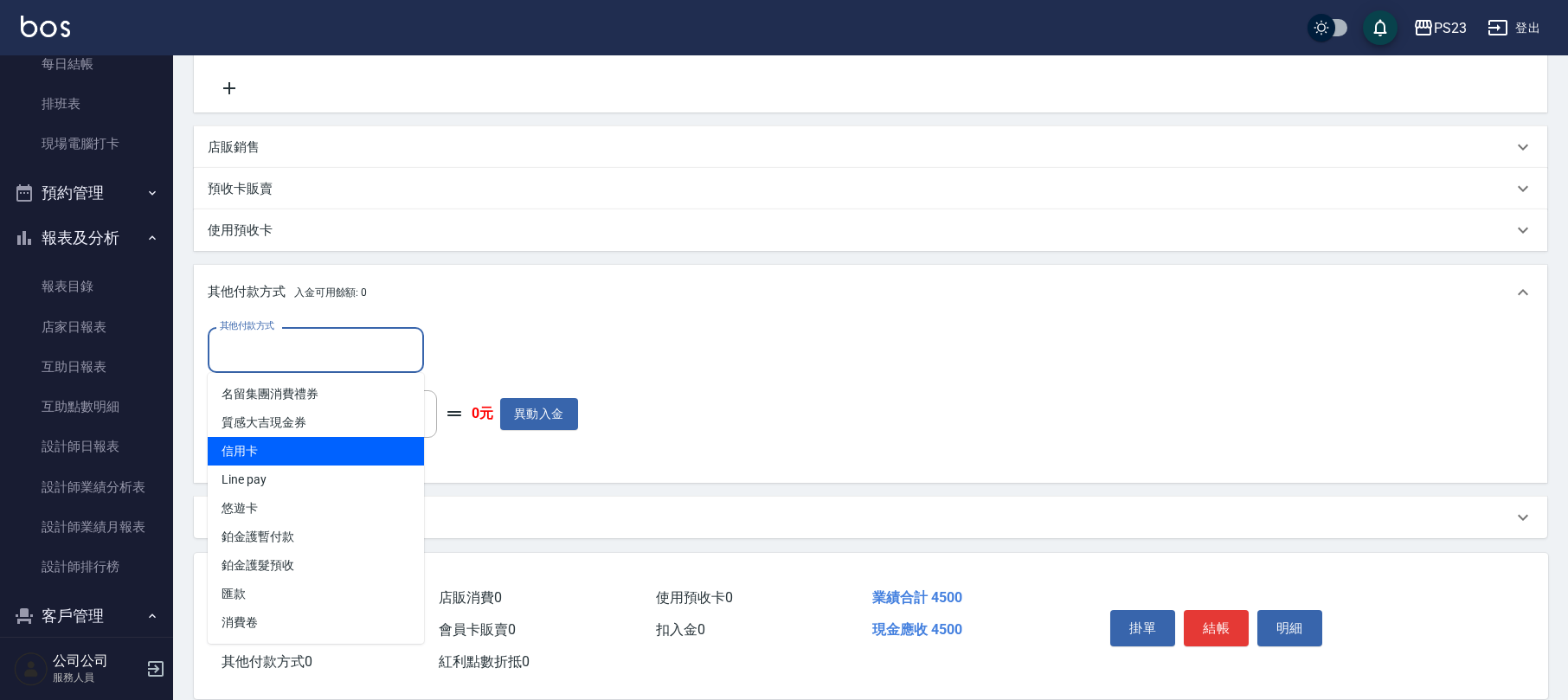
click at [343, 447] on span "信用卡" at bounding box center [315, 451] width 216 height 29
type input "信用卡"
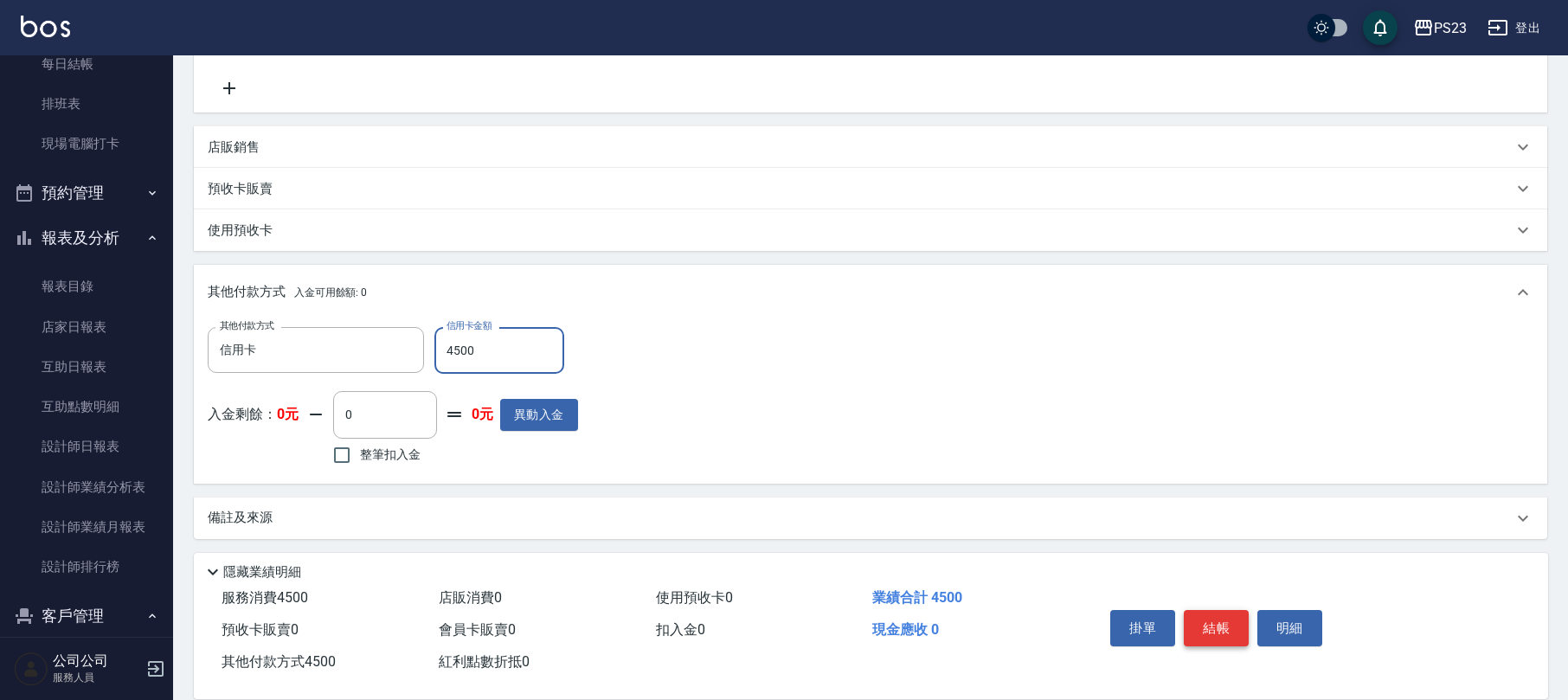
type input "4500"
click at [1205, 625] on button "結帳" at bounding box center [1216, 629] width 65 height 36
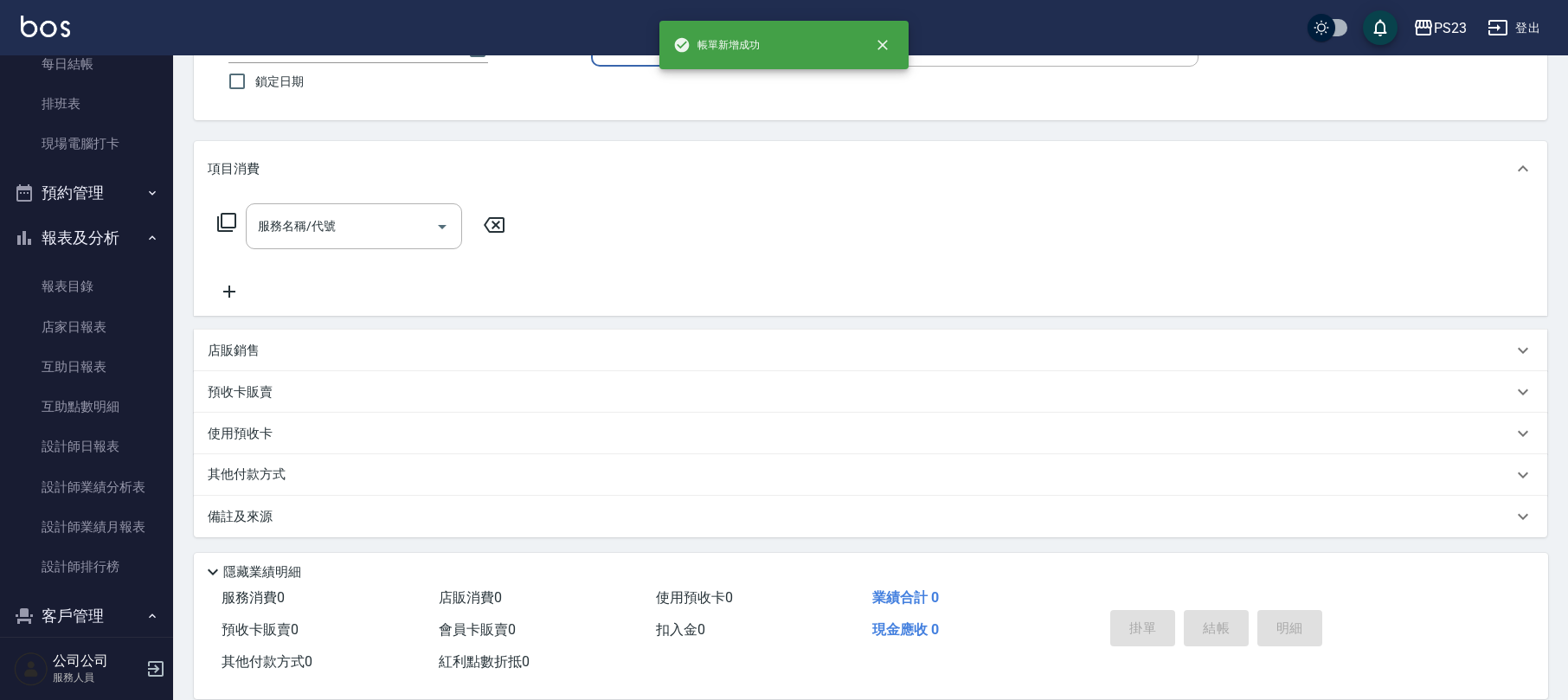
scroll to position [0, 0]
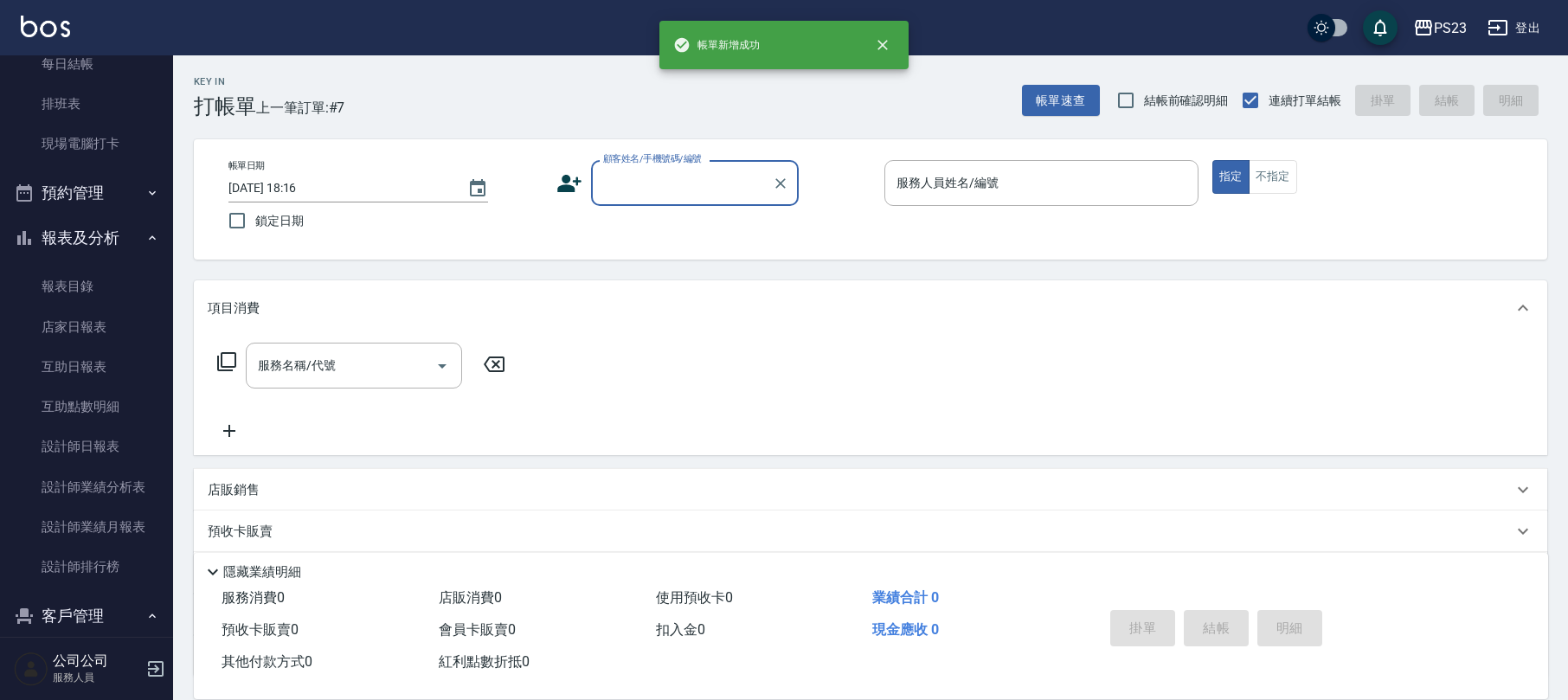
click at [676, 181] on input "顧客姓名/手機號碼/編號" at bounding box center [682, 183] width 166 height 30
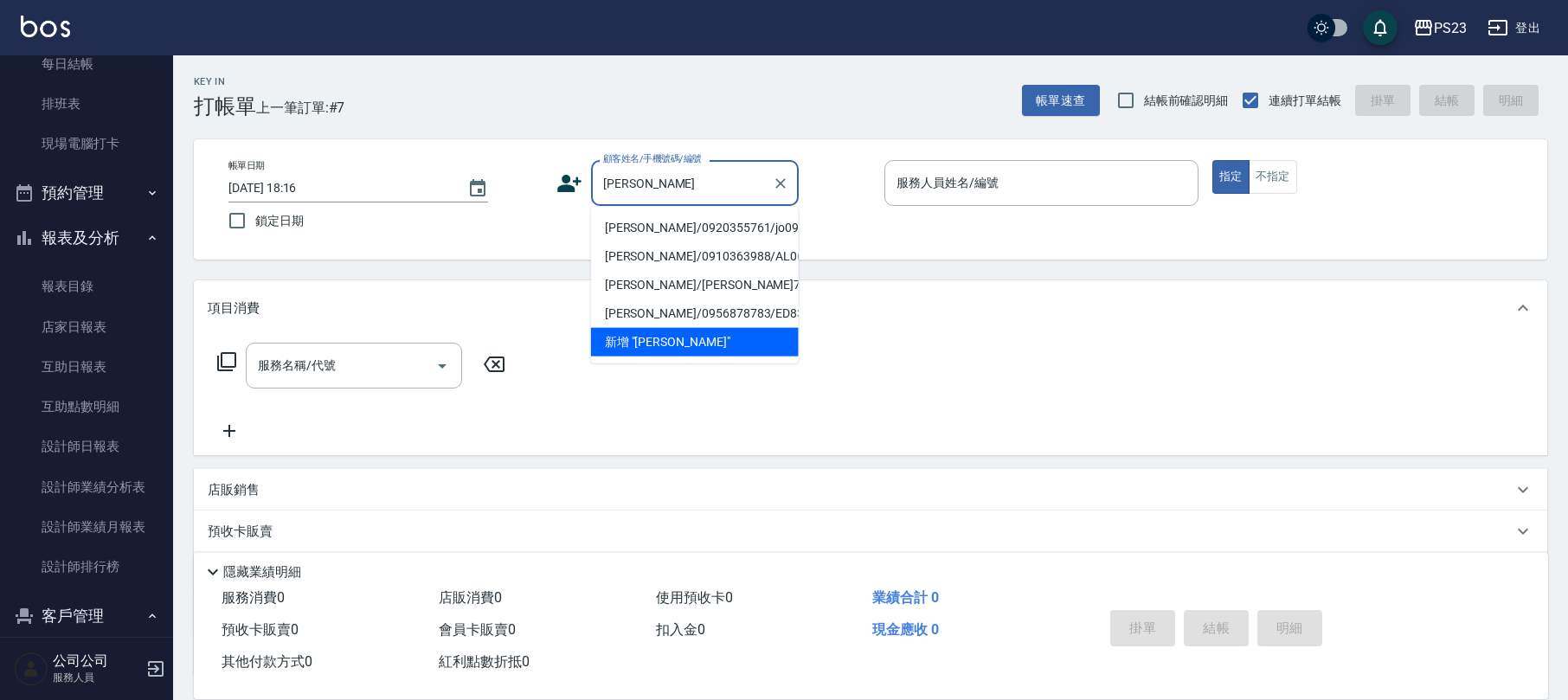
click at [680, 222] on li "[PERSON_NAME]/0920355761/jo090700" at bounding box center [695, 228] width 208 height 29
type input "[PERSON_NAME]/0920355761/jo090700"
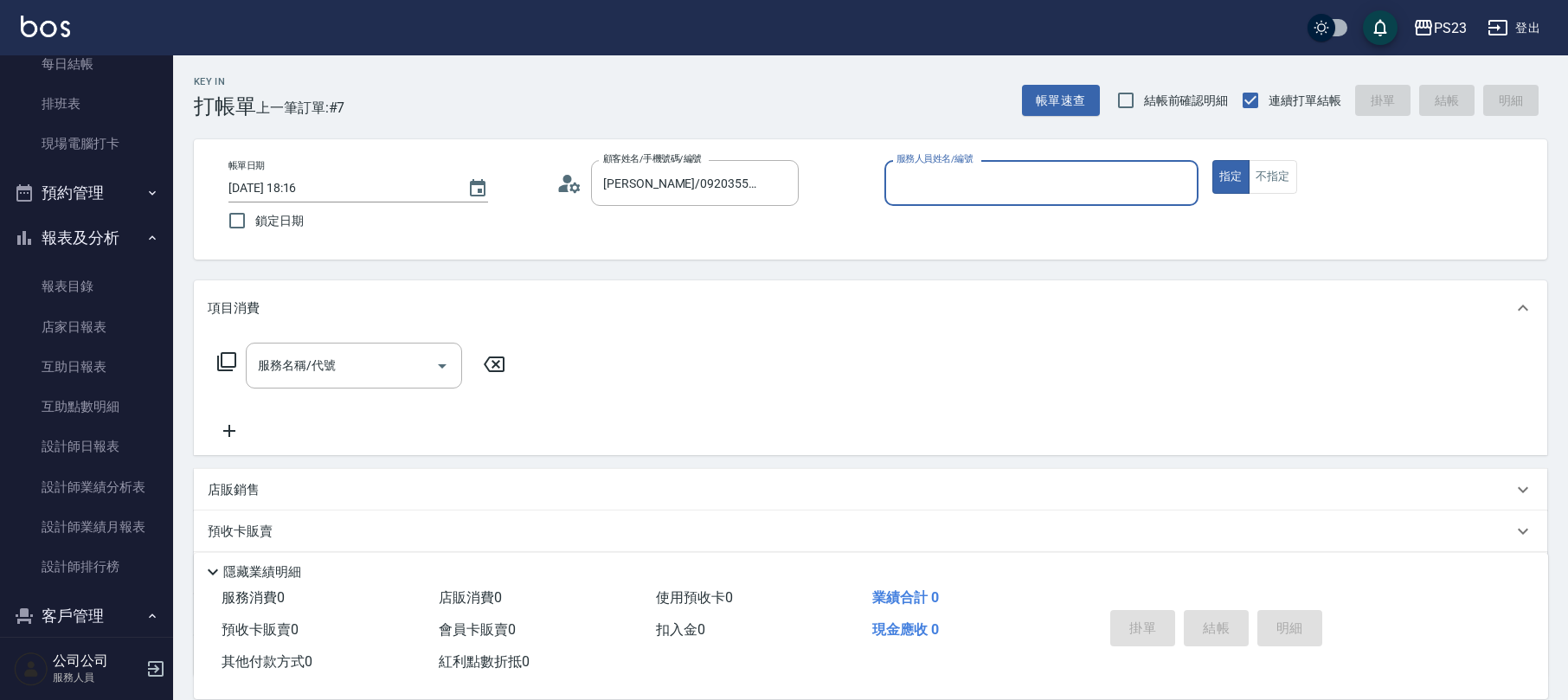
type input "[PERSON_NAME]-89"
click at [227, 365] on icon at bounding box center [227, 362] width 21 height 21
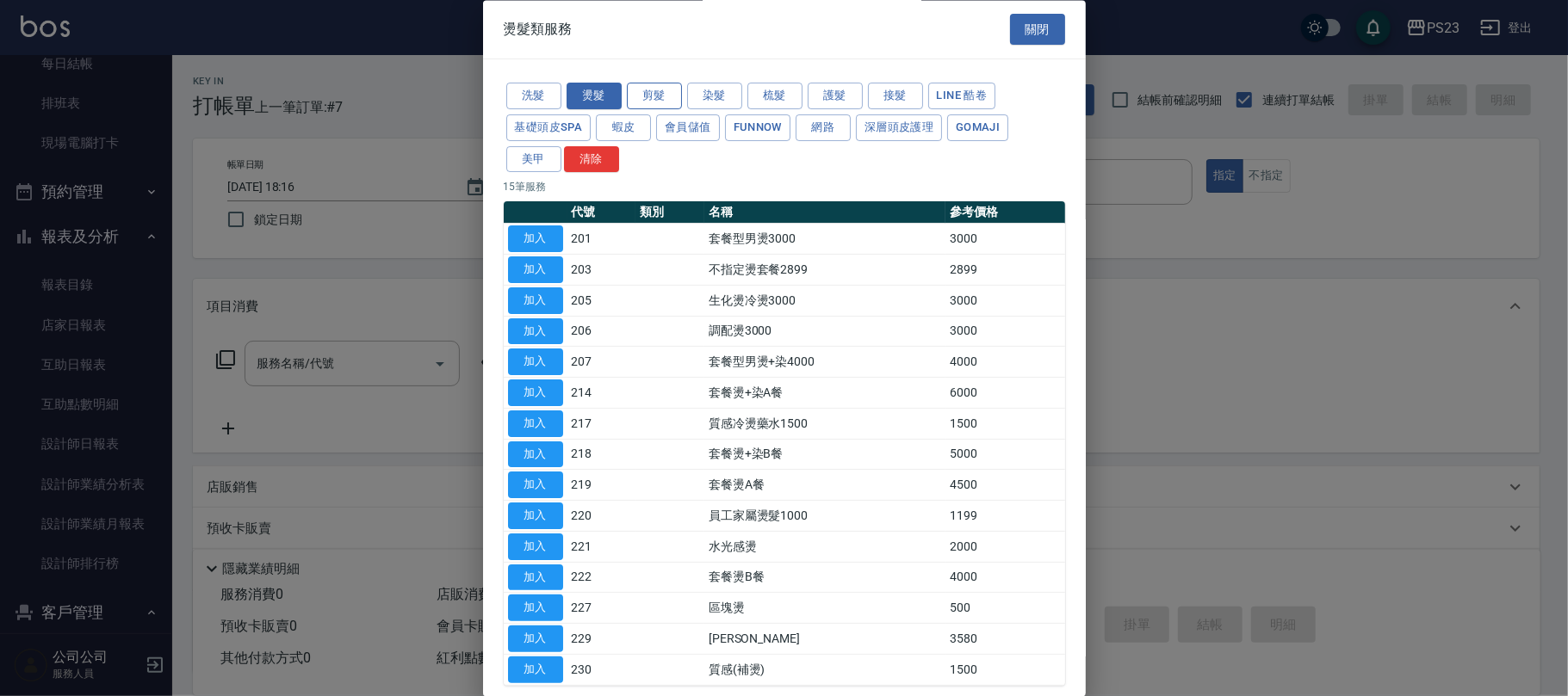
click at [653, 99] on button "剪髮" at bounding box center [654, 97] width 55 height 27
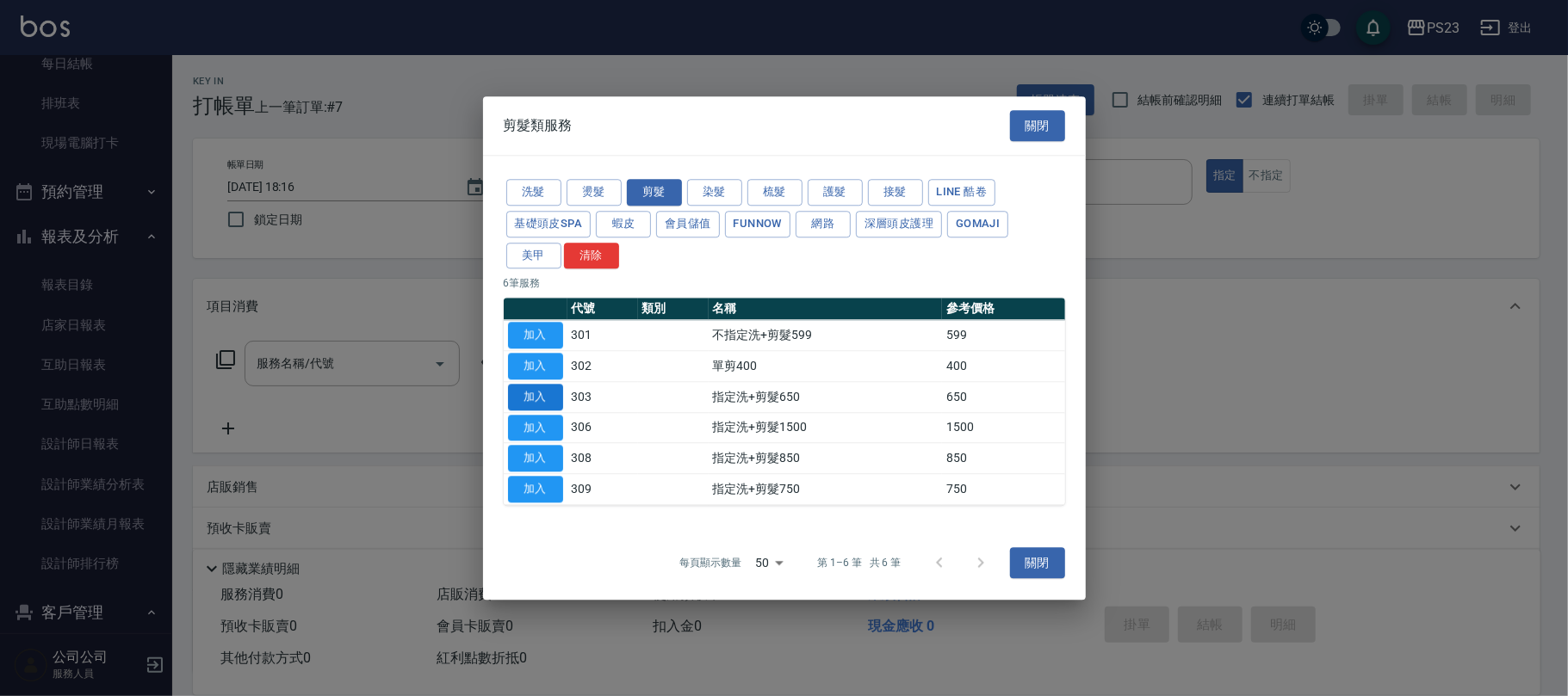
click at [520, 400] on button "加入" at bounding box center [535, 397] width 55 height 27
type input "指定洗+剪髮650(303)"
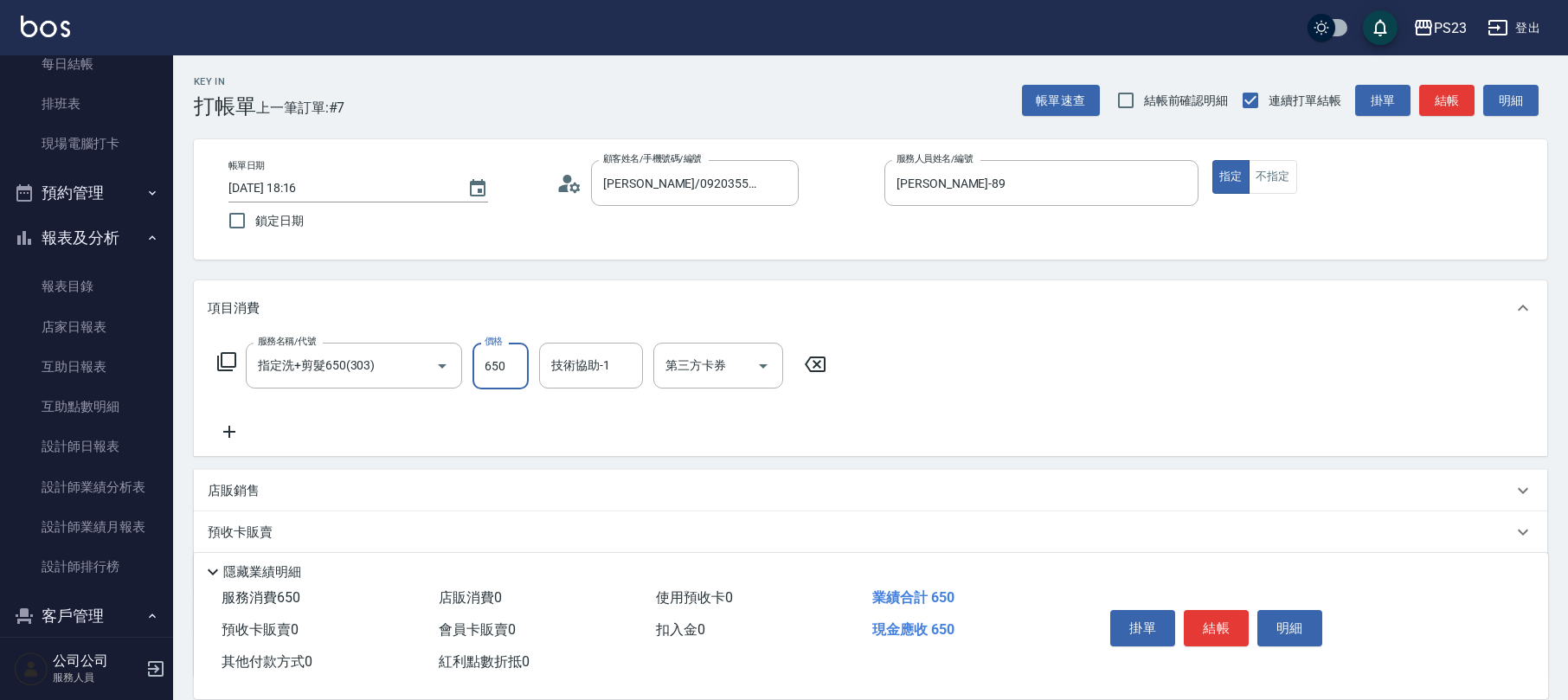
click at [507, 371] on input "650" at bounding box center [500, 366] width 56 height 47
type input "1000"
type input "[PERSON_NAME]-89"
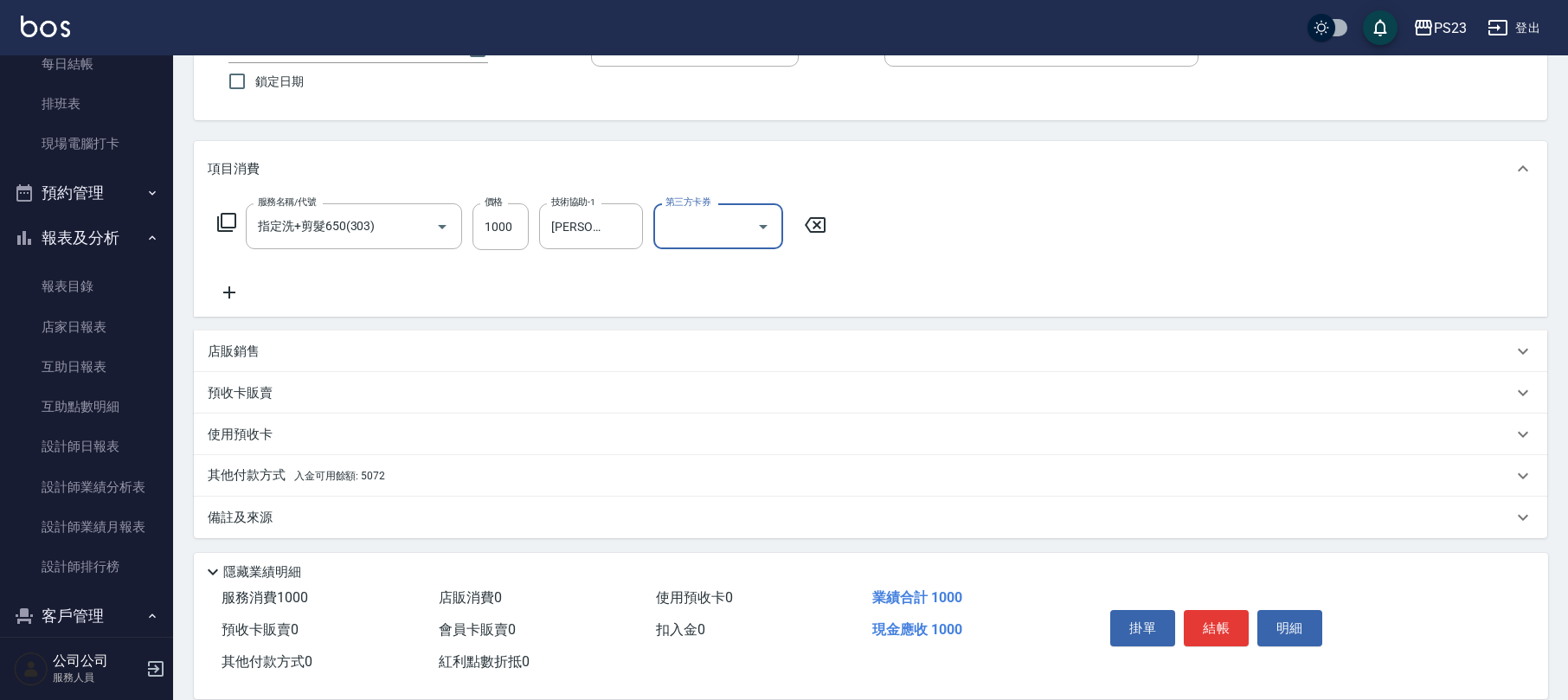
click at [407, 485] on div "其他付款方式 入金可用餘額: 5072" at bounding box center [860, 476] width 1305 height 19
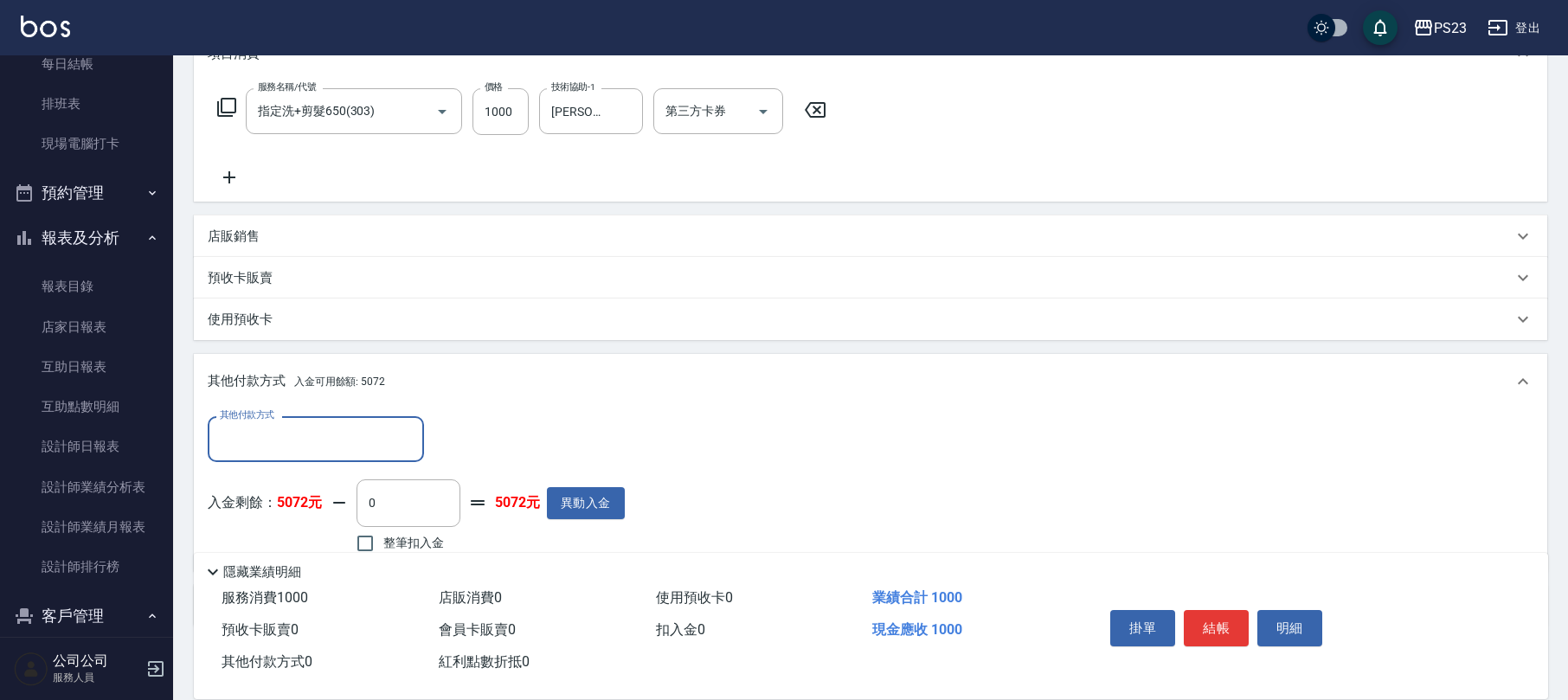
scroll to position [344, 0]
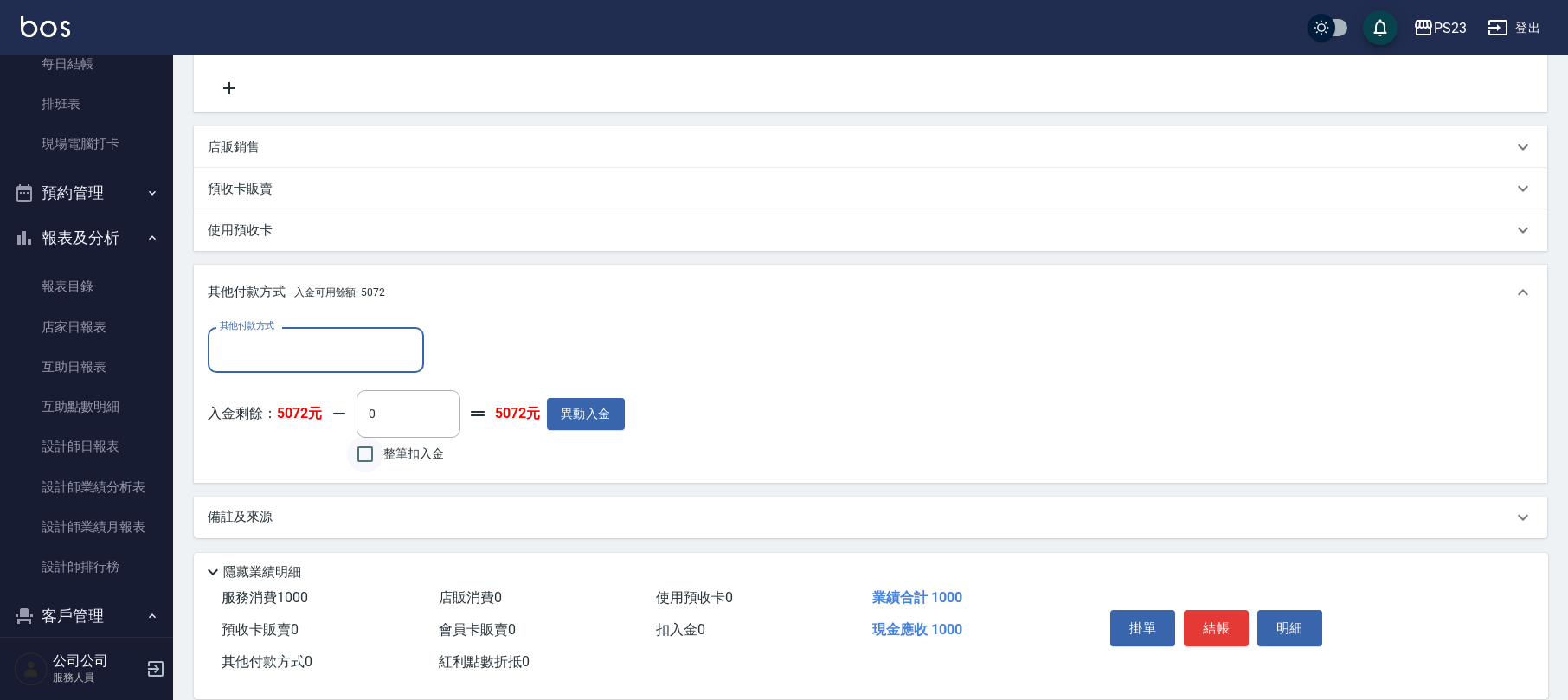
click at [365, 440] on input "整筆扣入金" at bounding box center [365, 454] width 36 height 36
checkbox input "true"
type input "1000"
click at [1226, 618] on button "結帳" at bounding box center [1216, 629] width 65 height 36
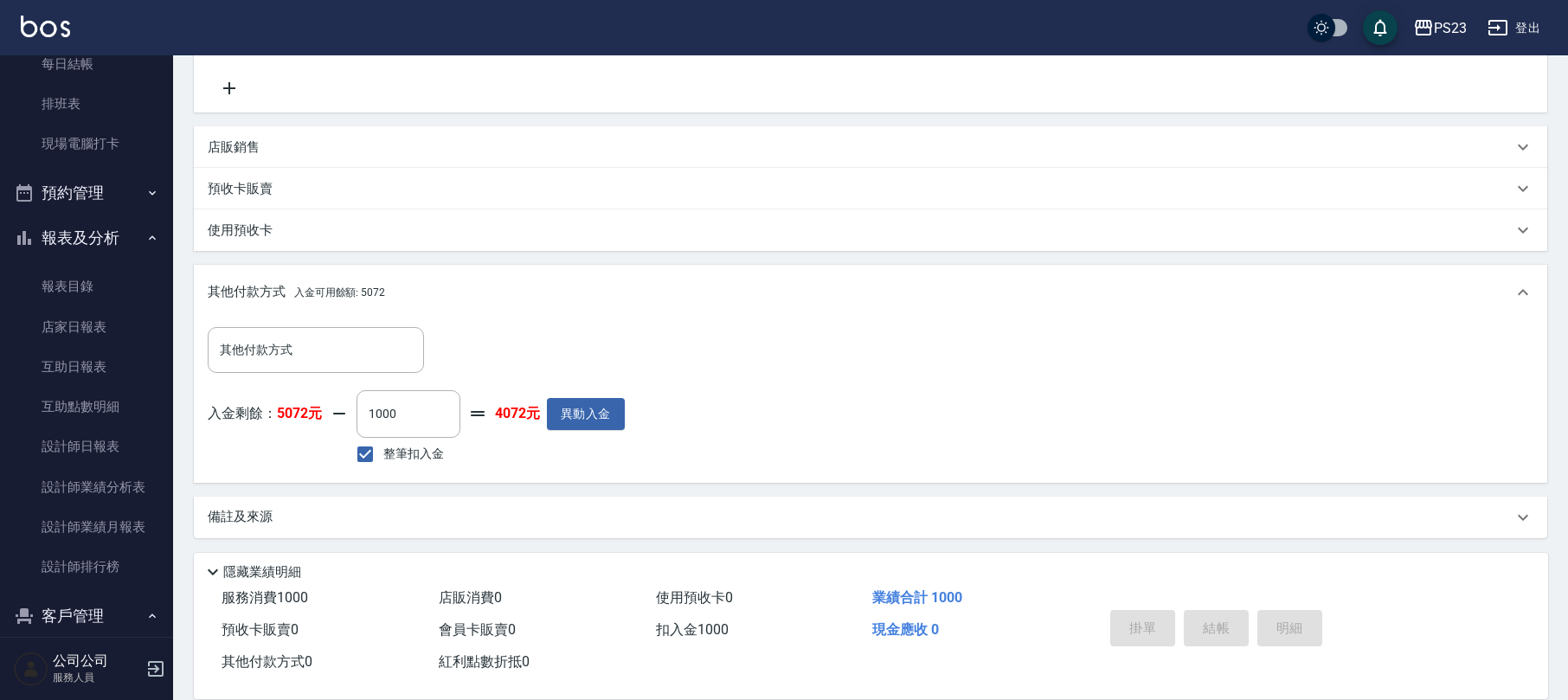
type input "[DATE] 18:17"
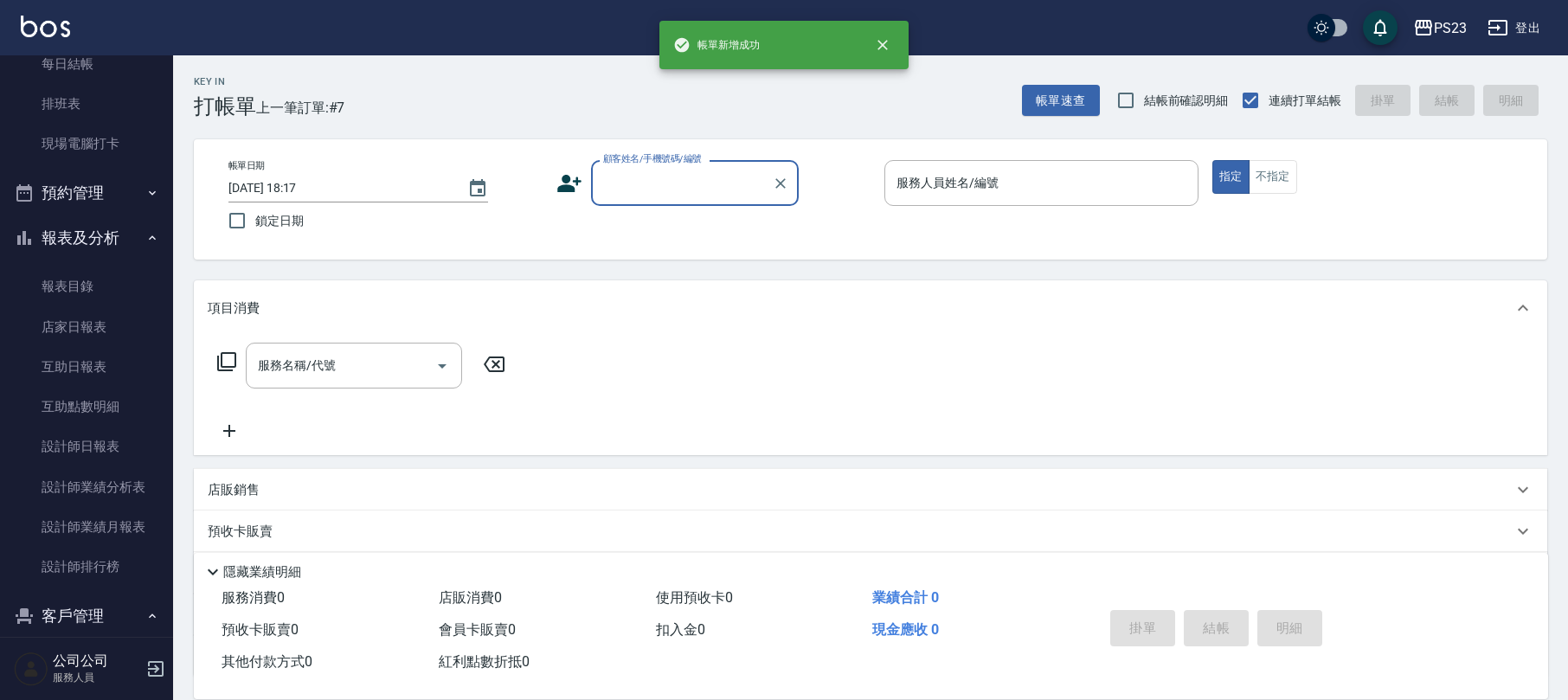
scroll to position [0, 0]
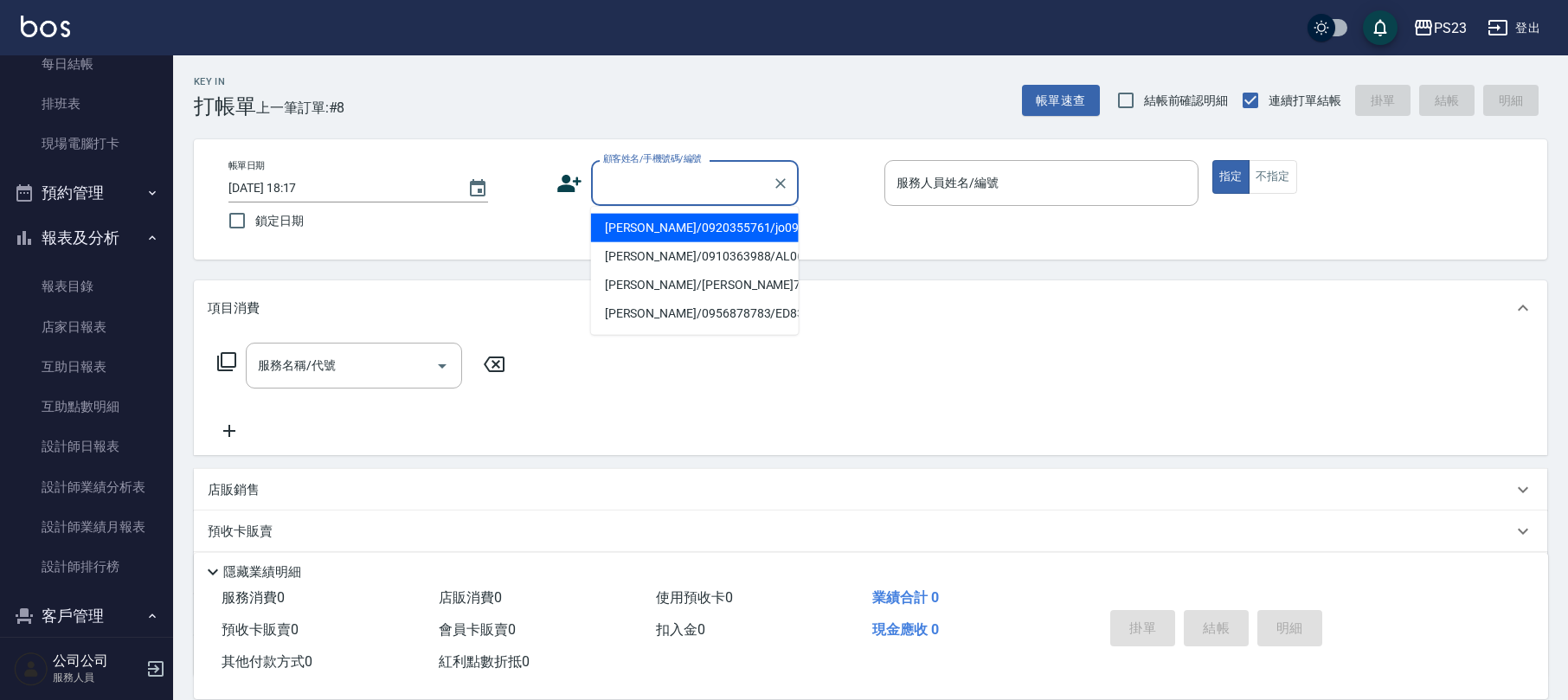
click at [628, 194] on input "顧客姓名/手機號碼/編號" at bounding box center [682, 183] width 166 height 30
click at [677, 227] on li "[PERSON_NAME]/0986025318/do0904" at bounding box center [695, 228] width 208 height 29
type input "[PERSON_NAME]/0986025318/do0904"
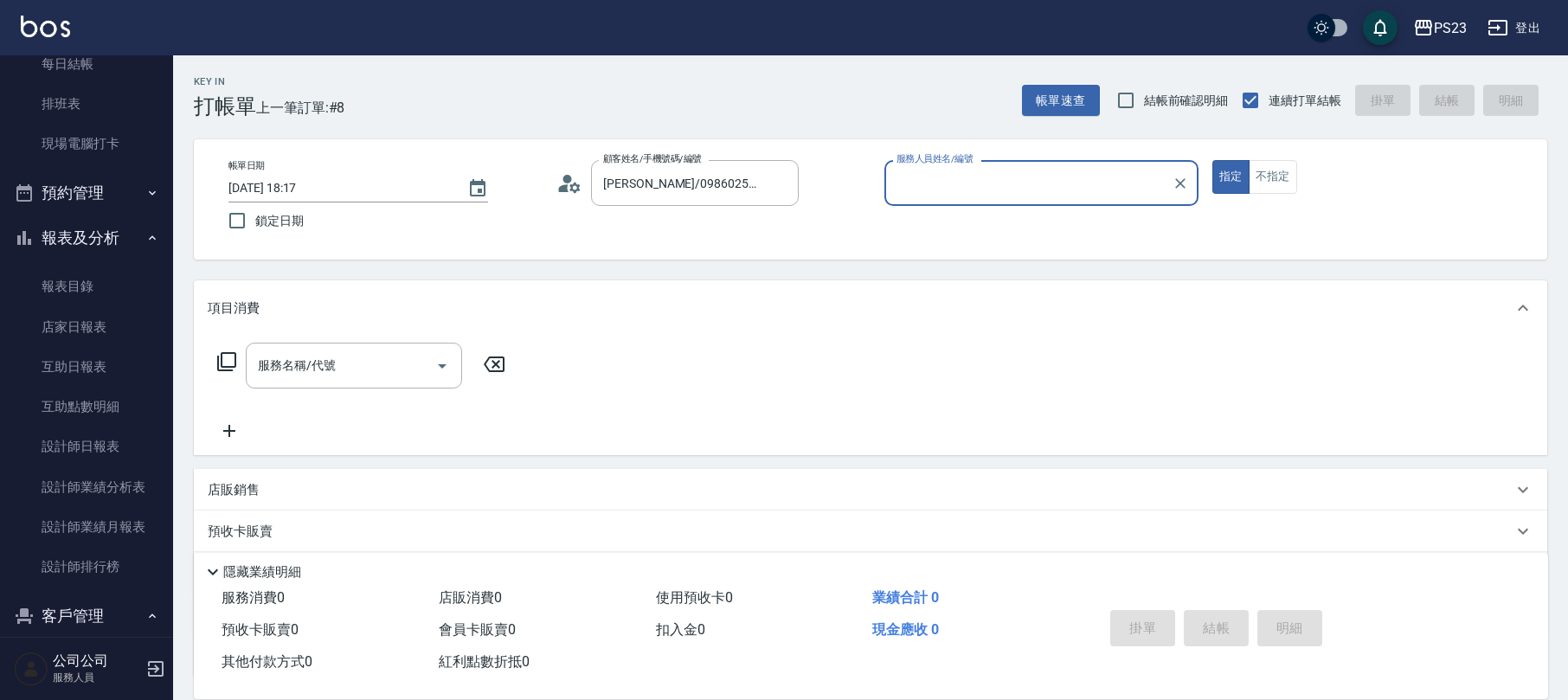
type input "Donna-75"
click at [230, 358] on icon at bounding box center [227, 362] width 21 height 21
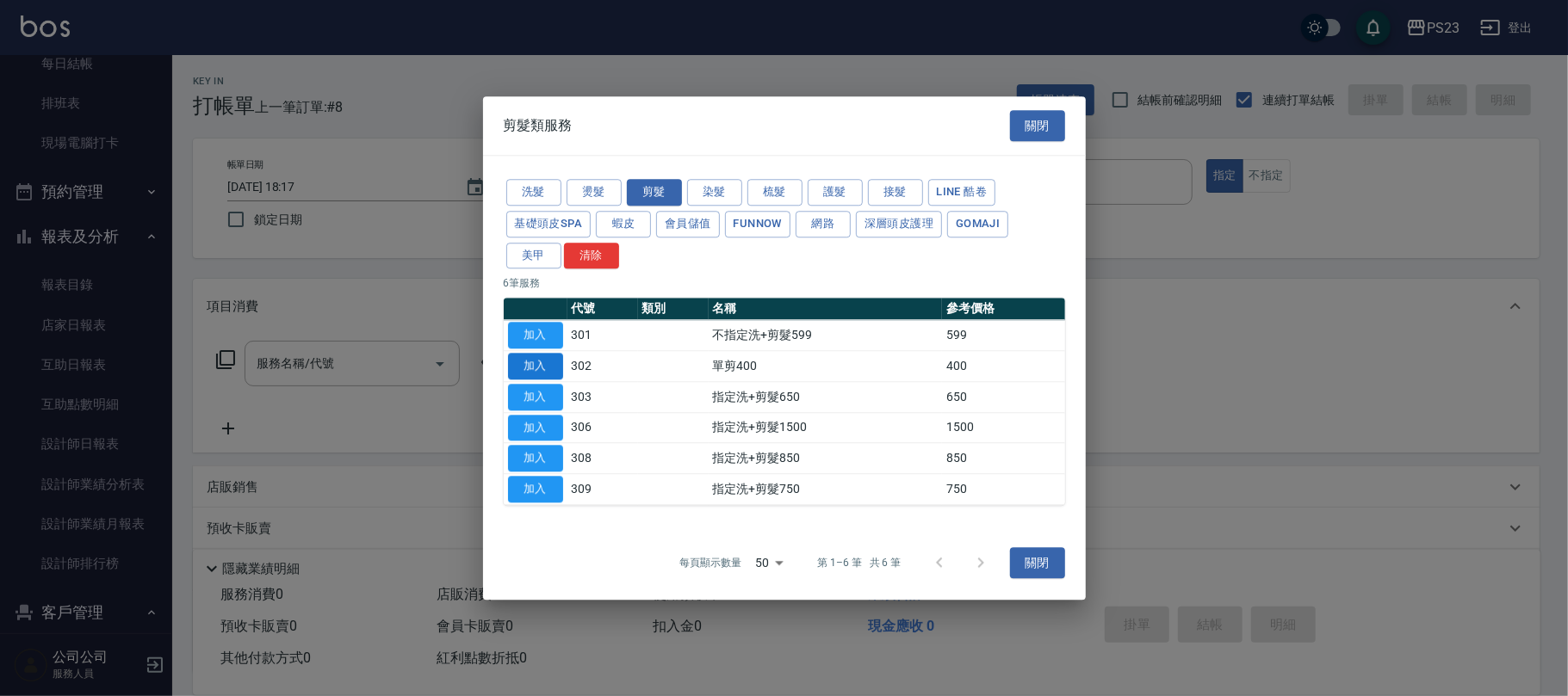
click at [524, 370] on button "加入" at bounding box center [535, 366] width 55 height 27
type input "單剪400(302)"
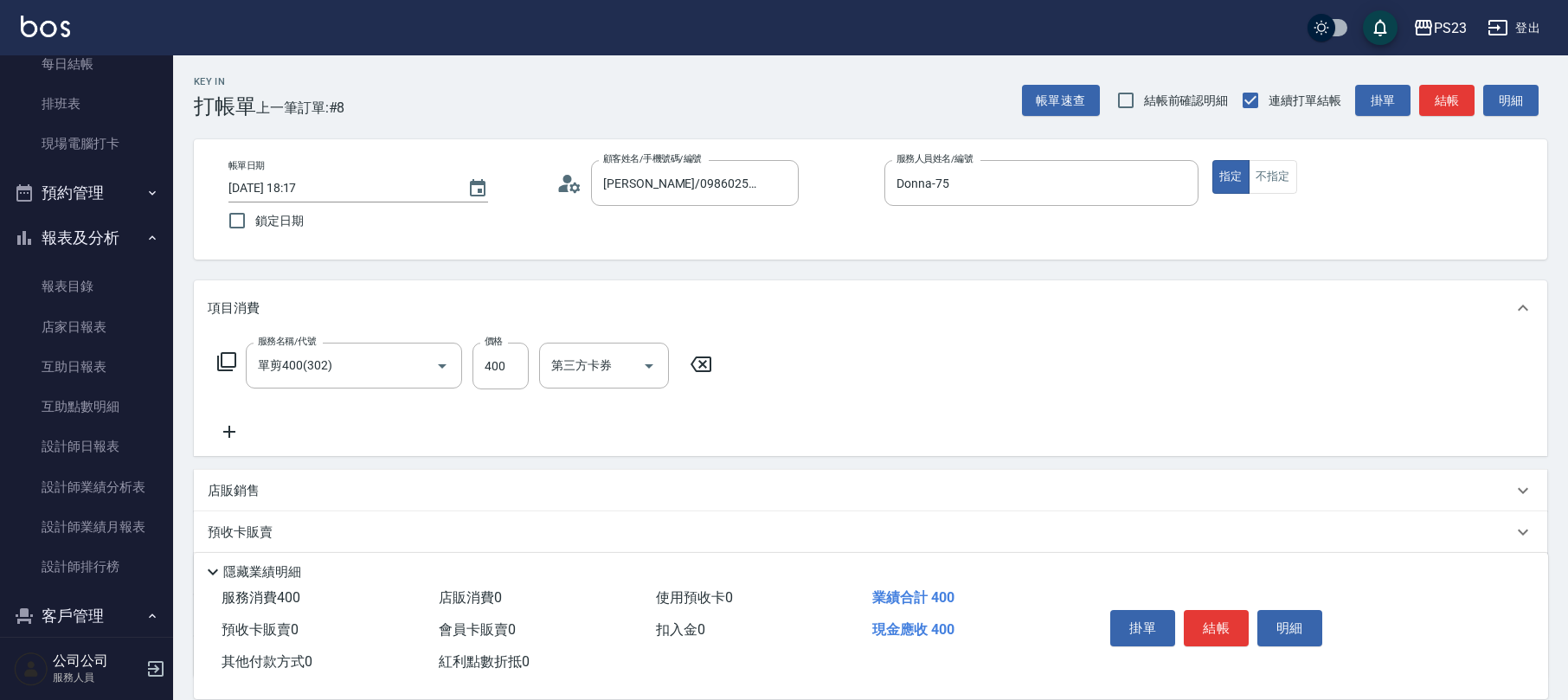
click at [235, 365] on icon at bounding box center [227, 362] width 19 height 19
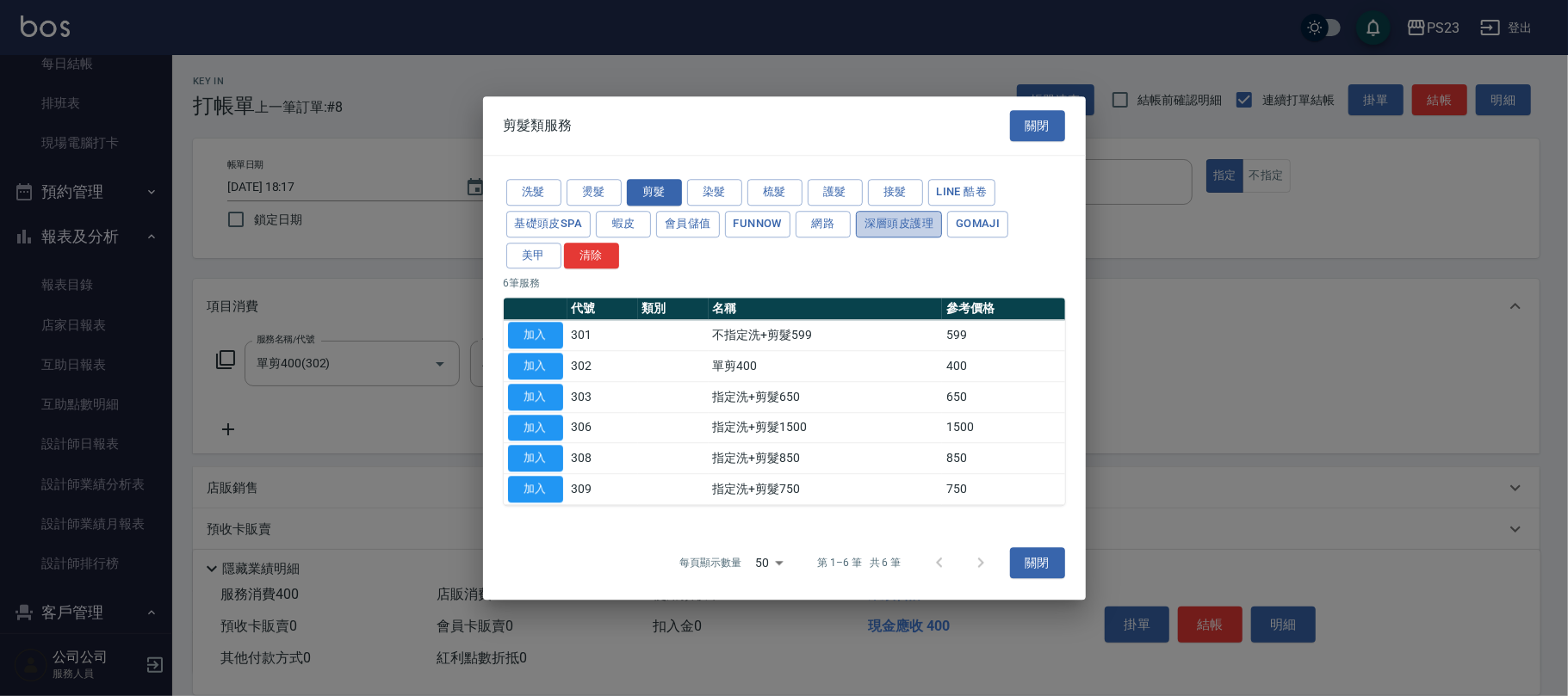
click at [910, 221] on button "深層頭皮護理" at bounding box center [898, 224] width 86 height 27
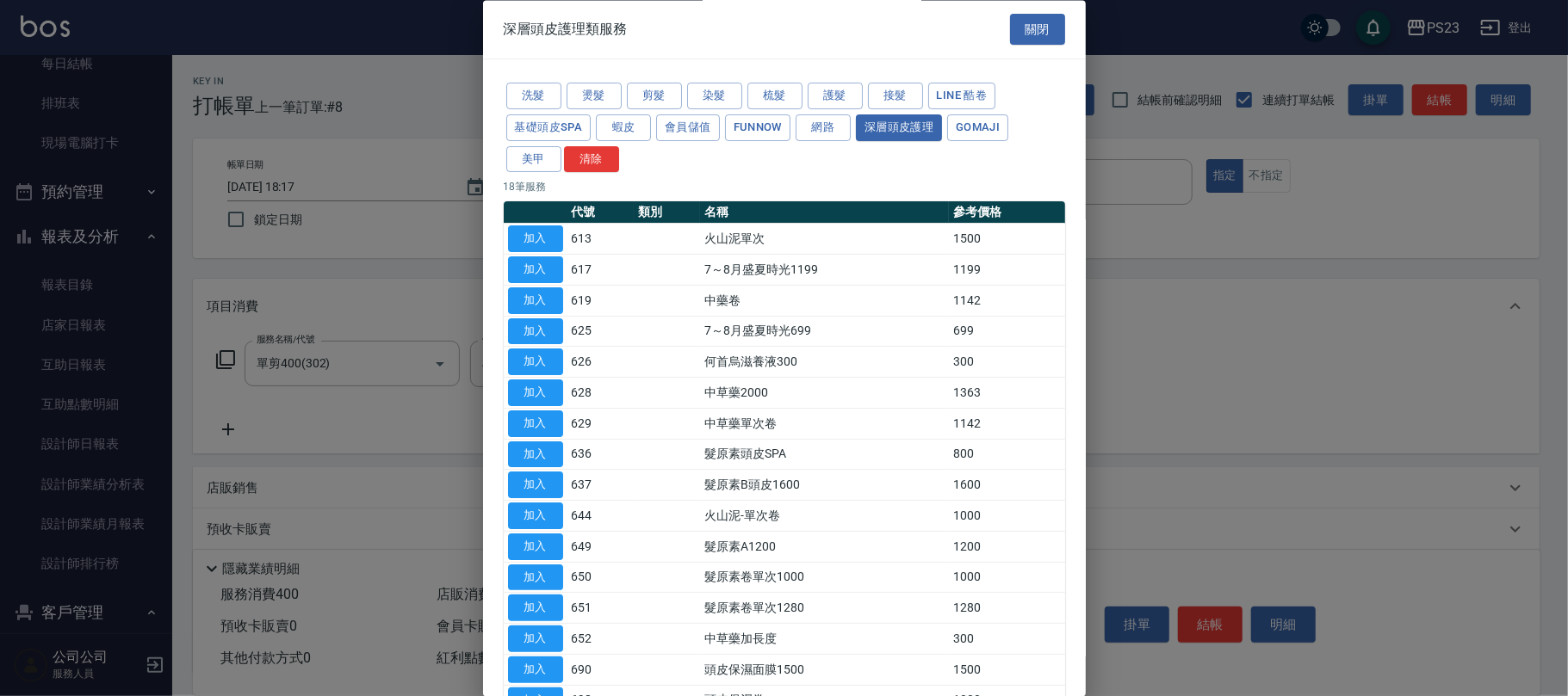
click at [544, 392] on button "加入" at bounding box center [535, 394] width 55 height 27
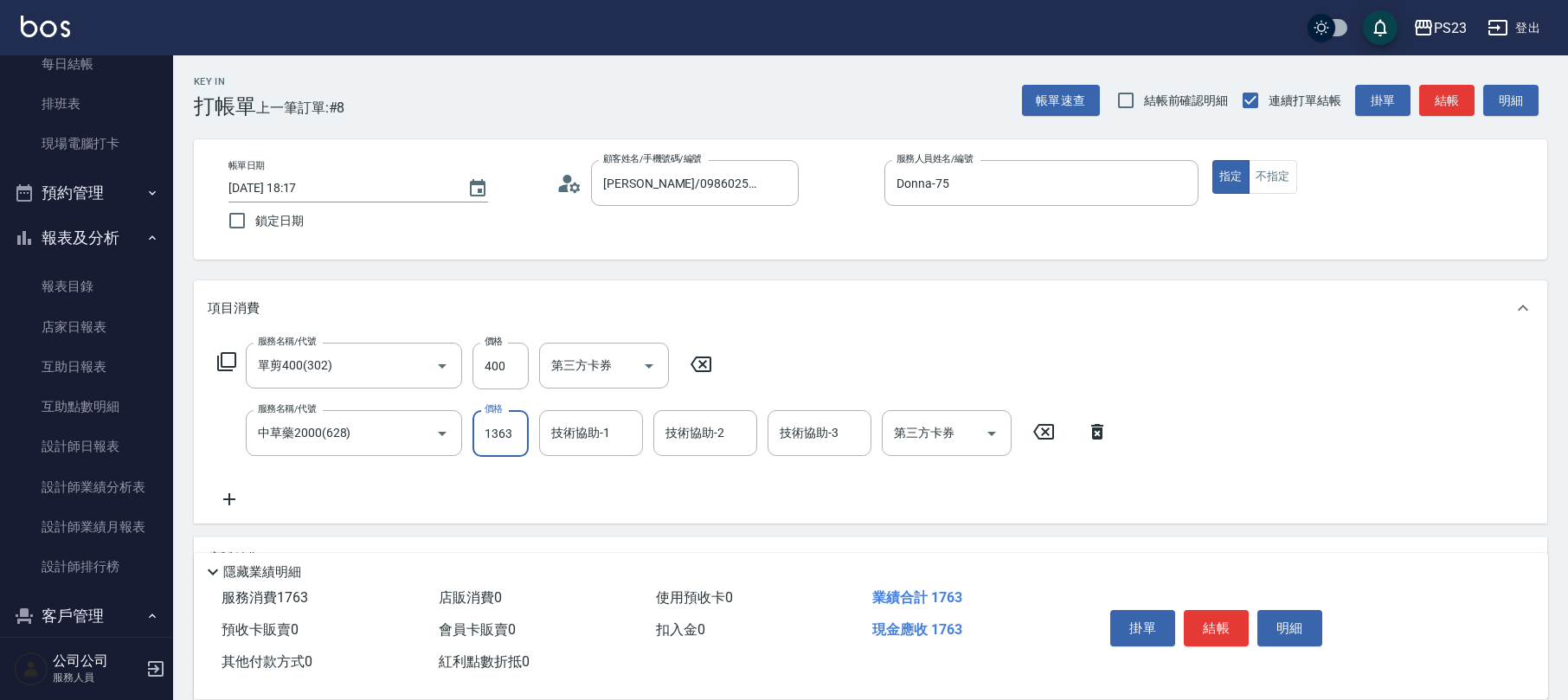
click at [497, 430] on input "1363" at bounding box center [500, 433] width 56 height 47
type input "1955"
click at [509, 370] on input "400" at bounding box center [500, 366] width 56 height 47
type input "500"
click at [570, 434] on input "技術協助-1" at bounding box center [591, 433] width 89 height 30
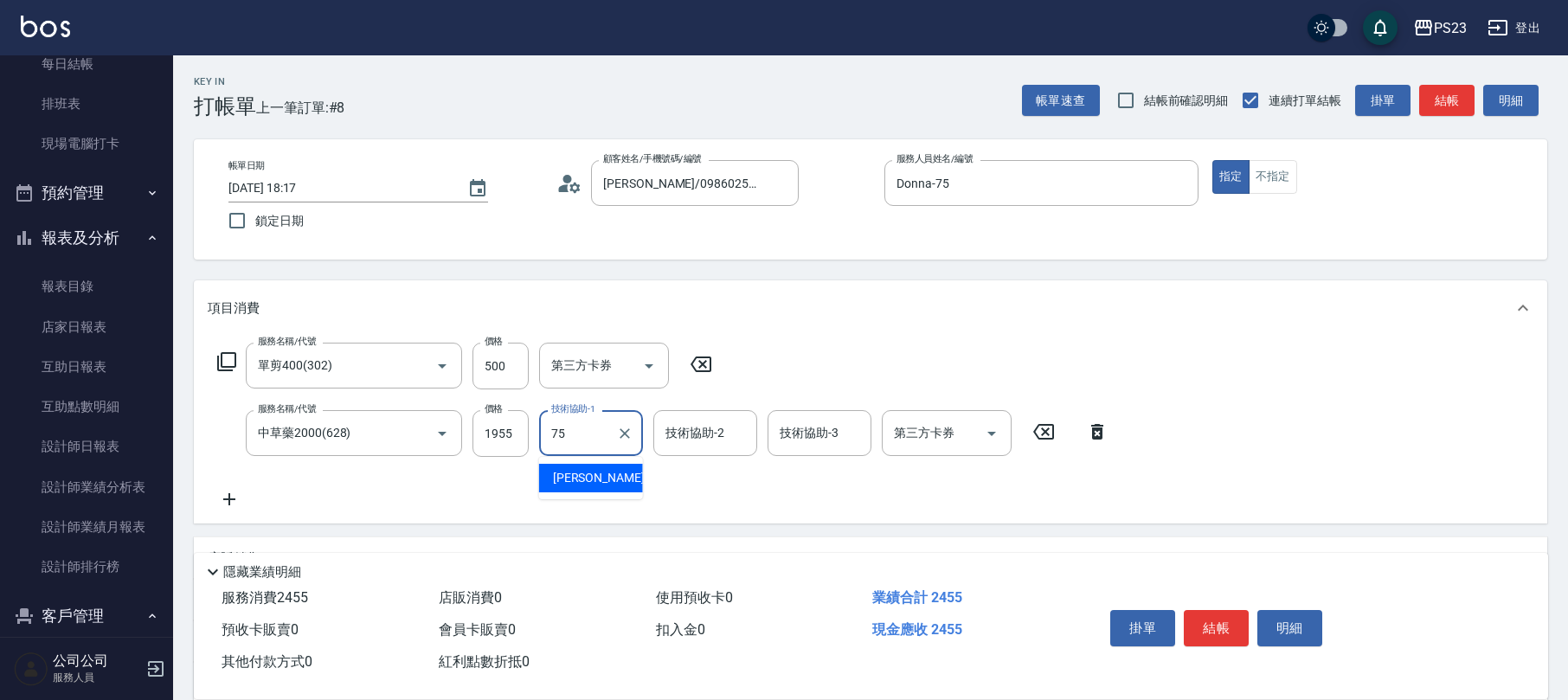
type input "Donna-75"
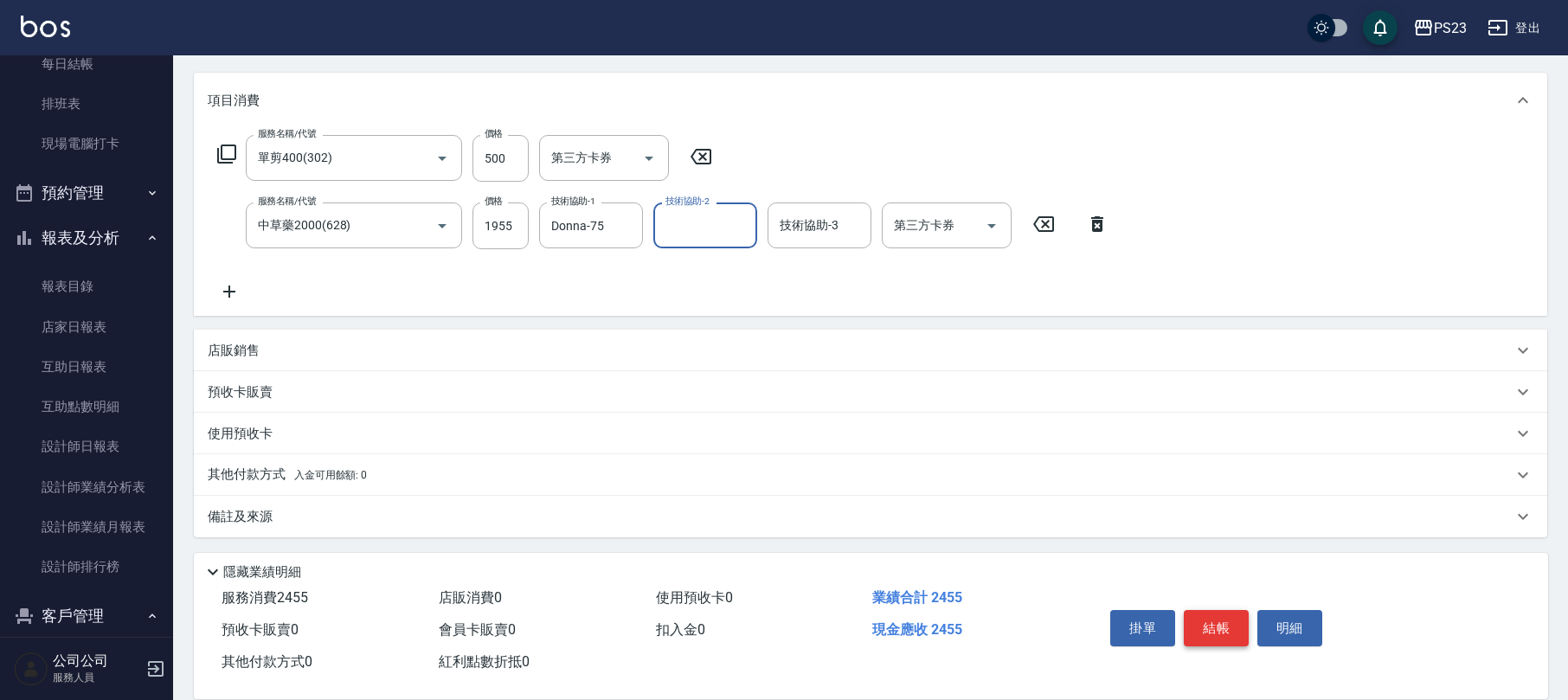
click at [1220, 630] on button "結帳" at bounding box center [1216, 629] width 65 height 36
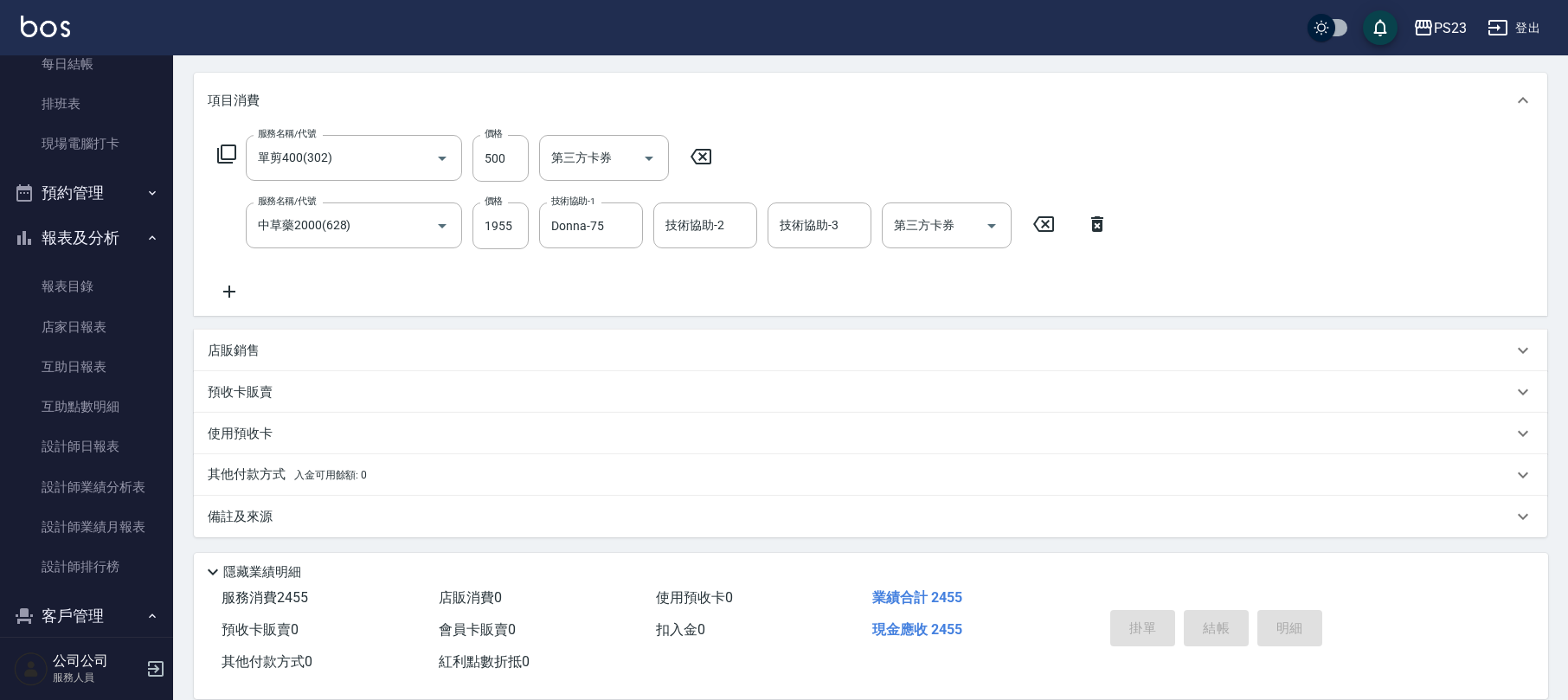
type input "[DATE] 18:18"
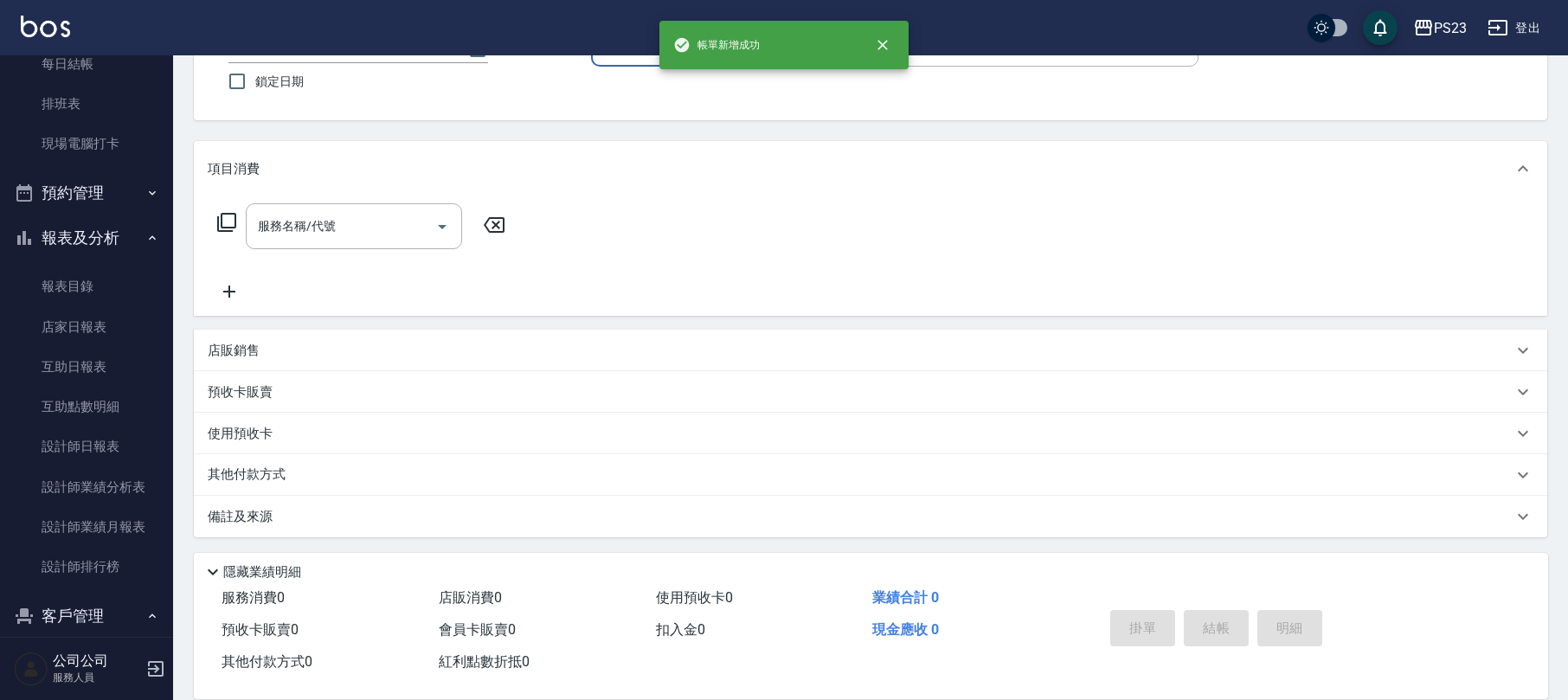
scroll to position [0, 0]
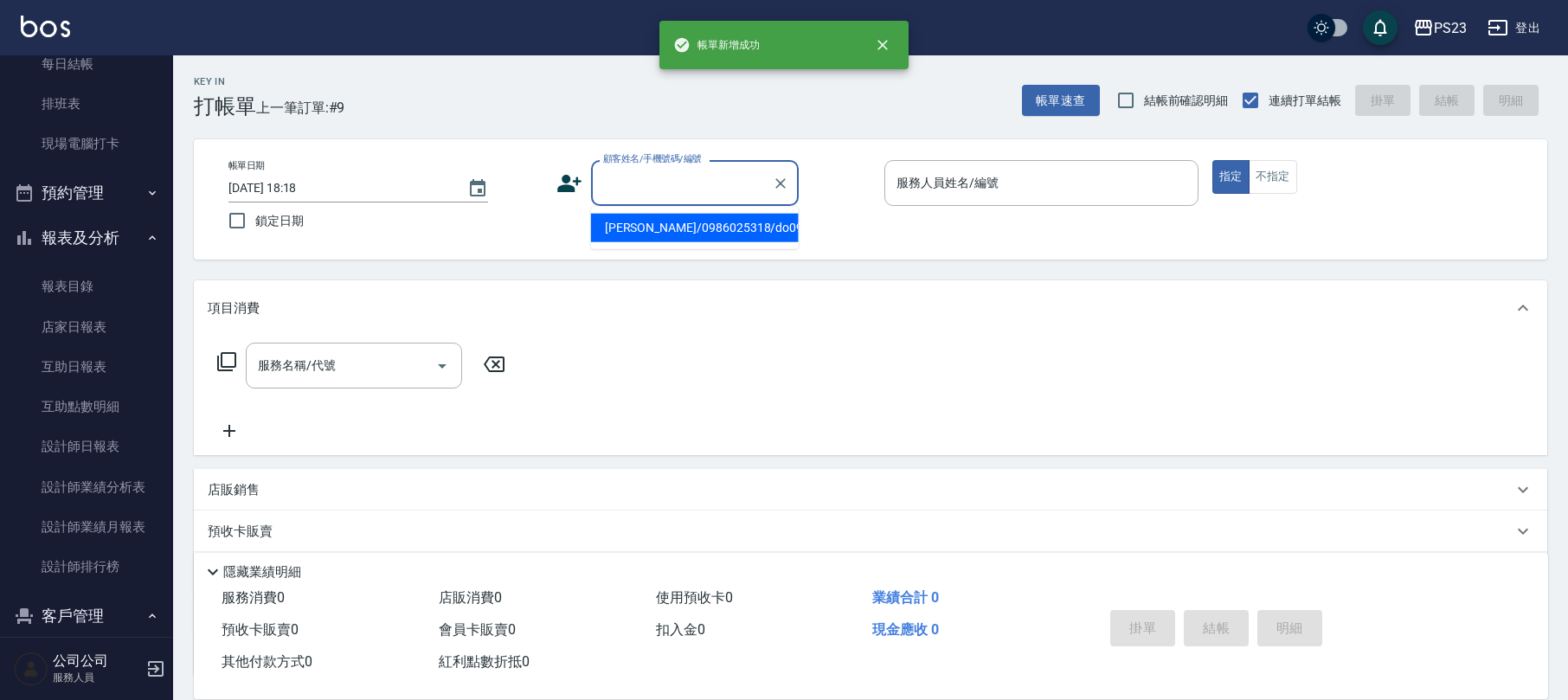
click at [631, 188] on input "顧客姓名/手機號碼/編號" at bounding box center [682, 183] width 166 height 30
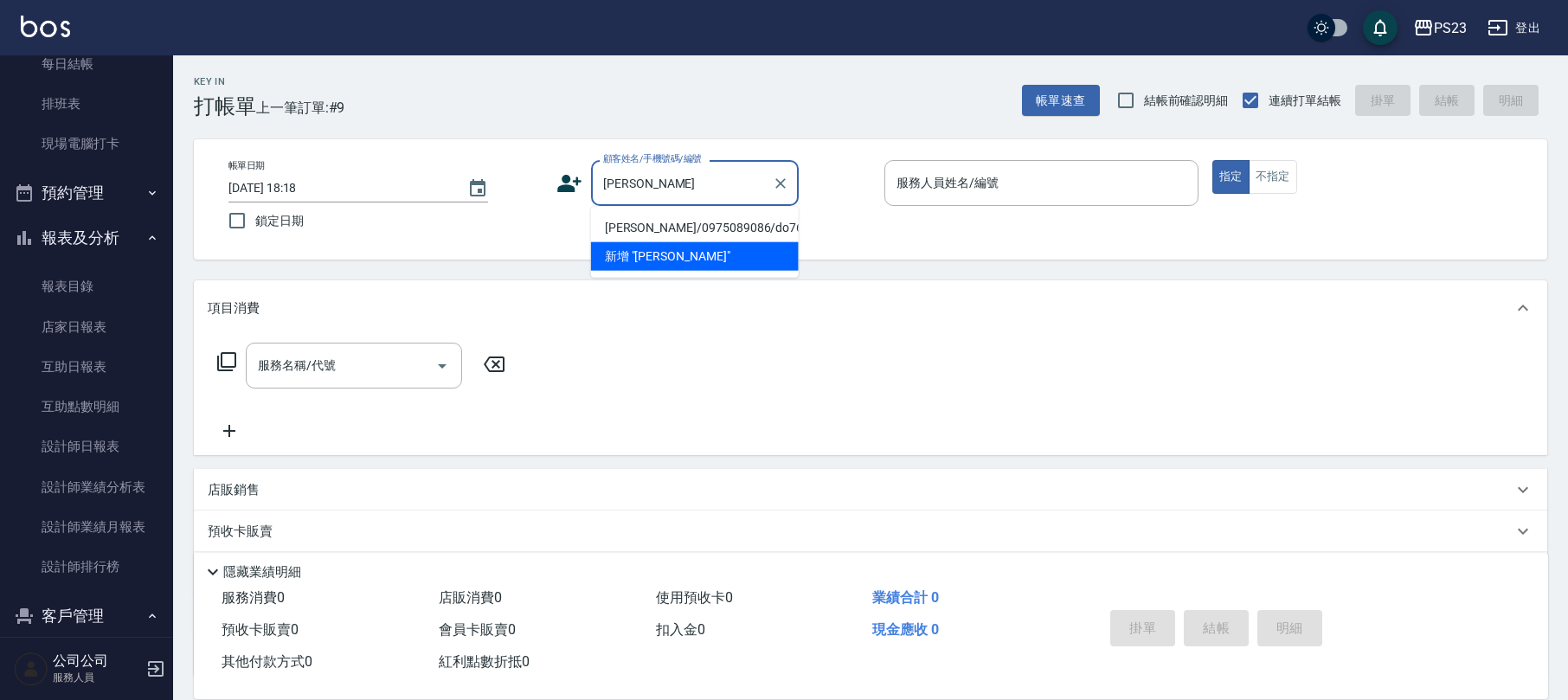
click at [711, 226] on li "[PERSON_NAME]/0975089086/do760630" at bounding box center [695, 228] width 208 height 29
type input "[PERSON_NAME]/0975089086/do760630"
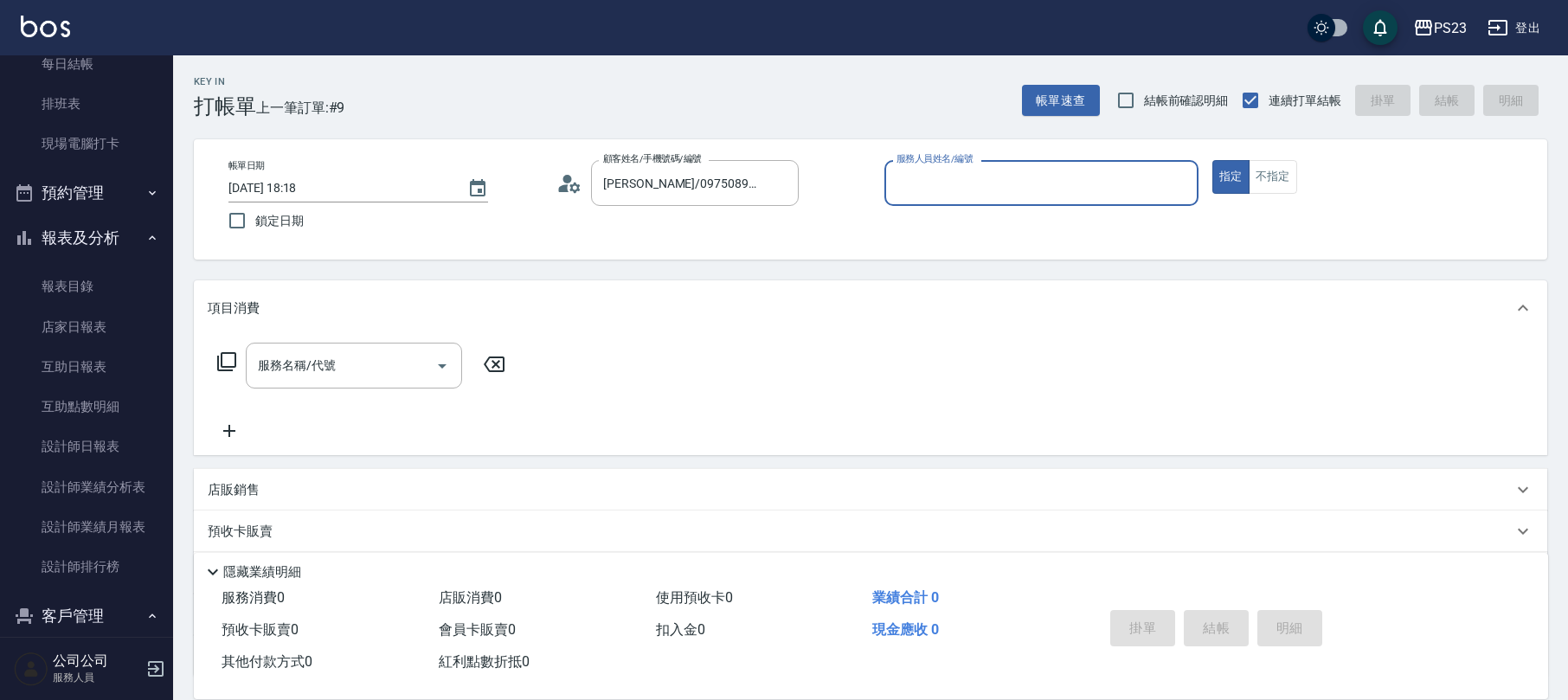
type input "Donna-75"
click at [232, 362] on icon at bounding box center [227, 362] width 21 height 21
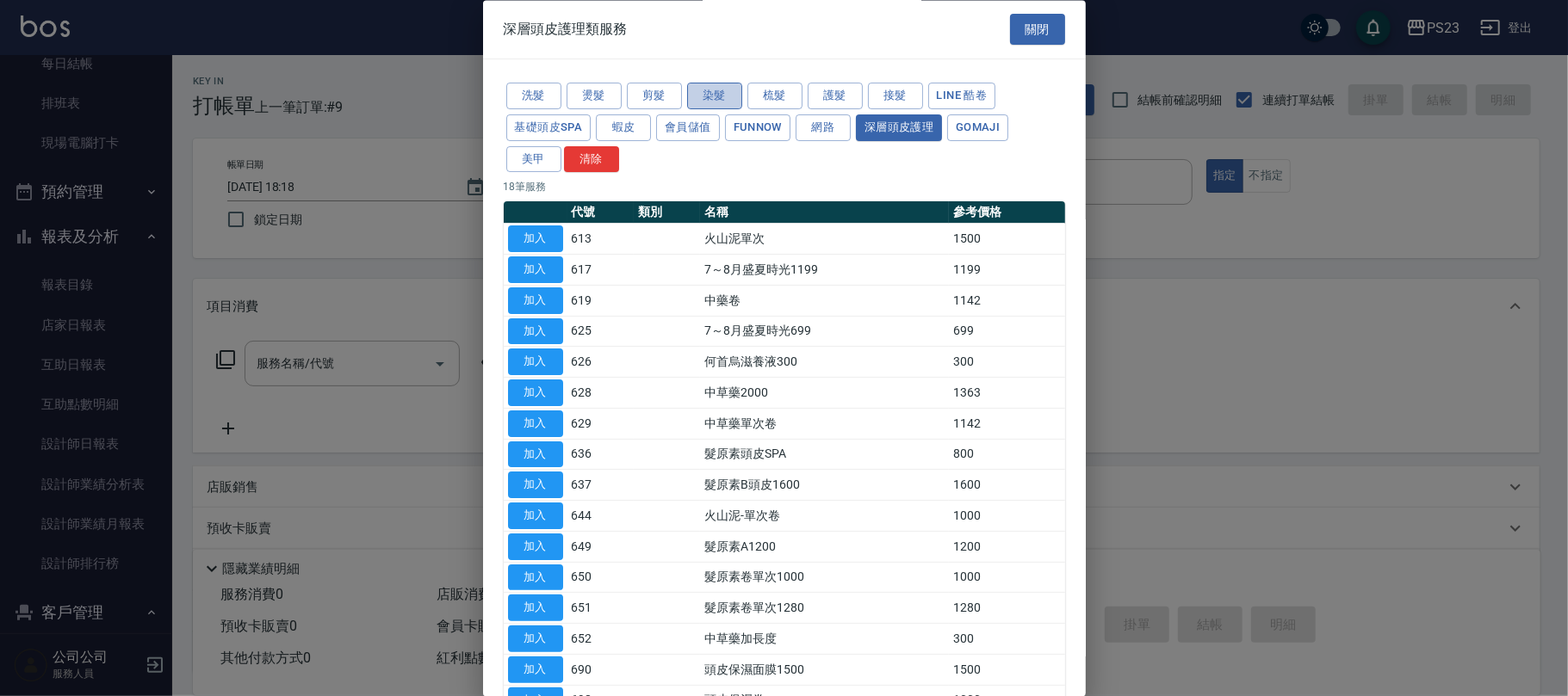
click at [721, 93] on button "染髮" at bounding box center [714, 97] width 55 height 27
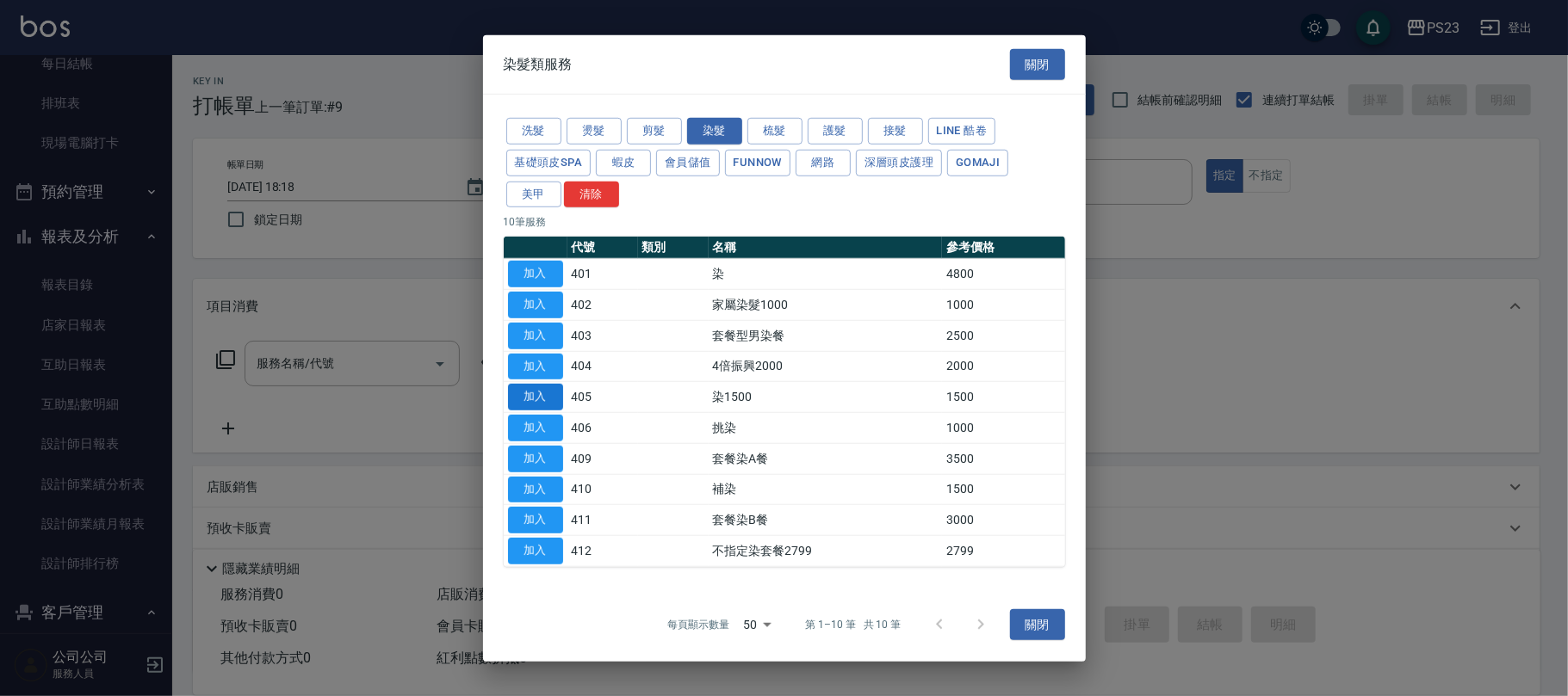
click at [527, 390] on button "加入" at bounding box center [535, 397] width 55 height 27
type input "染1500(405)"
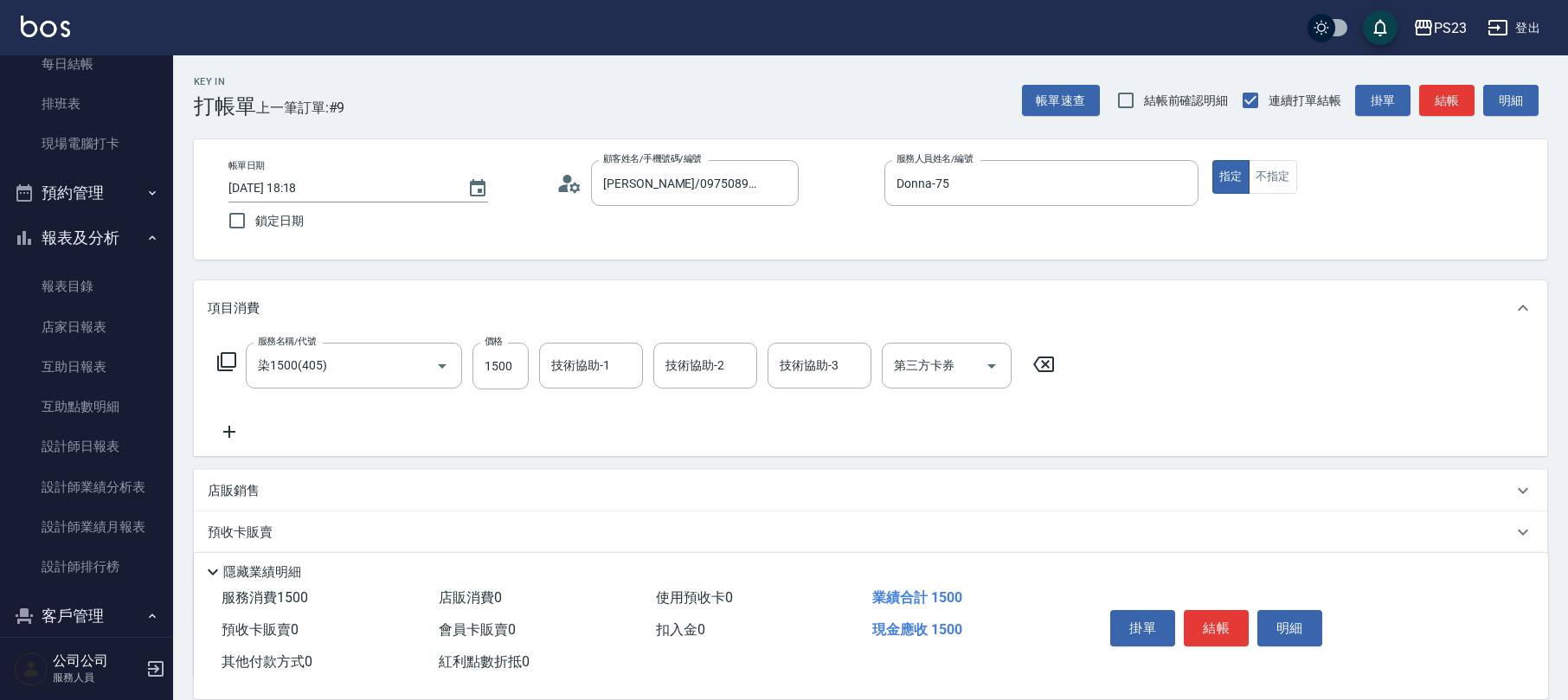
click at [227, 357] on icon at bounding box center [227, 362] width 21 height 21
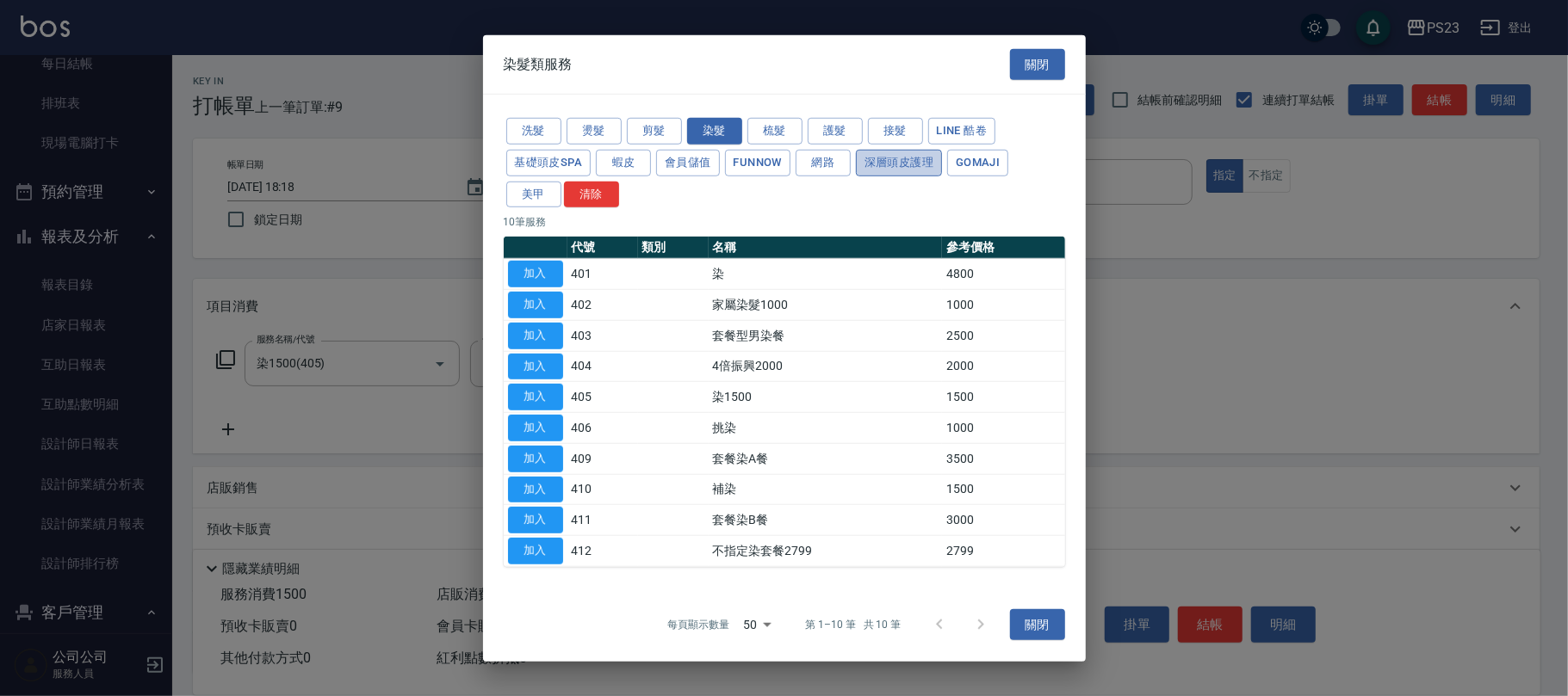
click at [893, 158] on button "深層頭皮護理" at bounding box center [898, 163] width 86 height 27
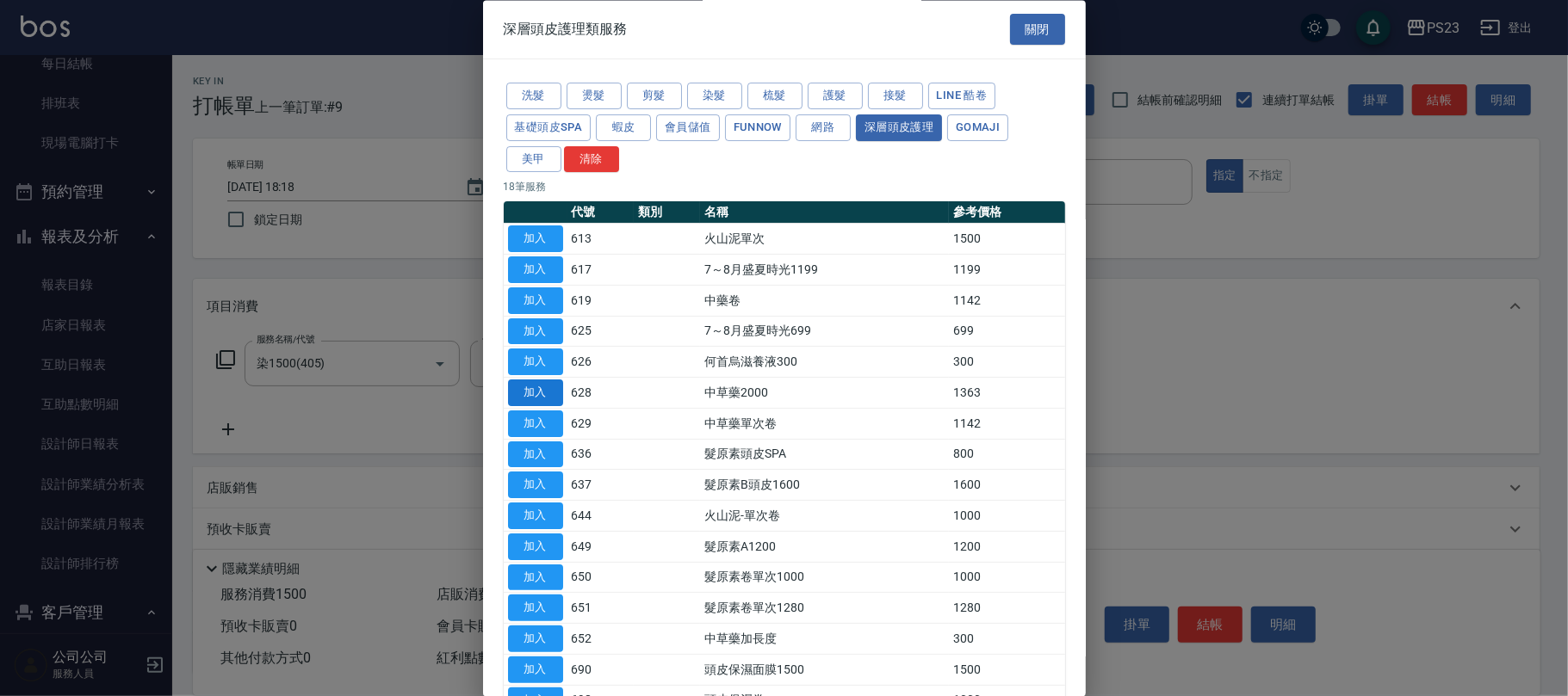
click at [534, 398] on button "加入" at bounding box center [535, 394] width 55 height 27
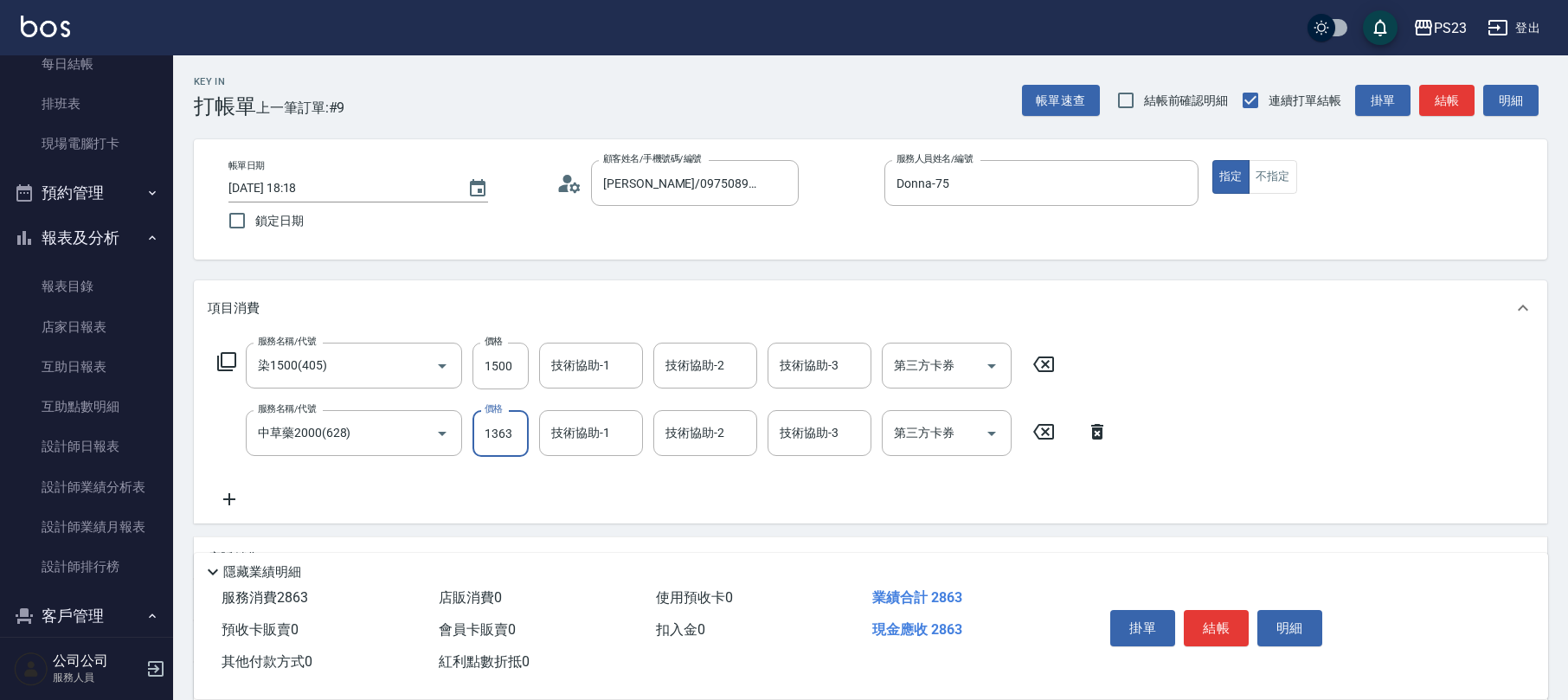
click at [525, 443] on input "1363" at bounding box center [500, 433] width 56 height 47
click at [525, 447] on input "1500" at bounding box center [500, 433] width 56 height 47
click at [523, 445] on input "1500" at bounding box center [500, 433] width 56 height 47
type input "1500"
click at [493, 358] on input "1500" at bounding box center [500, 366] width 56 height 47
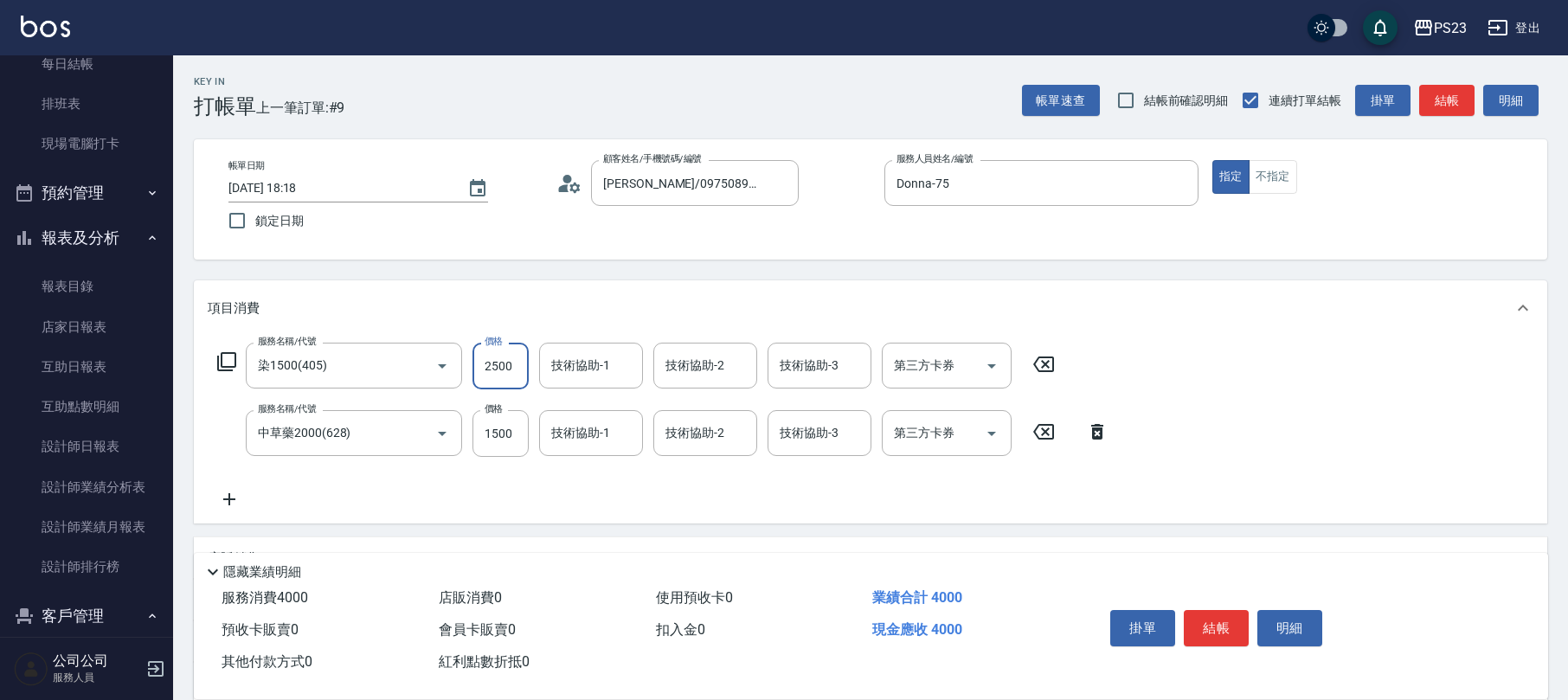
type input "2500"
type input "Donna-75"
click at [510, 430] on input "1500" at bounding box center [500, 433] width 56 height 47
type input "1955"
type input "Donna-75"
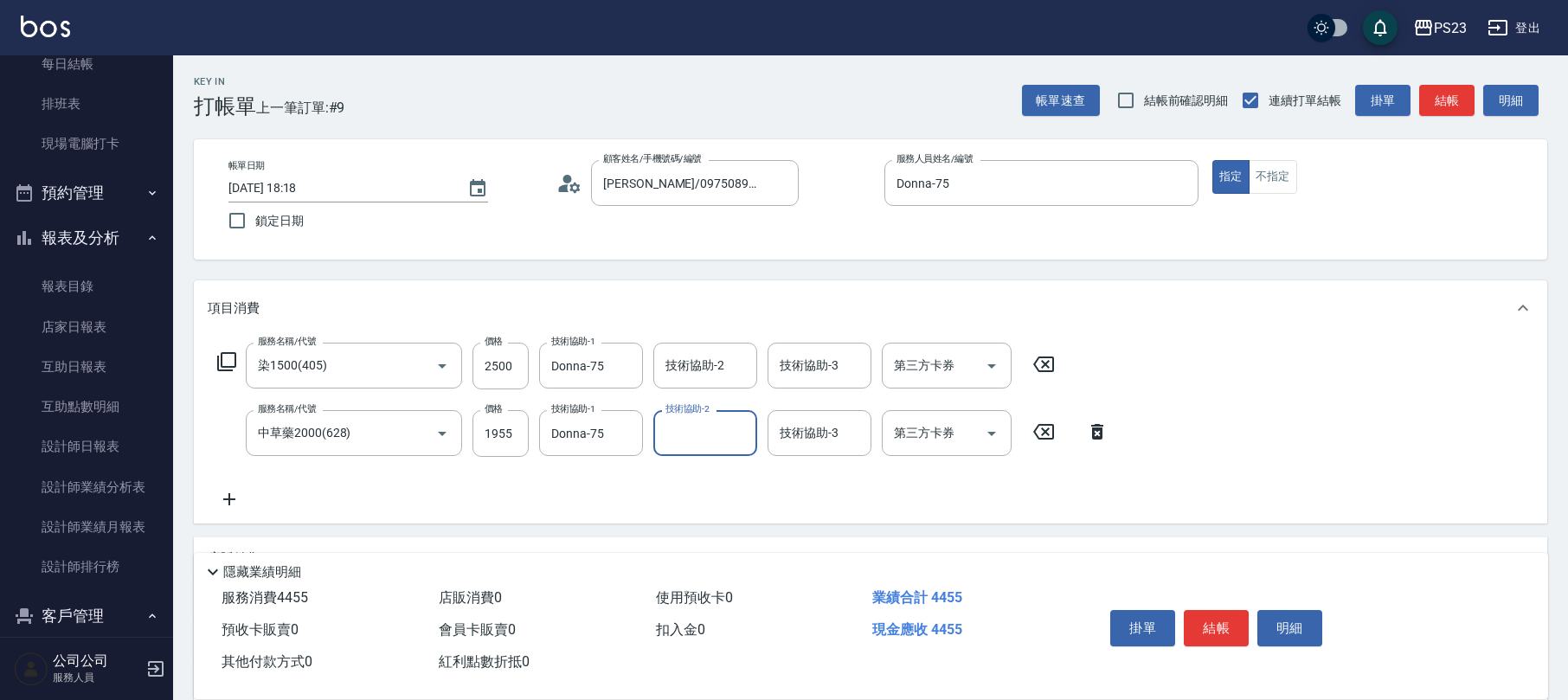
scroll to position [208, 0]
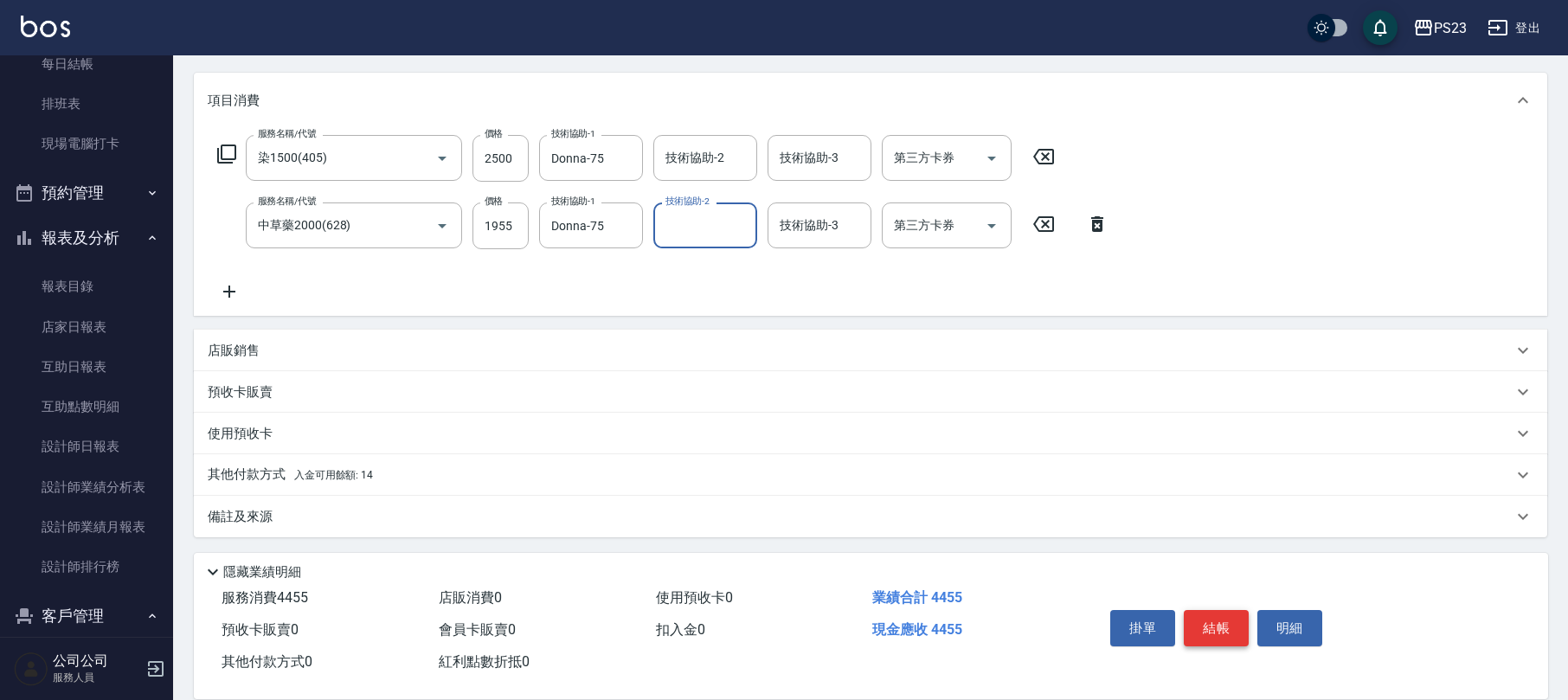
click at [1196, 624] on button "結帳" at bounding box center [1216, 629] width 65 height 36
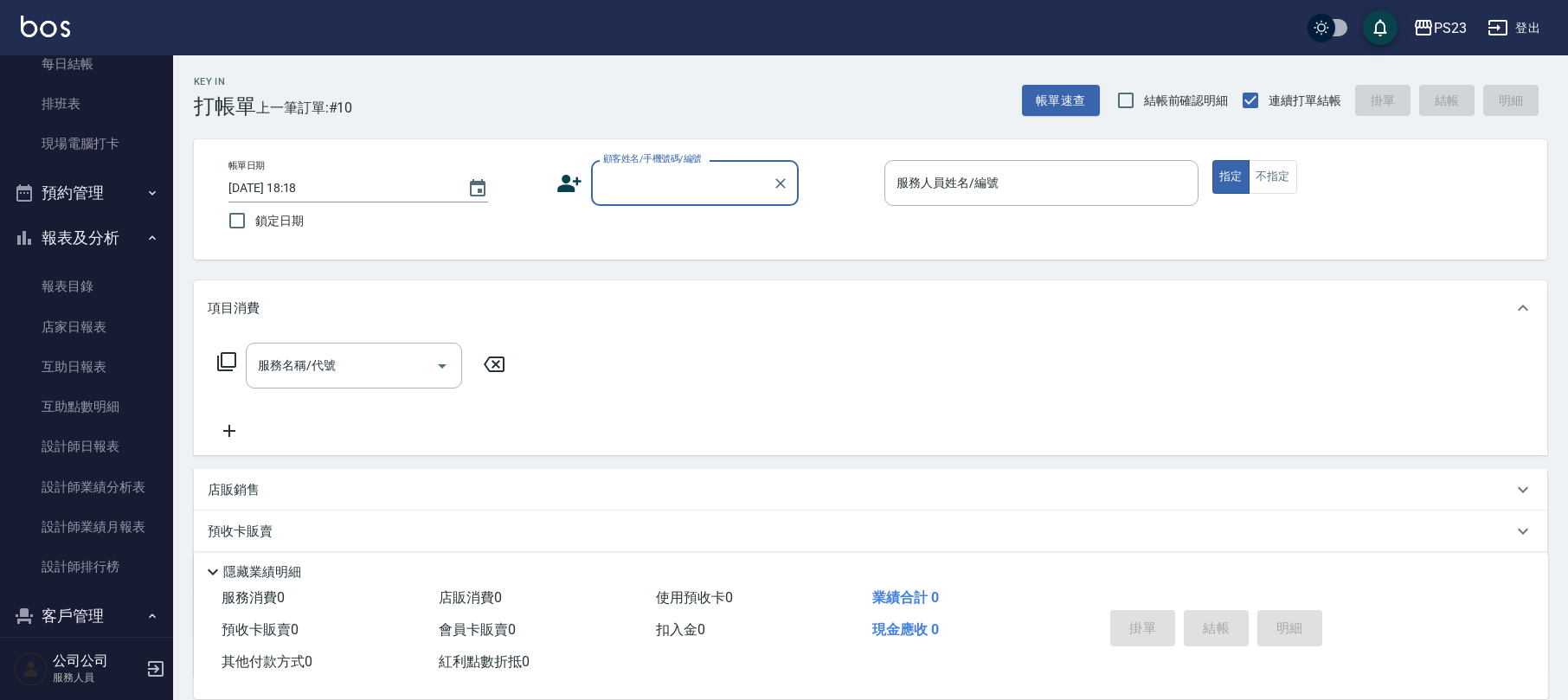
scroll to position [0, 0]
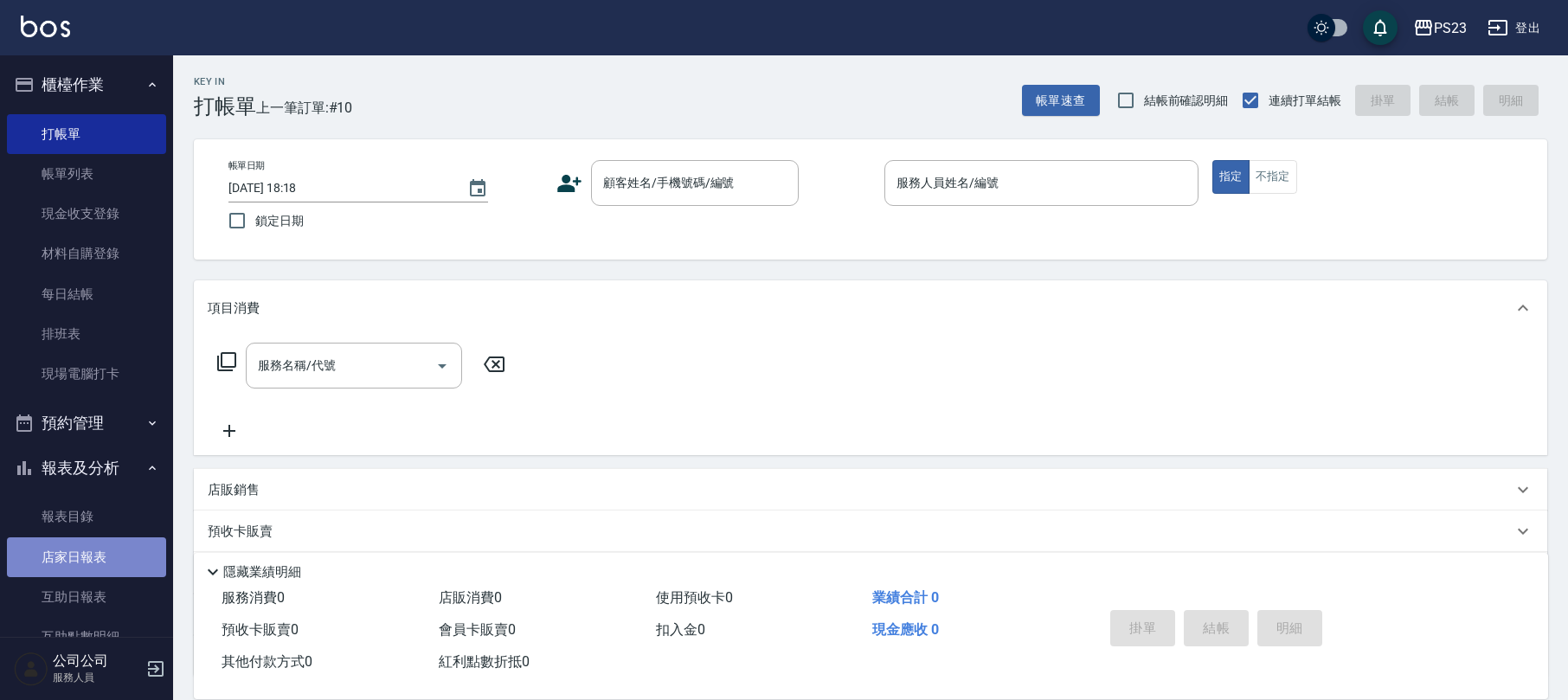
click at [98, 561] on link "店家日報表" at bounding box center [86, 557] width 159 height 40
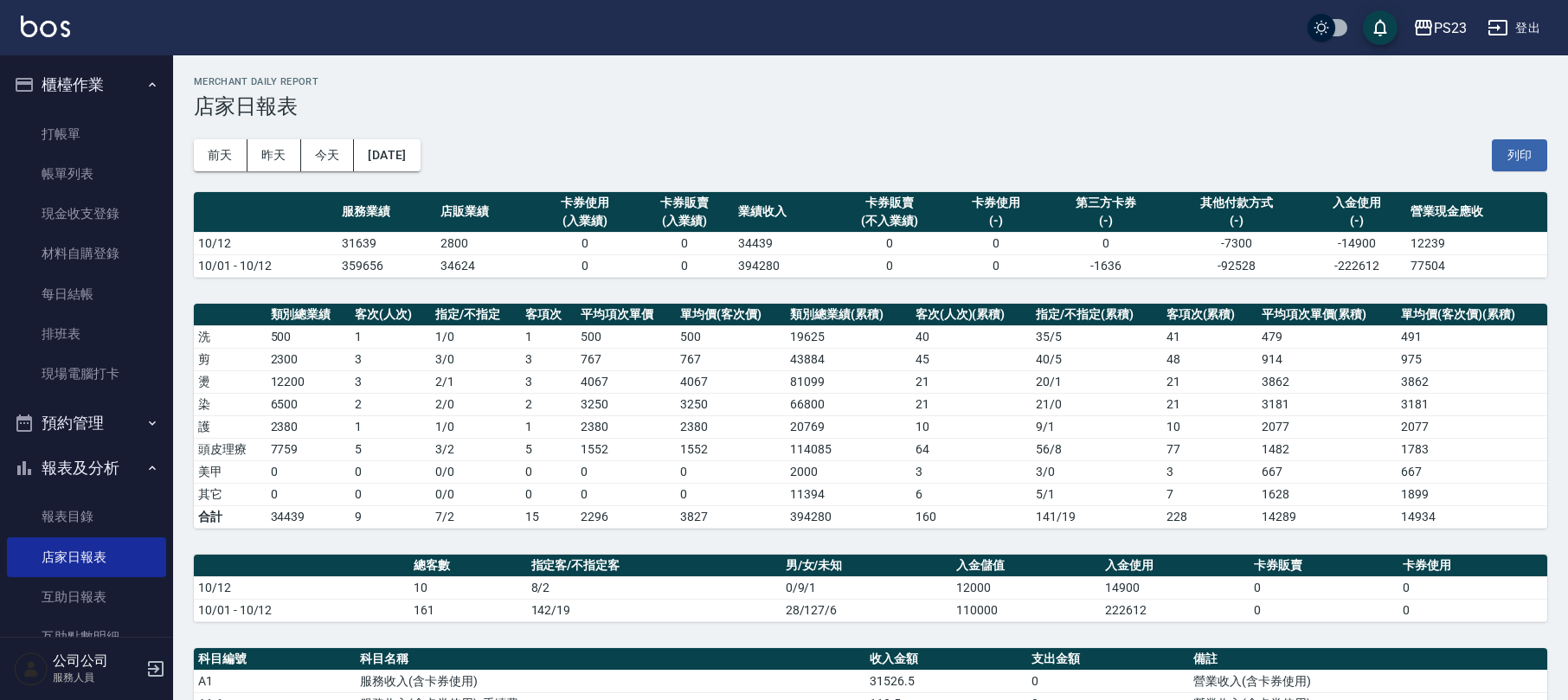
scroll to position [346, 0]
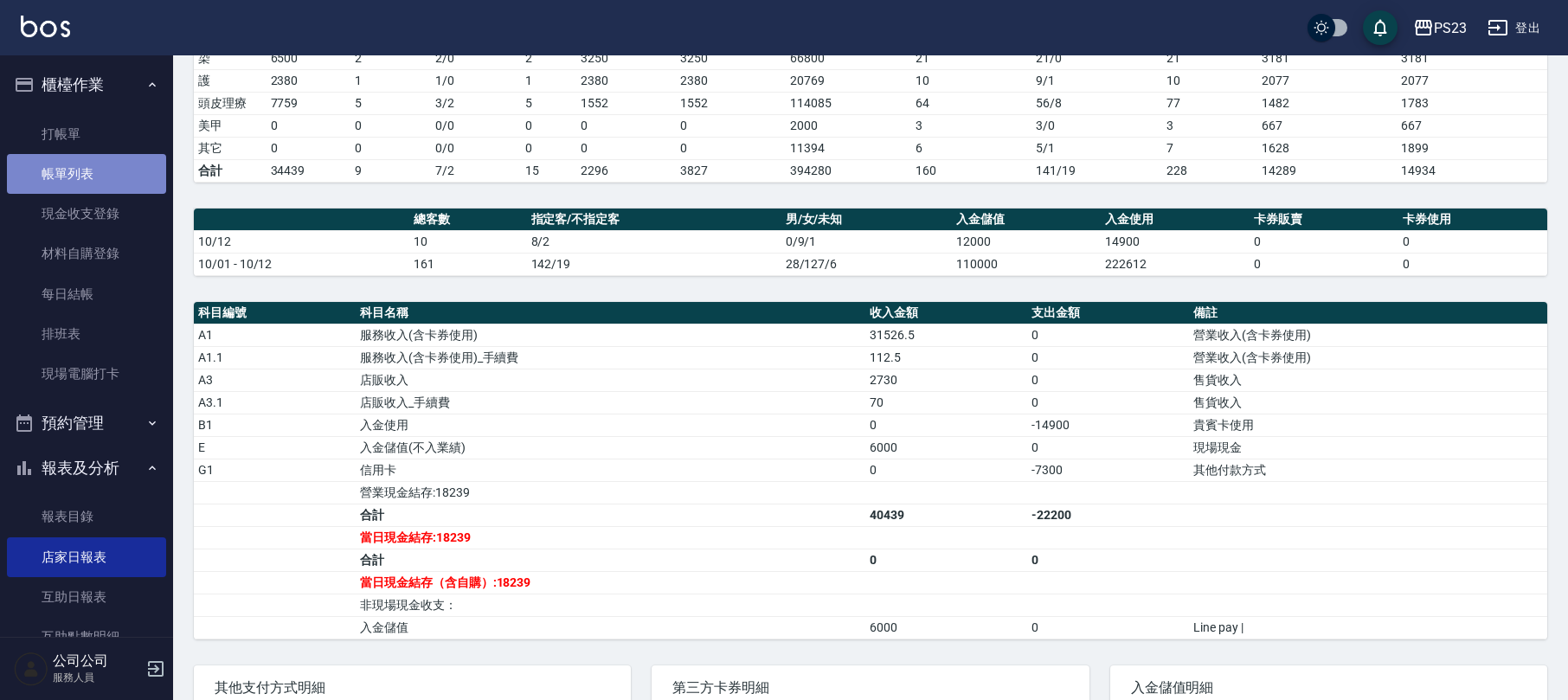
click at [93, 180] on link "帳單列表" at bounding box center [86, 174] width 159 height 40
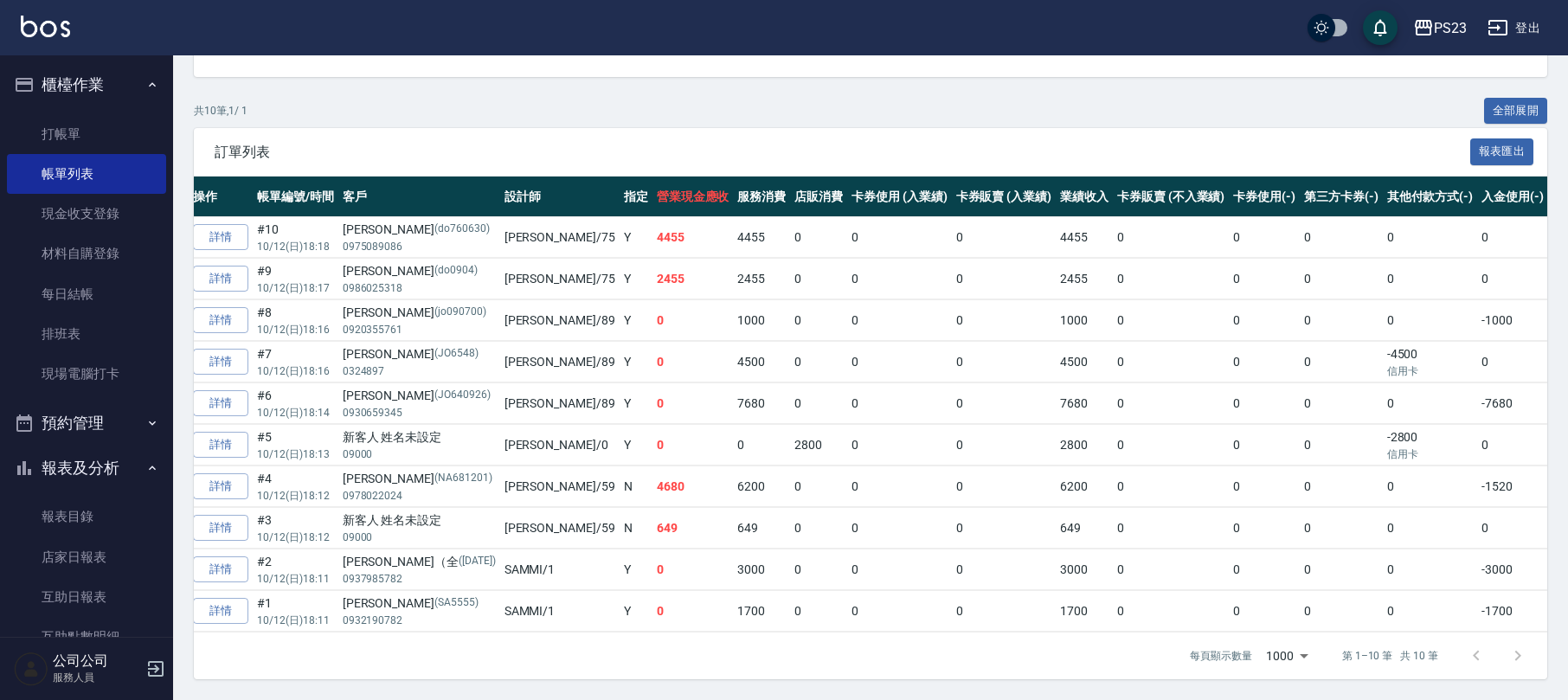
scroll to position [307, 0]
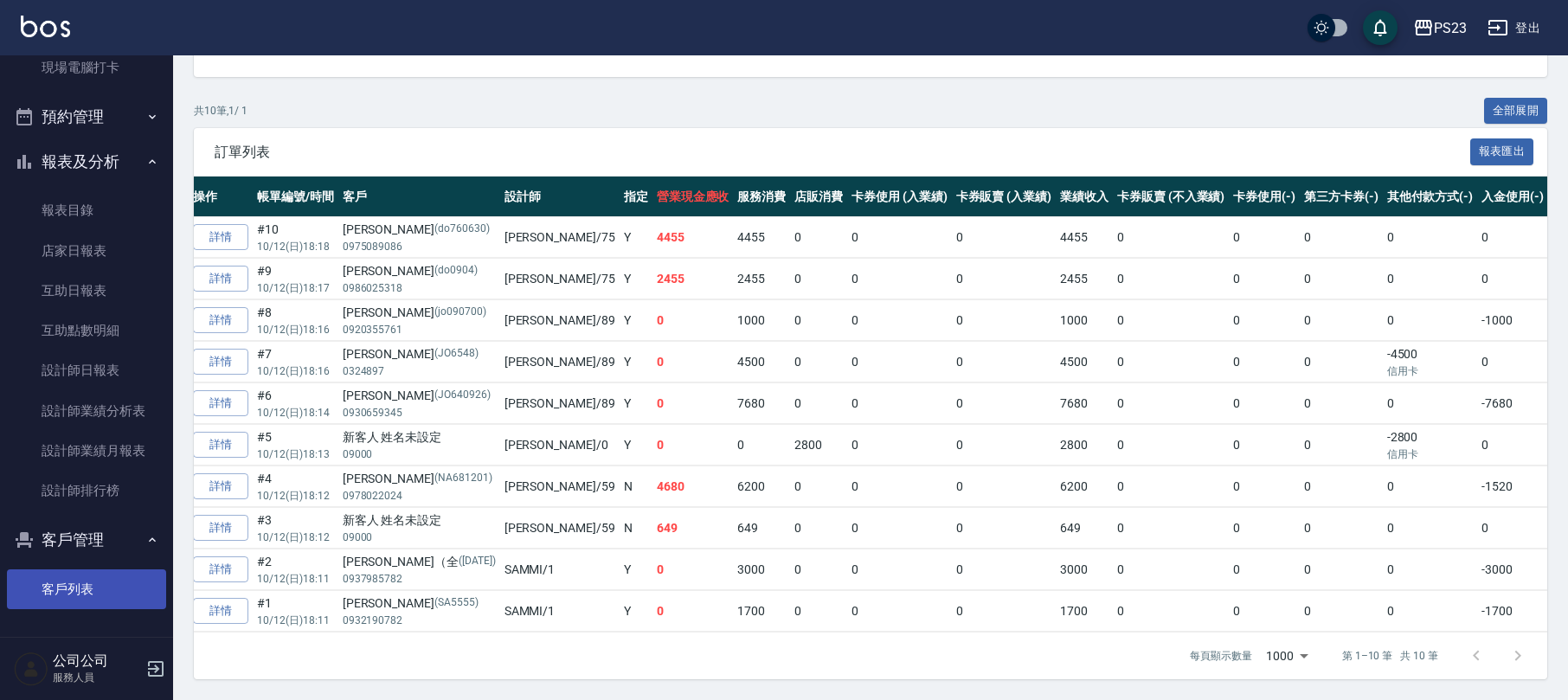
click at [90, 591] on link "客戶列表" at bounding box center [86, 590] width 159 height 40
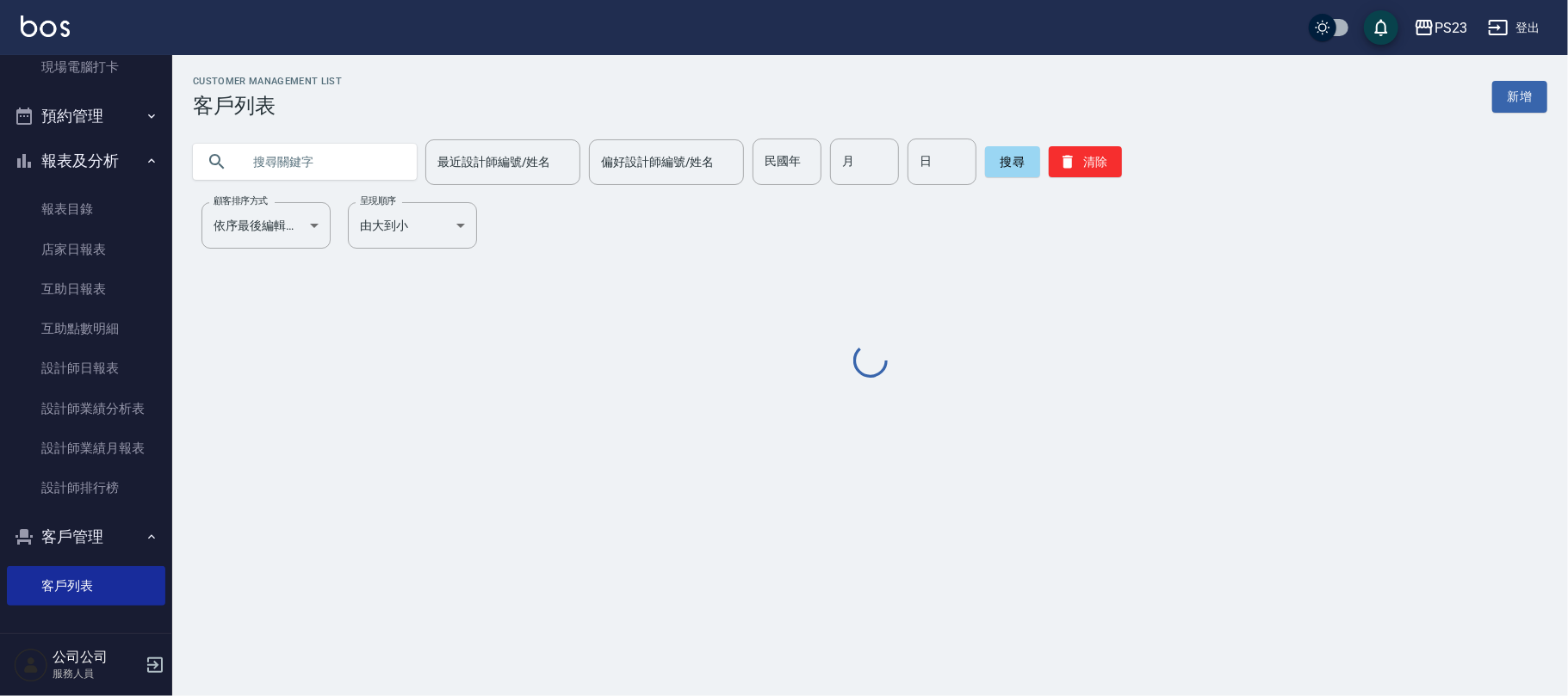
click at [359, 162] on input "text" at bounding box center [321, 161] width 162 height 46
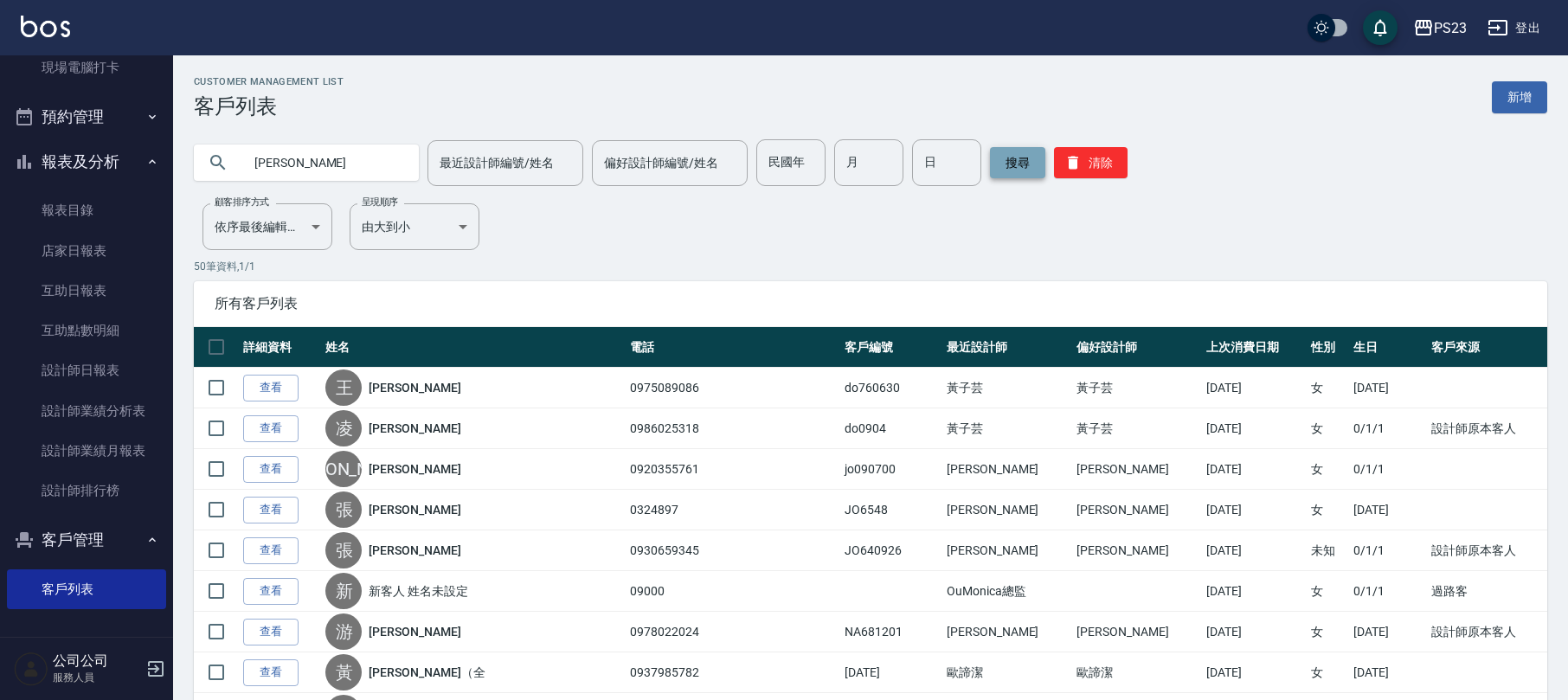
type input "[PERSON_NAME]"
click at [998, 160] on button "搜尋" at bounding box center [1017, 162] width 55 height 31
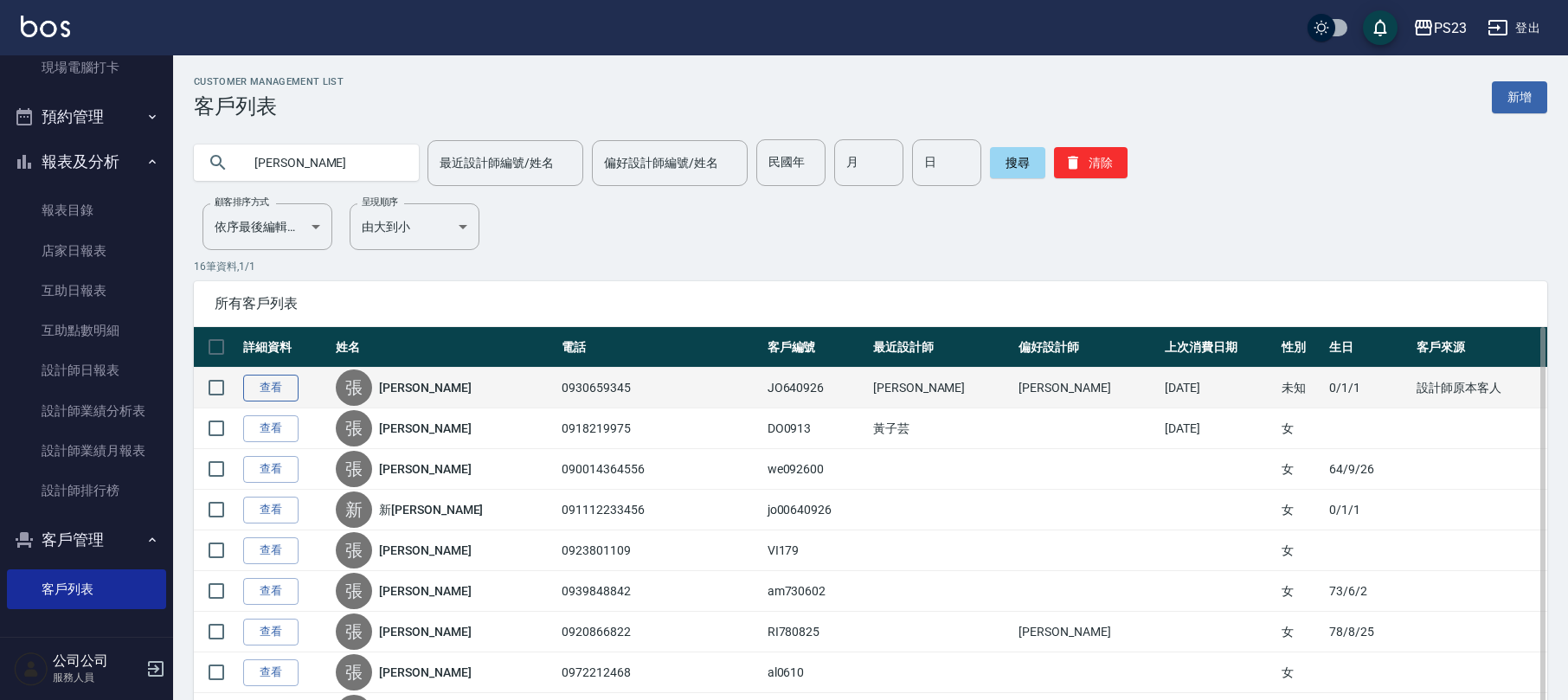
click at [284, 385] on link "查看" at bounding box center [271, 388] width 55 height 27
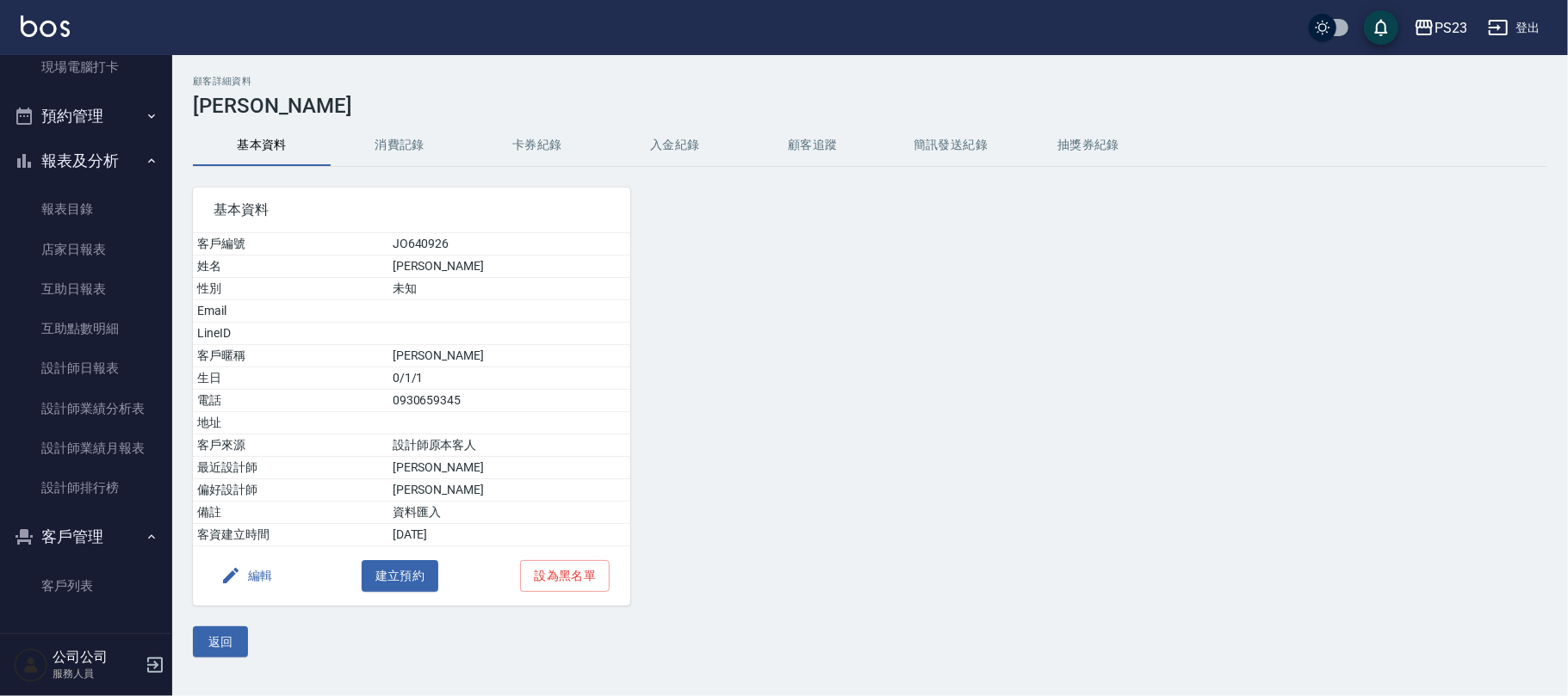
click at [683, 146] on button "入金紀錄" at bounding box center [675, 146] width 137 height 42
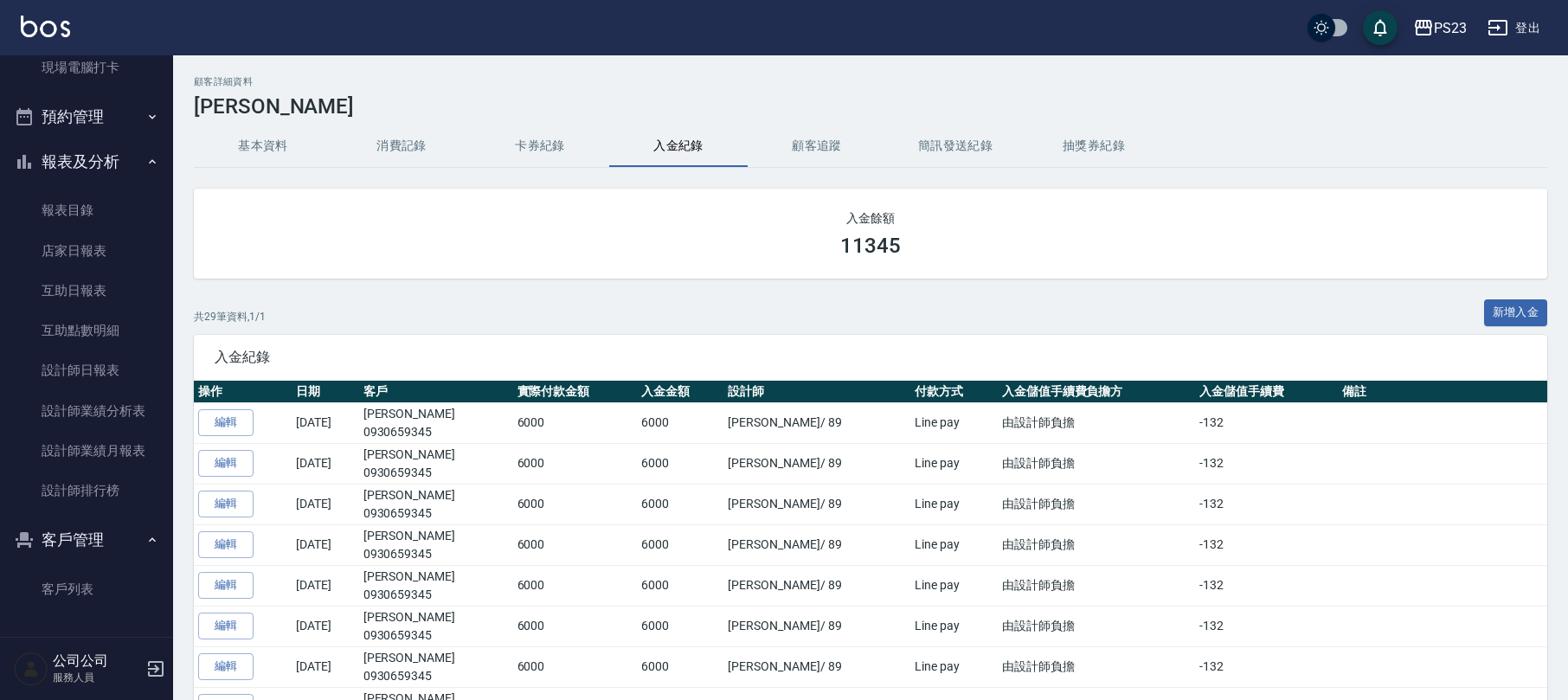
click at [80, 163] on button "報表及分析" at bounding box center [86, 161] width 159 height 45
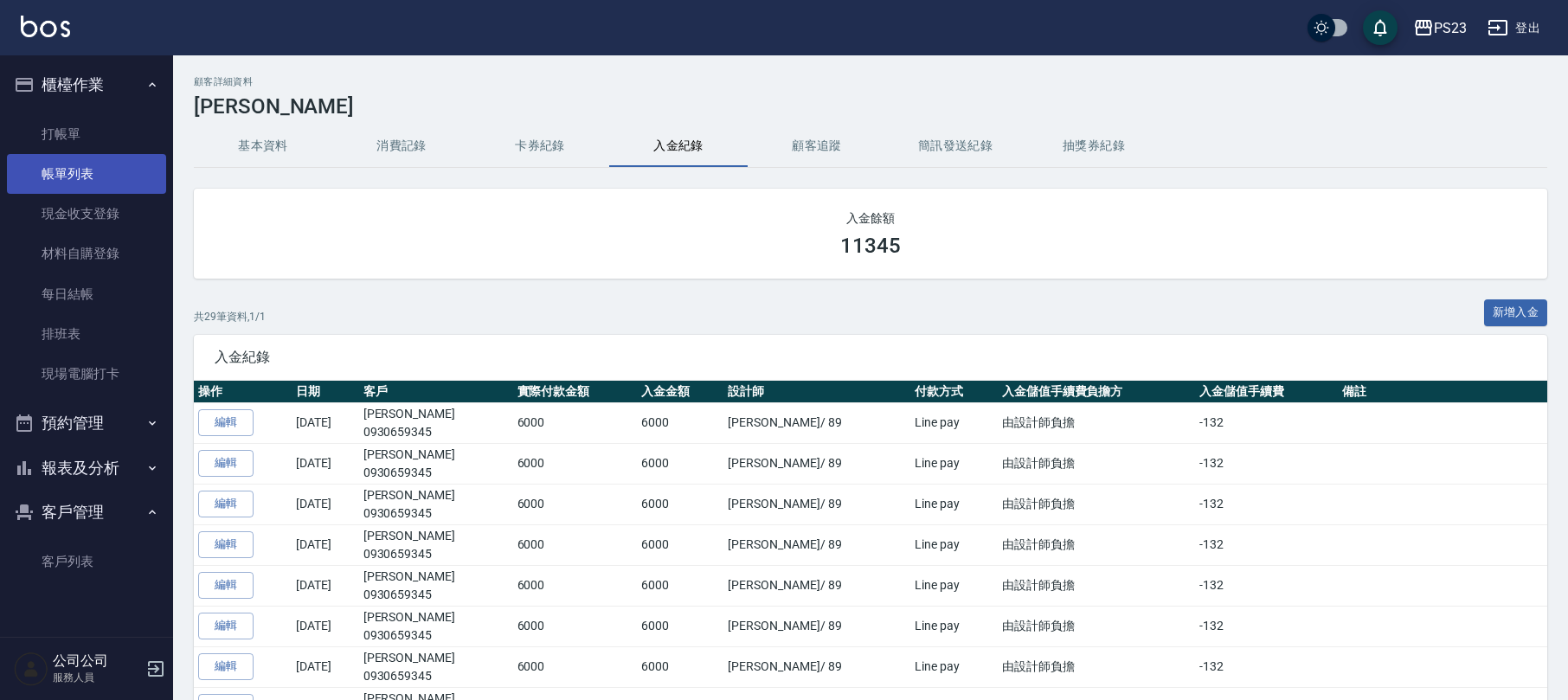
click at [67, 170] on link "帳單列表" at bounding box center [86, 174] width 159 height 40
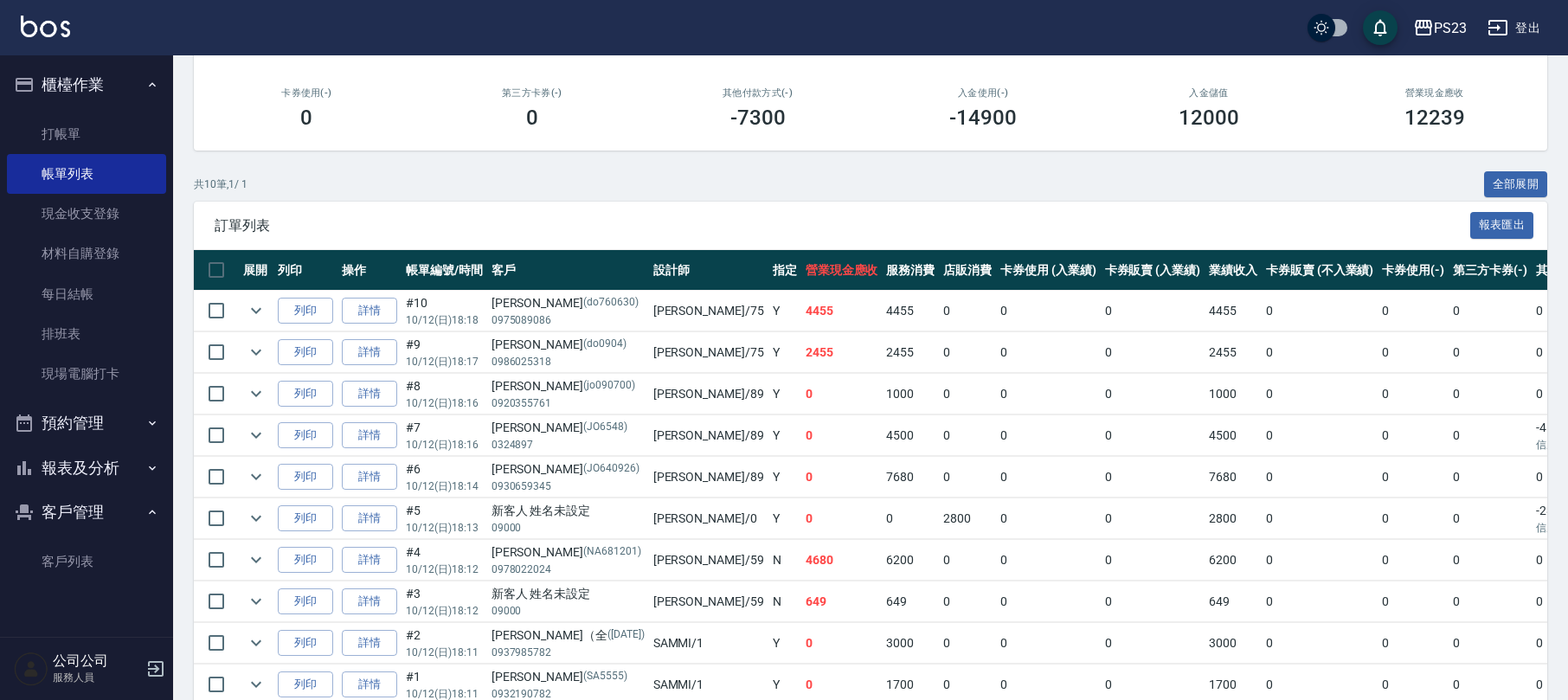
scroll to position [327, 0]
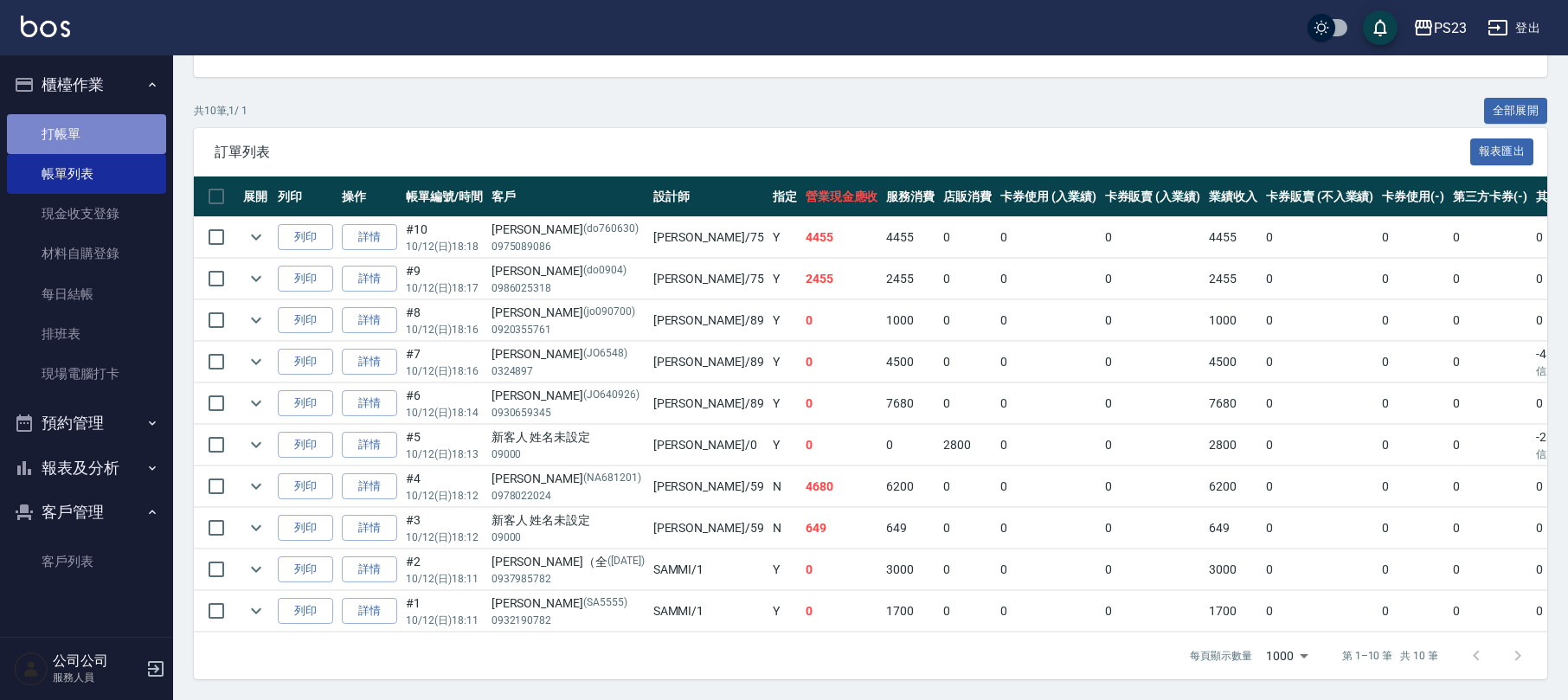
click at [121, 129] on link "打帳單" at bounding box center [86, 134] width 159 height 40
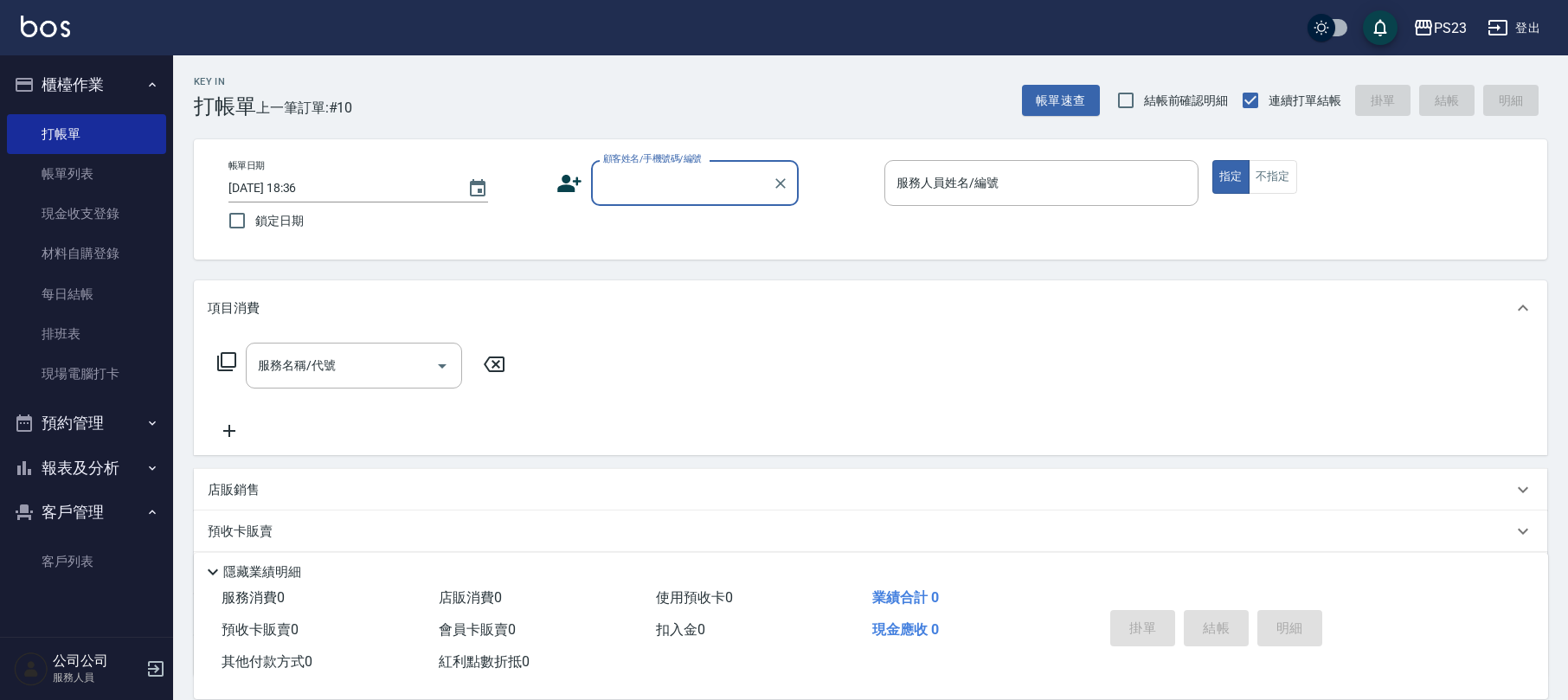
click at [118, 89] on button "櫃檯作業" at bounding box center [86, 84] width 159 height 45
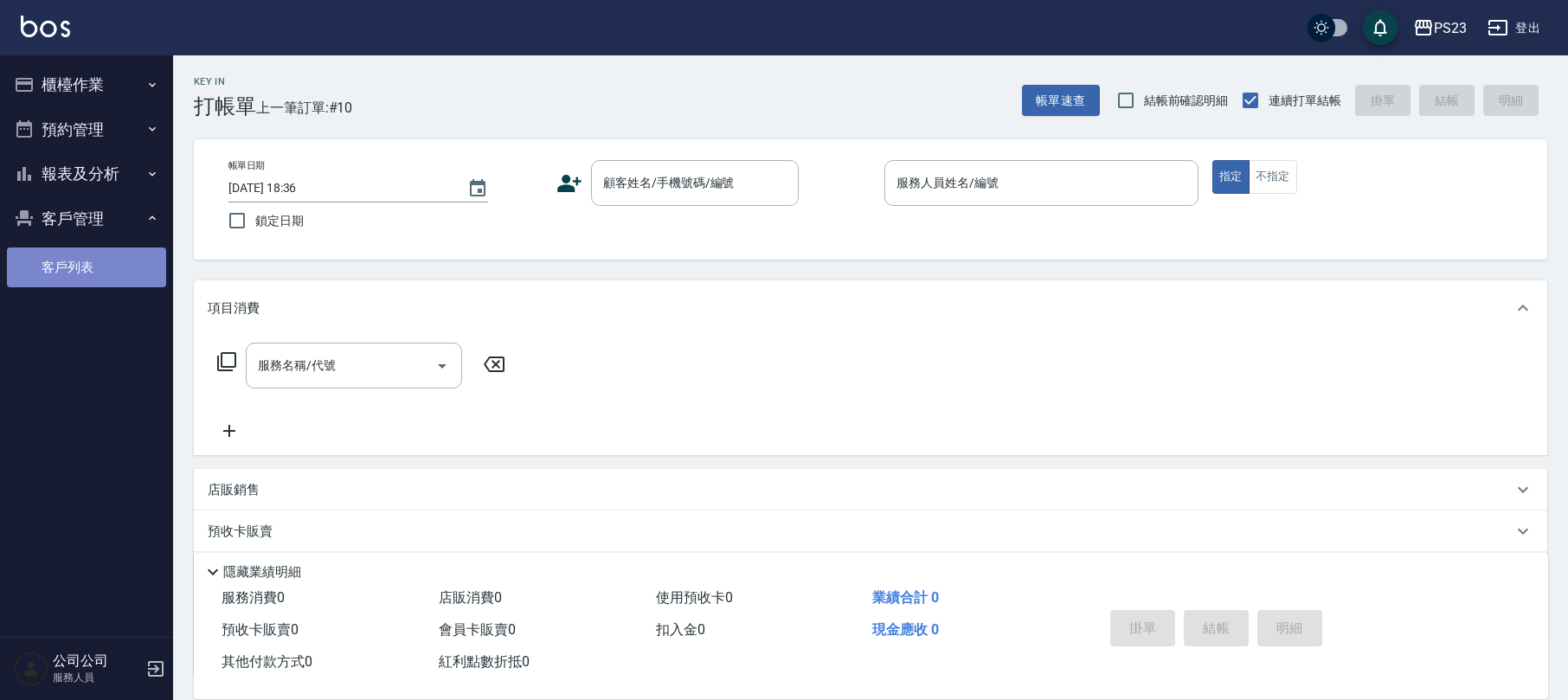
click at [89, 273] on link "客戶列表" at bounding box center [86, 268] width 159 height 40
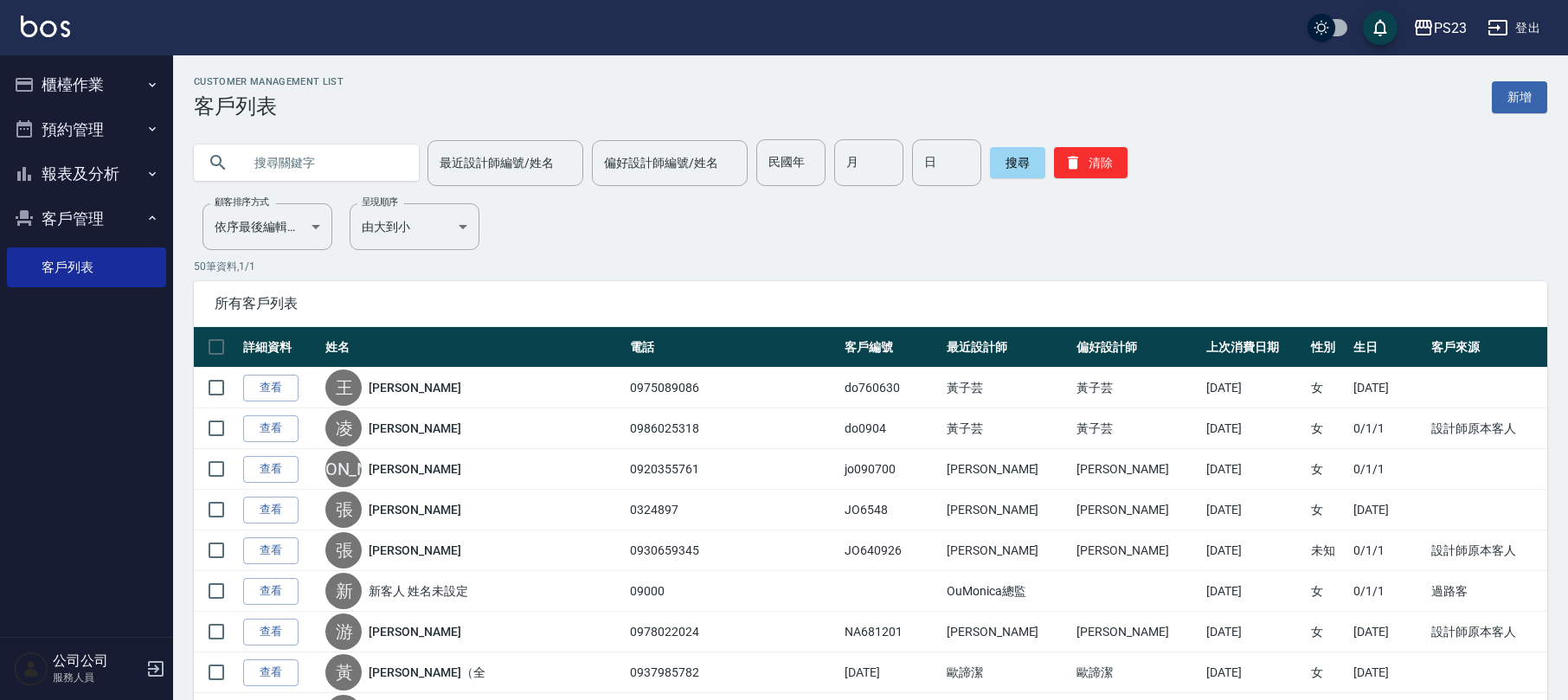
drag, startPoint x: 333, startPoint y: 156, endPoint x: 362, endPoint y: 163, distance: 29.8
click at [334, 156] on input "text" at bounding box center [323, 162] width 163 height 47
type input "[PERSON_NAME]"
click at [1009, 167] on button "搜尋" at bounding box center [1017, 162] width 55 height 31
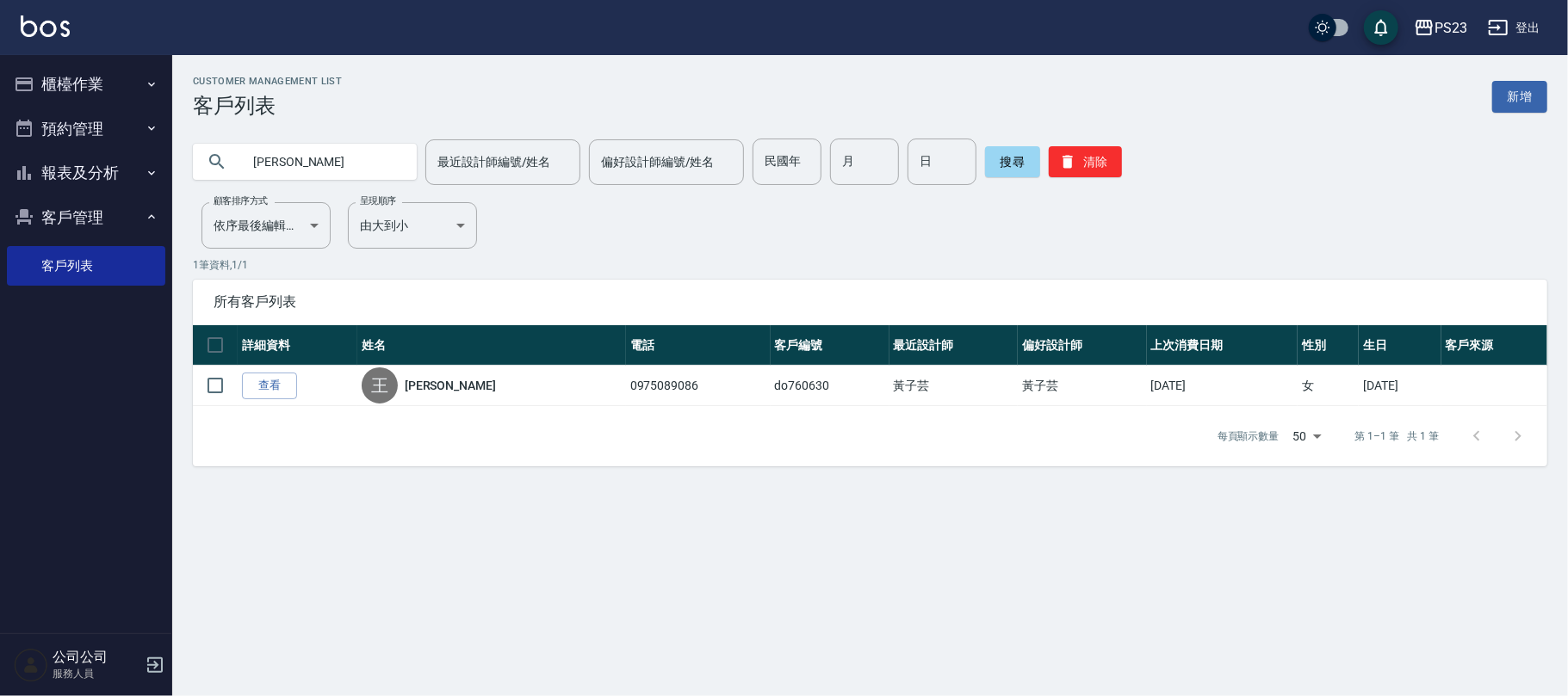
click at [73, 70] on button "櫃檯作業" at bounding box center [85, 83] width 158 height 45
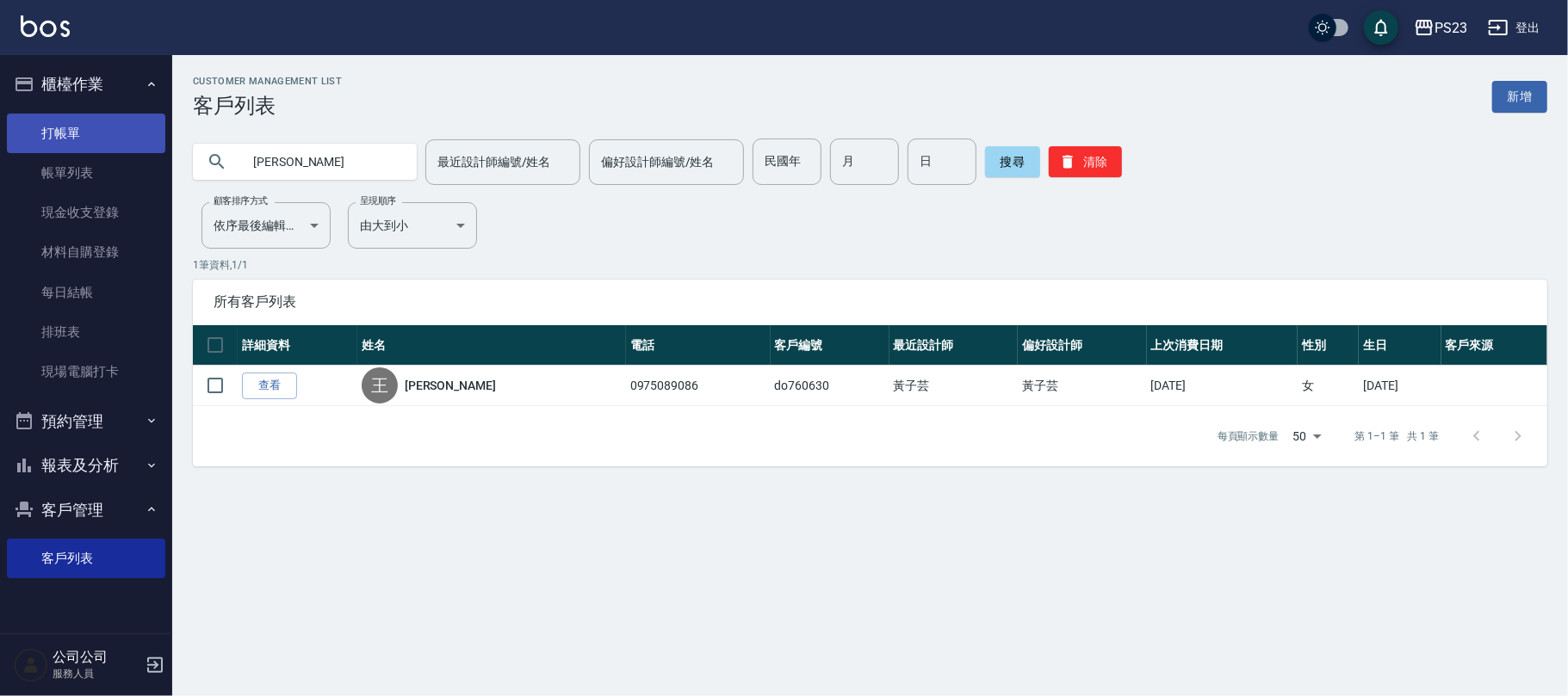
click at [39, 134] on link "打帳單" at bounding box center [85, 134] width 158 height 40
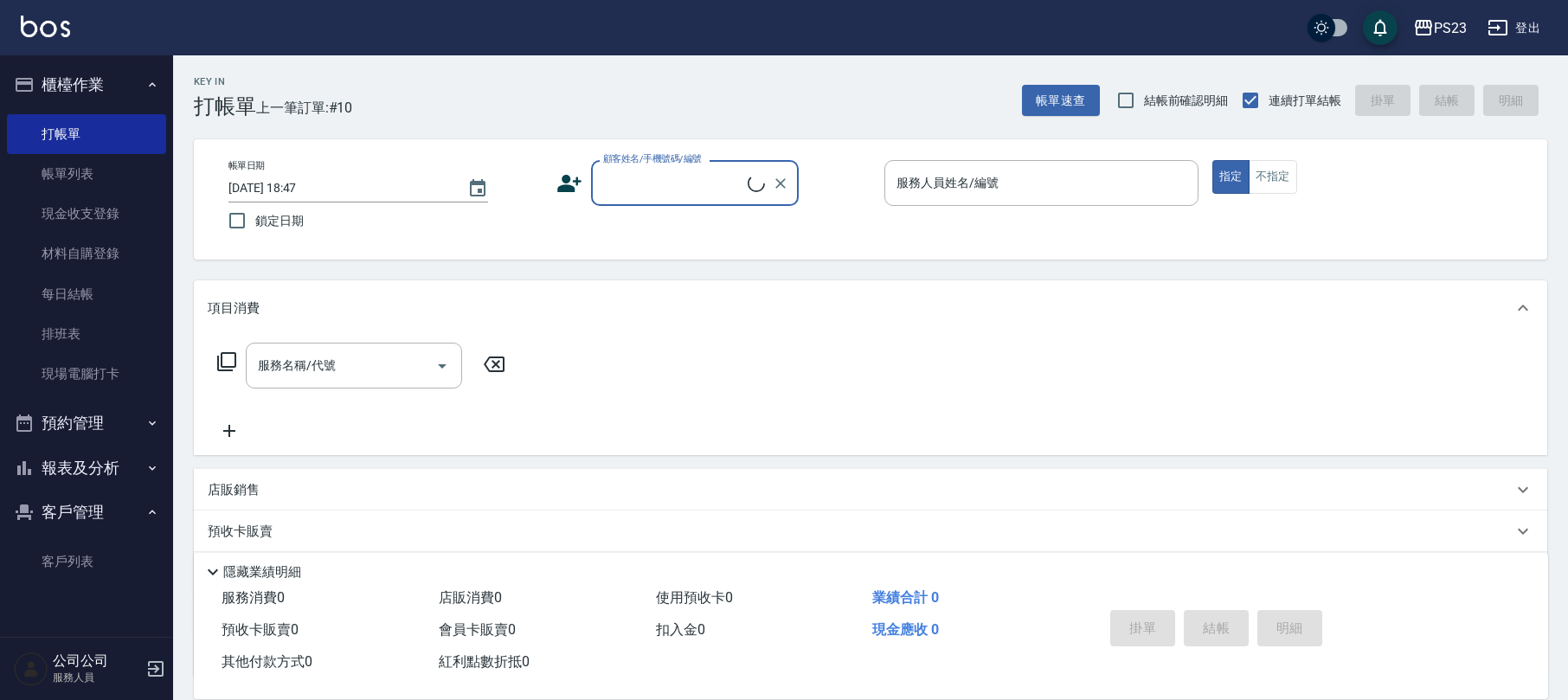
click at [625, 180] on input "顧客姓名/手機號碼/編號" at bounding box center [673, 183] width 149 height 30
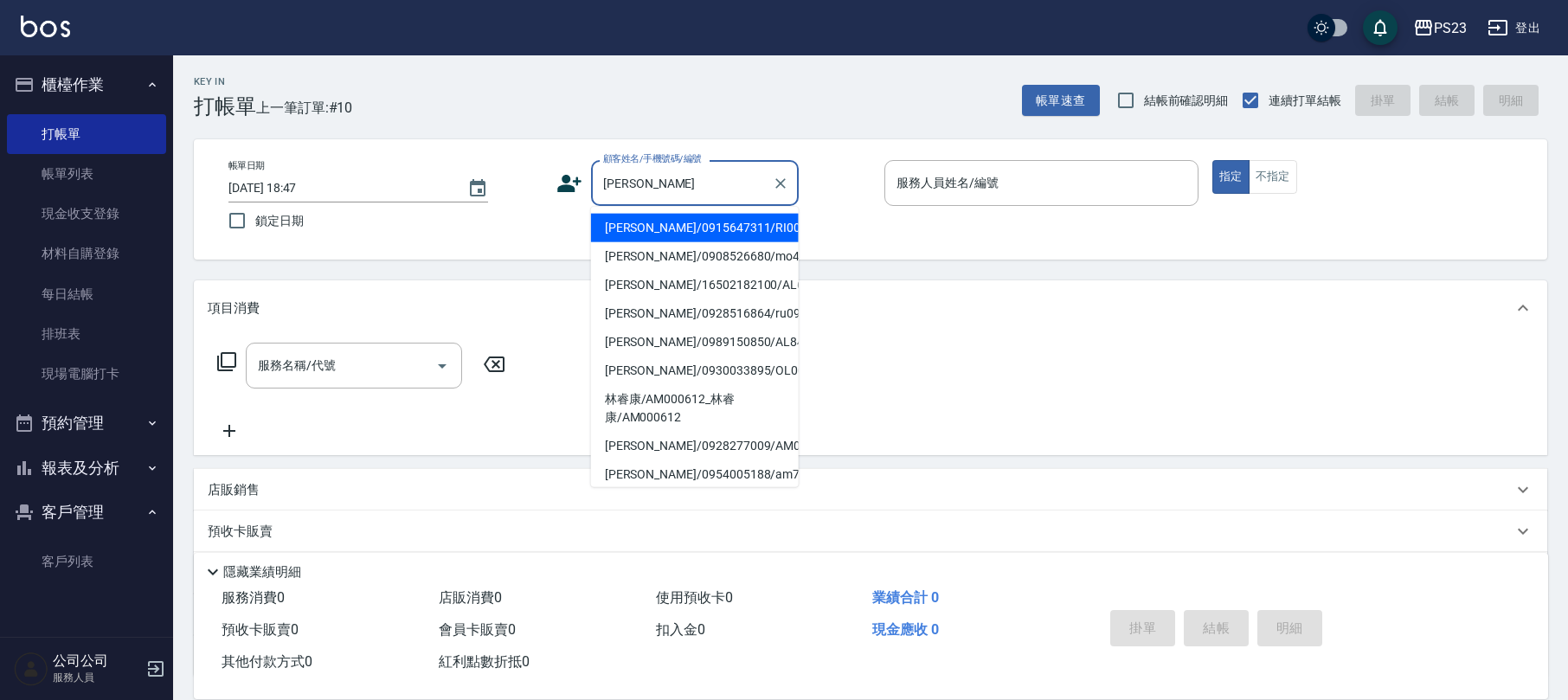
click at [653, 182] on input "[PERSON_NAME]" at bounding box center [682, 183] width 166 height 30
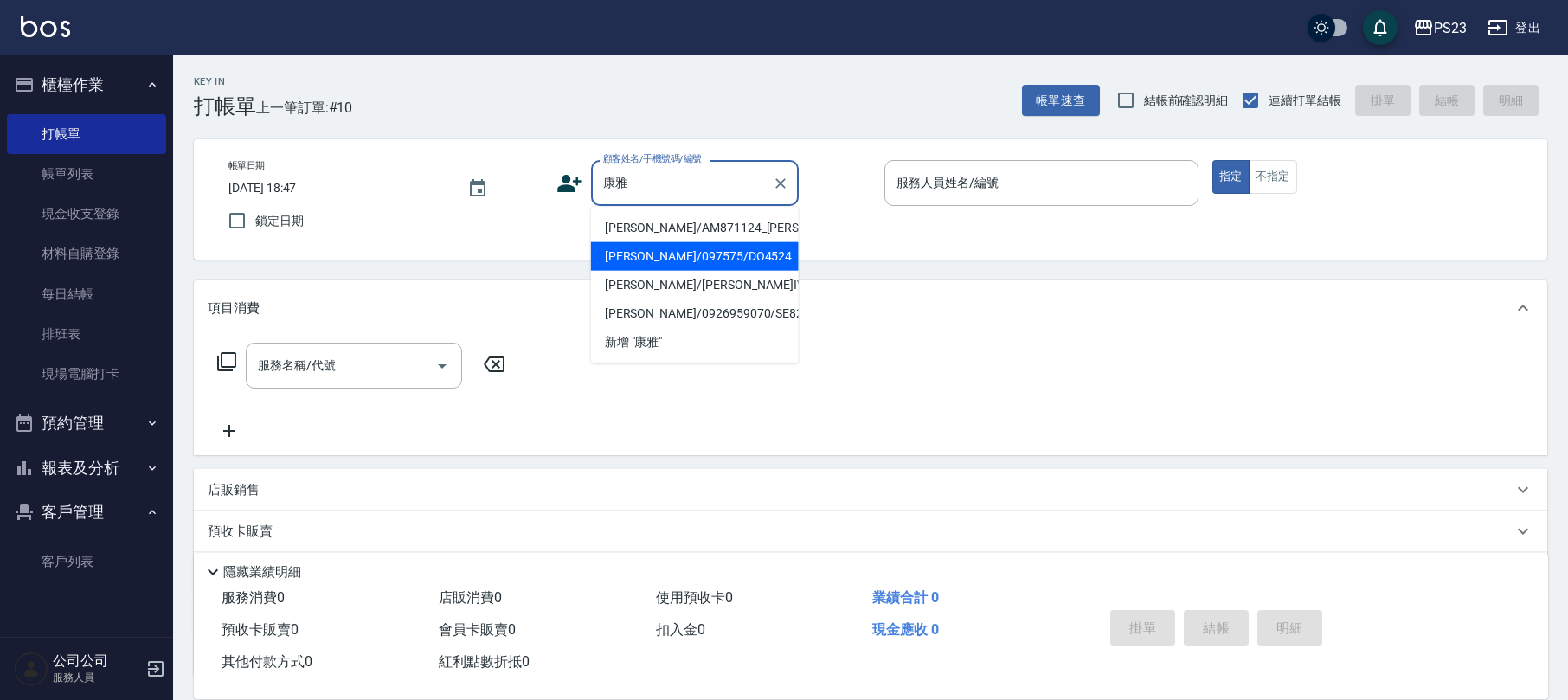
click at [700, 270] on li "[PERSON_NAME]/097575/DO4524" at bounding box center [695, 256] width 208 height 29
type input "[PERSON_NAME]/097575/DO4524"
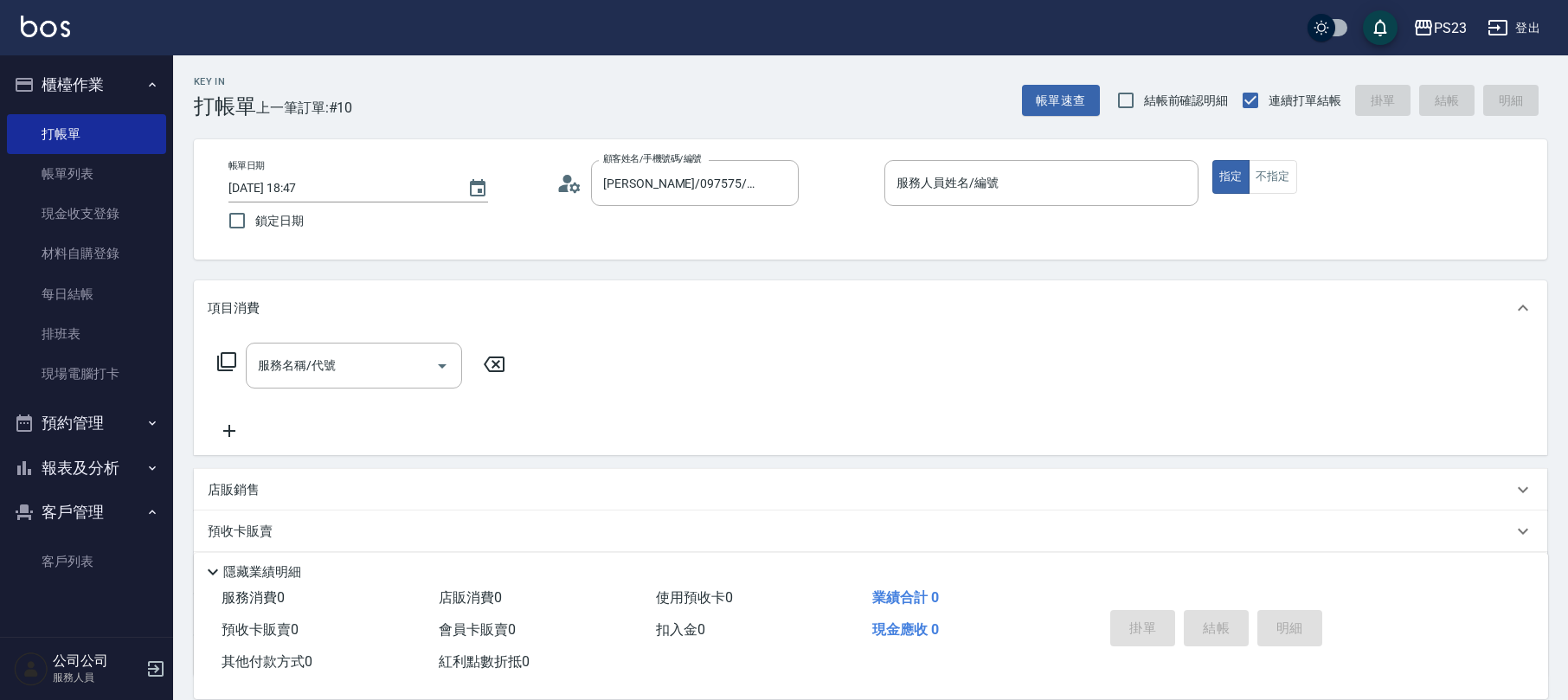
click at [561, 180] on icon at bounding box center [569, 183] width 26 height 26
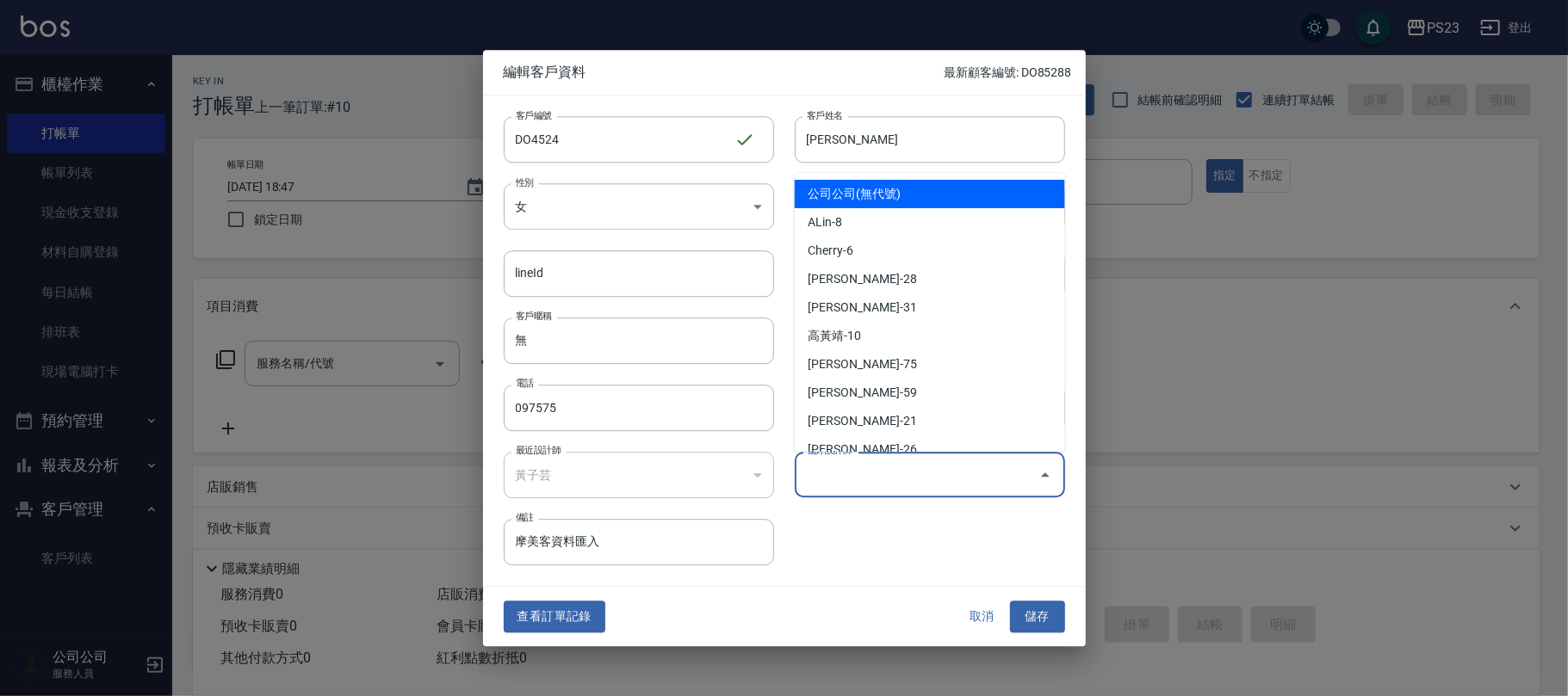
click at [824, 476] on input "偏好設計師" at bounding box center [917, 474] width 229 height 30
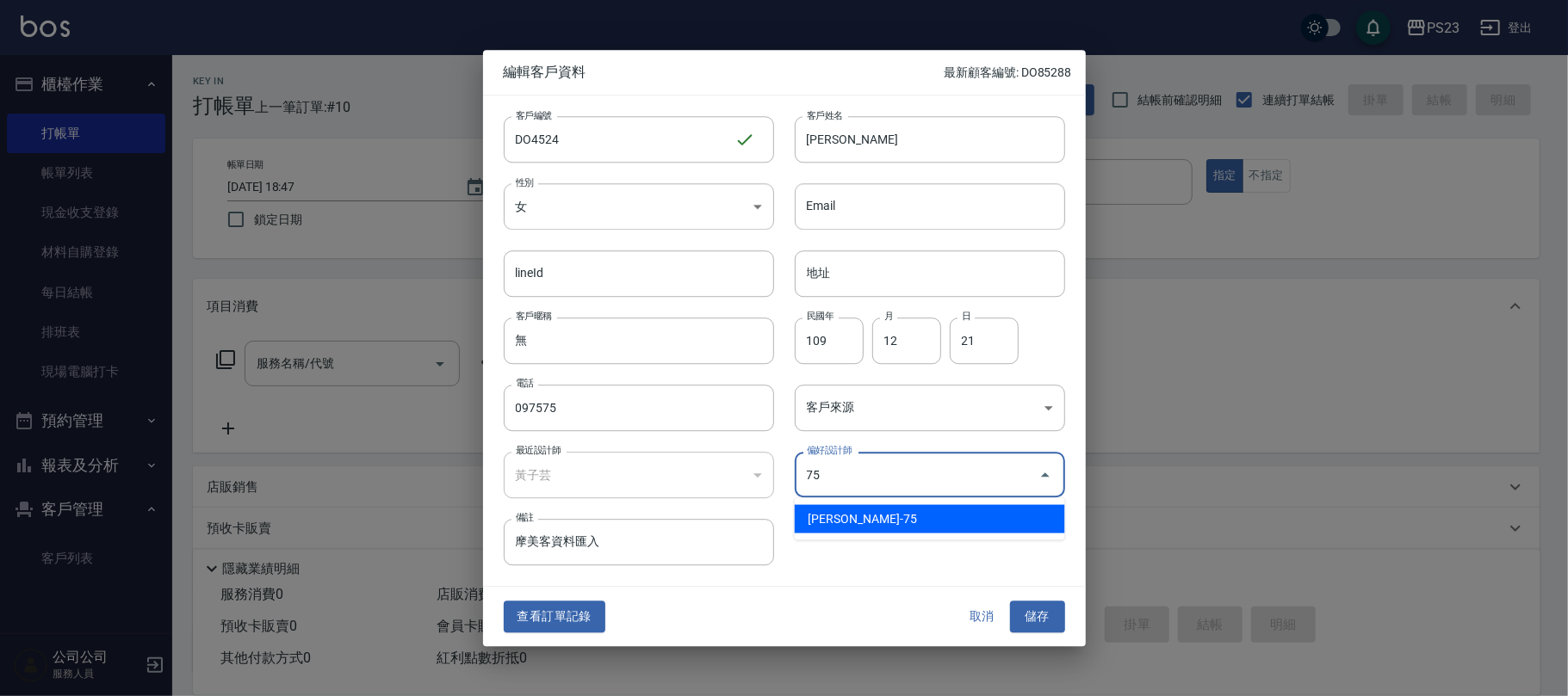
type input "黃子芸"
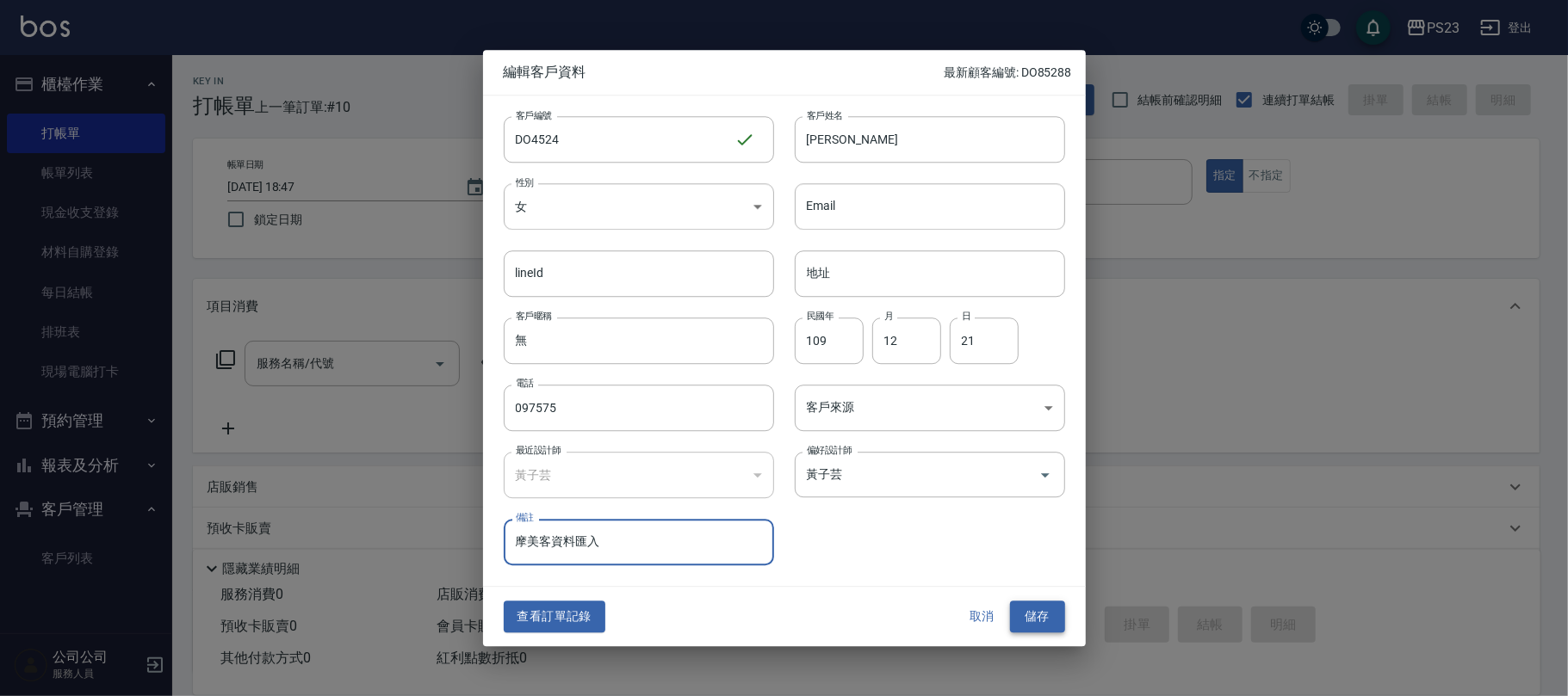
click at [1038, 614] on button "儲存" at bounding box center [1037, 617] width 55 height 32
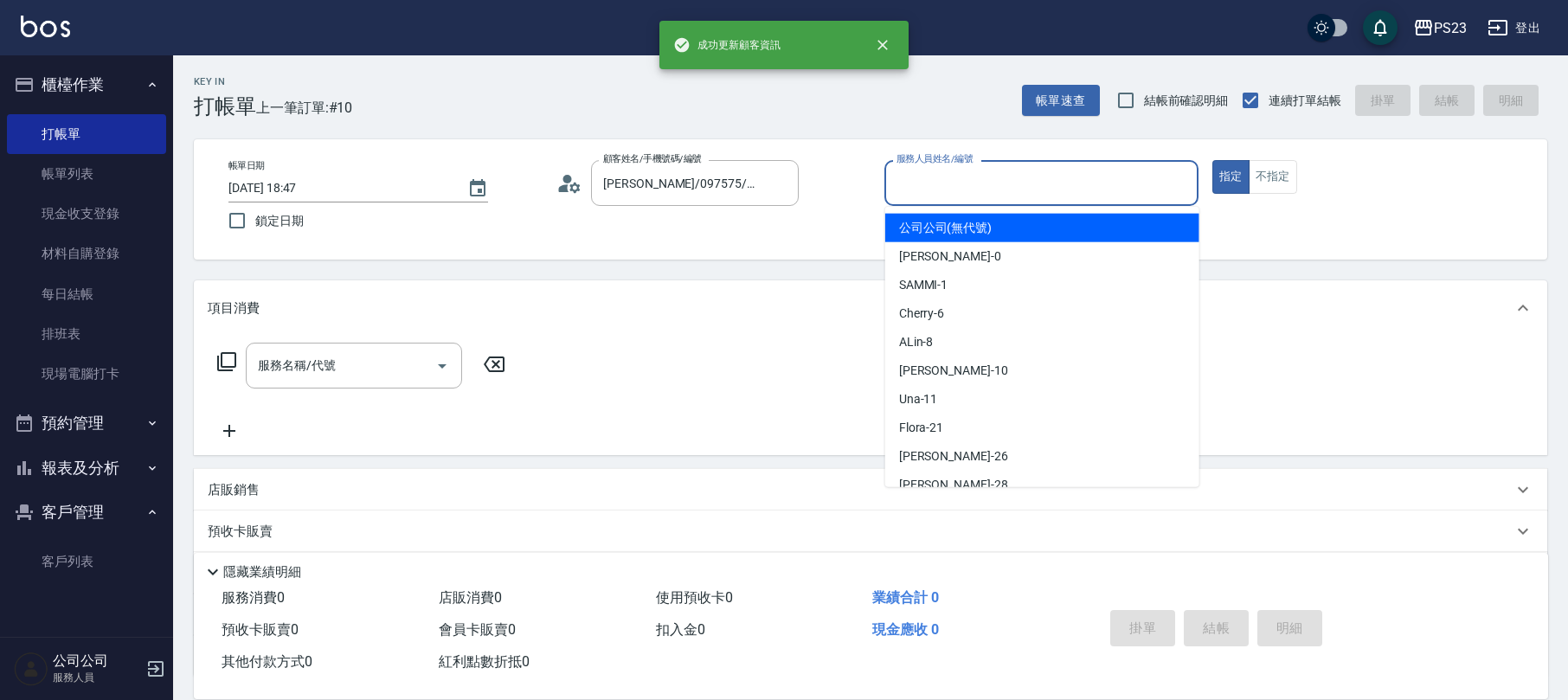
click at [963, 174] on input "服務人員姓名/編號" at bounding box center [1041, 183] width 298 height 30
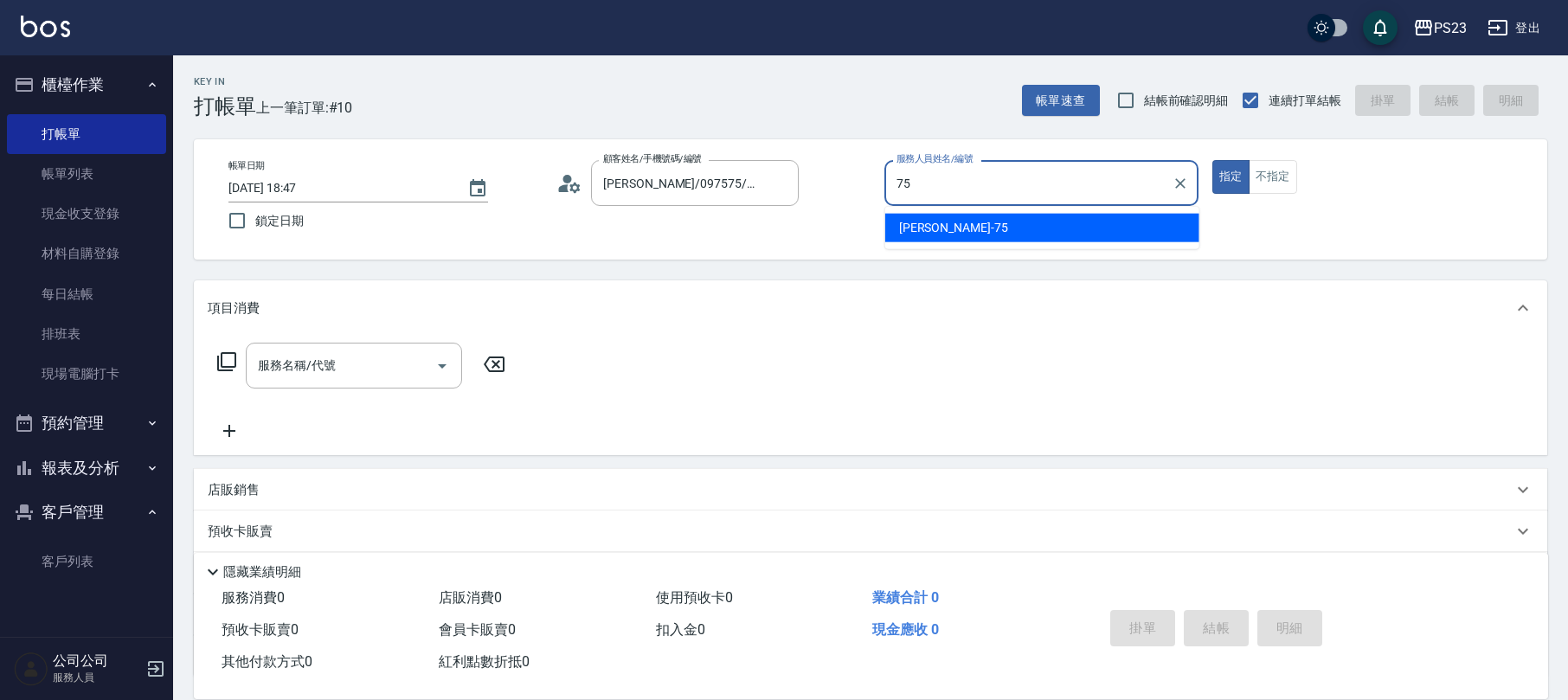
type input "Donna-75"
type button "true"
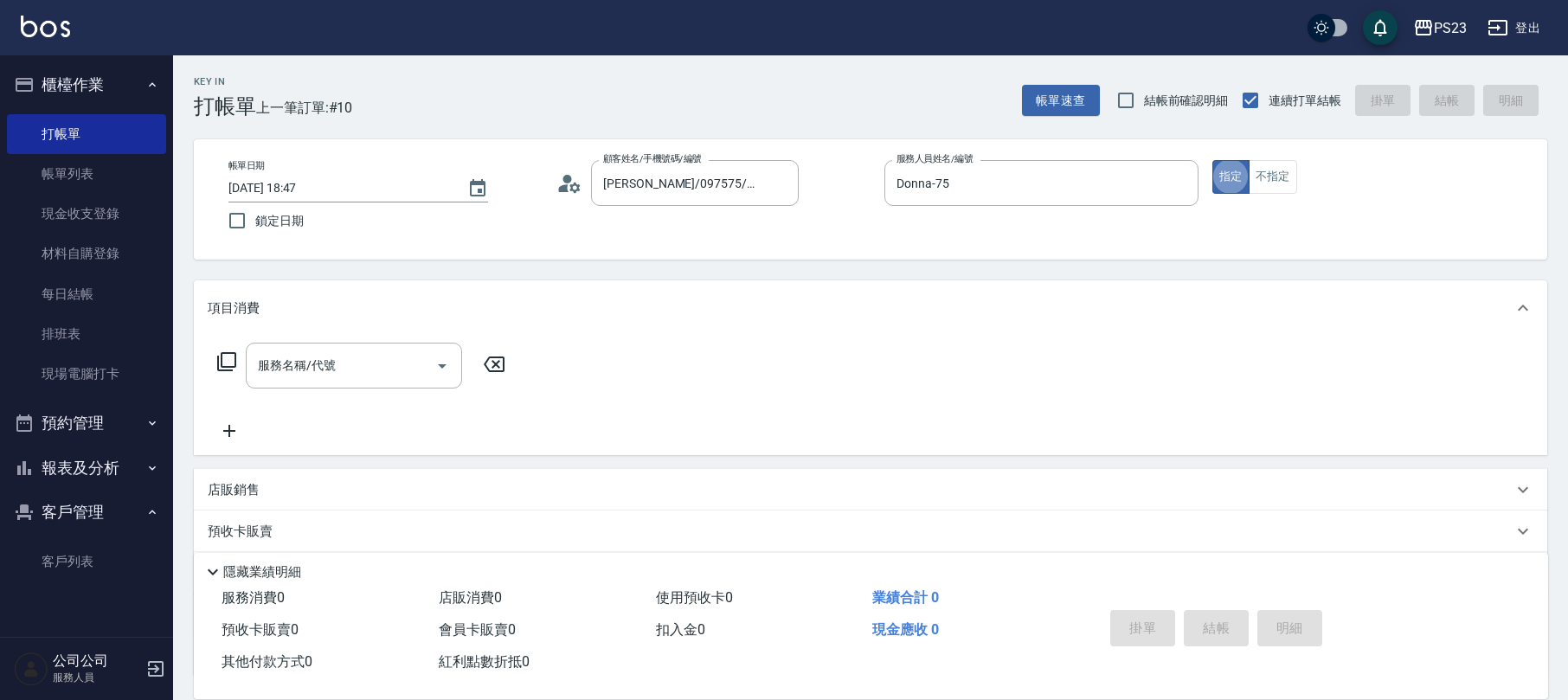
click at [226, 370] on icon at bounding box center [227, 362] width 19 height 19
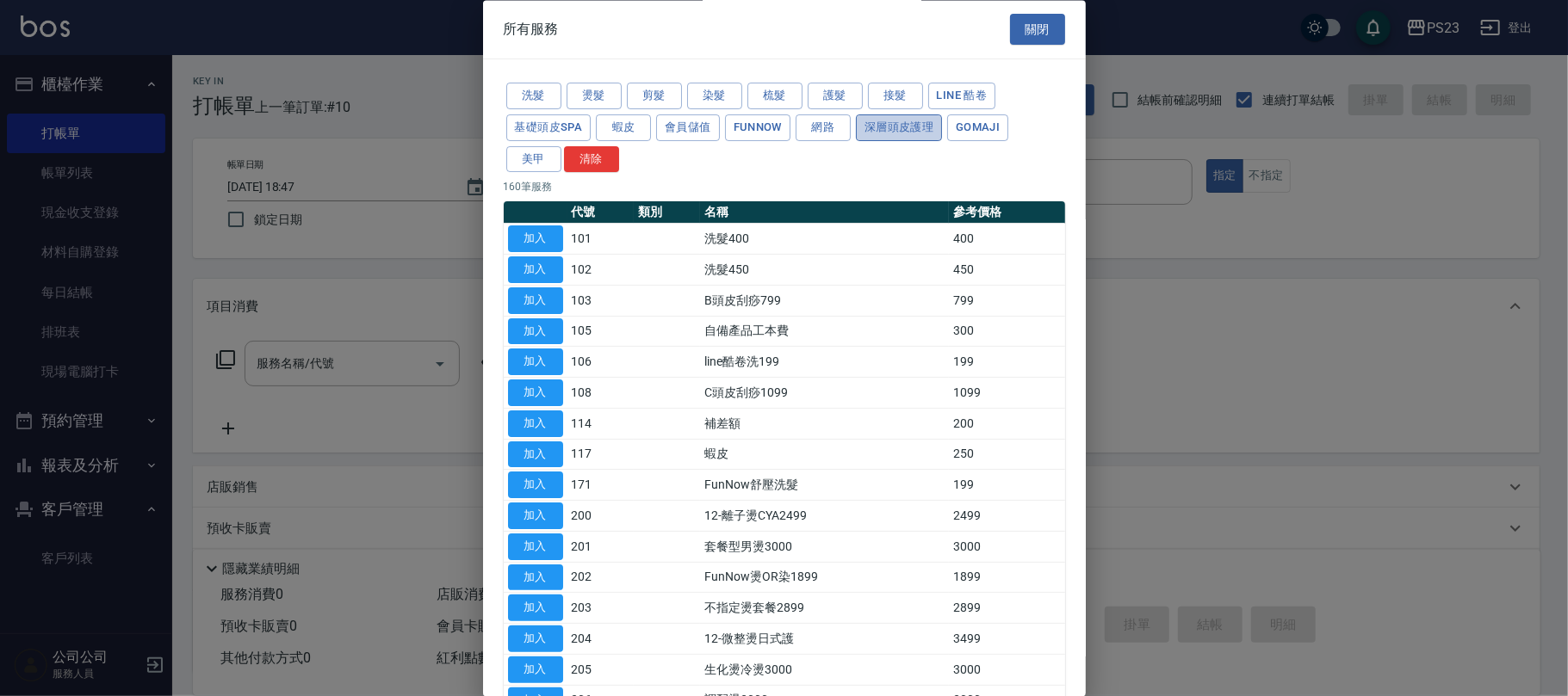
click at [910, 131] on button "深層頭皮護理" at bounding box center [898, 128] width 86 height 27
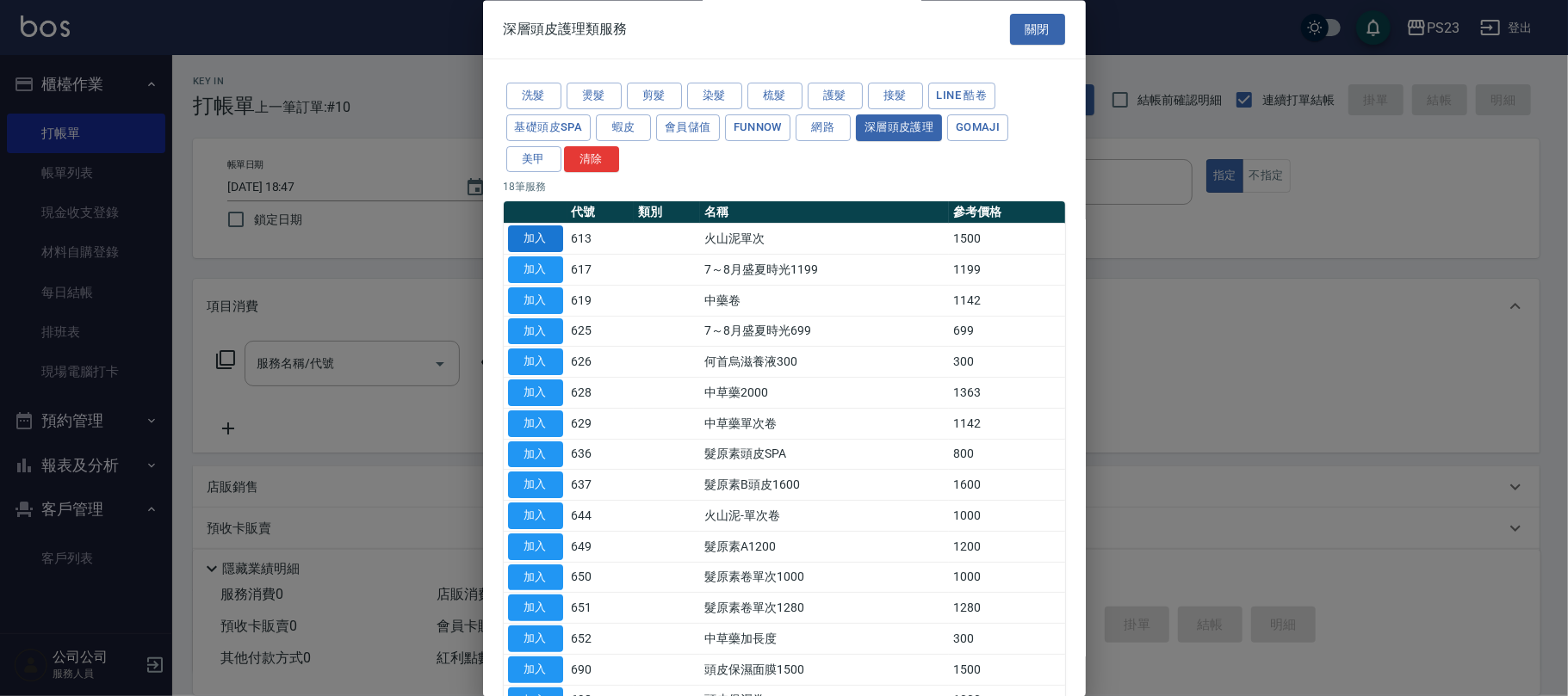
click at [546, 236] on button "加入" at bounding box center [535, 240] width 55 height 27
type input "火山泥單次(613)"
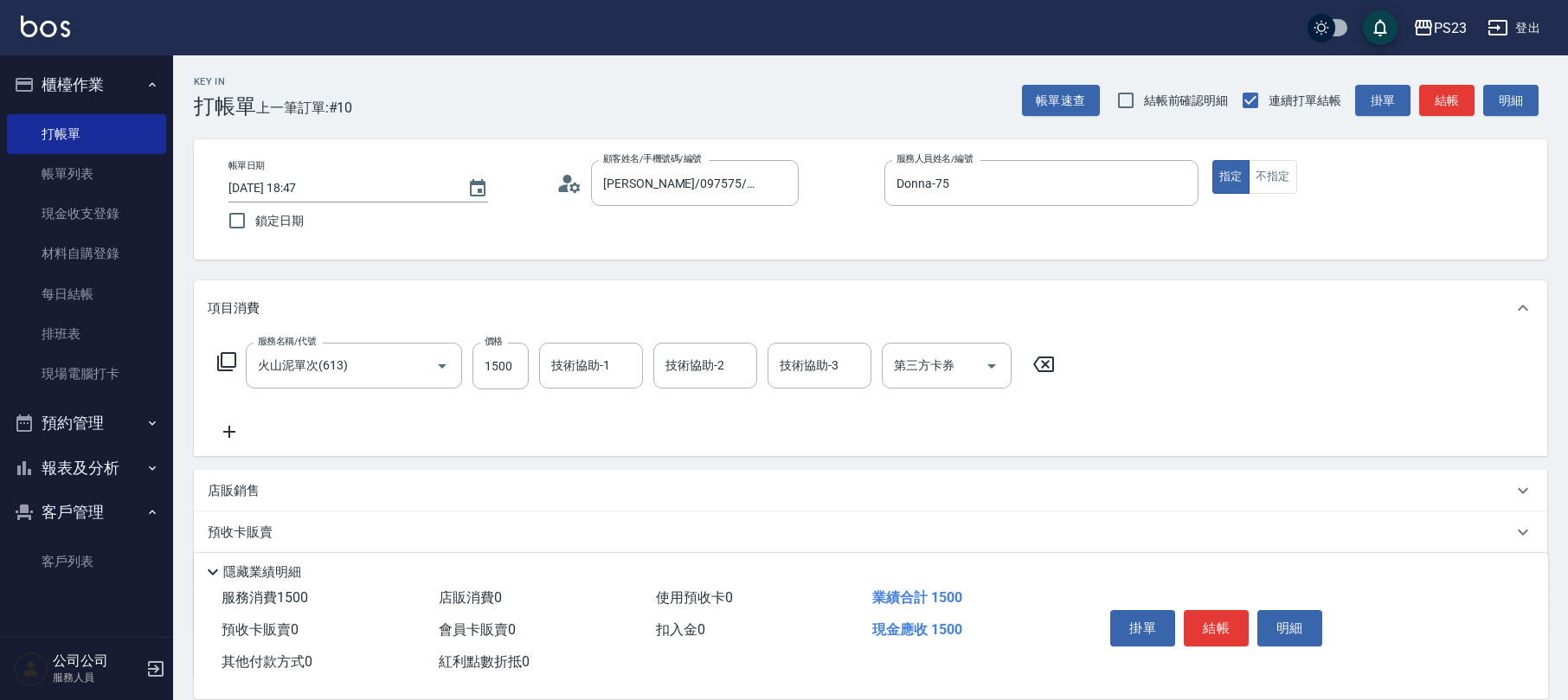
click at [230, 365] on icon at bounding box center [227, 362] width 21 height 21
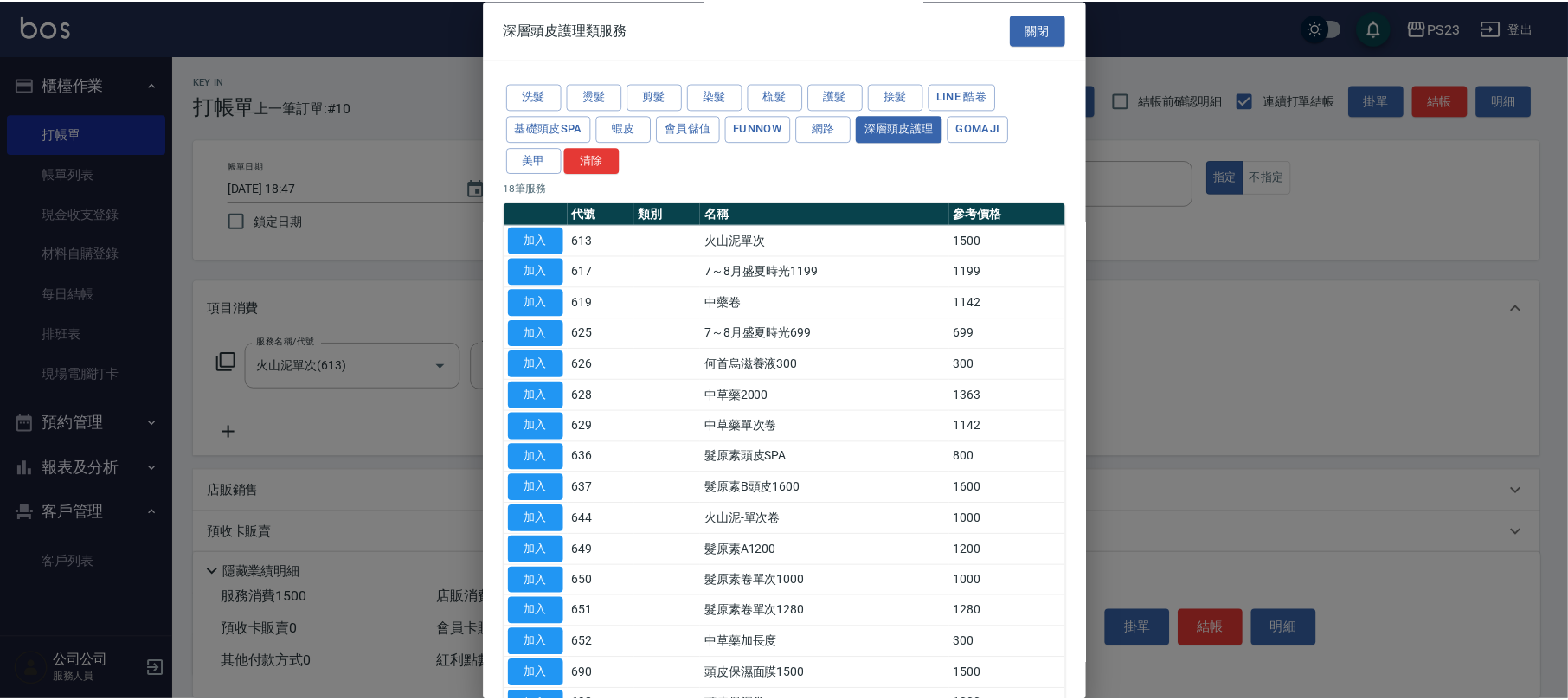
scroll to position [185, 0]
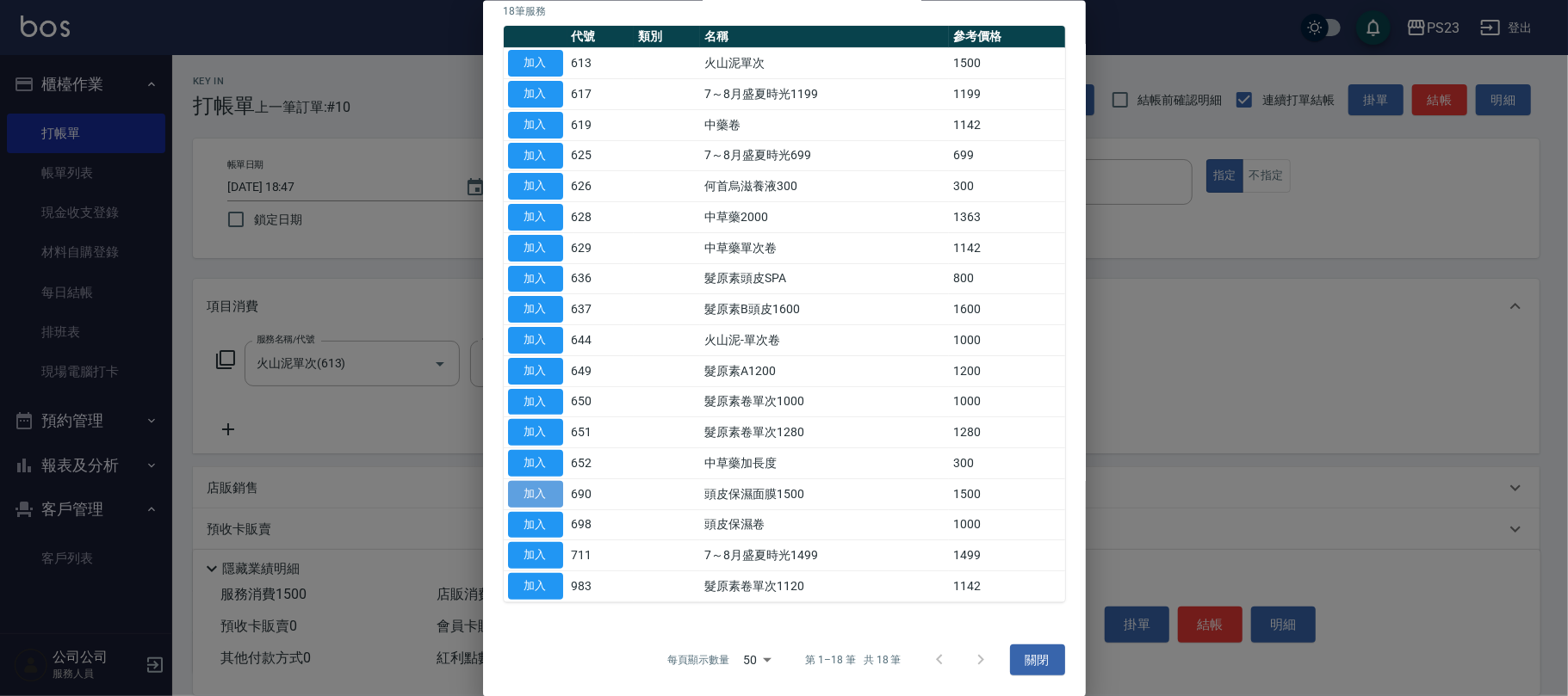
click at [534, 493] on button "加入" at bounding box center [535, 493] width 55 height 27
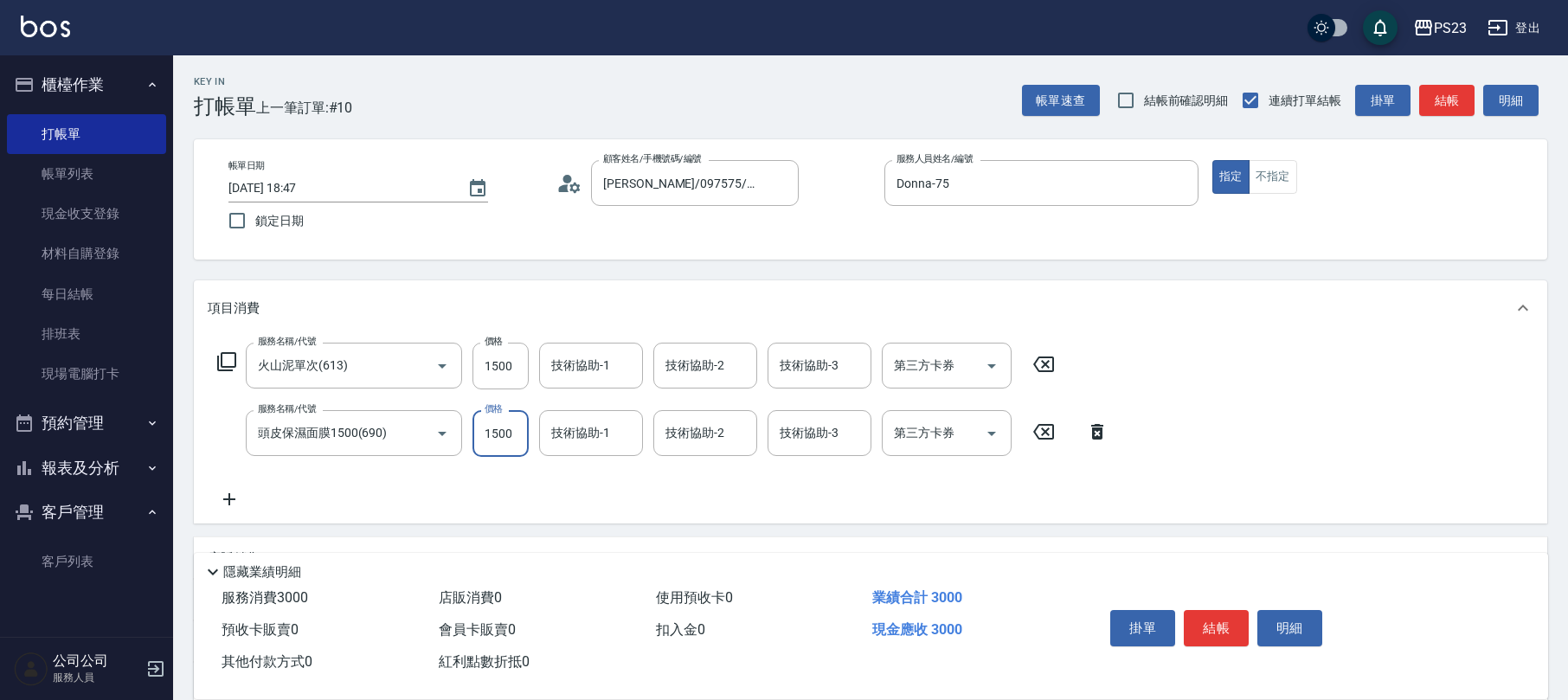
click at [506, 438] on input "1500" at bounding box center [500, 433] width 56 height 47
click at [485, 434] on input "11530" at bounding box center [500, 433] width 56 height 47
click at [495, 434] on input "11530" at bounding box center [500, 433] width 56 height 47
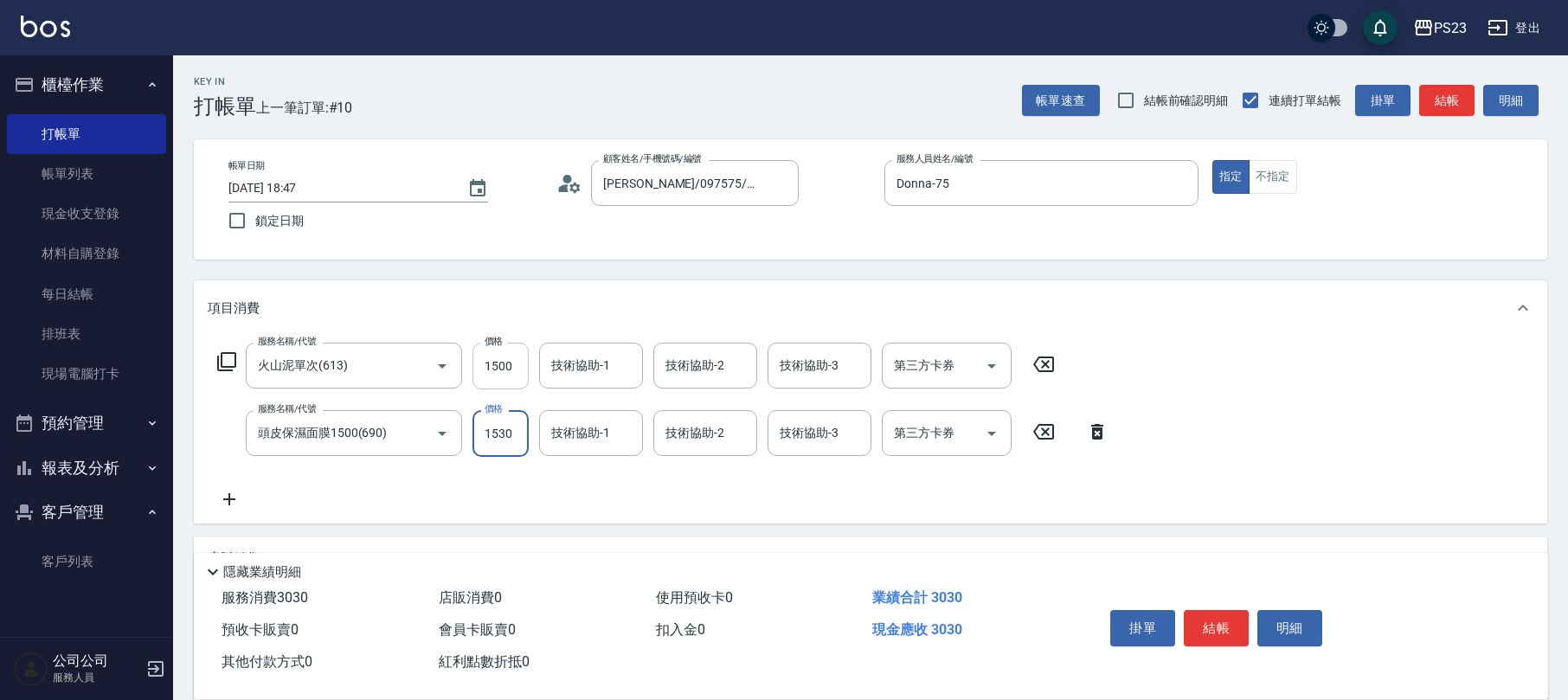
type input "1530"
click at [509, 358] on input "1500" at bounding box center [500, 366] width 56 height 47
type input "1530"
type input "Donna-75"
click at [601, 430] on input "技術協助-1" at bounding box center [591, 433] width 89 height 30
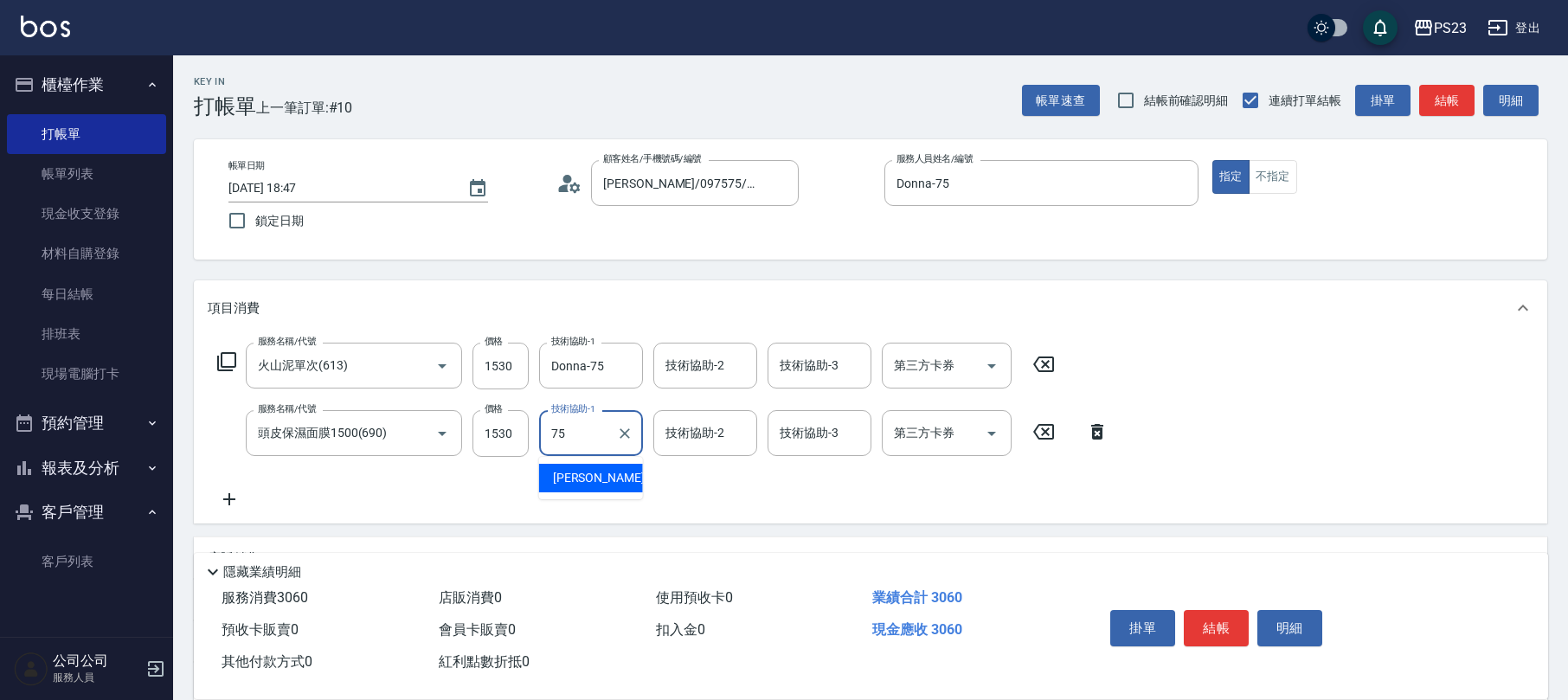
type input "Donna-75"
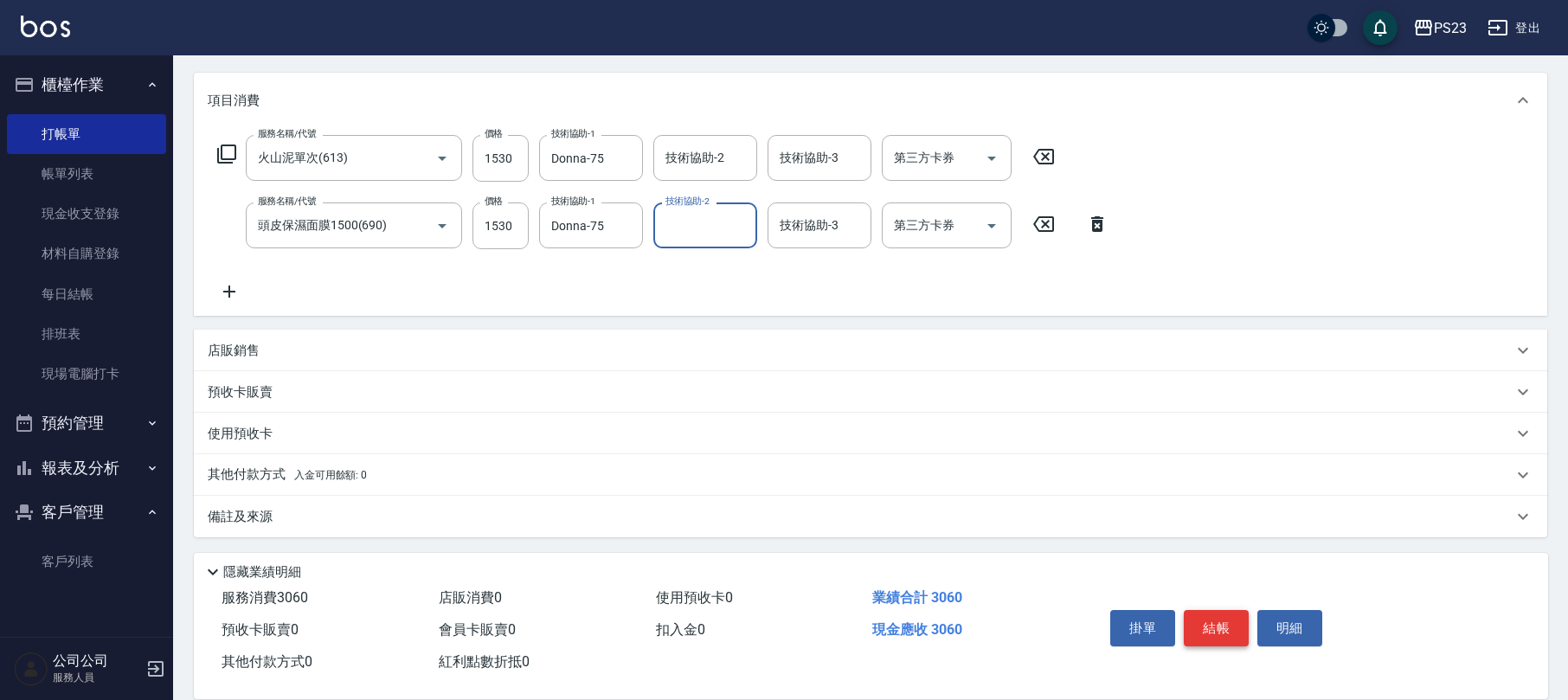
click at [1216, 620] on button "結帳" at bounding box center [1216, 629] width 65 height 36
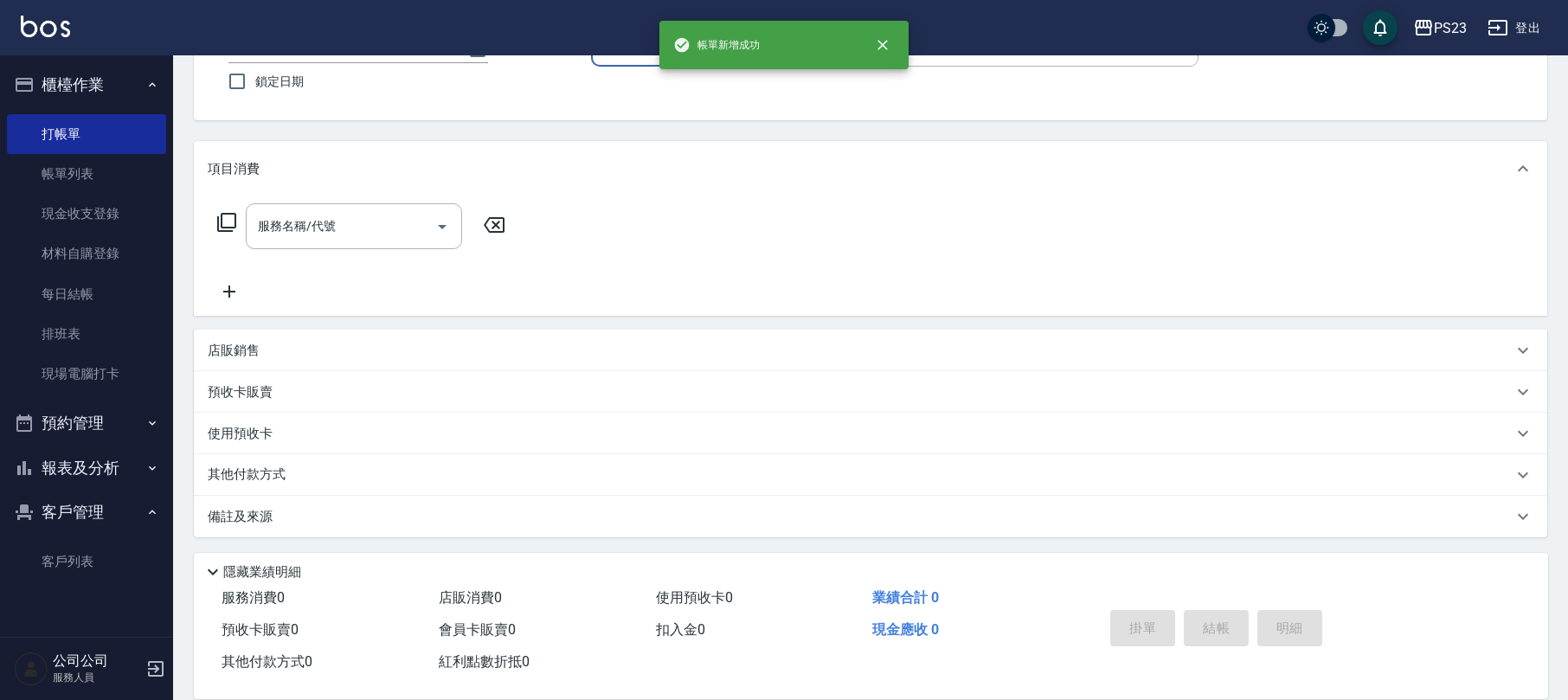
scroll to position [0, 0]
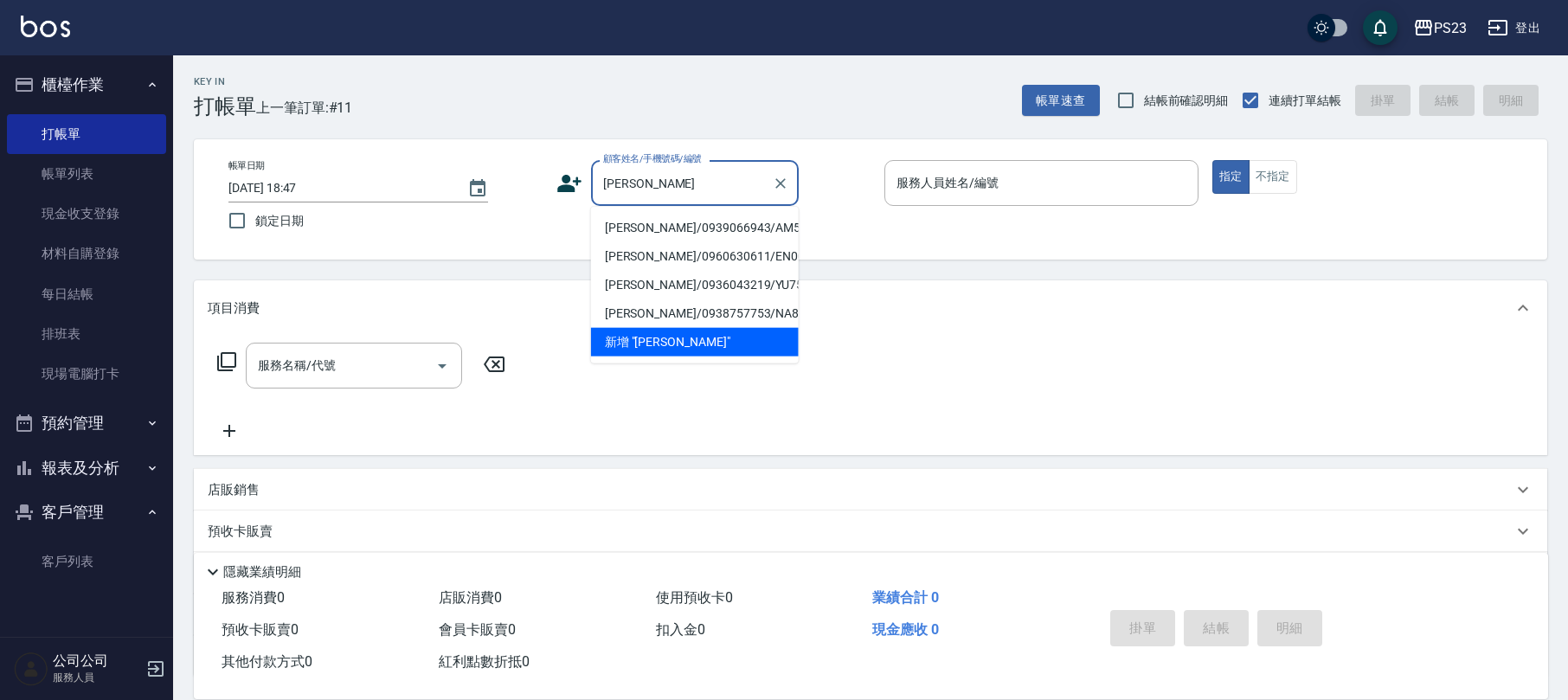
click at [714, 227] on li "[PERSON_NAME]/0939066943/AM560406" at bounding box center [695, 228] width 208 height 29
type input "[PERSON_NAME]/0939066943/AM560406"
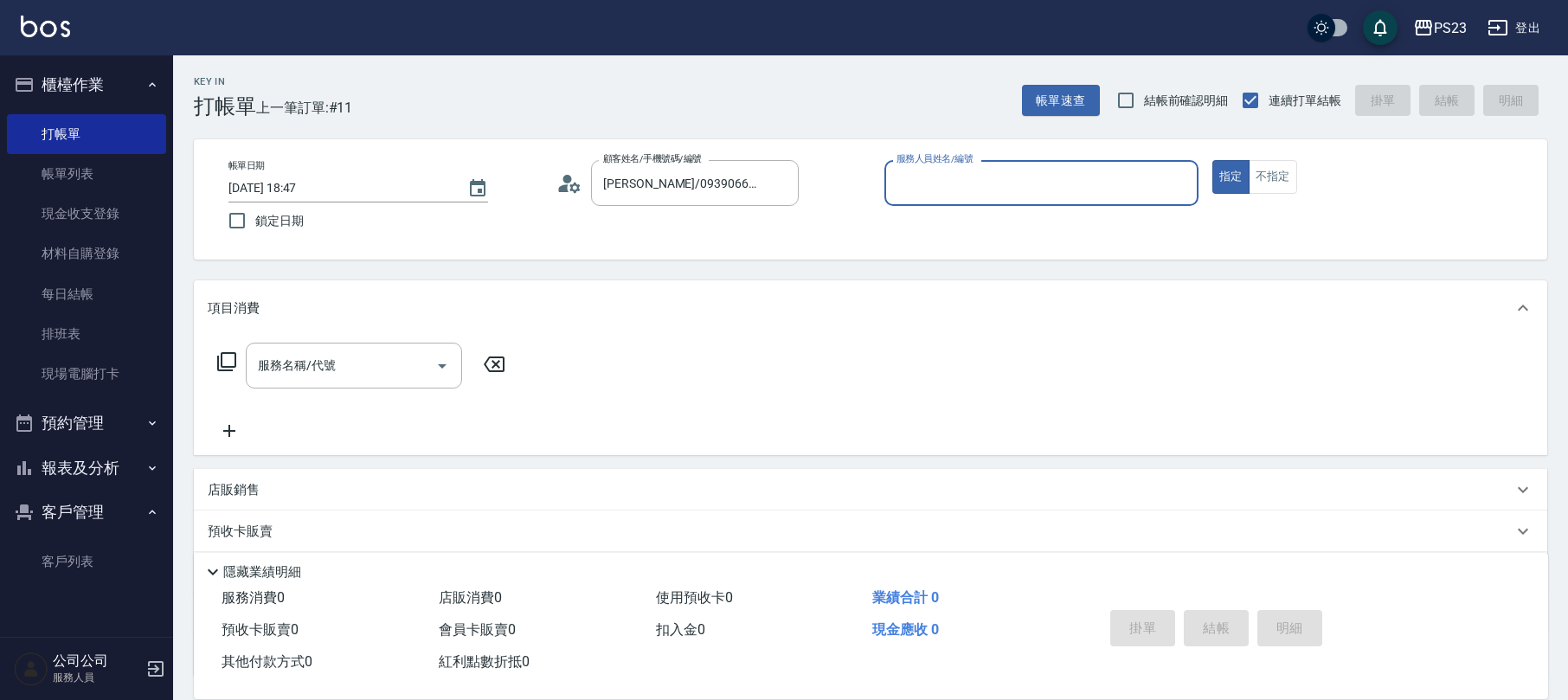
type input "[PERSON_NAME]-10"
click at [226, 358] on icon at bounding box center [227, 362] width 21 height 21
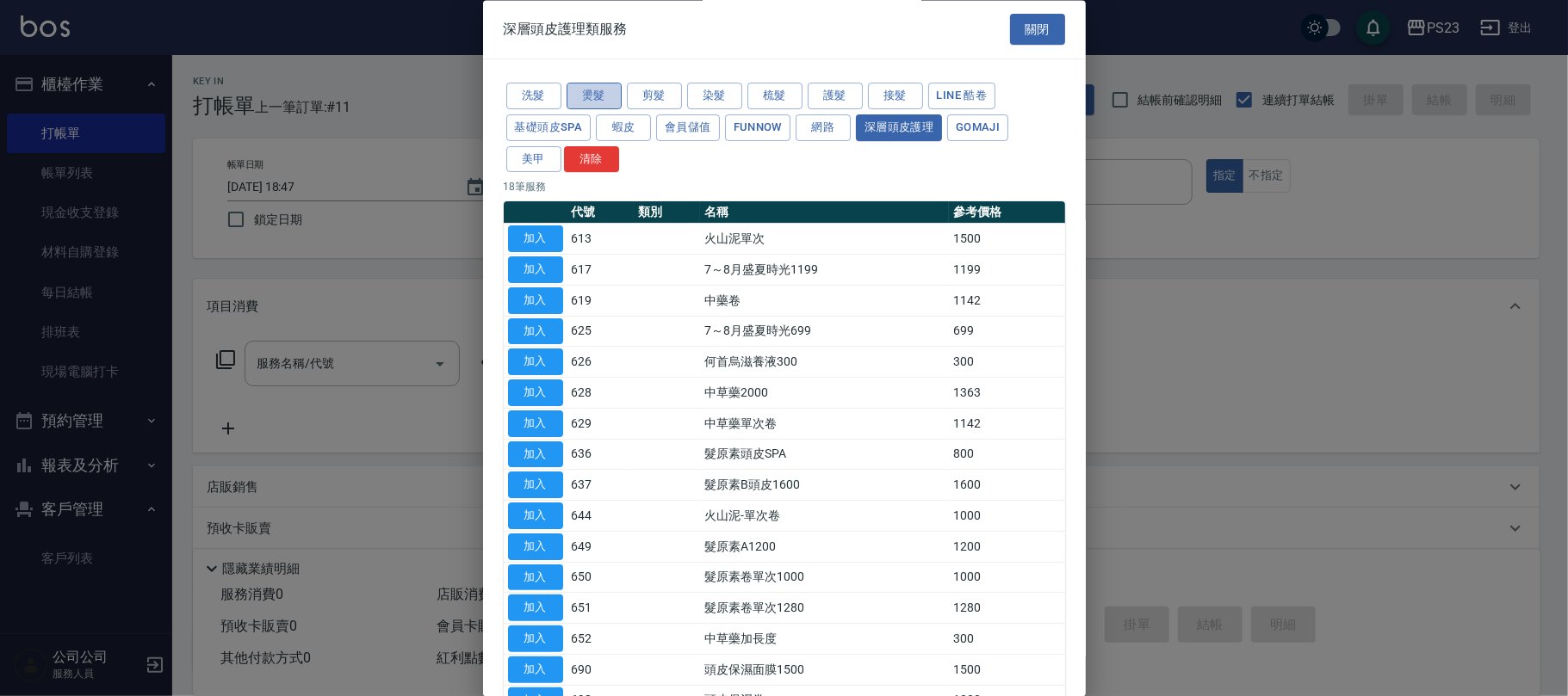
click at [604, 97] on button "燙髮" at bounding box center [594, 97] width 55 height 27
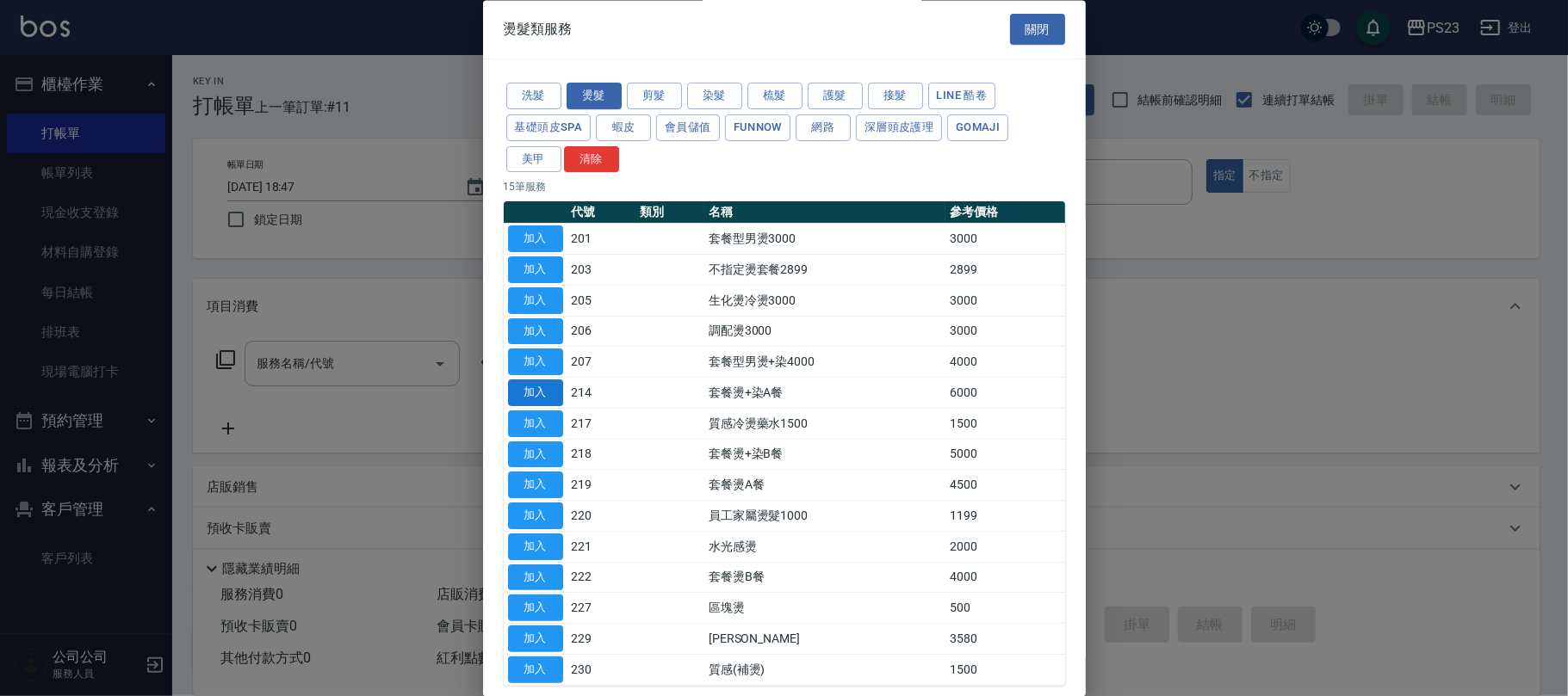
click at [539, 400] on button "加入" at bounding box center [535, 394] width 55 height 27
type input "套餐燙+染A餐(214)"
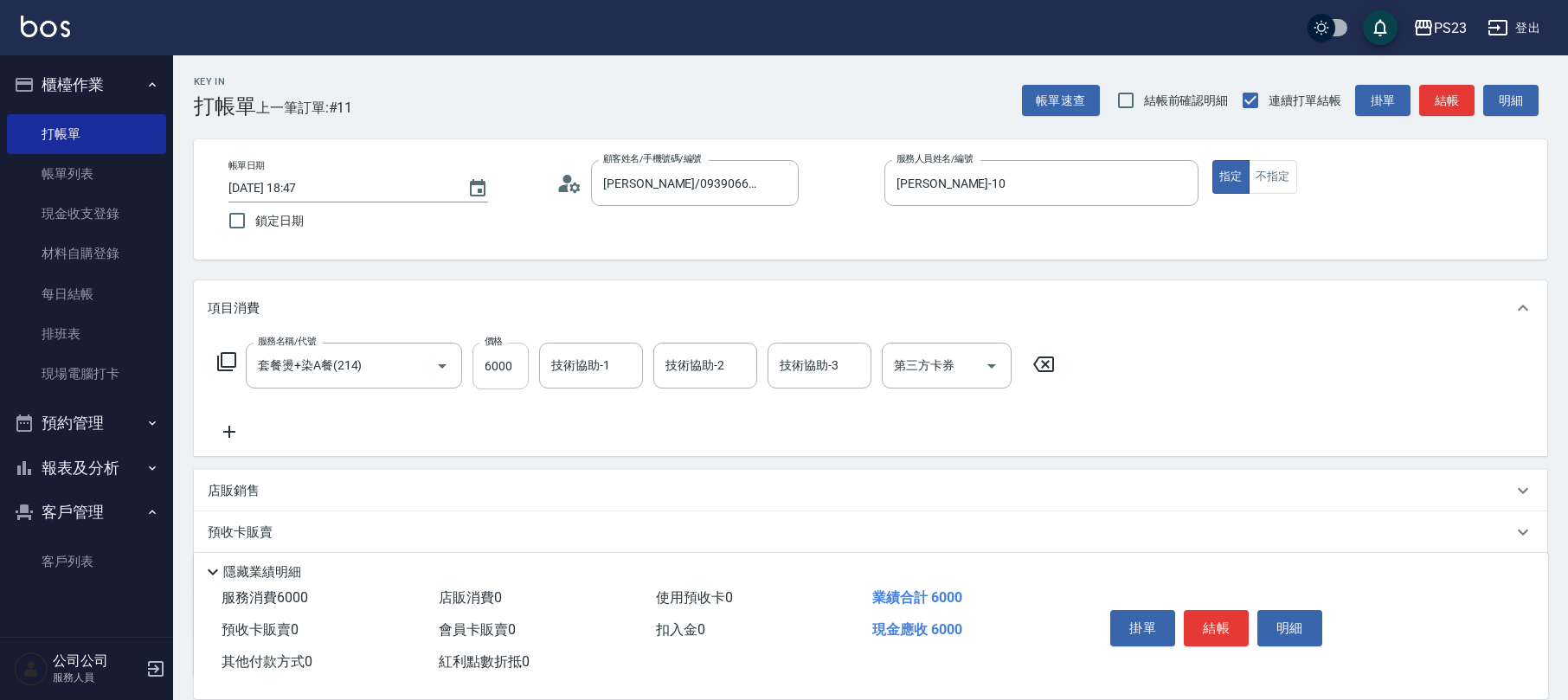
click at [510, 371] on input "6000" at bounding box center [500, 366] width 56 height 47
type input "6899"
type input "[PERSON_NAME]-10"
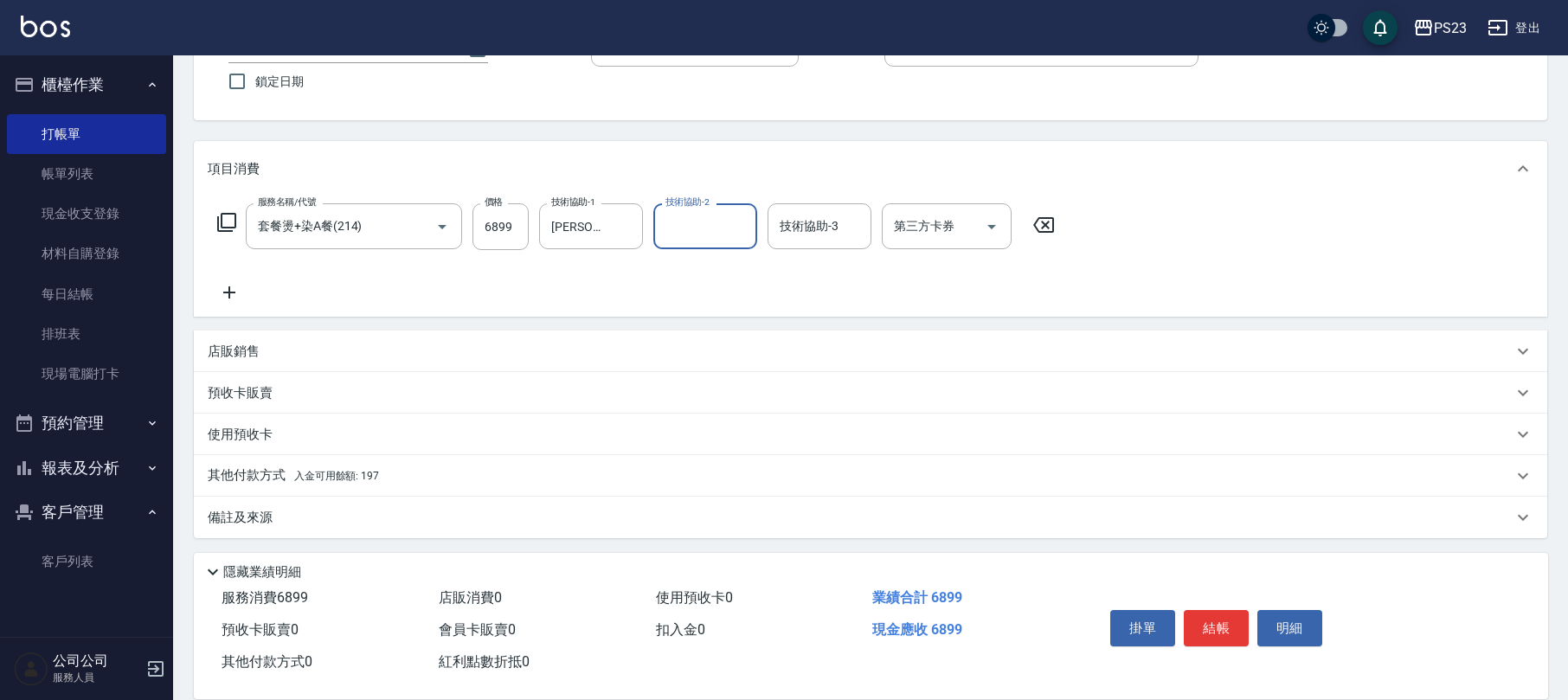
click at [405, 465] on div "其他付款方式 入金可用餘額: 197" at bounding box center [871, 476] width 1354 height 42
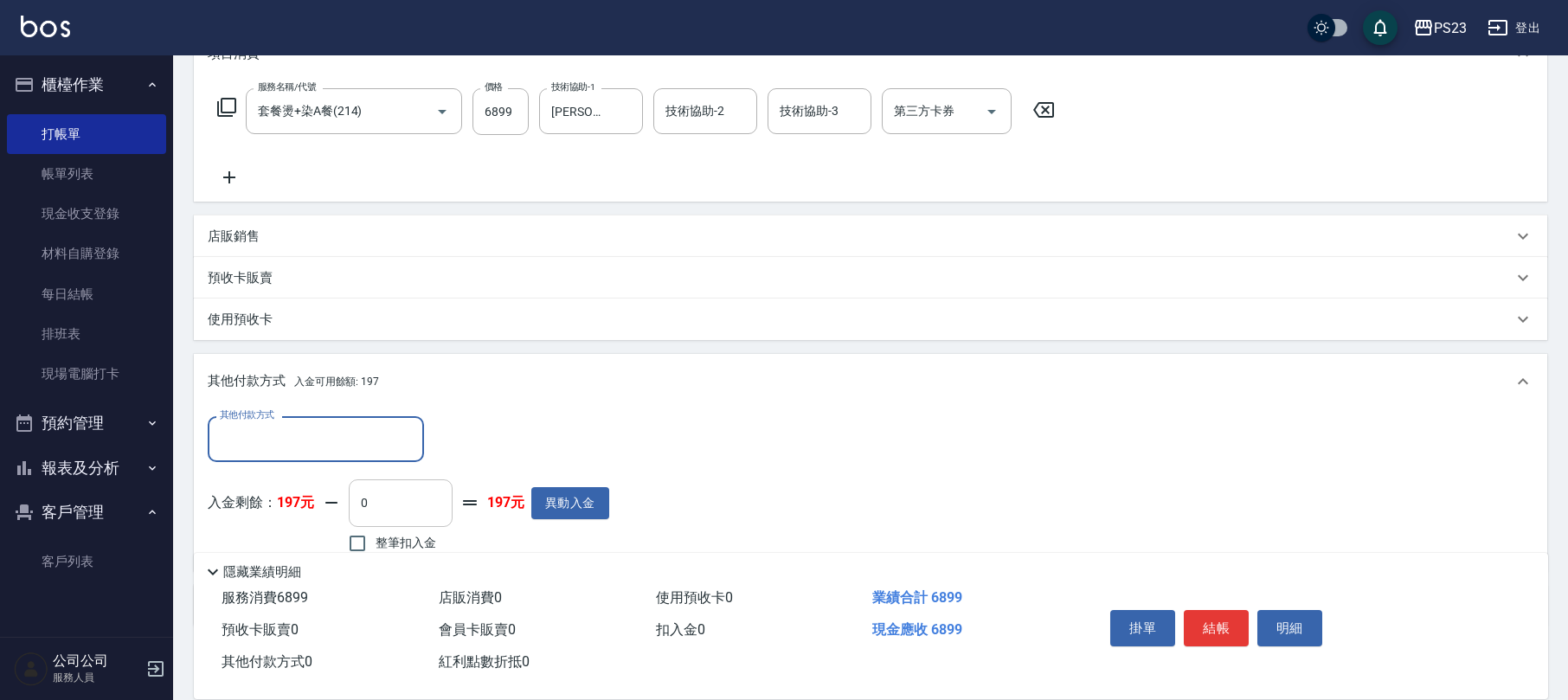
scroll to position [344, 0]
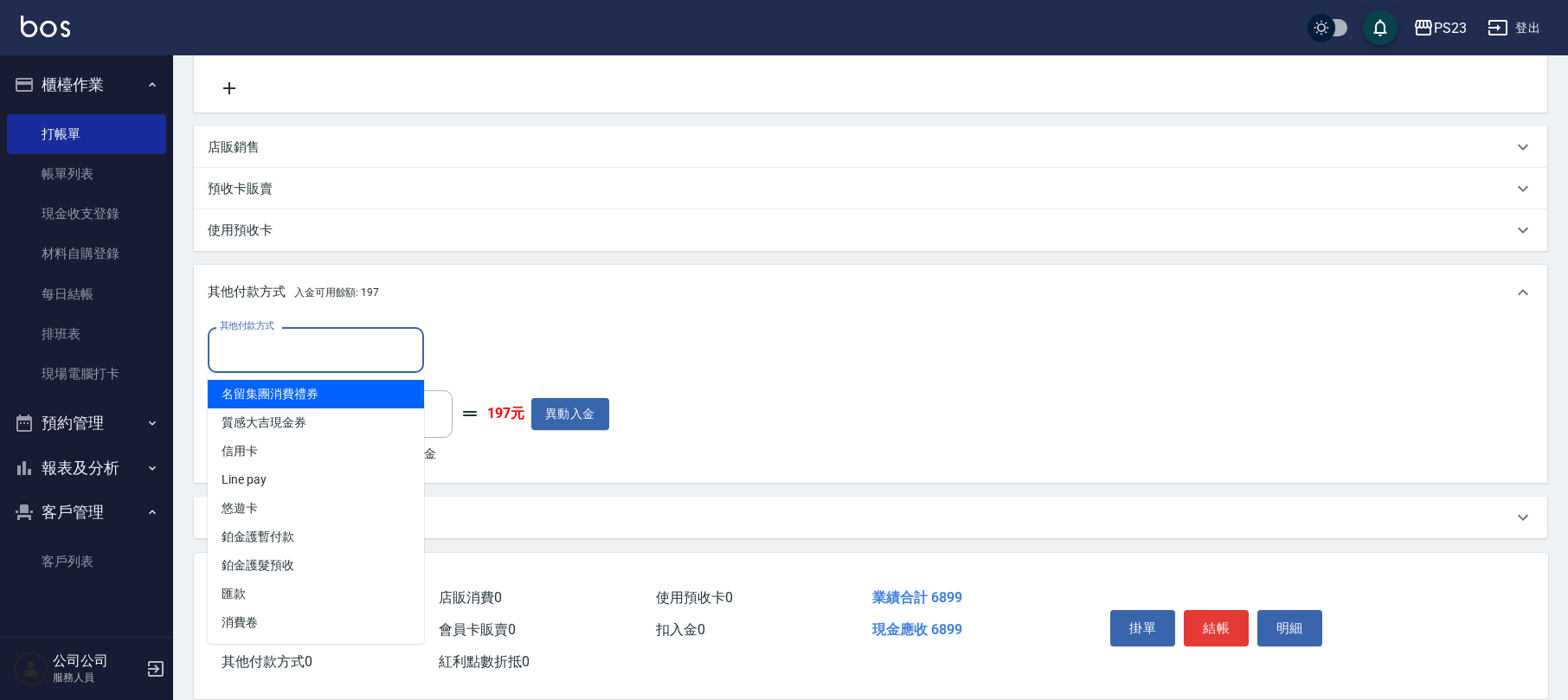
click at [374, 360] on input "其他付款方式" at bounding box center [315, 350] width 201 height 30
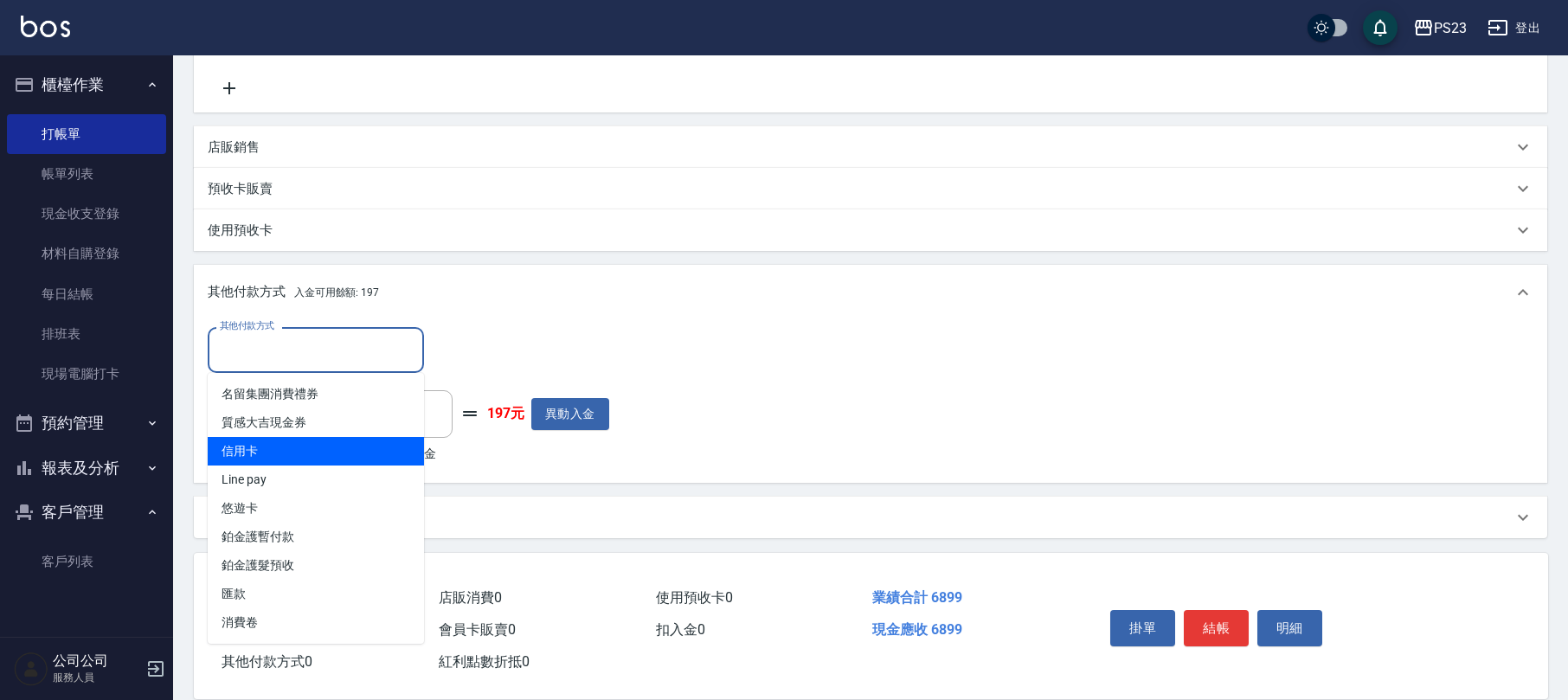
click at [327, 448] on span "信用卡" at bounding box center [315, 451] width 216 height 29
type input "信用卡"
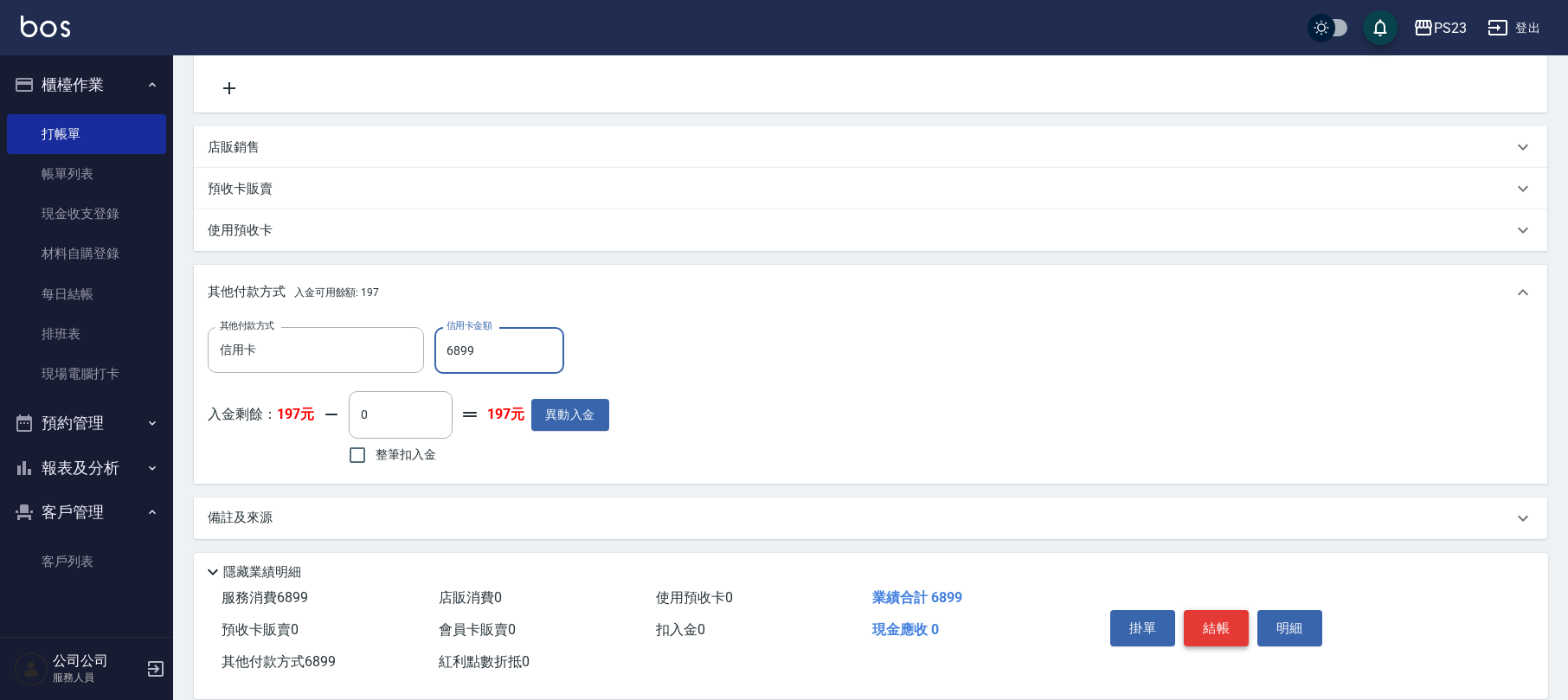
type input "6899"
click at [1212, 630] on button "結帳" at bounding box center [1216, 629] width 65 height 36
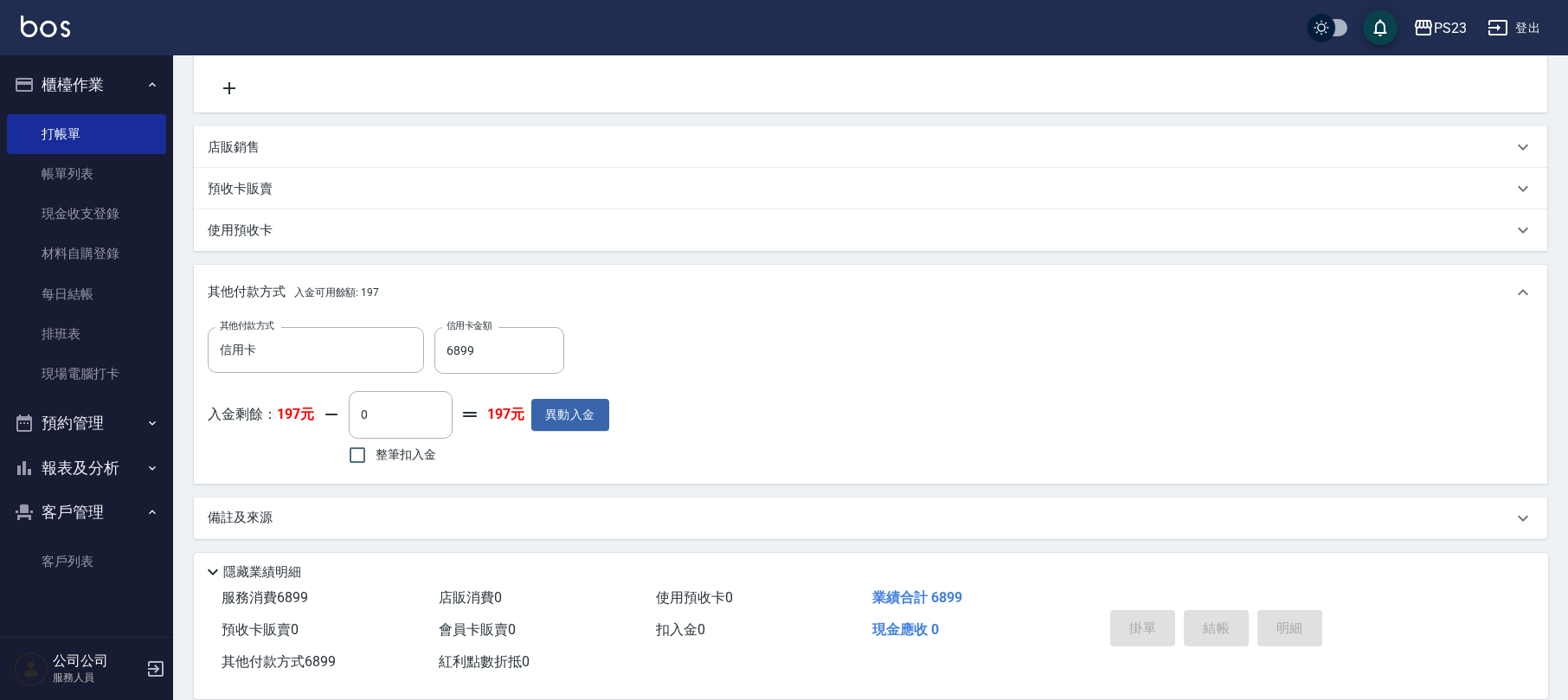
type input "[DATE] 19:06"
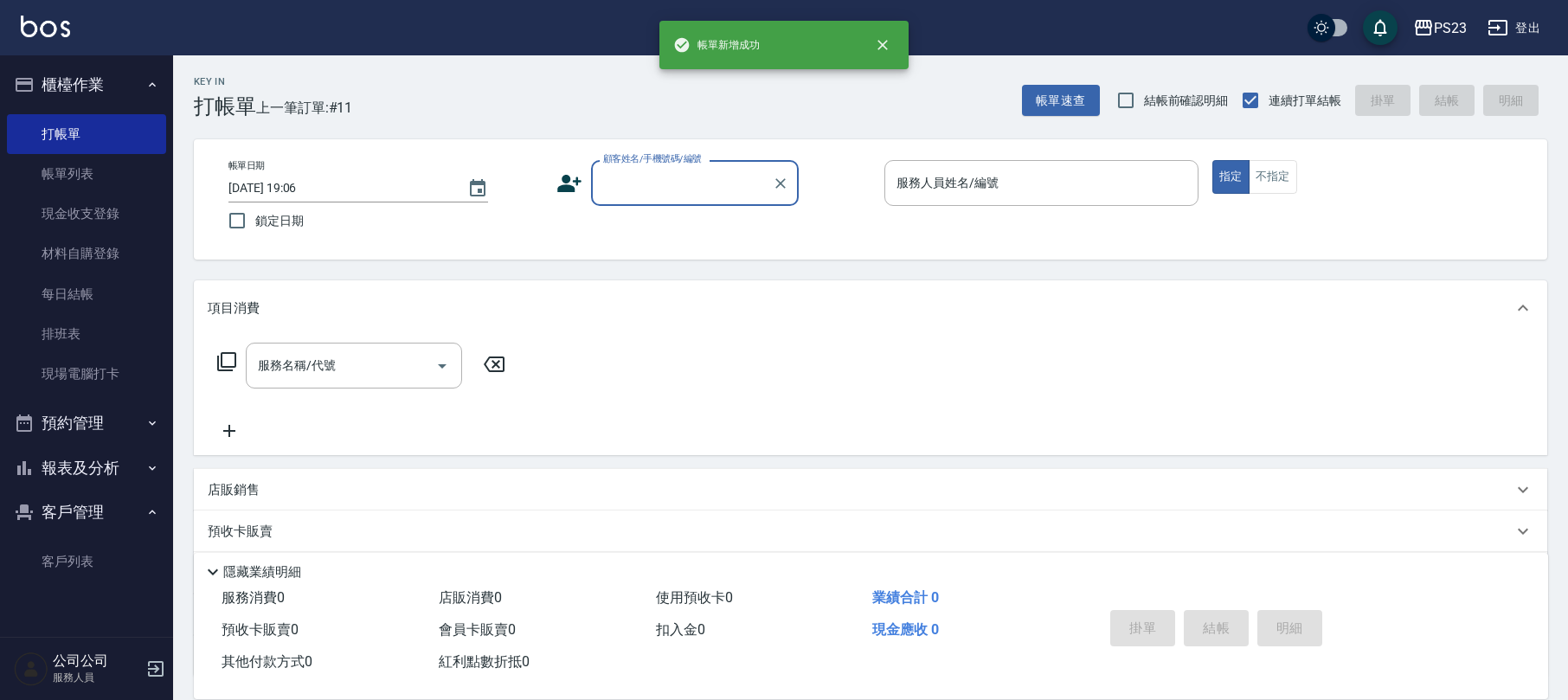
scroll to position [0, 0]
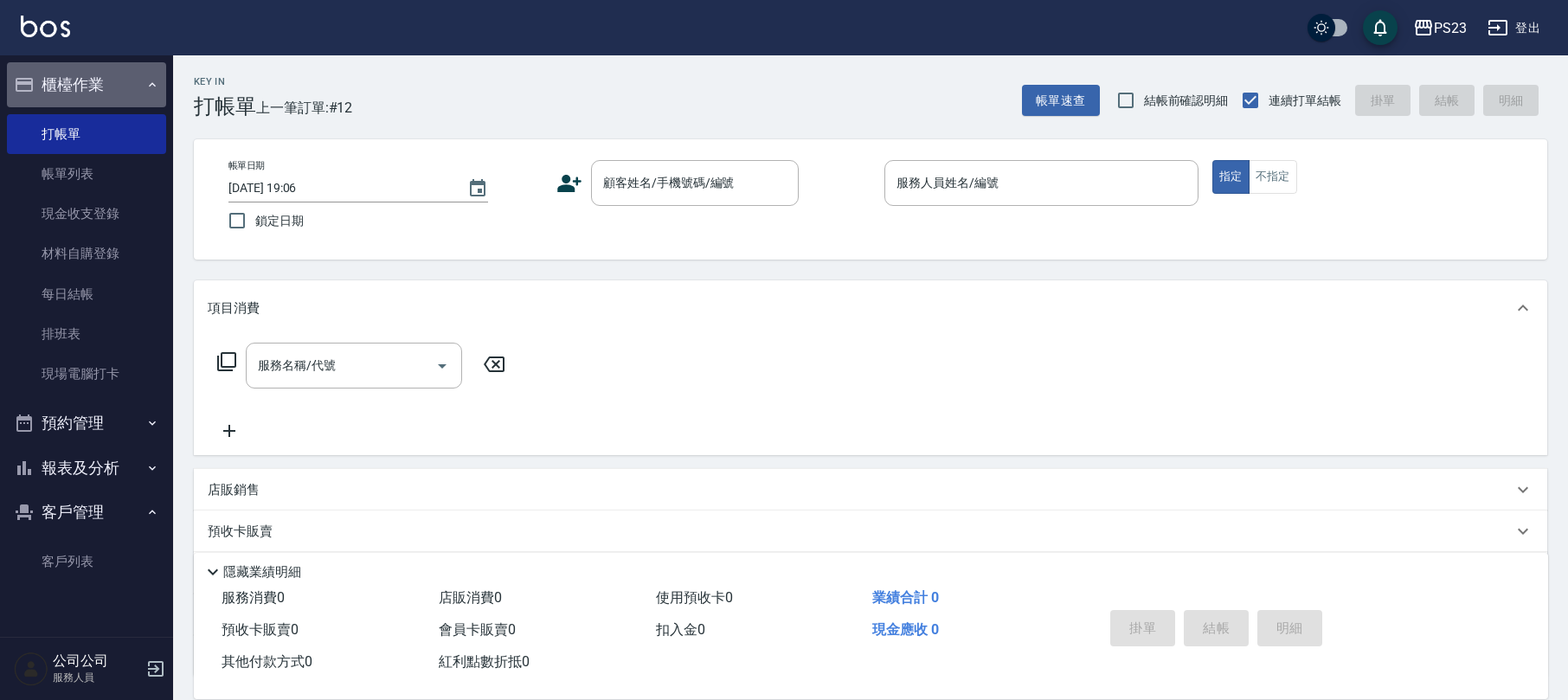
click at [115, 89] on button "櫃檯作業" at bounding box center [86, 84] width 159 height 45
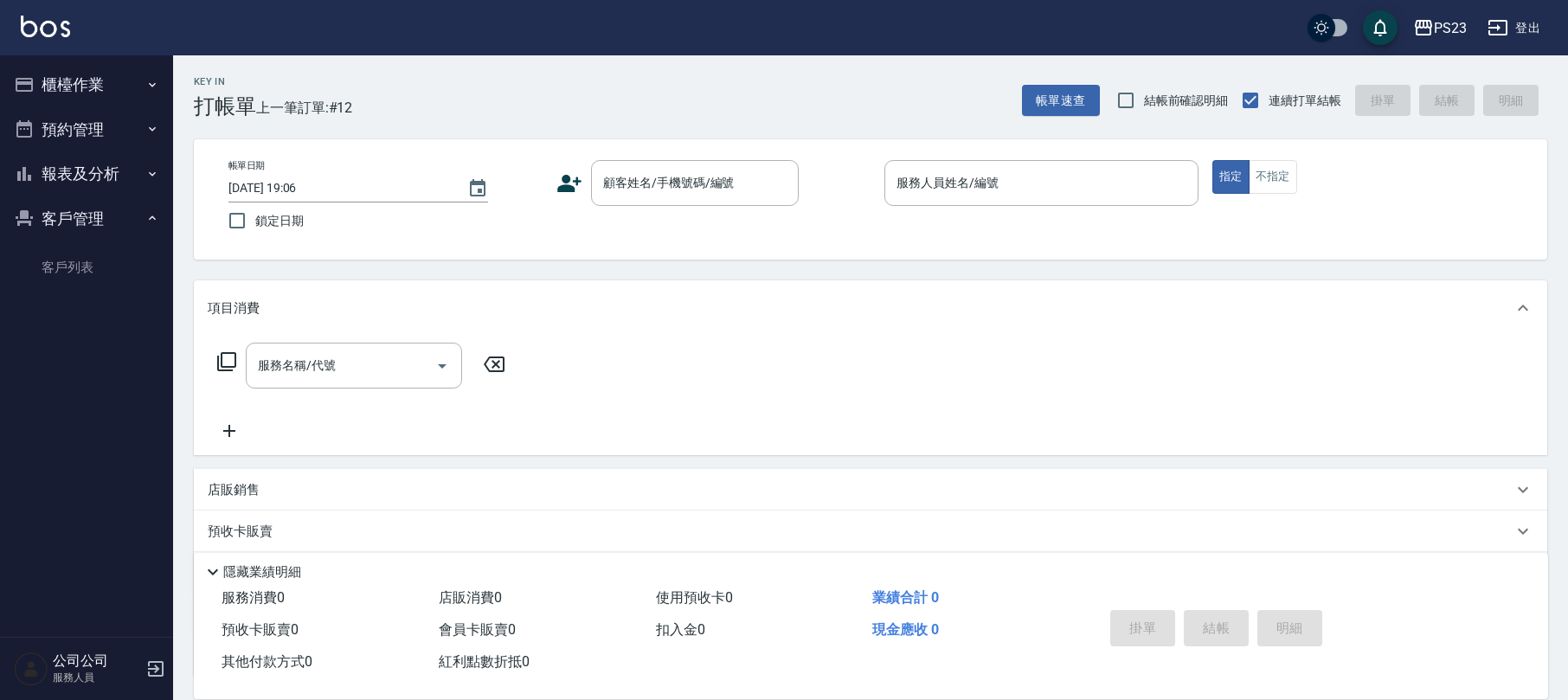
click at [72, 173] on button "報表及分析" at bounding box center [86, 173] width 159 height 45
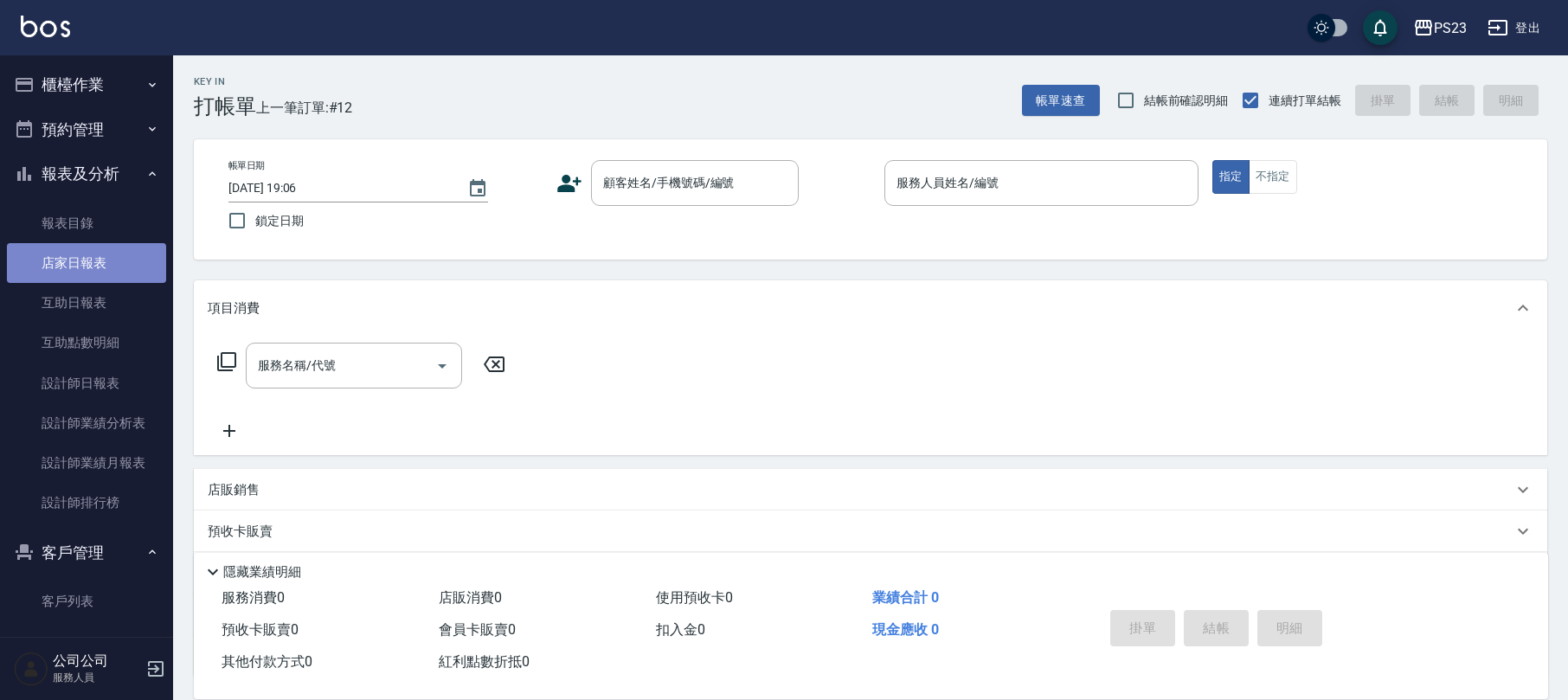
click at [94, 250] on link "店家日報表" at bounding box center [86, 263] width 159 height 40
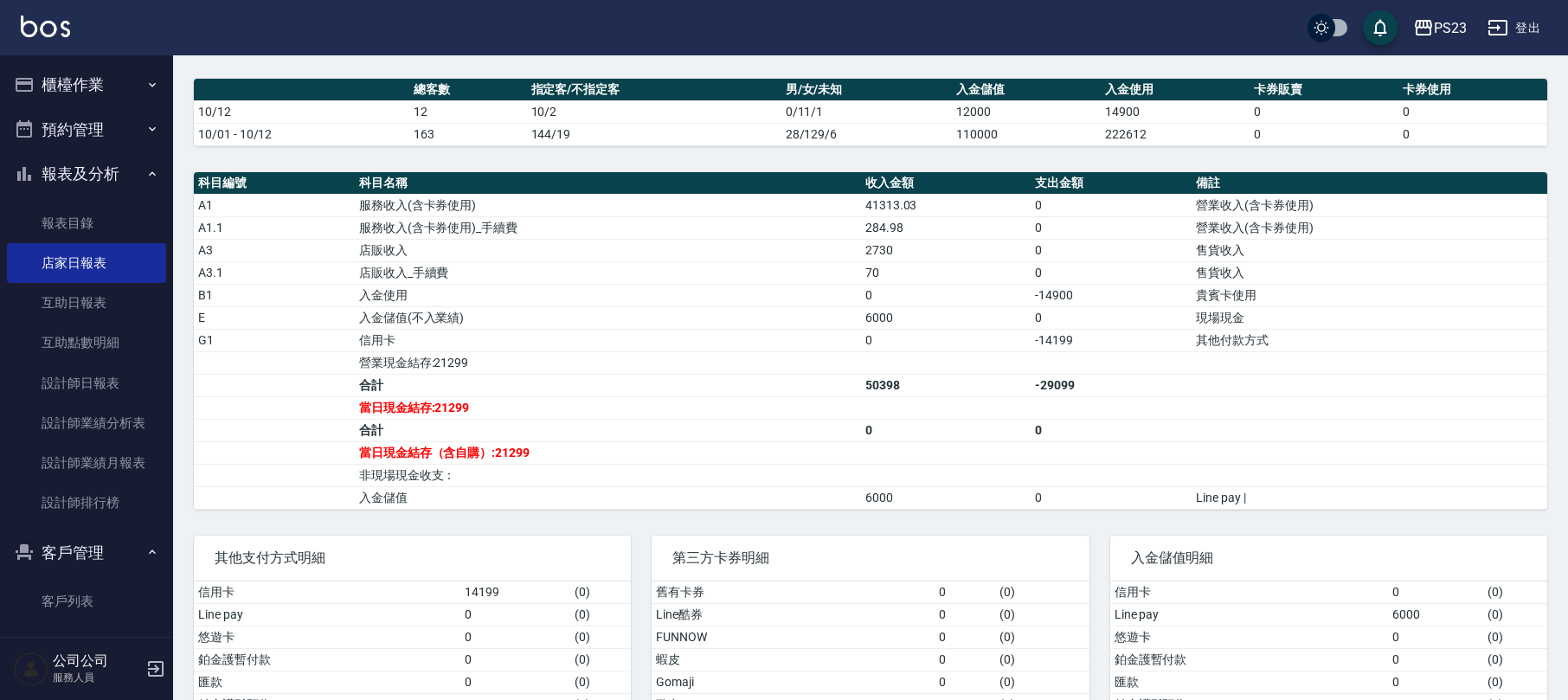
scroll to position [489, 0]
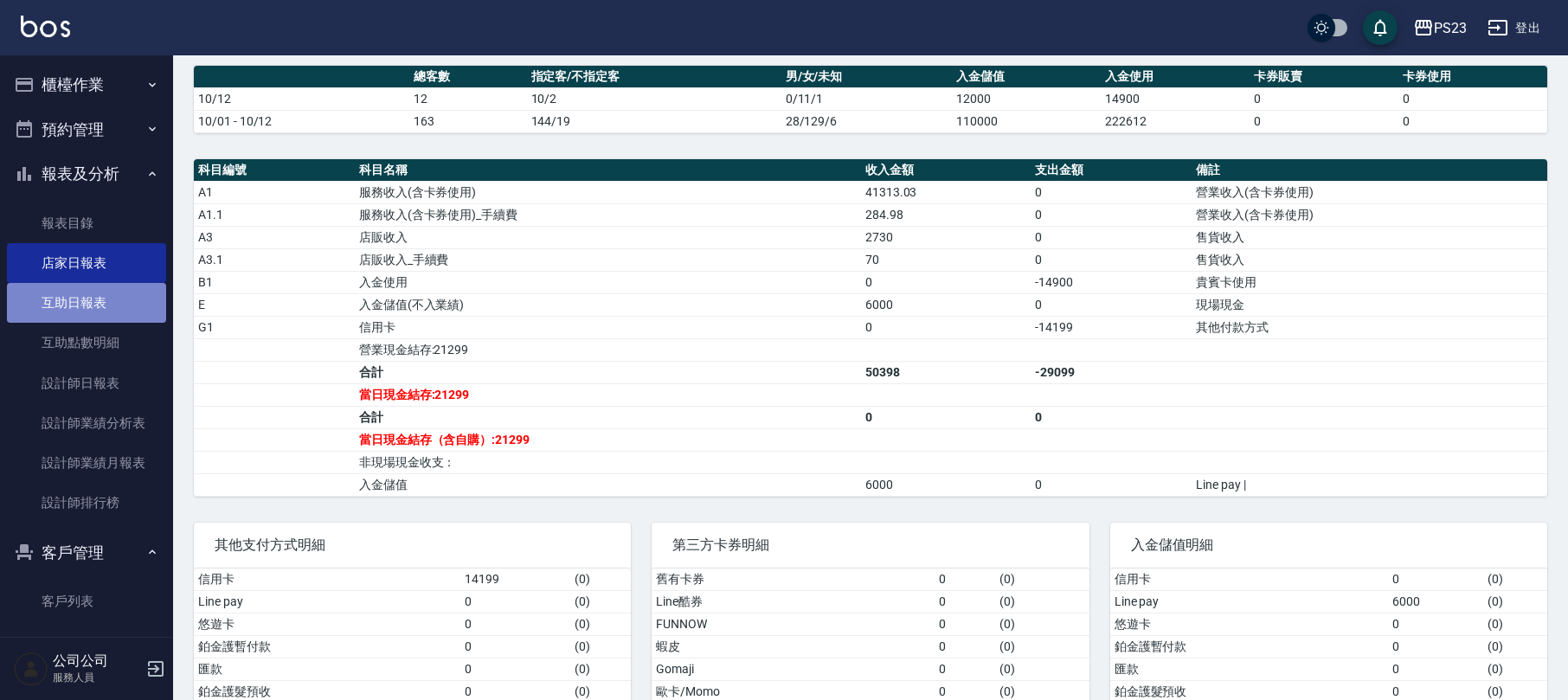
click at [105, 303] on link "互助日報表" at bounding box center [86, 303] width 159 height 40
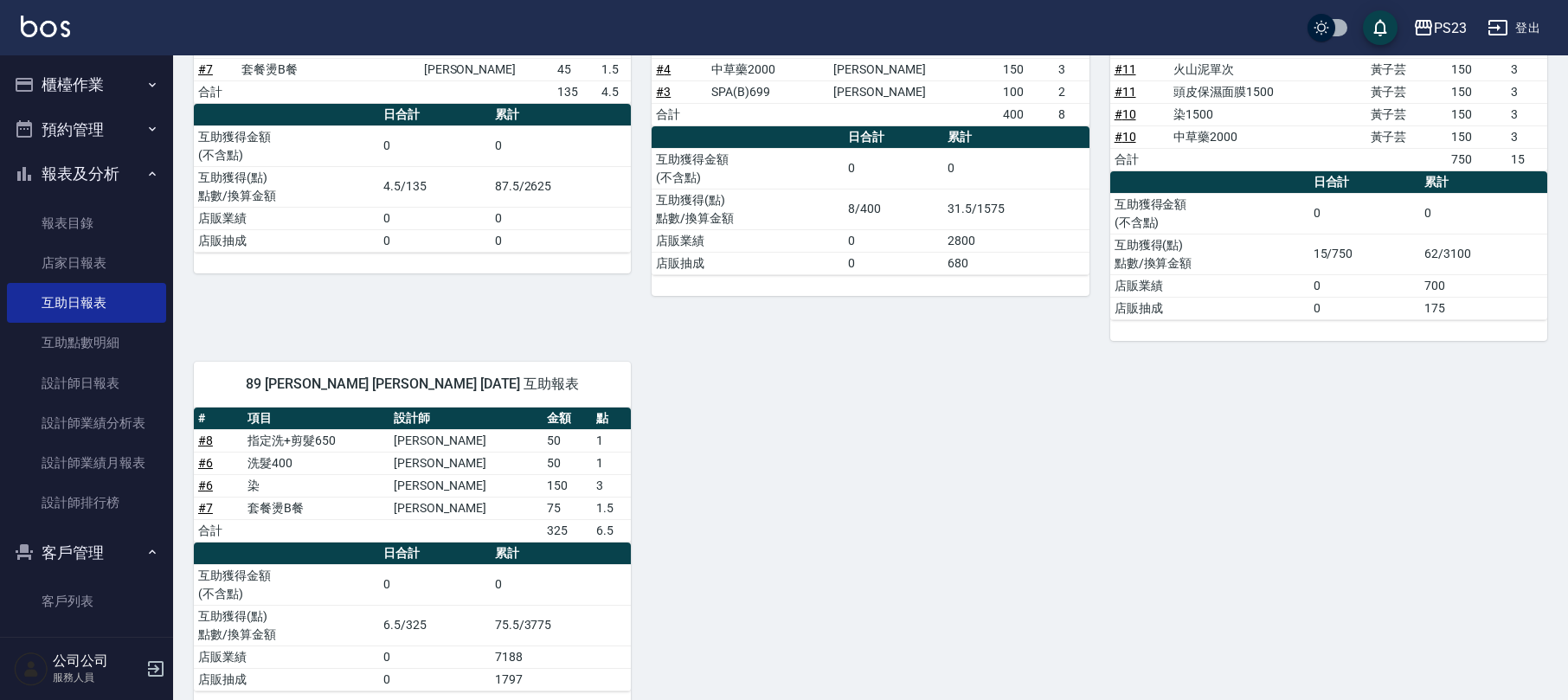
scroll to position [281, 0]
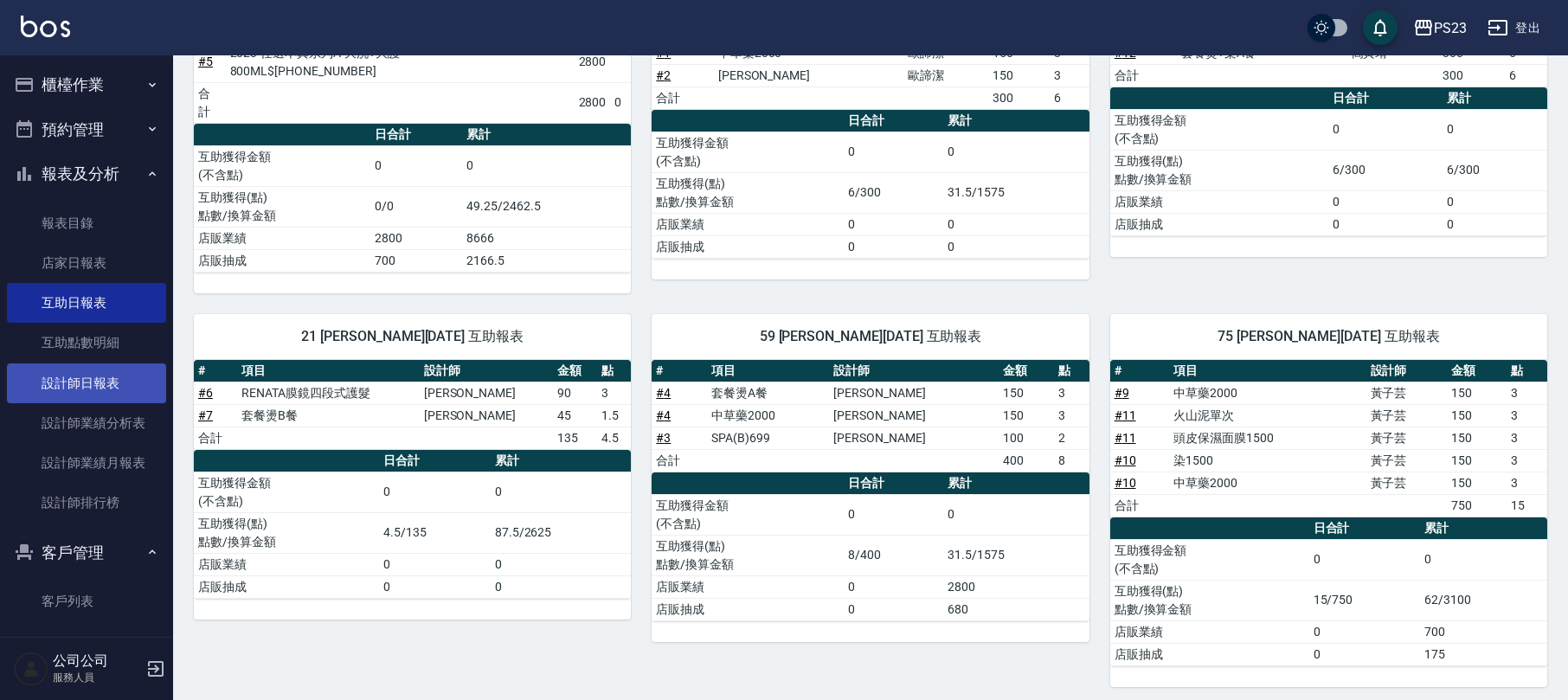
click at [98, 392] on link "設計師日報表" at bounding box center [86, 384] width 159 height 40
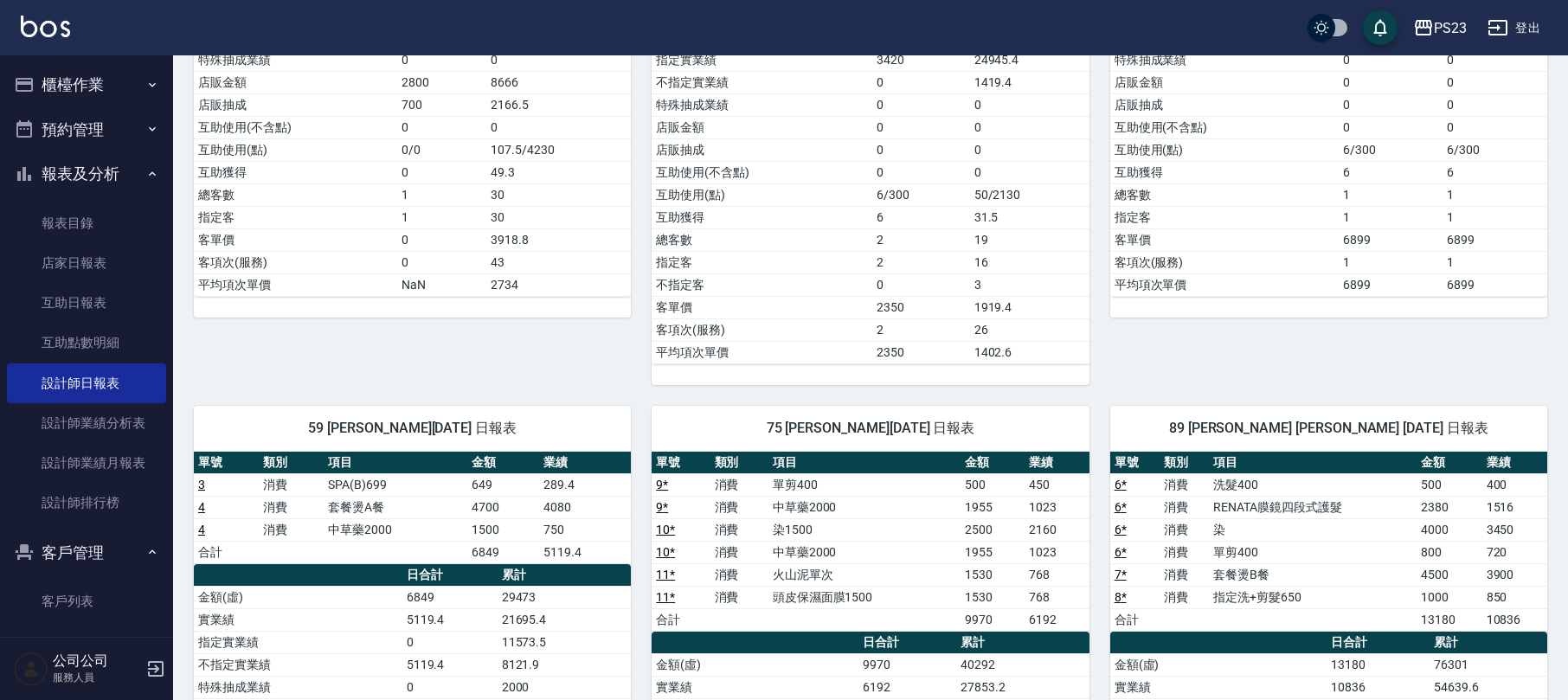
scroll to position [461, 0]
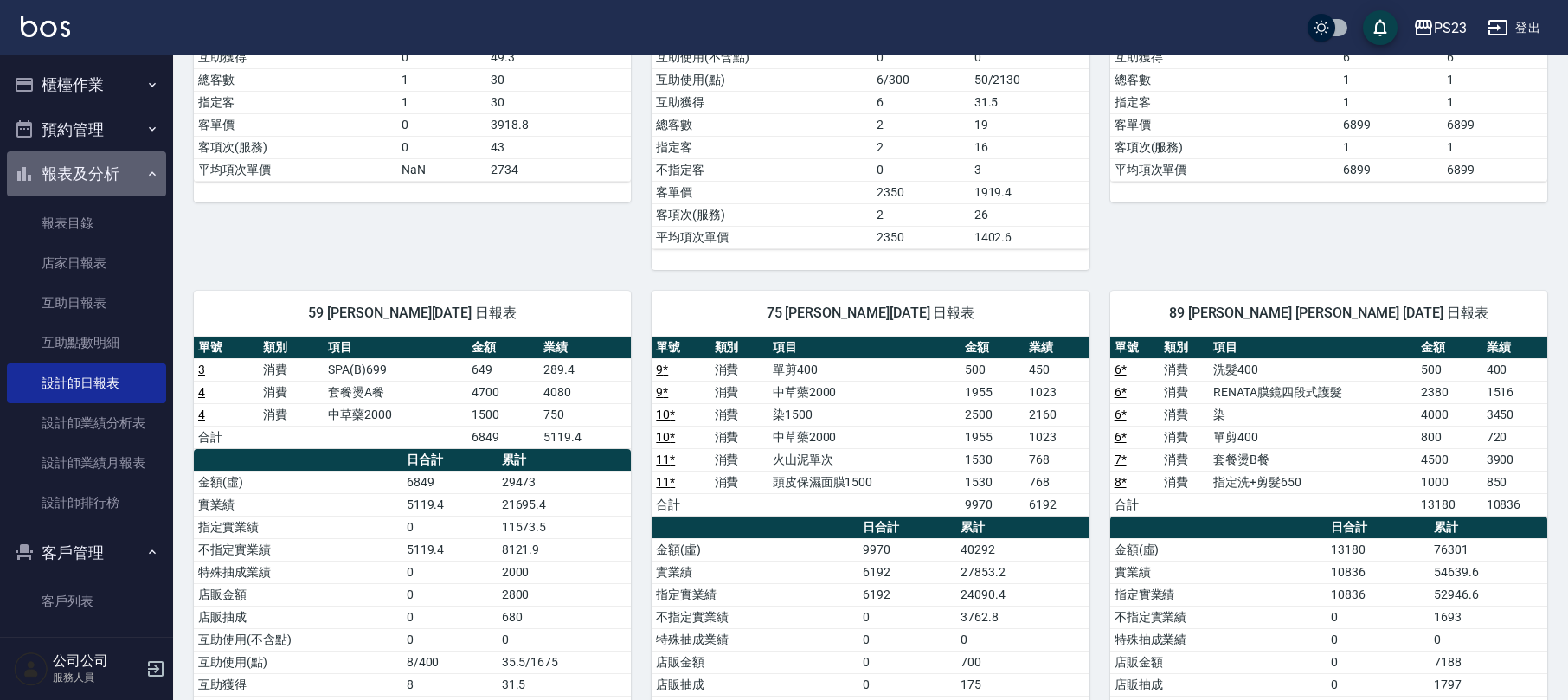
click at [98, 170] on button "報表及分析" at bounding box center [86, 173] width 159 height 45
